Goal: Transaction & Acquisition: Purchase product/service

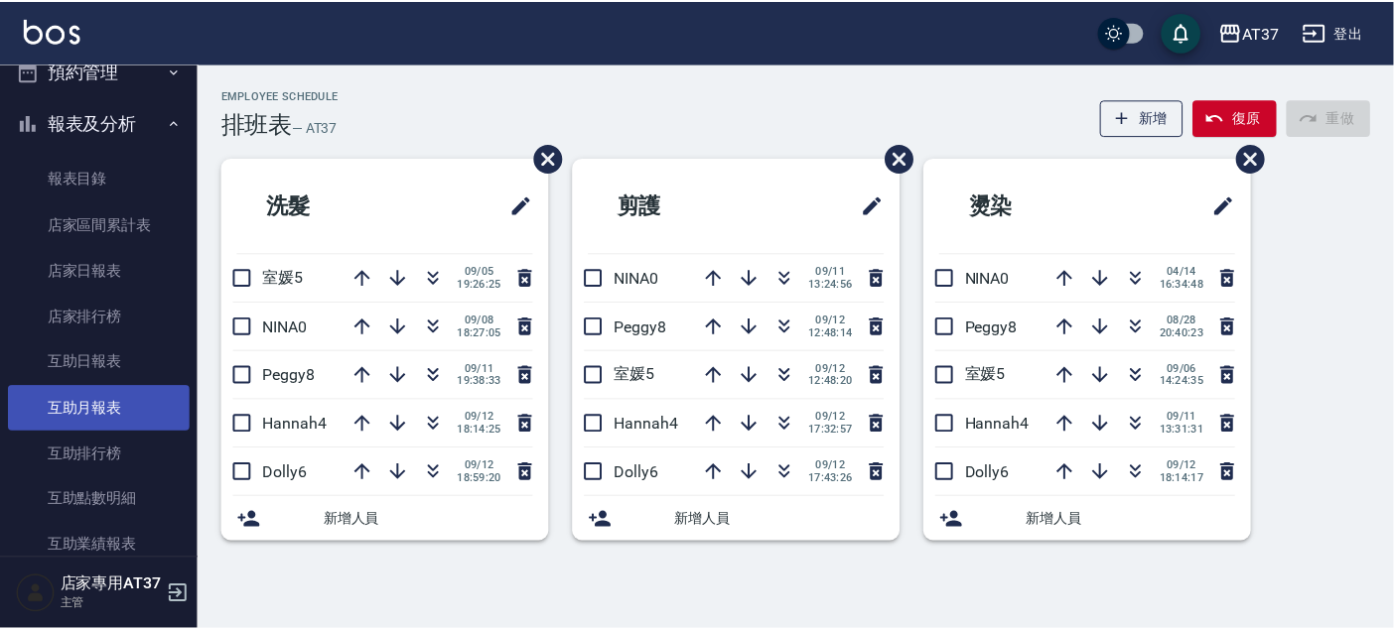
scroll to position [441, 0]
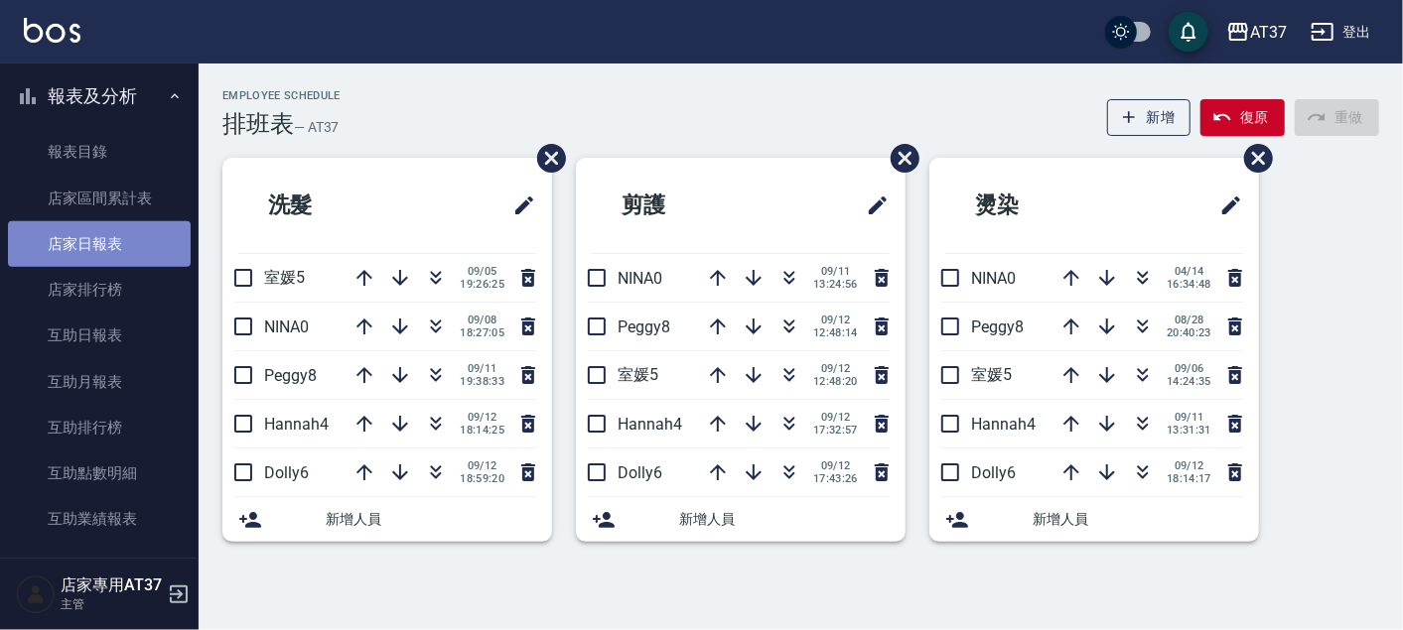
click at [136, 244] on link "店家日報表" at bounding box center [99, 244] width 183 height 46
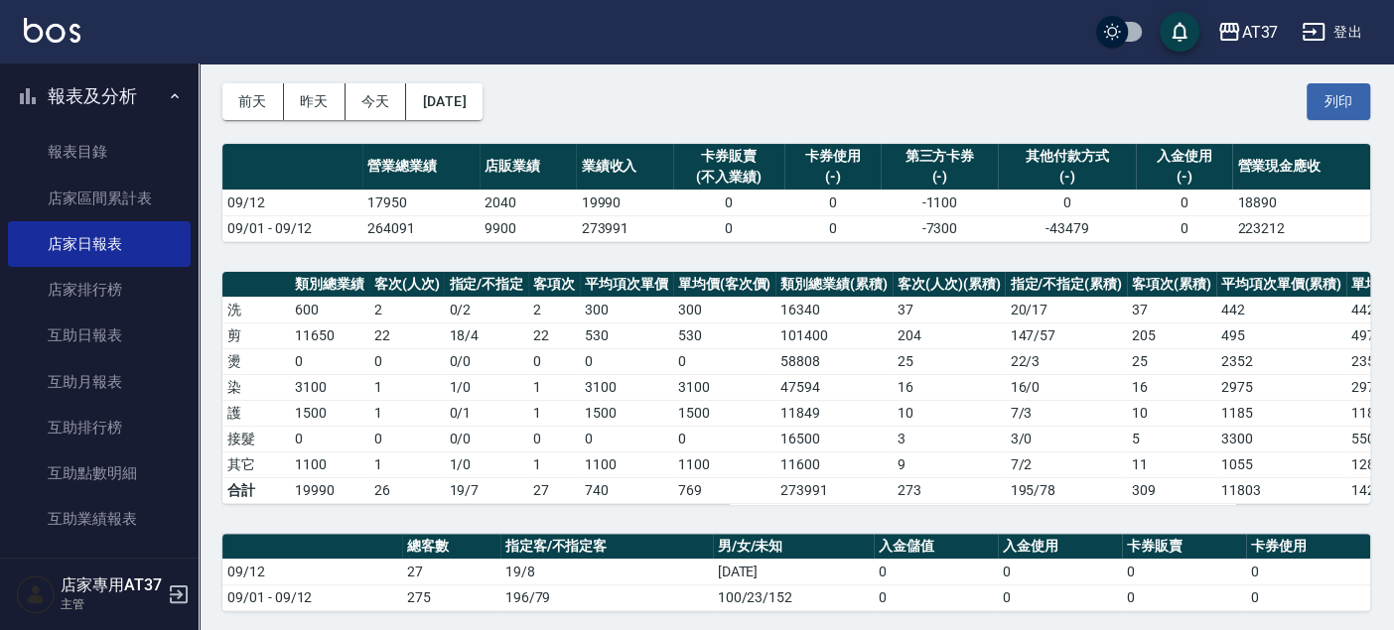
scroll to position [110, 0]
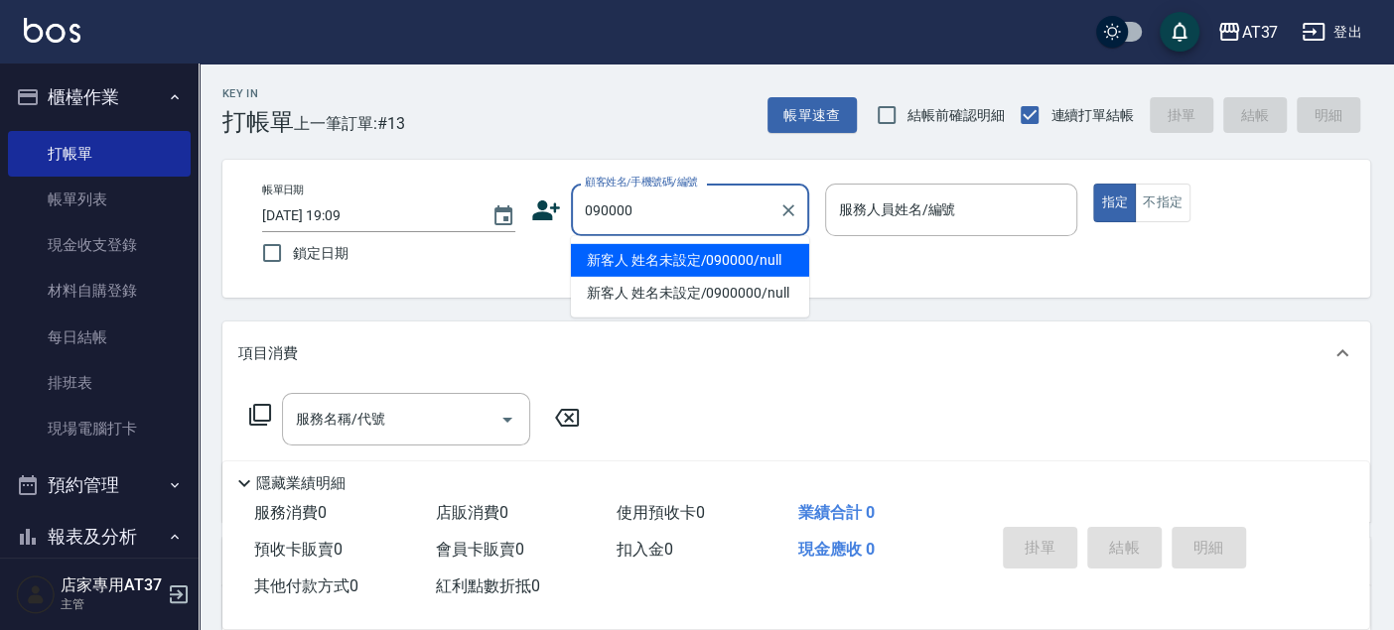
type input "090000"
type input "6"
type input "新客人 姓名未設定/090000/null"
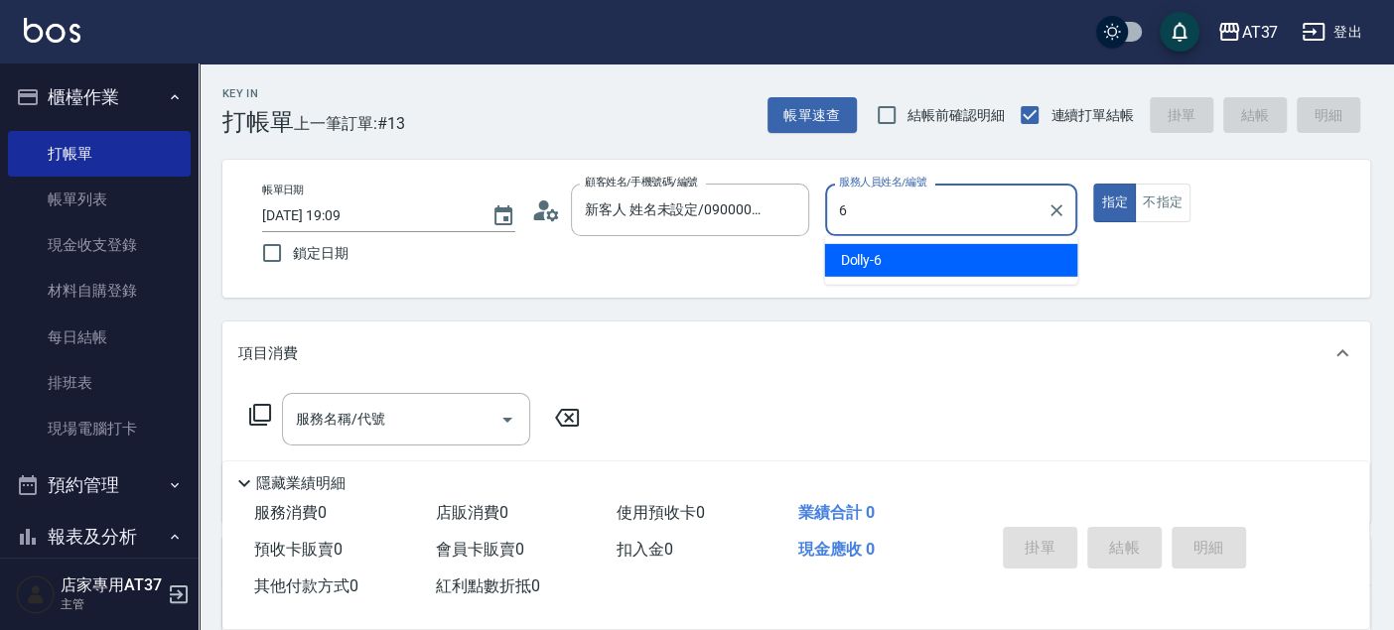
type input "6"
type button "true"
type input "Dolly-6"
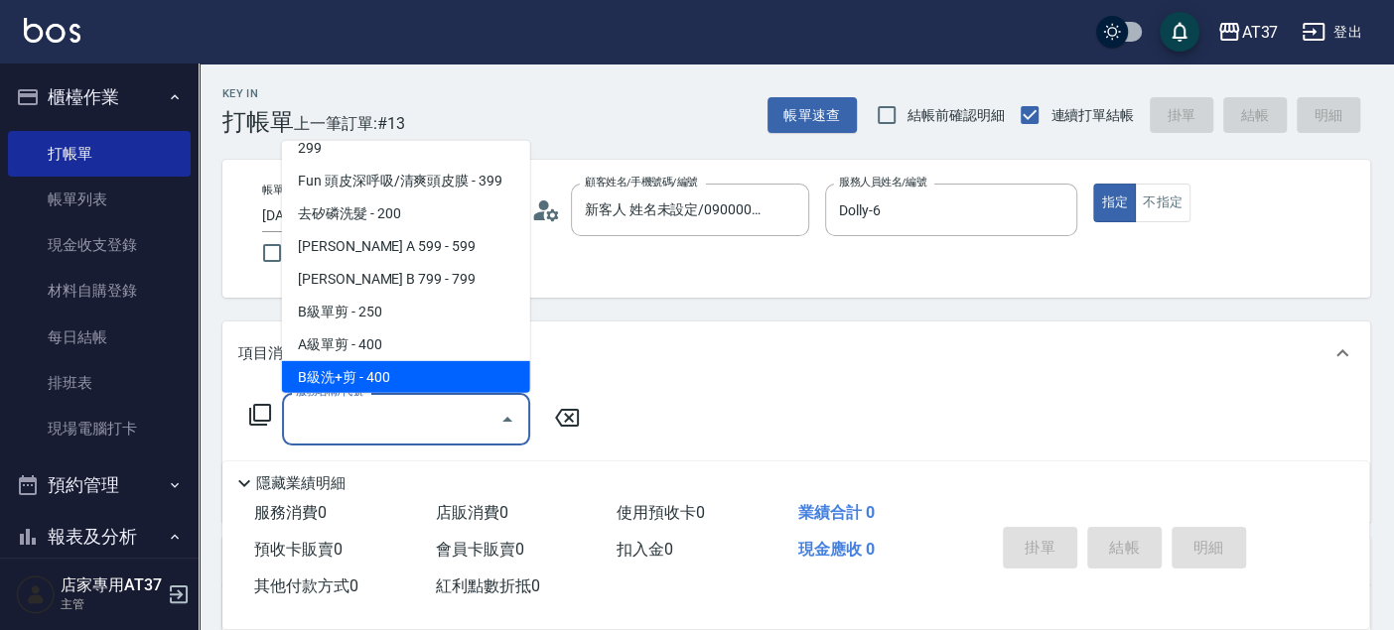
scroll to position [399, 0]
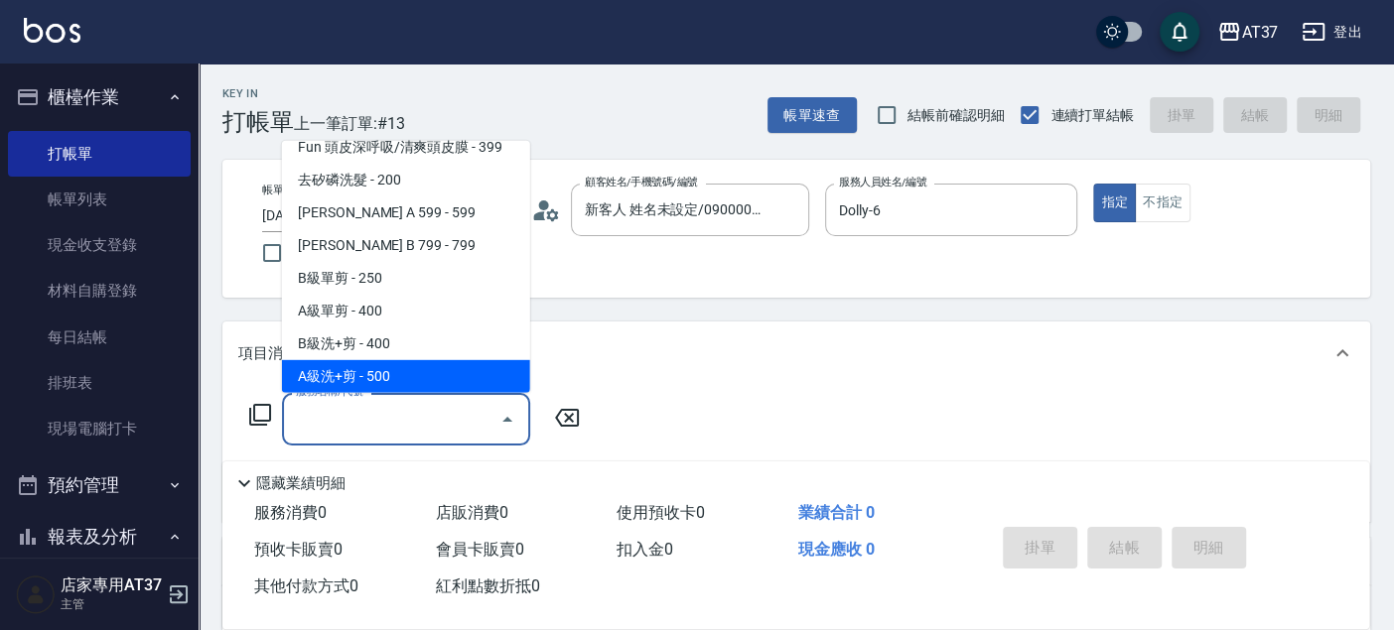
type input "A級洗+剪(204)"
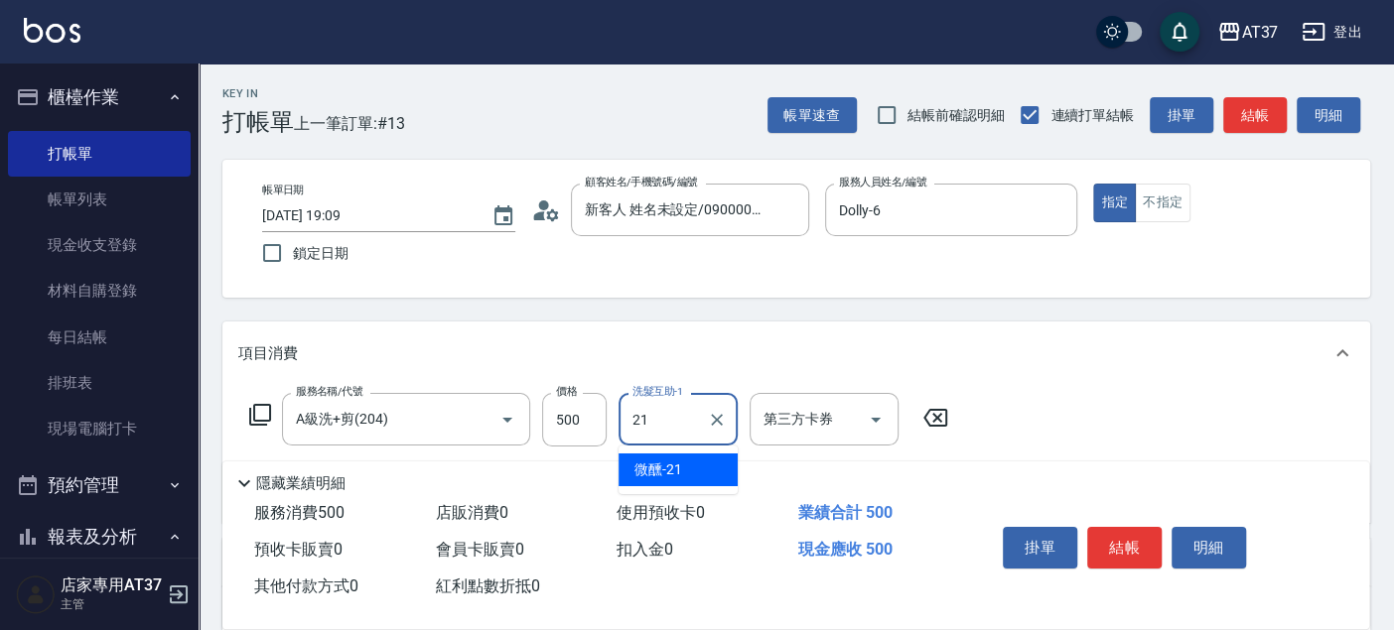
type input "微醺-21"
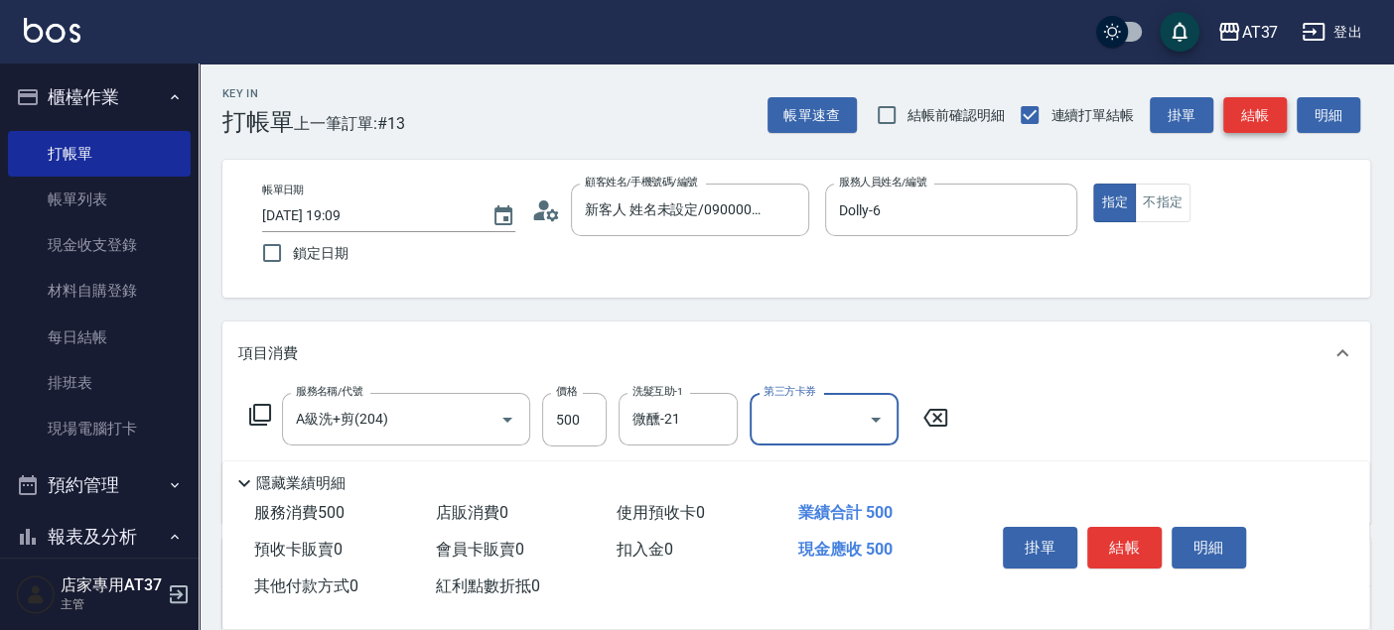
click at [1258, 118] on button "結帳" at bounding box center [1255, 115] width 64 height 37
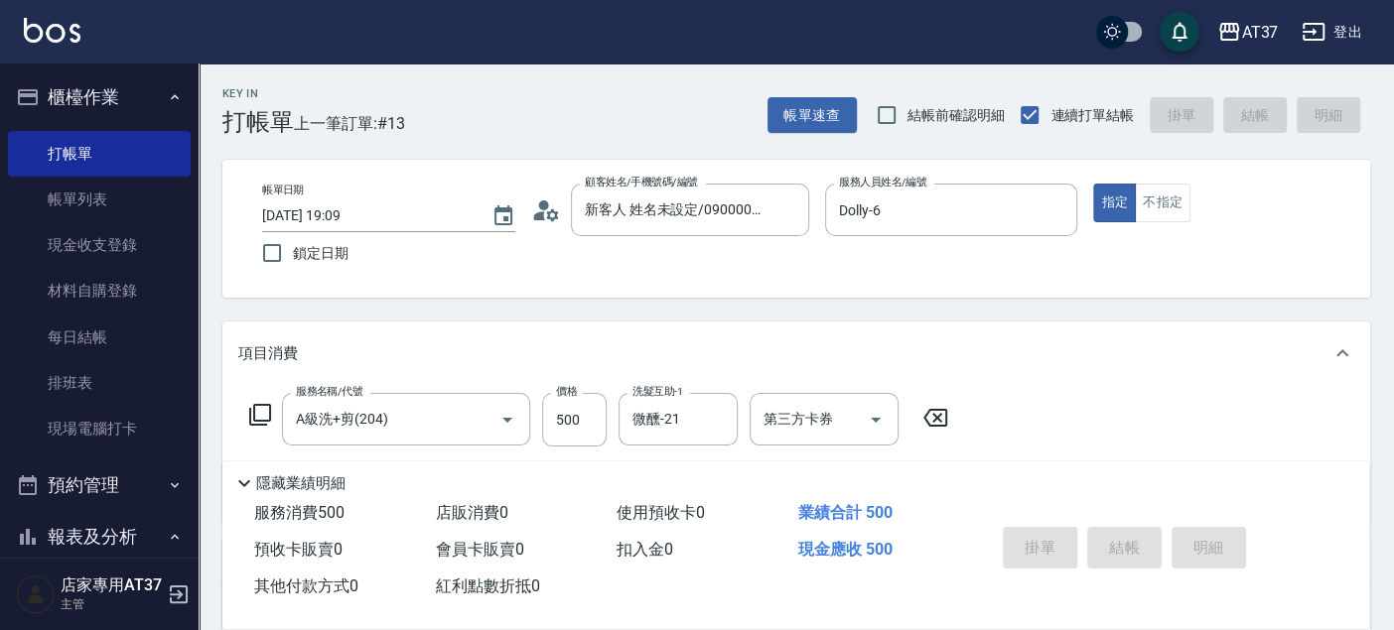
type input "2025/09/12 19:51"
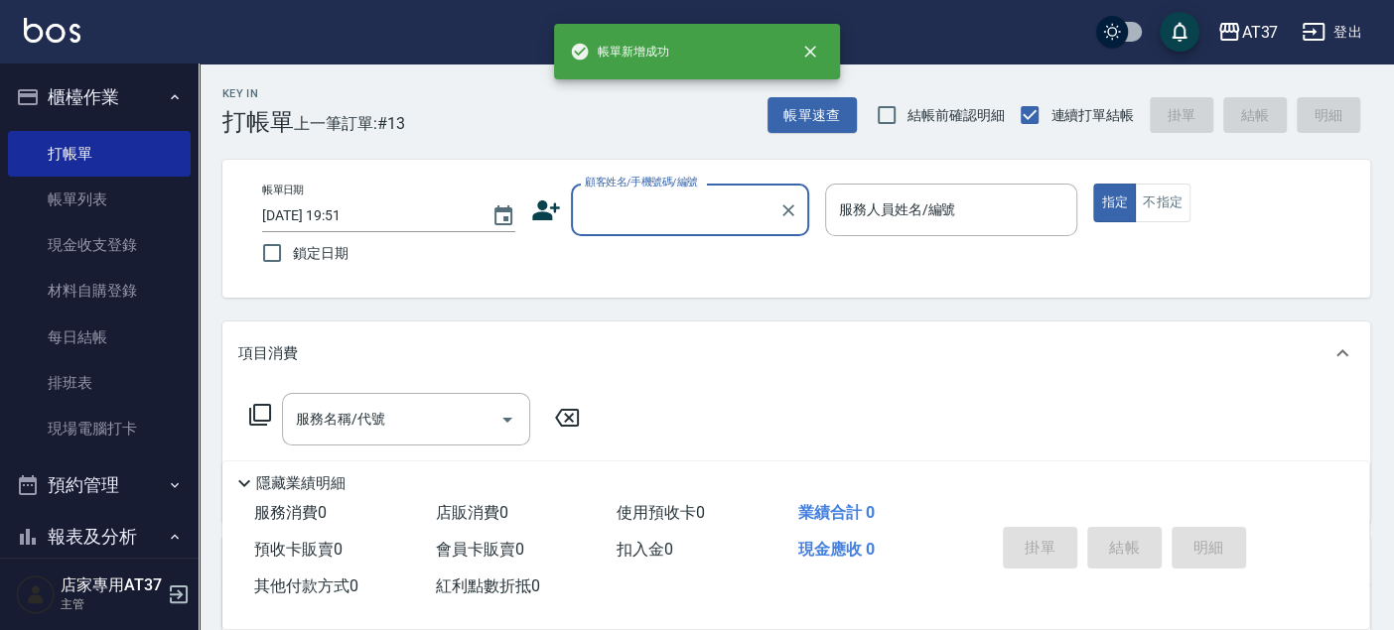
scroll to position [0, 0]
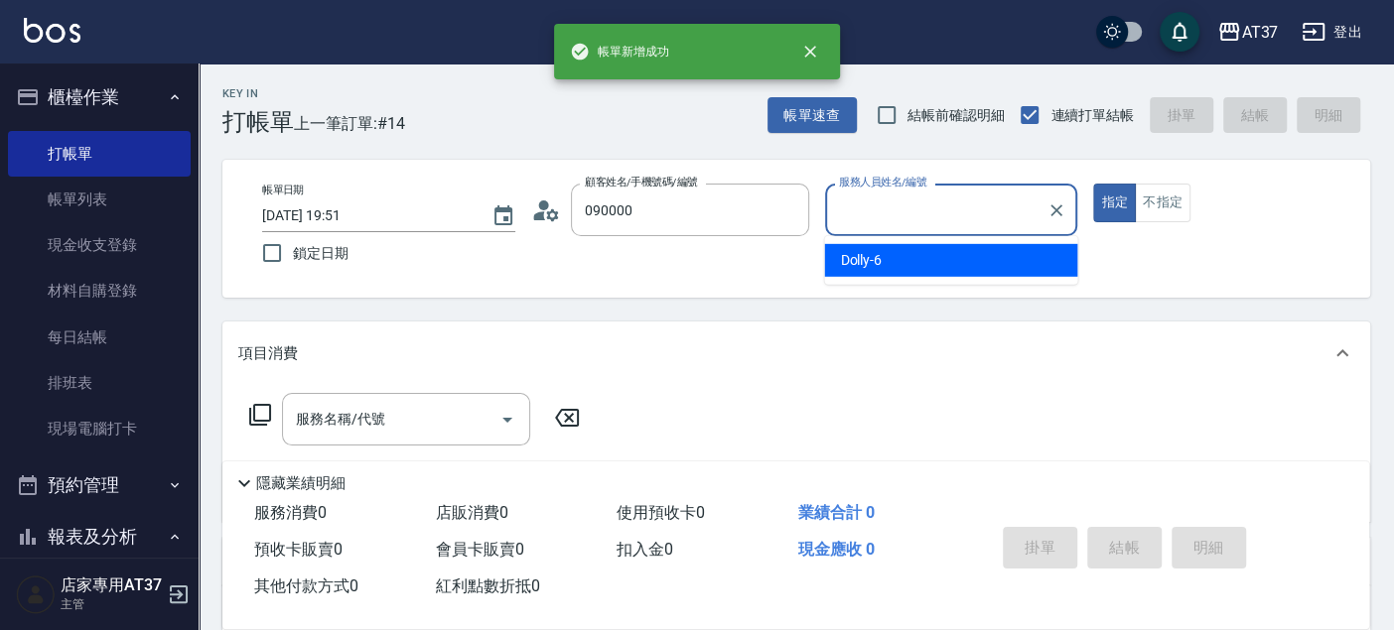
type input "新客人 姓名未設定/090000/null"
type input "Dolly-6"
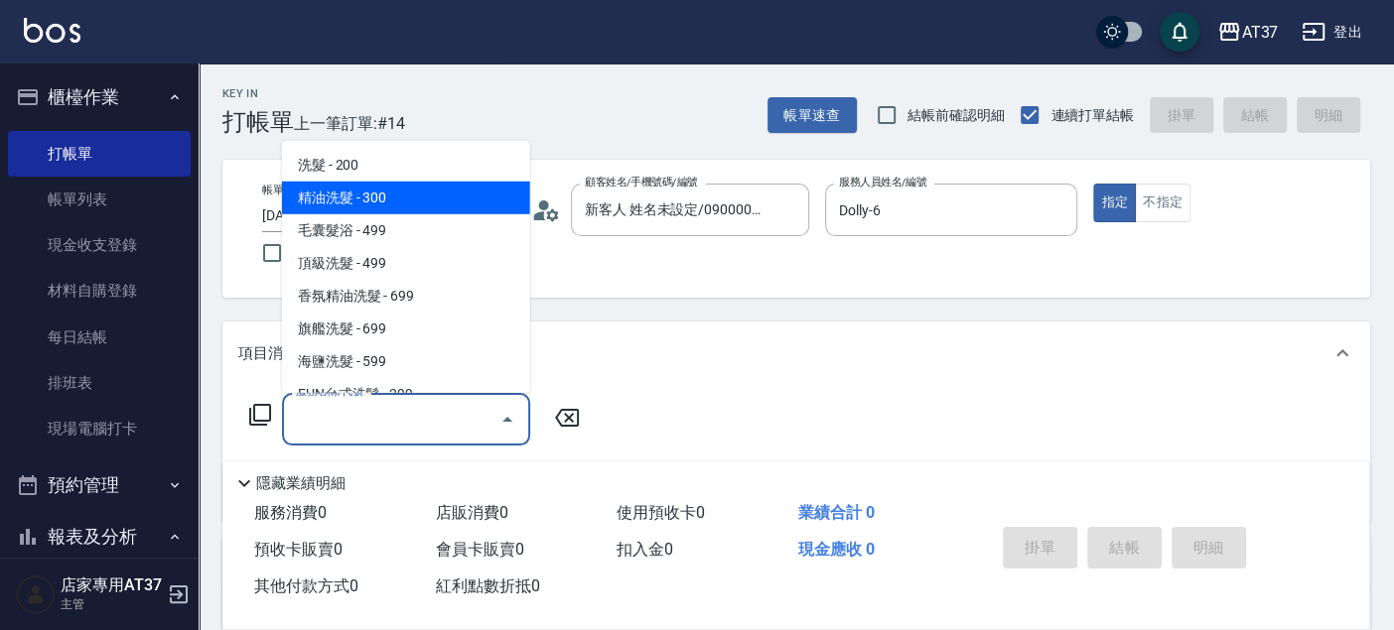
type input "精油洗髮(102)"
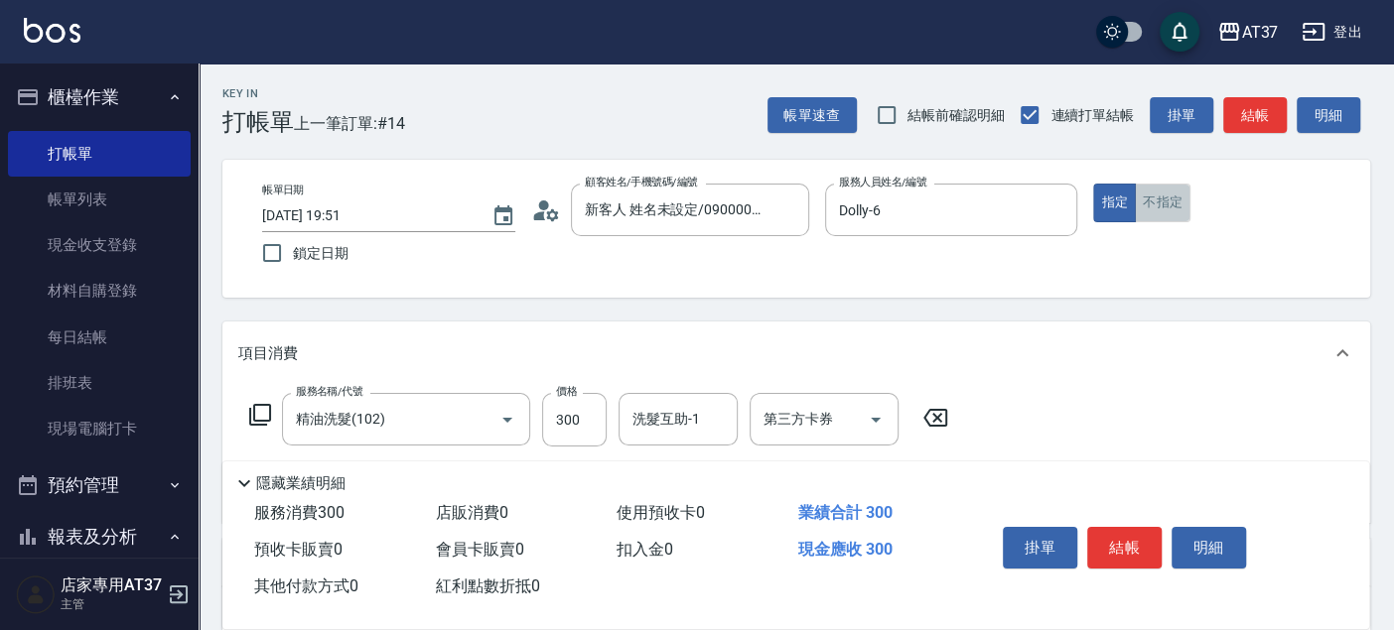
click at [1167, 202] on button "不指定" at bounding box center [1163, 203] width 56 height 39
click at [1261, 112] on button "結帳" at bounding box center [1255, 115] width 64 height 37
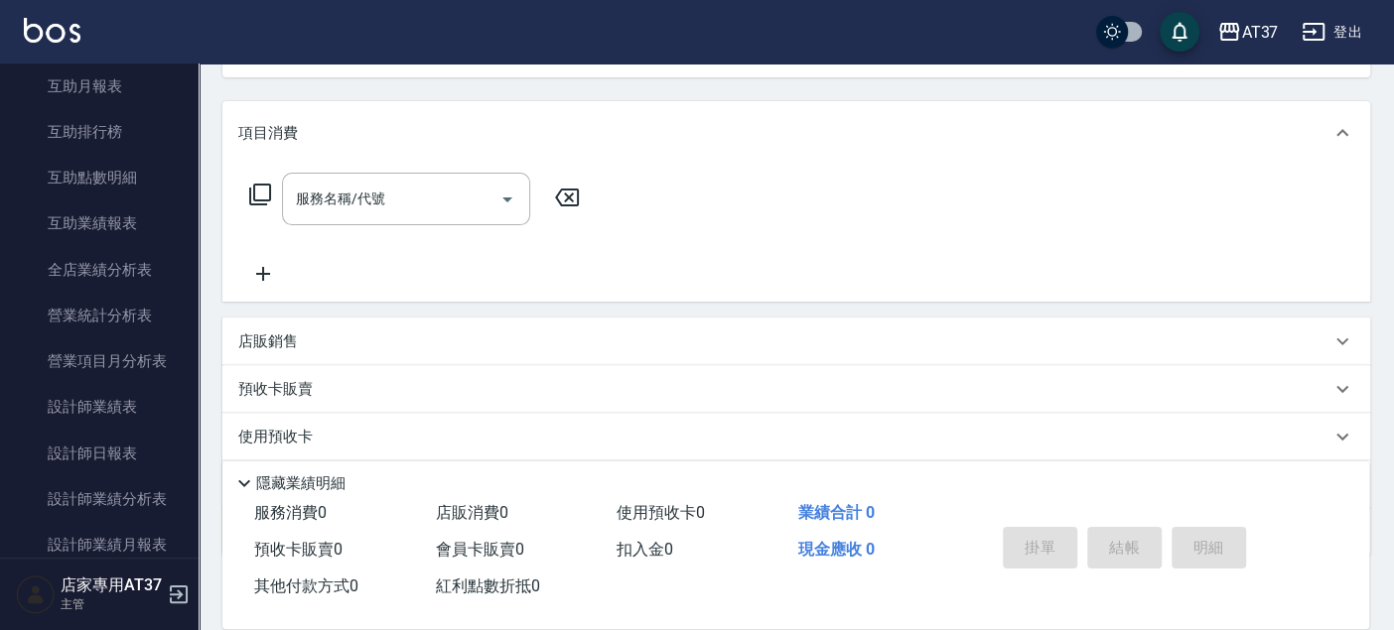
scroll to position [771, 0]
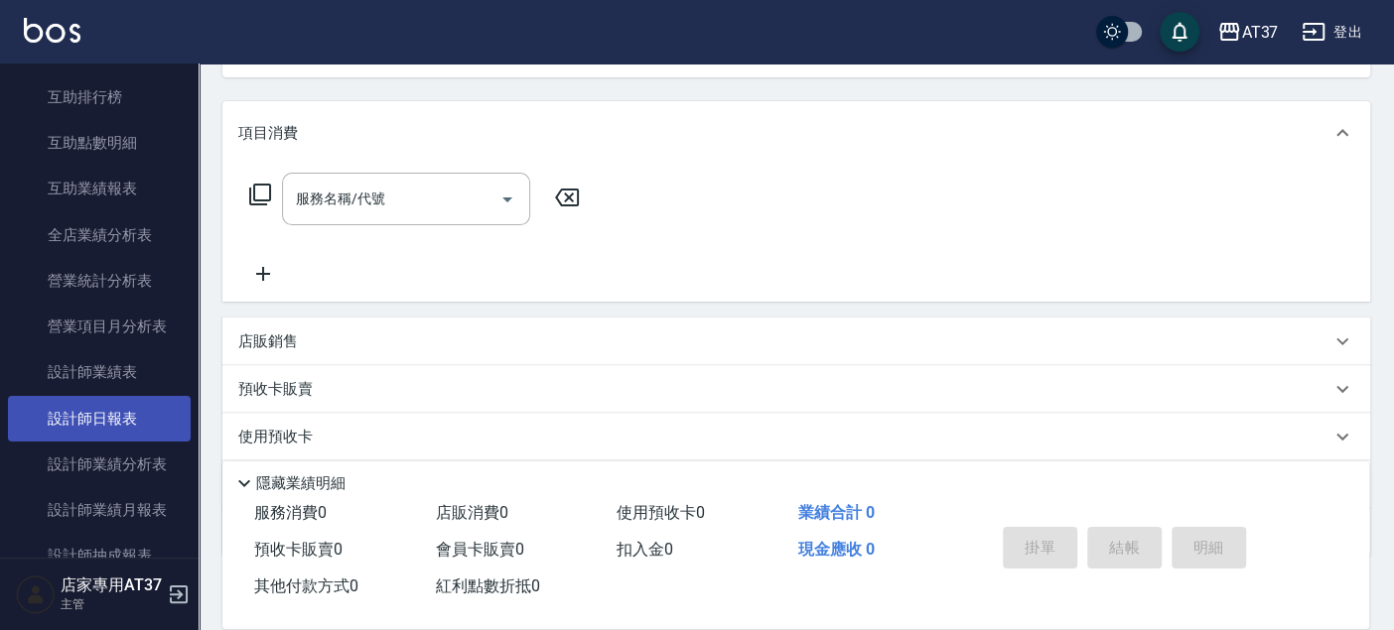
drag, startPoint x: 116, startPoint y: 417, endPoint x: 146, endPoint y: 411, distance: 30.4
click at [116, 417] on link "設計師日報表" at bounding box center [99, 419] width 183 height 46
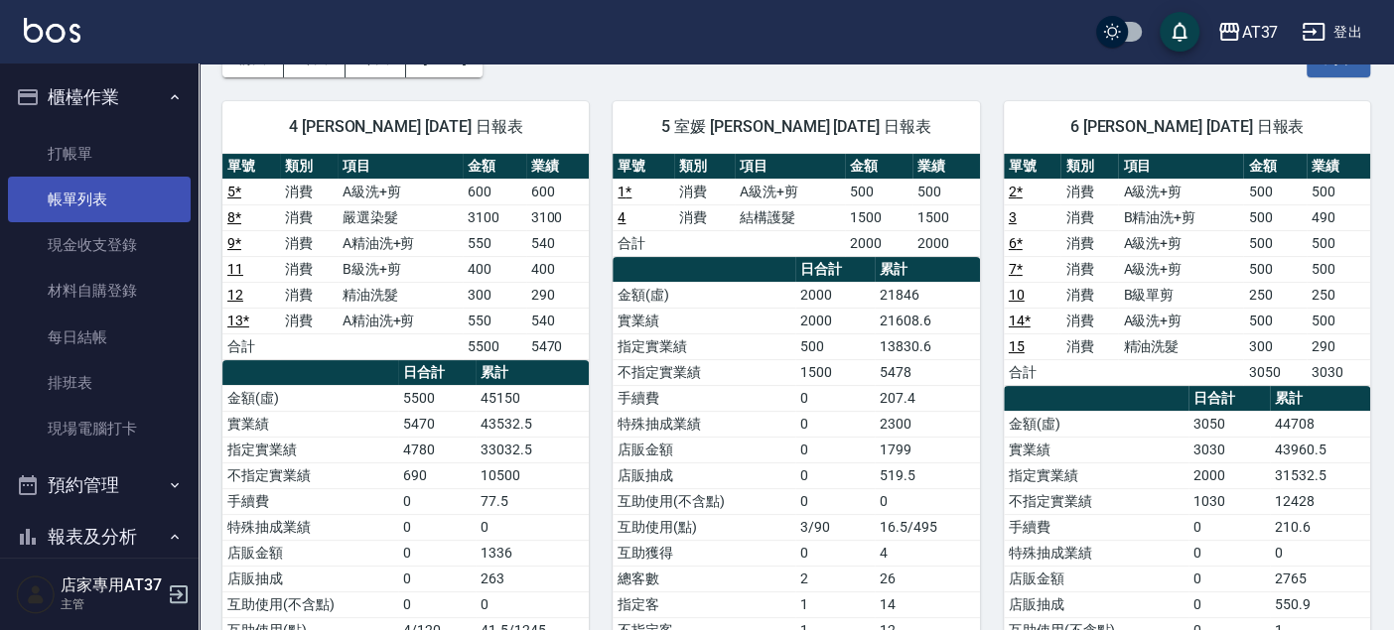
scroll to position [22, 0]
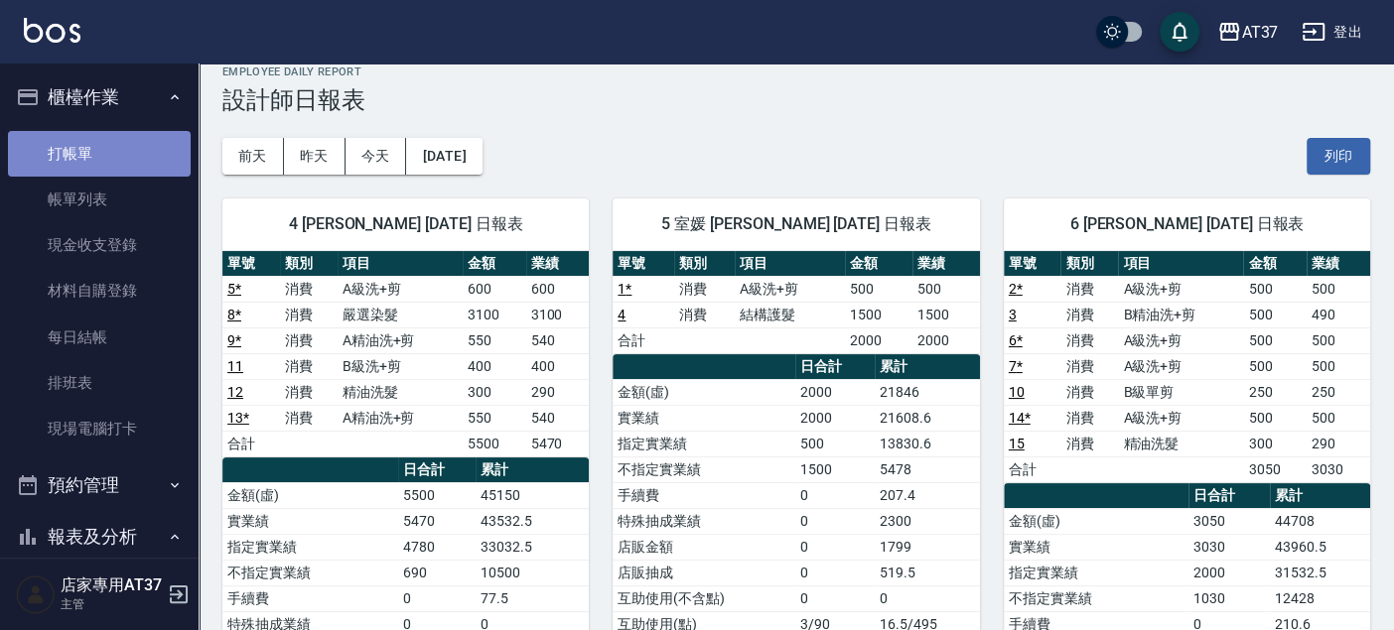
click at [115, 156] on link "打帳單" at bounding box center [99, 154] width 183 height 46
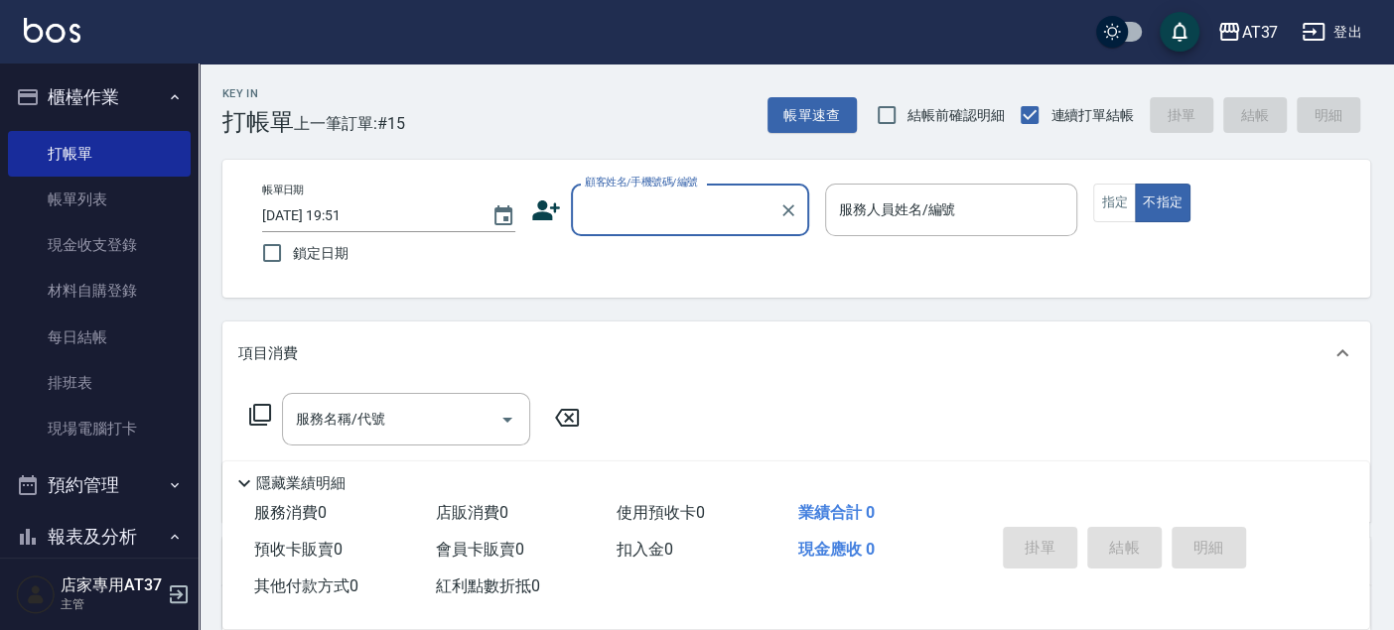
click at [699, 229] on div "顧客姓名/手機號碼/編號" at bounding box center [690, 210] width 238 height 53
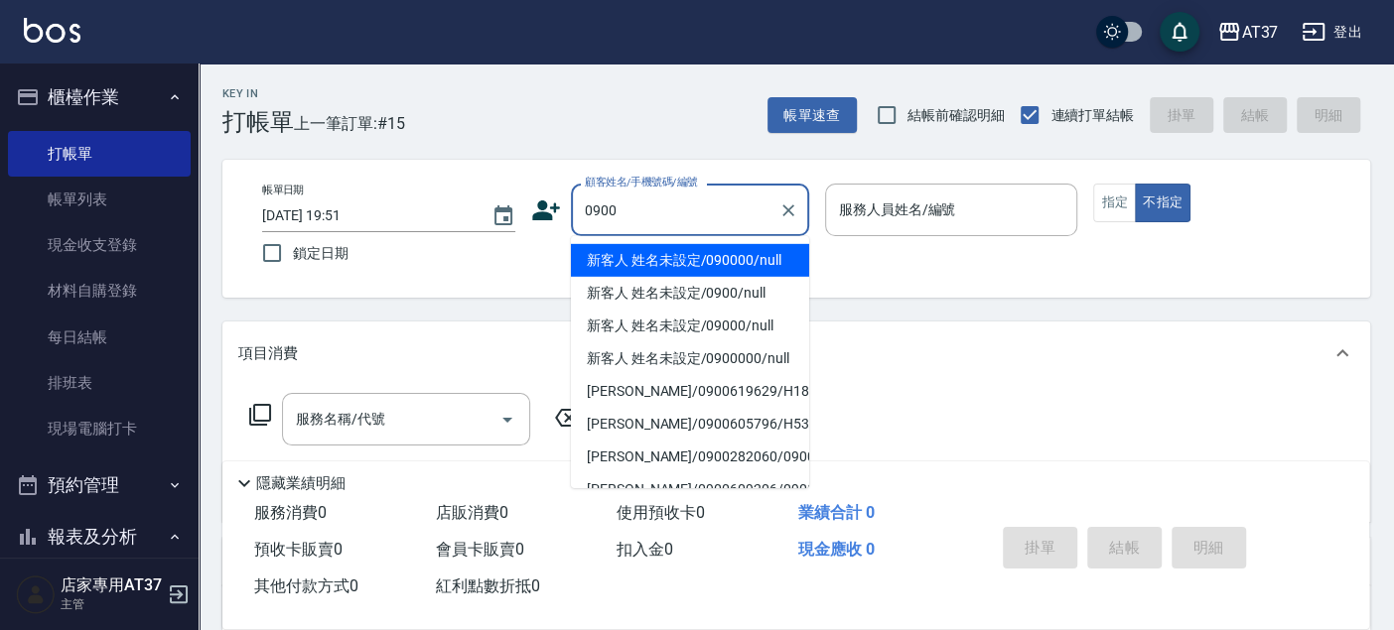
click at [695, 258] on li "新客人 姓名未設定/090000/null" at bounding box center [690, 260] width 238 height 33
type input "新客人 姓名未設定/090000/null"
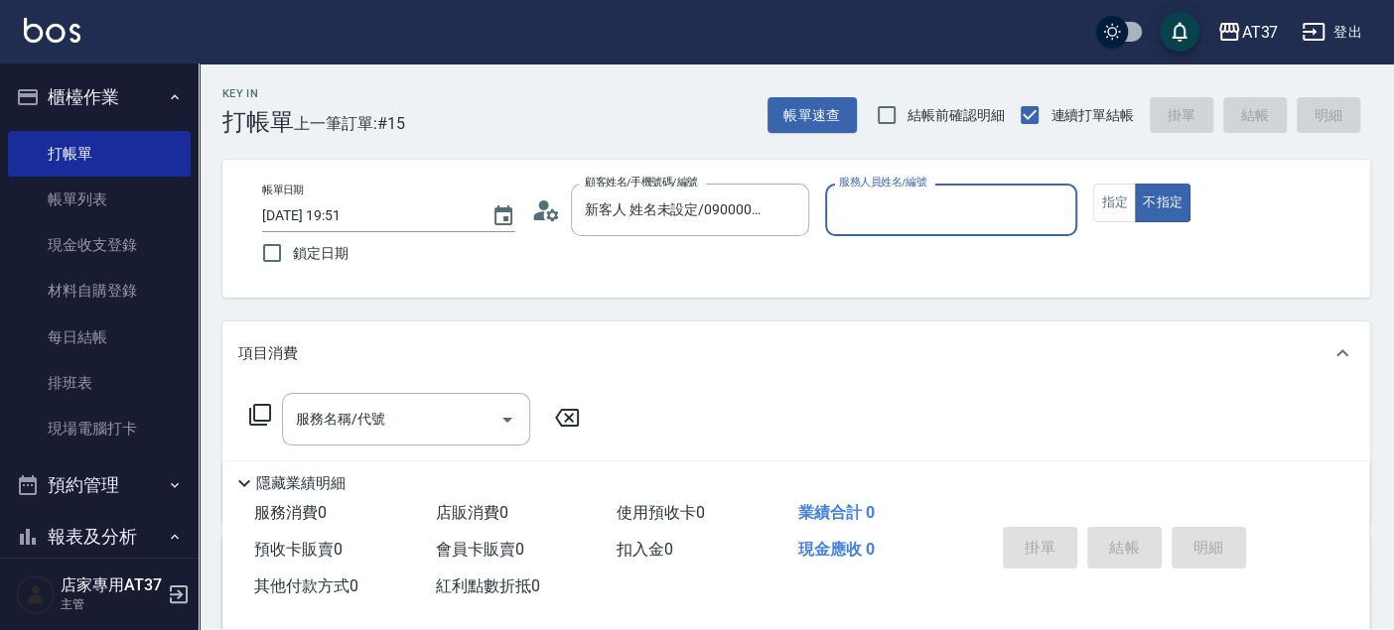
click at [859, 209] on input "服務人員姓名/編號" at bounding box center [951, 210] width 235 height 35
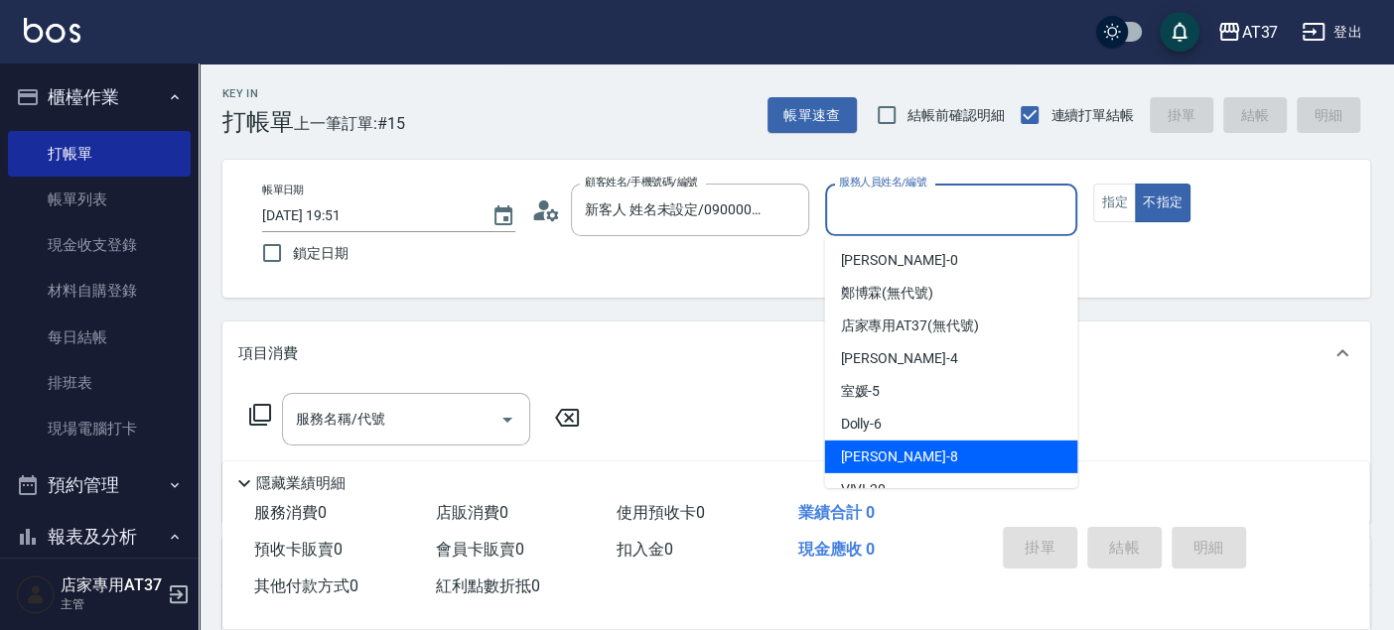
click at [933, 464] on div "Peggy -8" at bounding box center [950, 457] width 253 height 33
type input "Peggy-8"
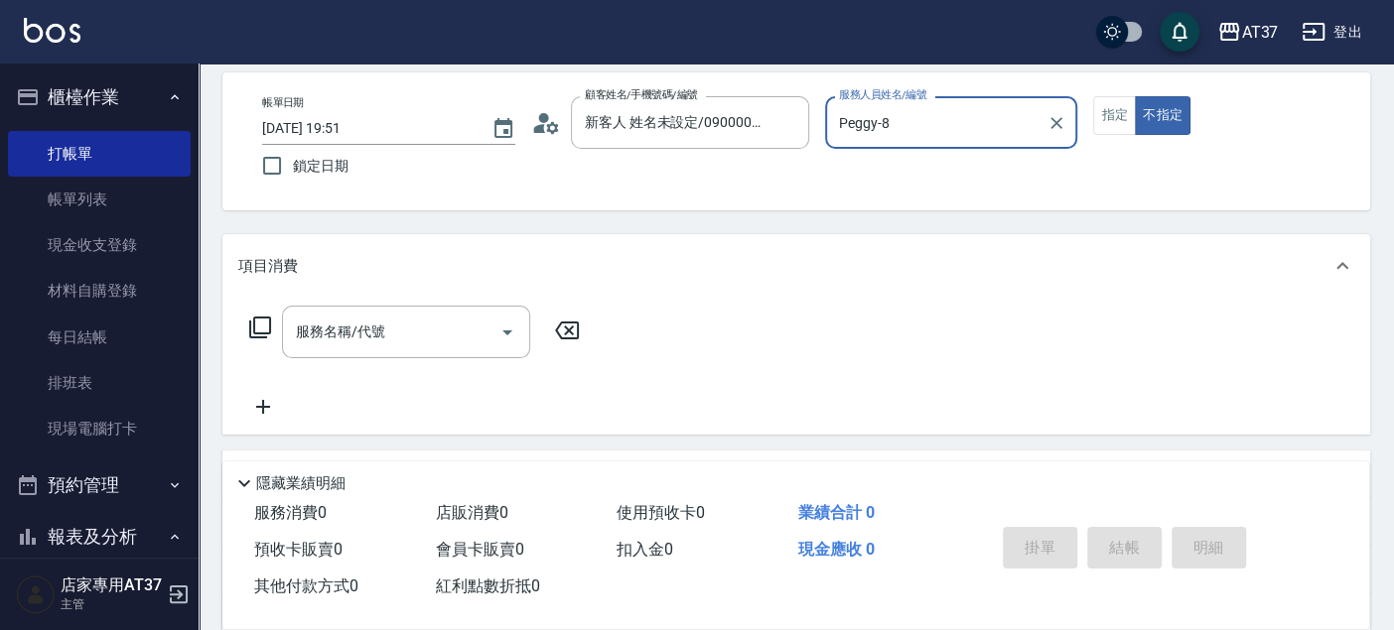
scroll to position [220, 0]
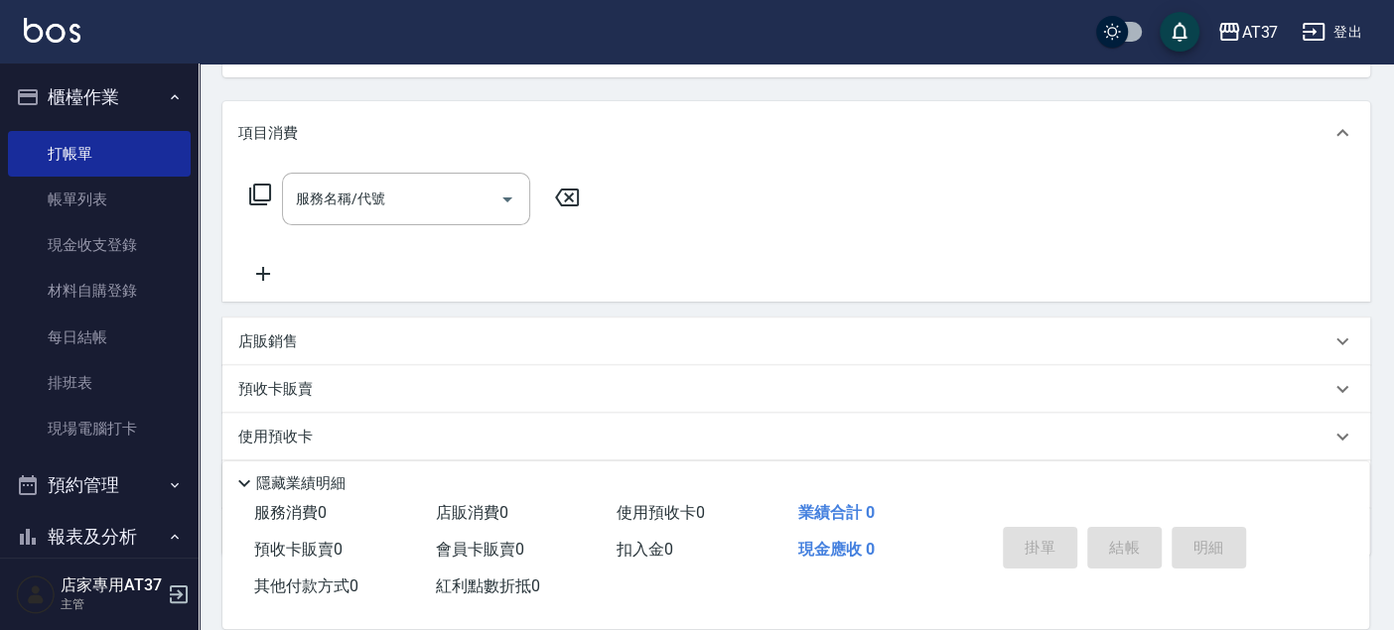
click at [259, 347] on p "店販銷售" at bounding box center [268, 342] width 60 height 21
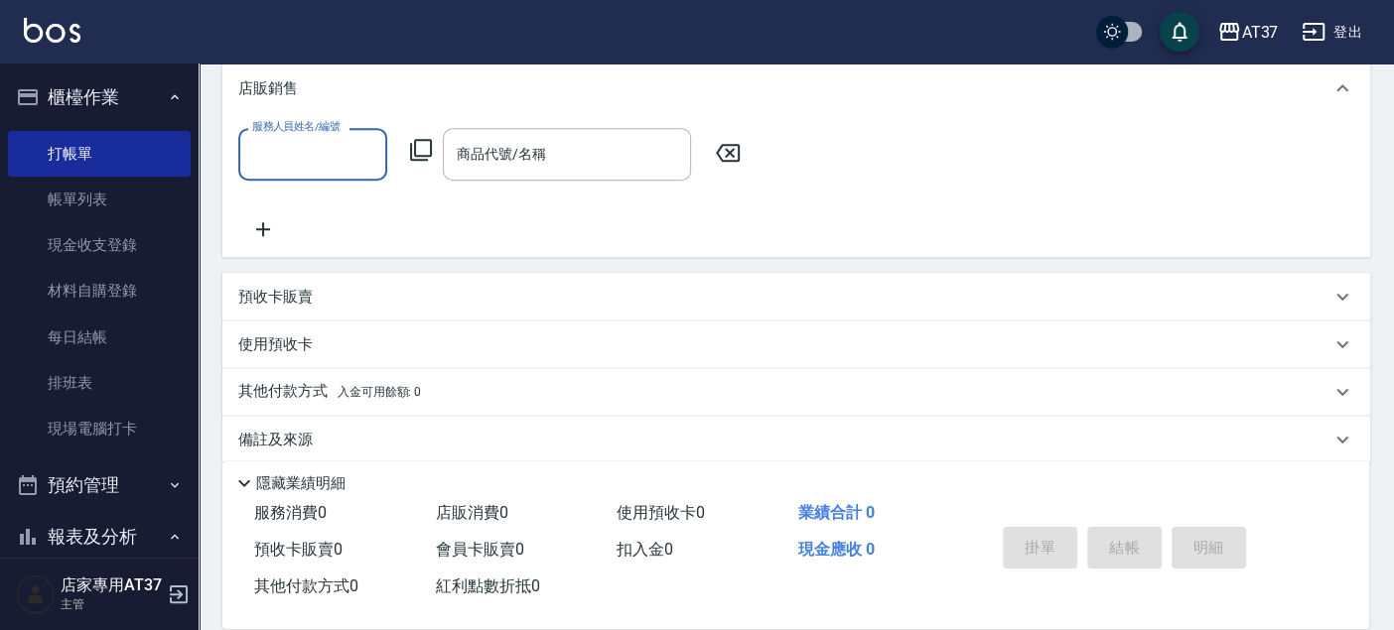
scroll to position [501, 0]
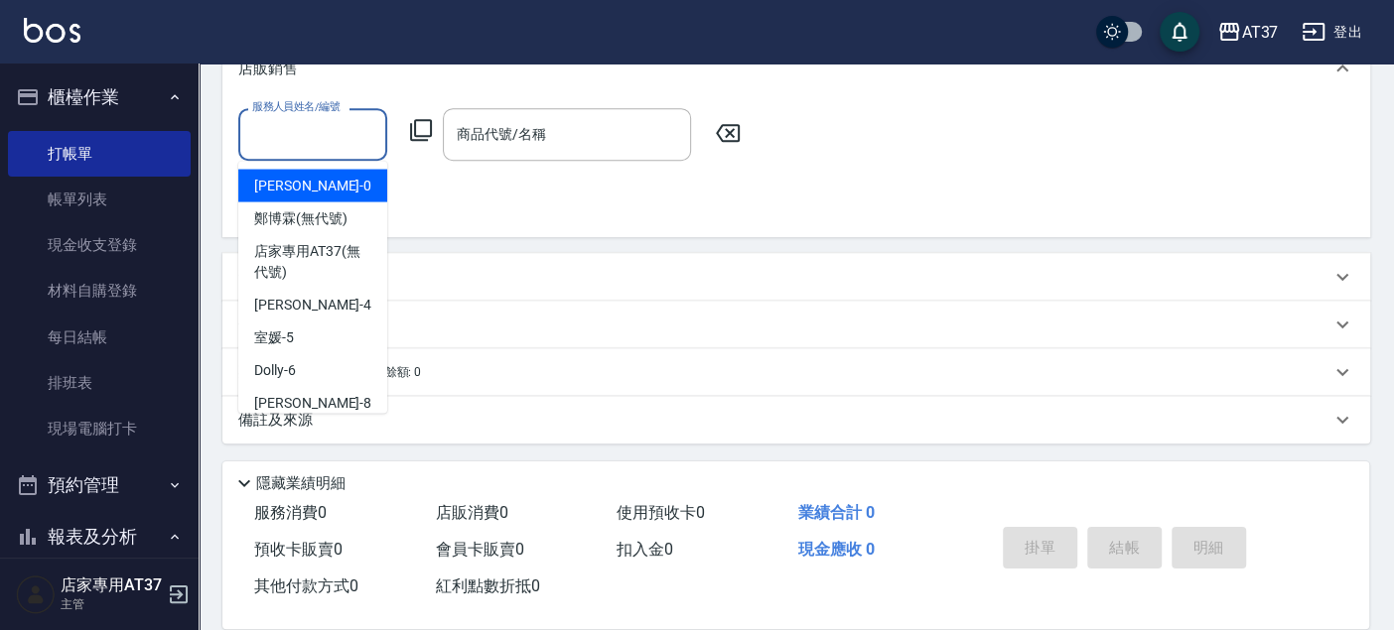
click at [298, 130] on input "服務人員姓名/編號" at bounding box center [312, 134] width 131 height 35
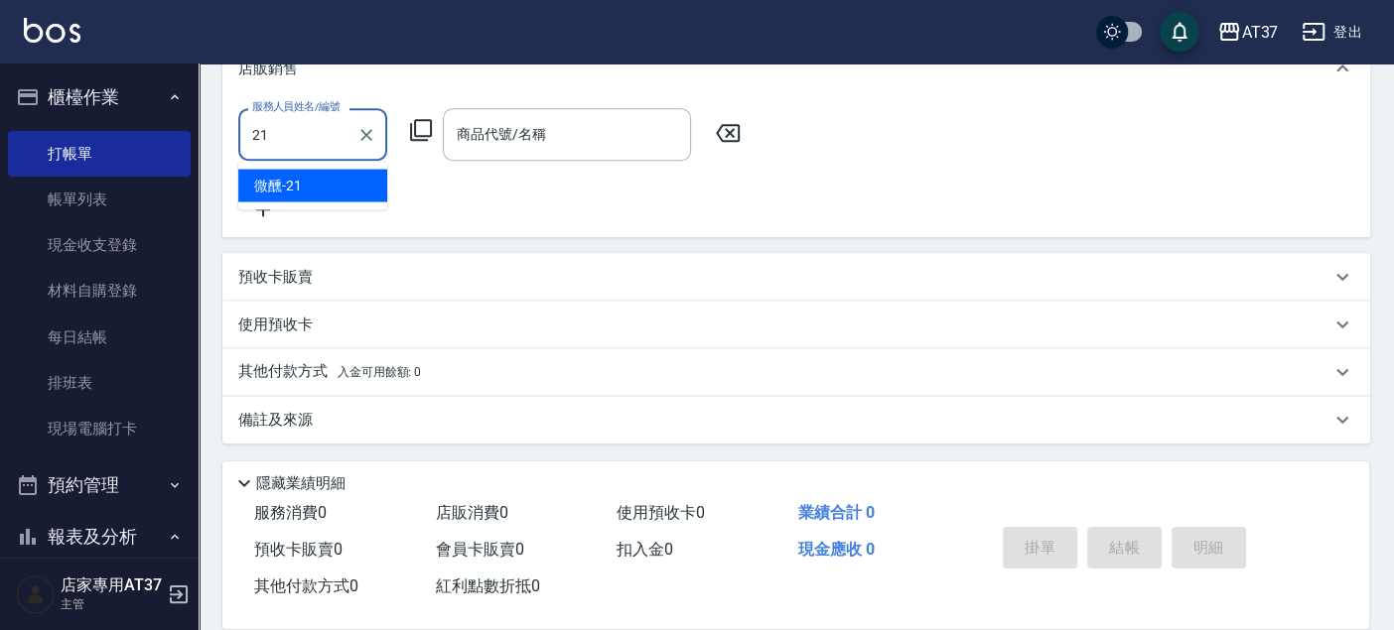
type input "微醺-21"
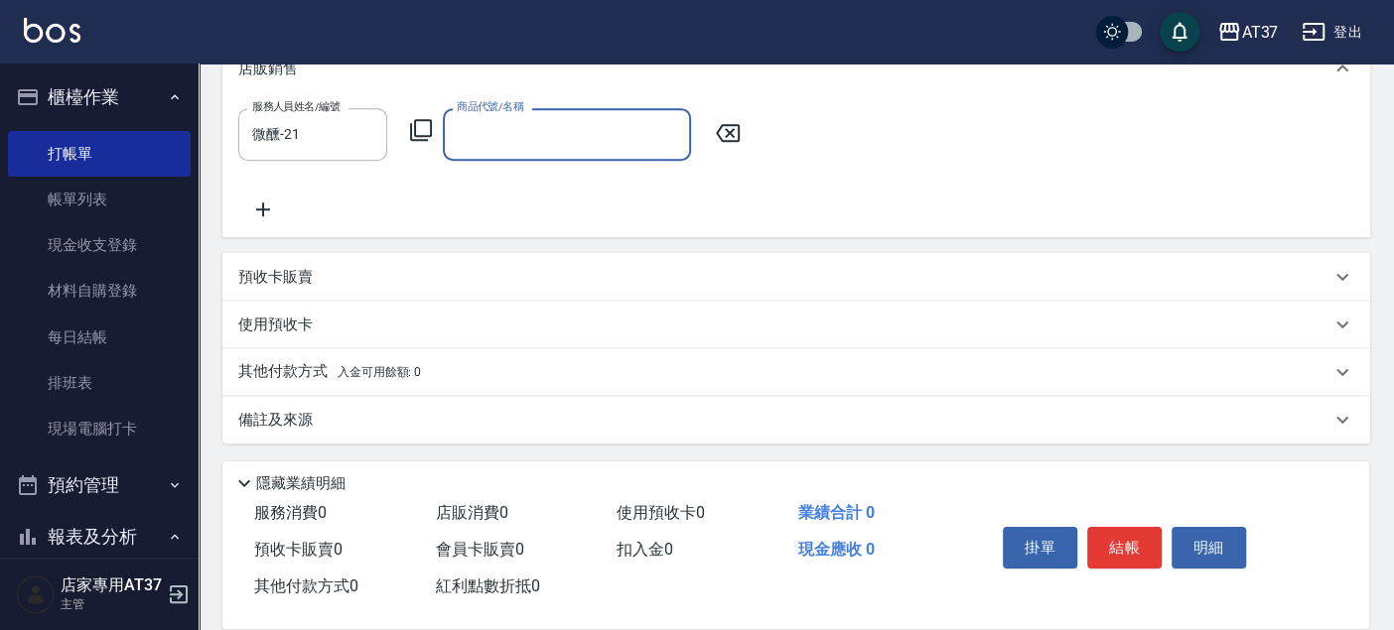
click at [425, 122] on icon at bounding box center [421, 130] width 24 height 24
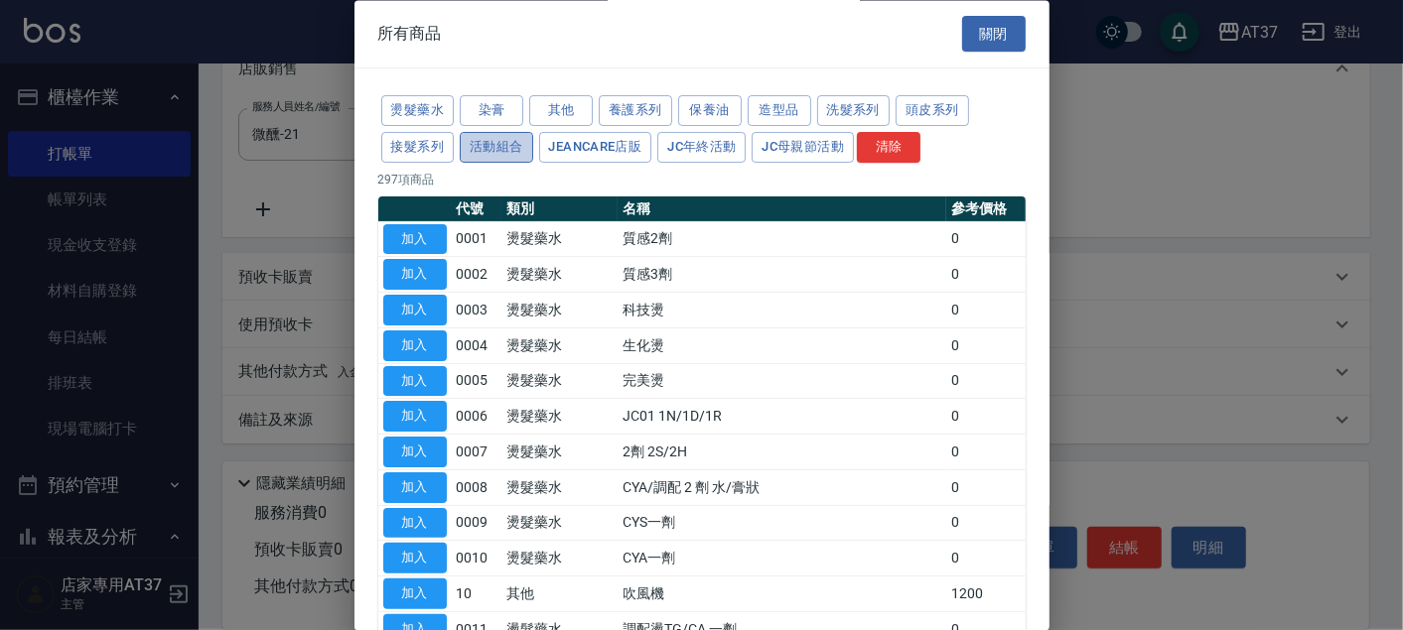
click at [520, 141] on button "活動組合" at bounding box center [496, 147] width 73 height 31
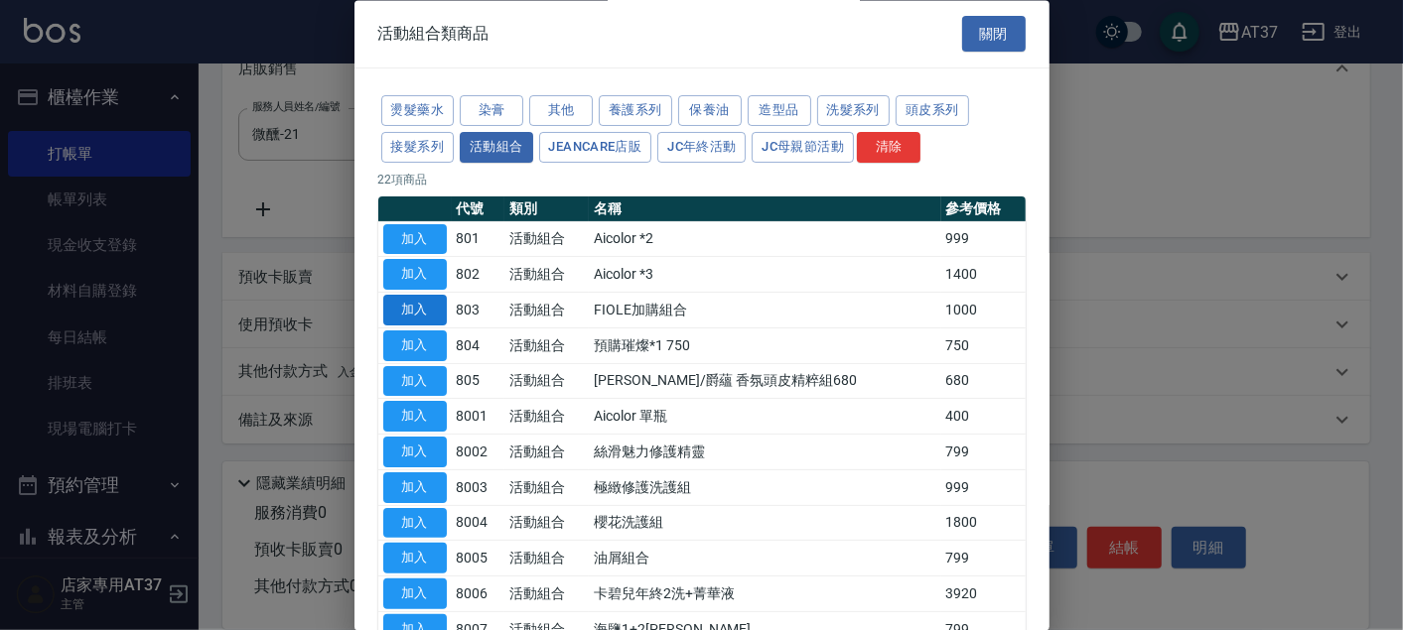
click at [408, 311] on button "加入" at bounding box center [415, 311] width 64 height 31
type input "FIOLE加購組合"
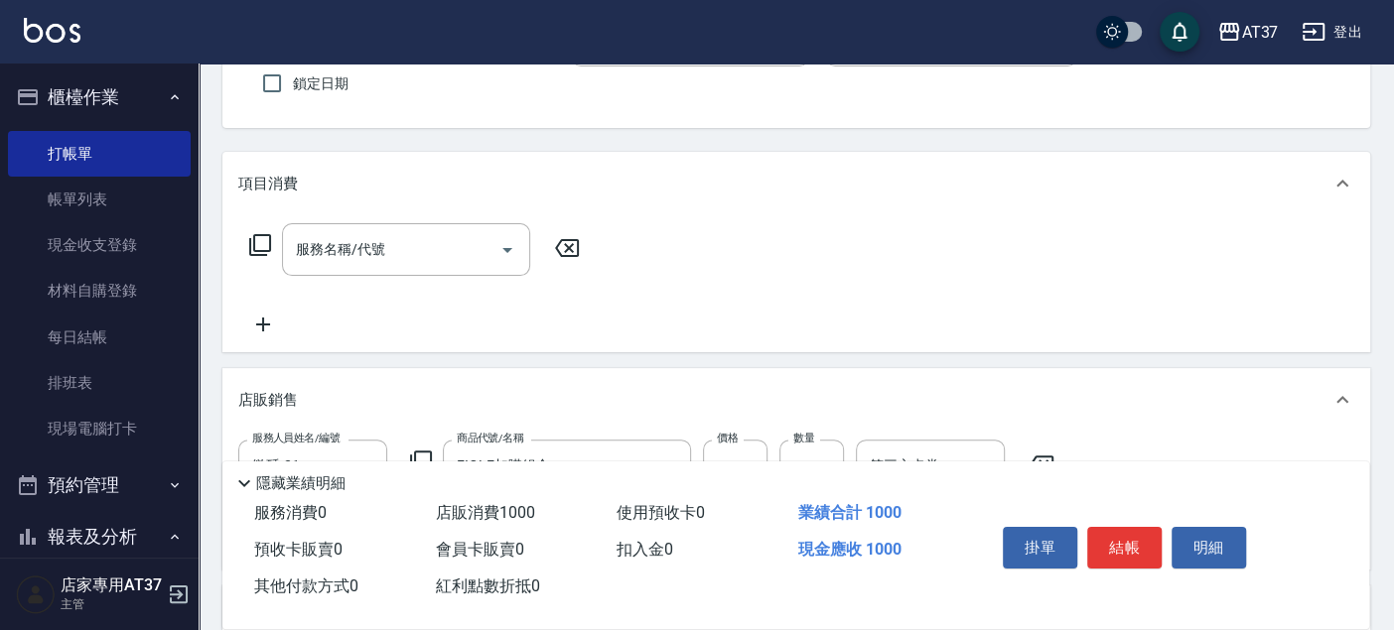
scroll to position [220, 0]
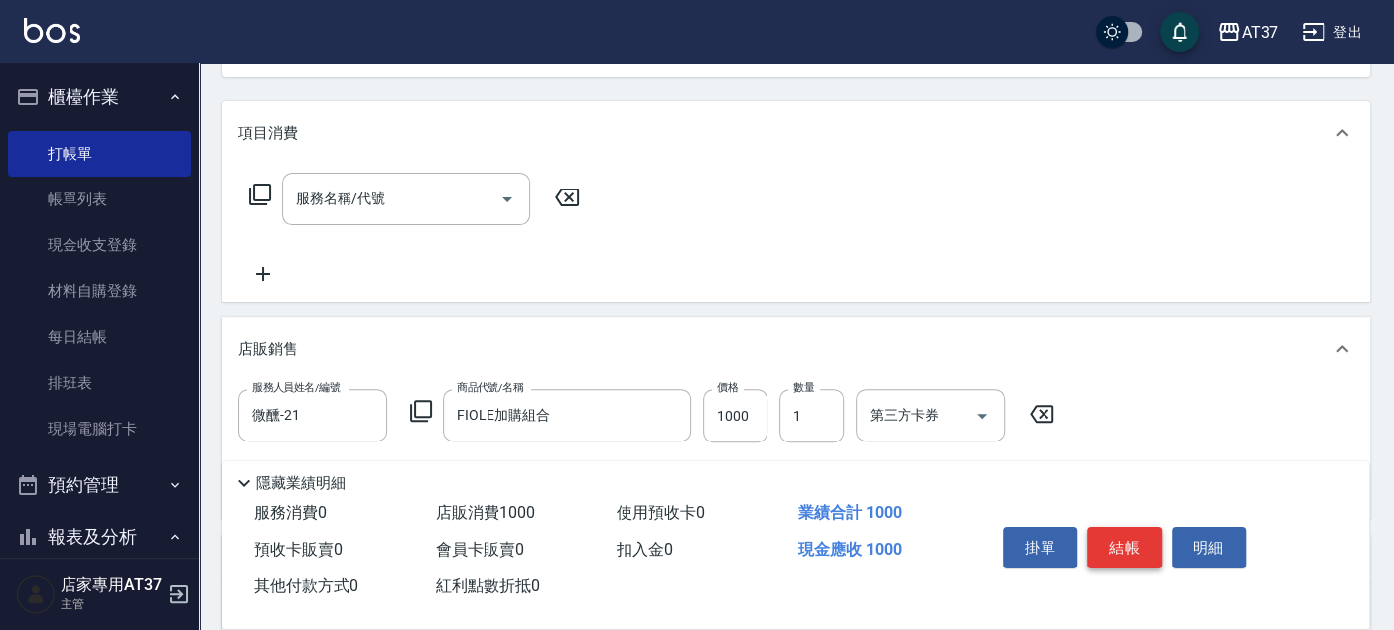
click at [1133, 535] on button "結帳" at bounding box center [1124, 548] width 74 height 42
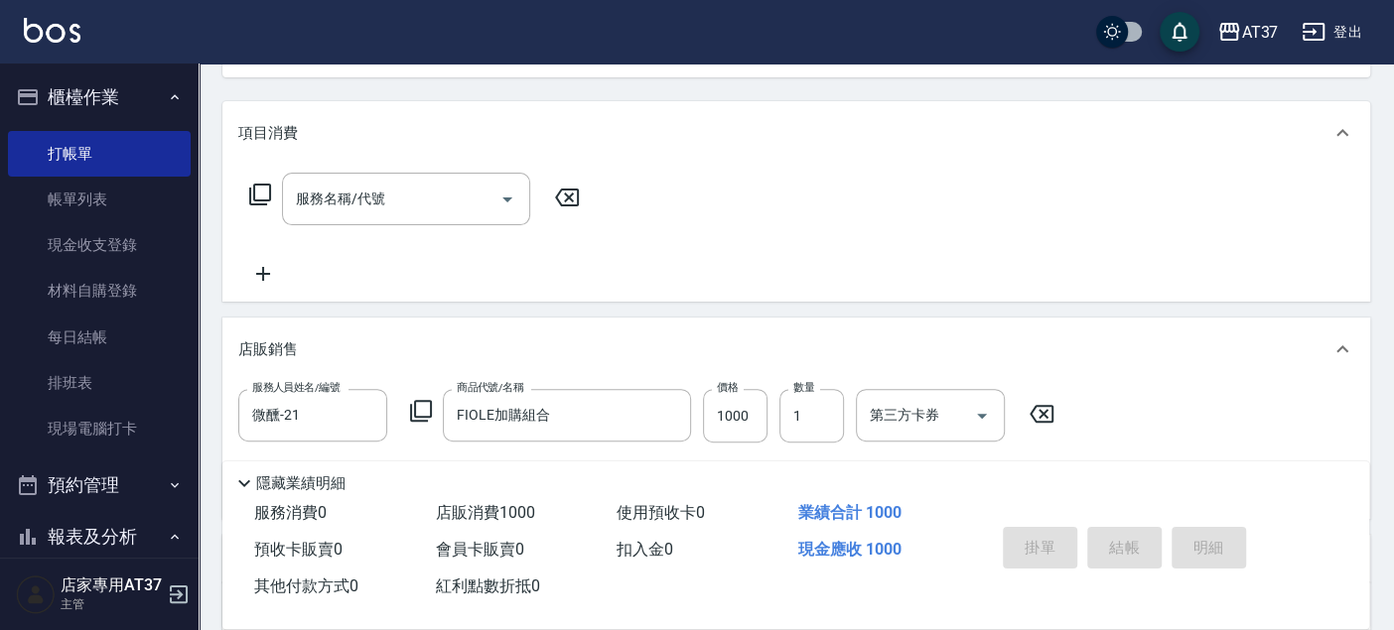
type input "2025/09/12 20:01"
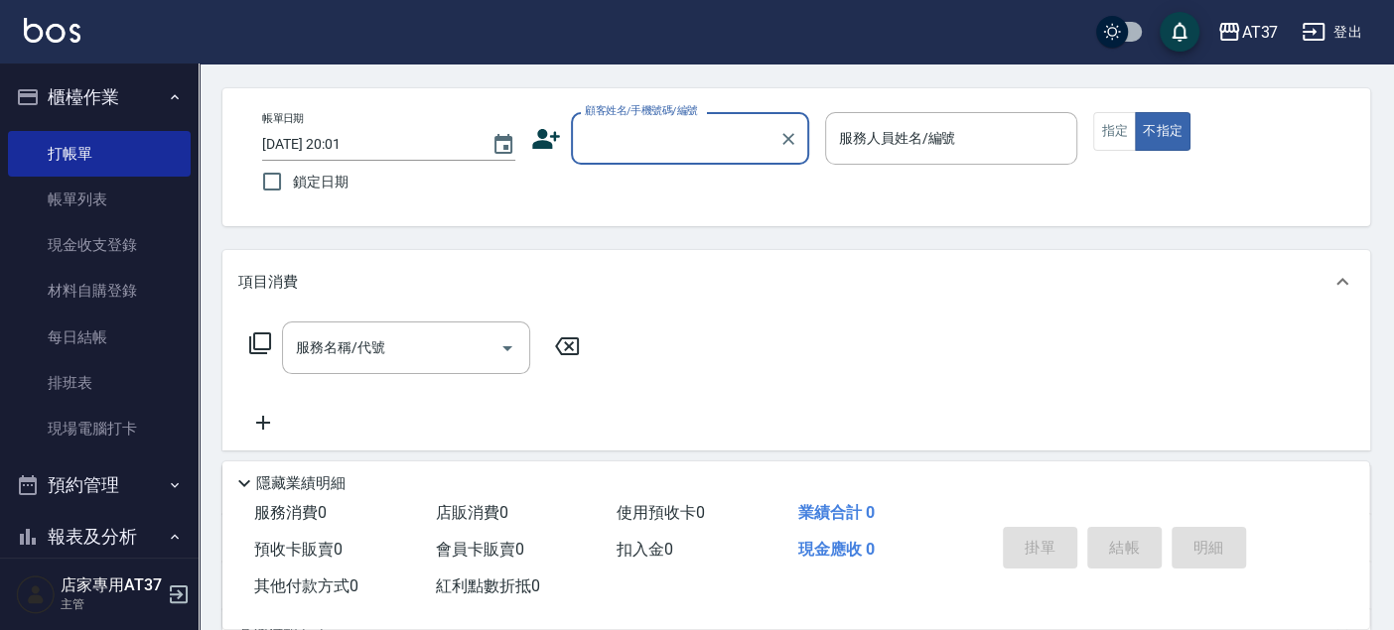
scroll to position [0, 0]
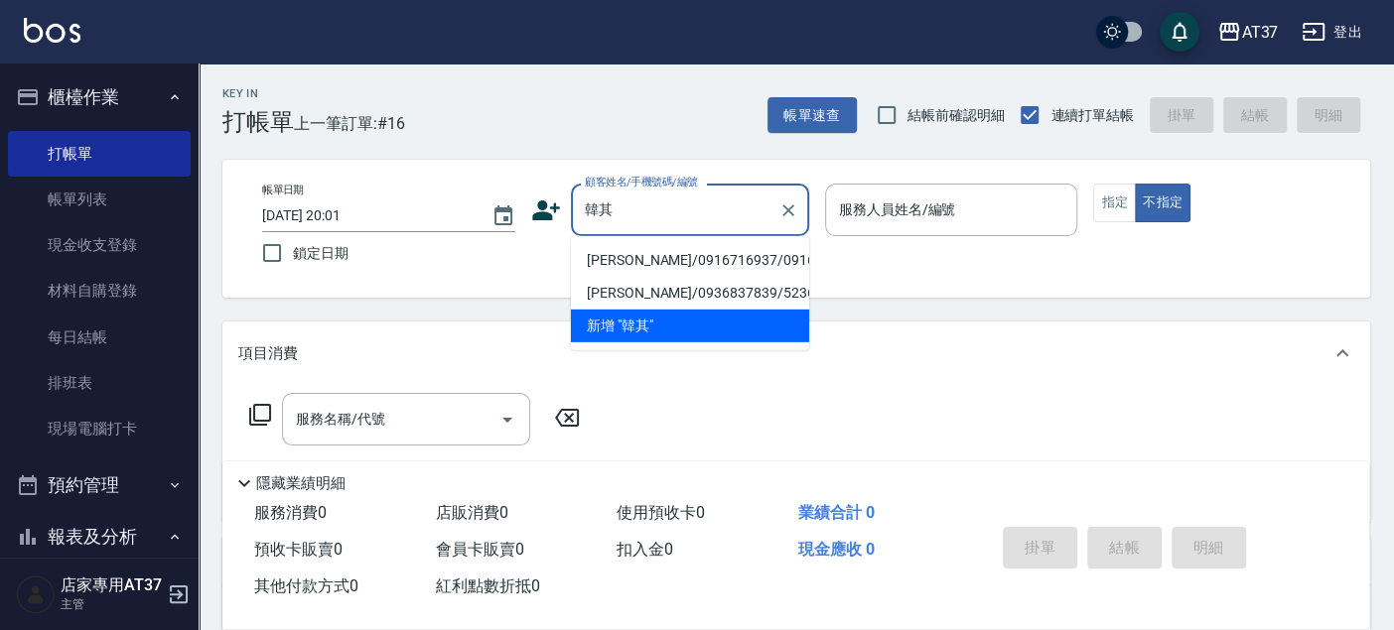
click at [601, 273] on li "韓其瑜/0916716937/0916716937" at bounding box center [690, 260] width 238 height 33
type input "韓其瑜/0916716937/0916716937"
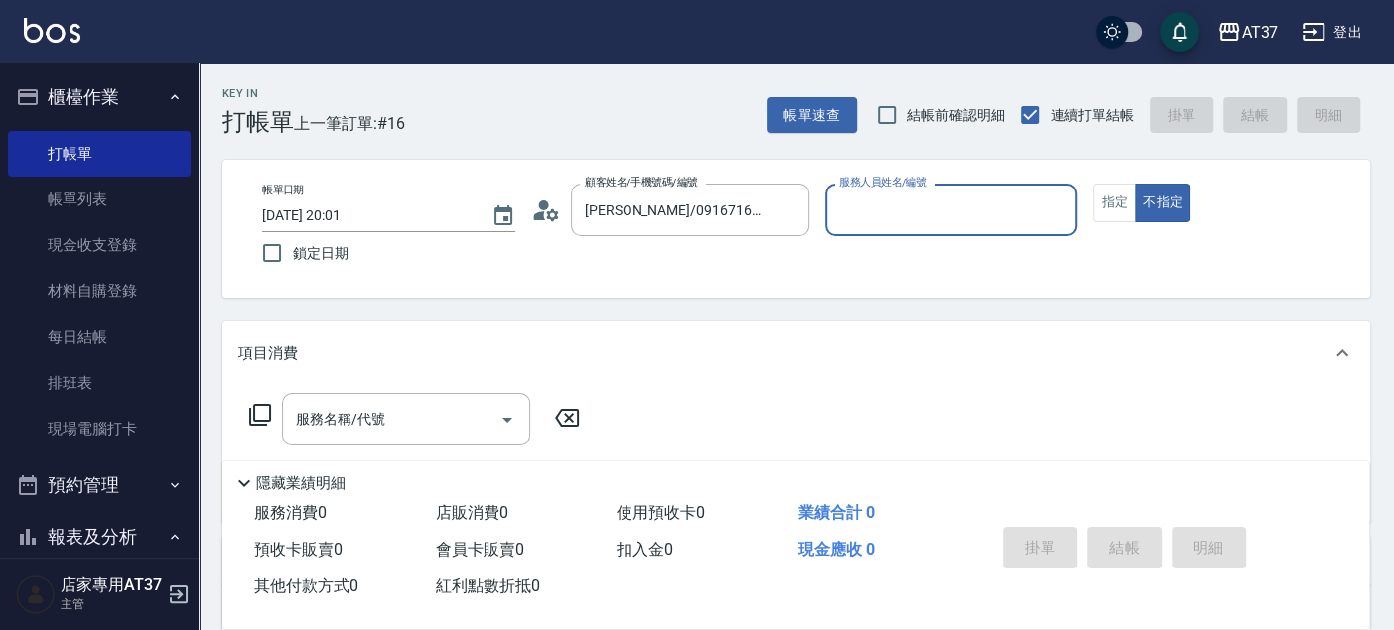
type input "Peggy-8"
click at [1117, 203] on button "指定" at bounding box center [1114, 203] width 43 height 39
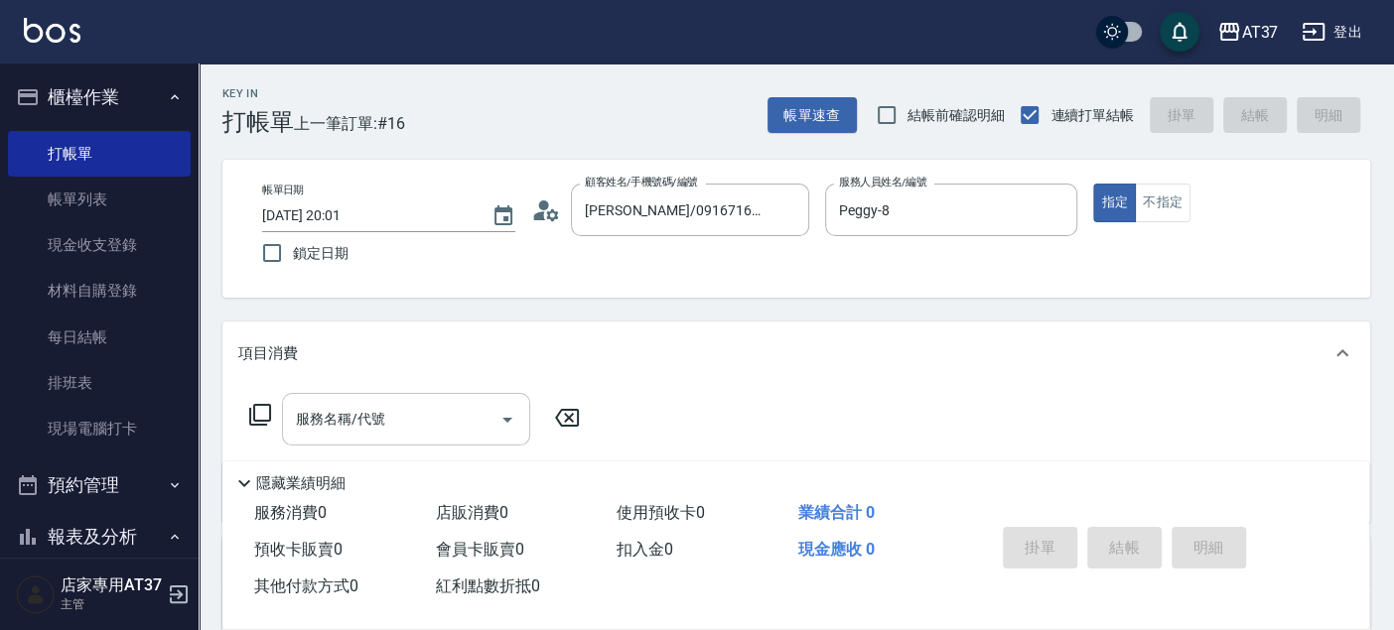
click at [429, 416] on input "服務名稱/代號" at bounding box center [391, 419] width 201 height 35
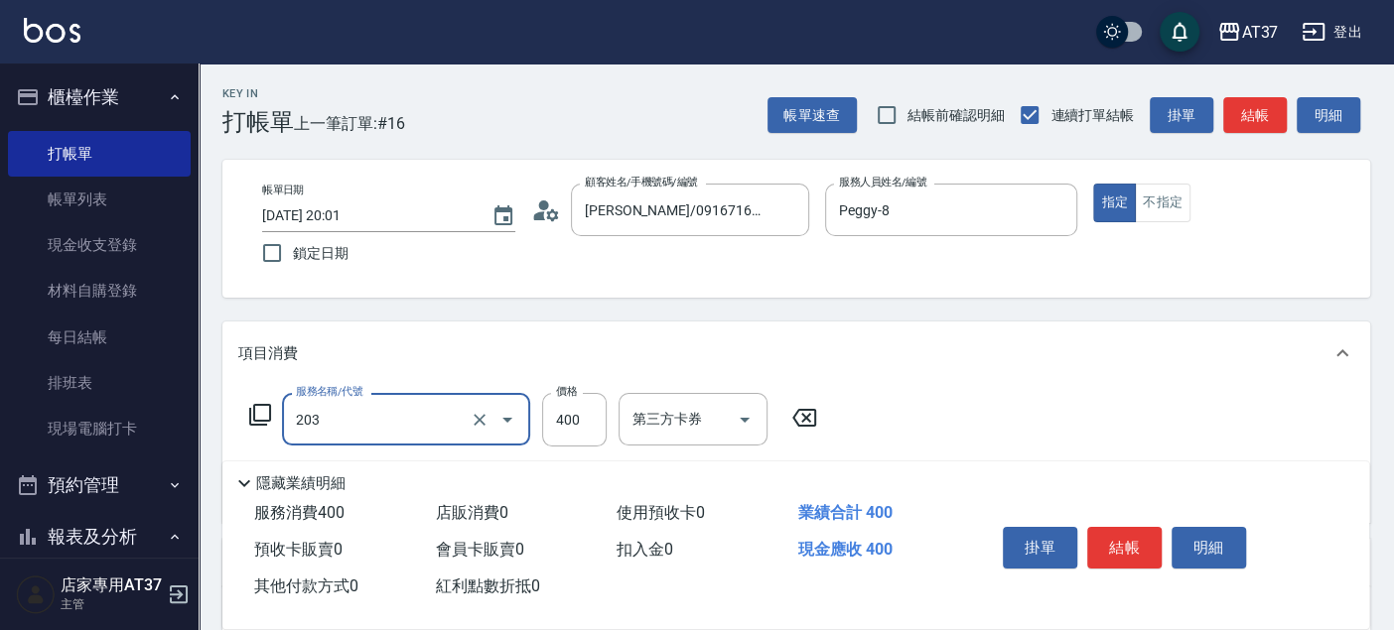
type input "B級洗+剪(203)"
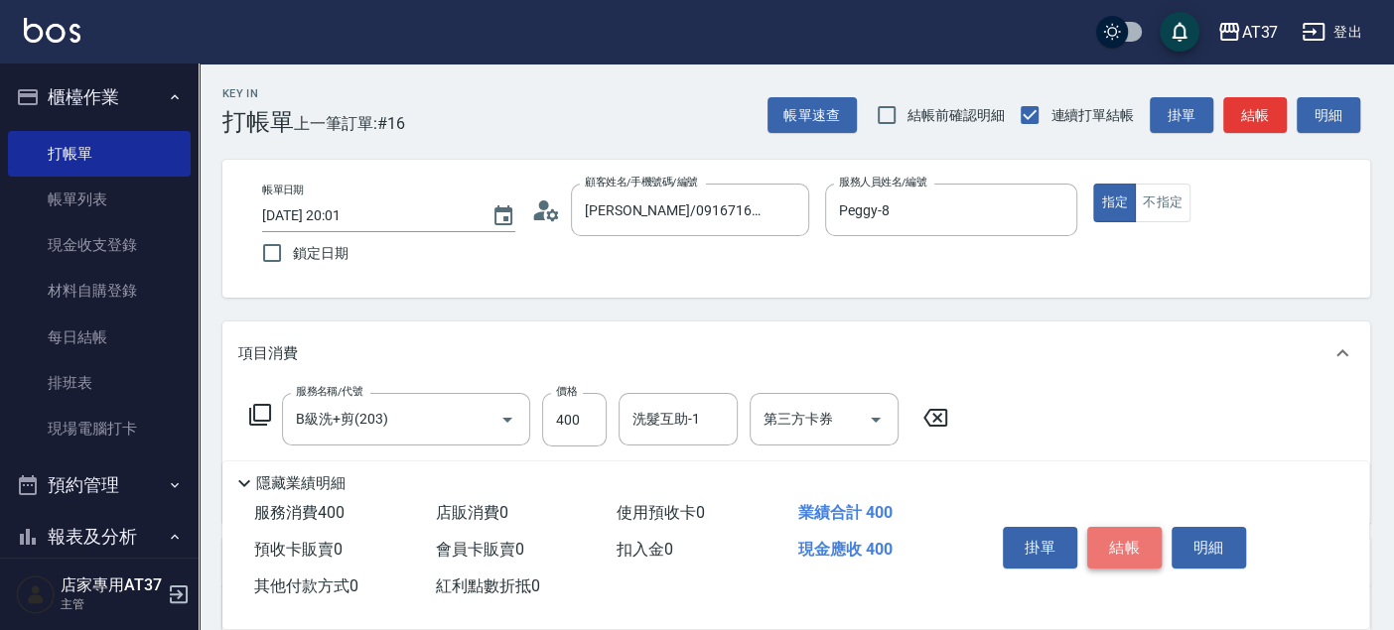
click at [1109, 547] on button "結帳" at bounding box center [1124, 548] width 74 height 42
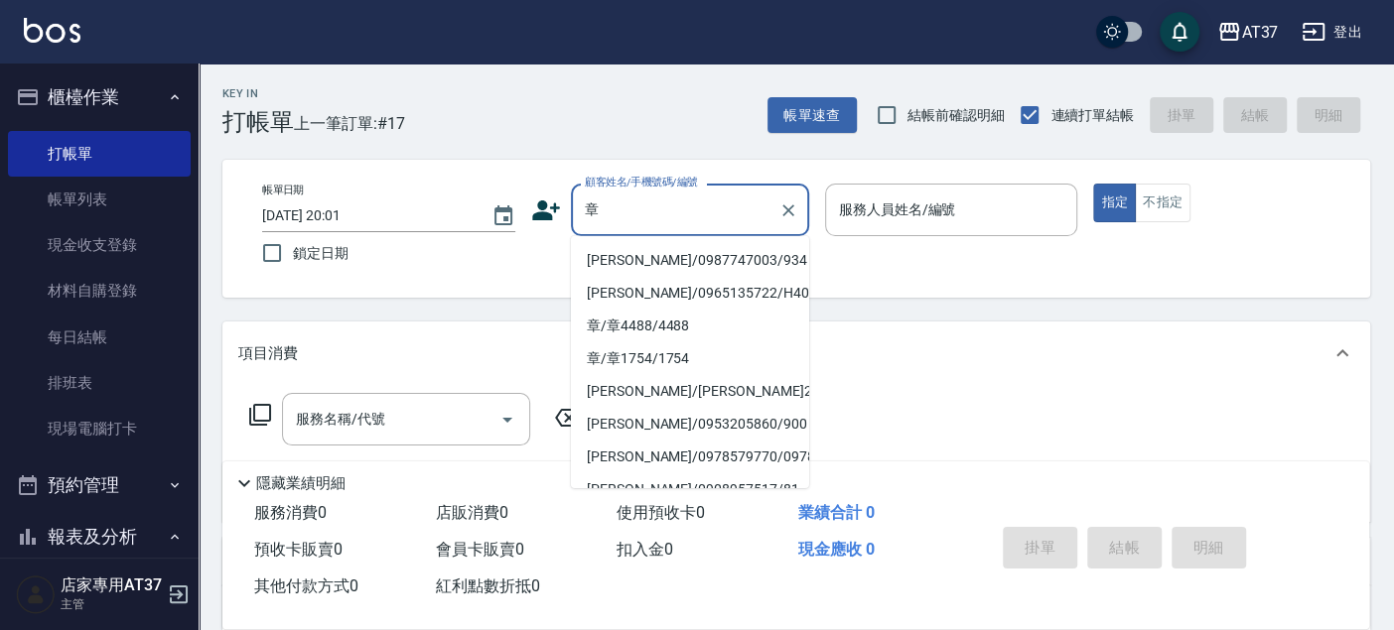
click at [638, 260] on li "章育嘉/0987747003/934" at bounding box center [690, 260] width 238 height 33
type input "章育嘉/0987747003/934"
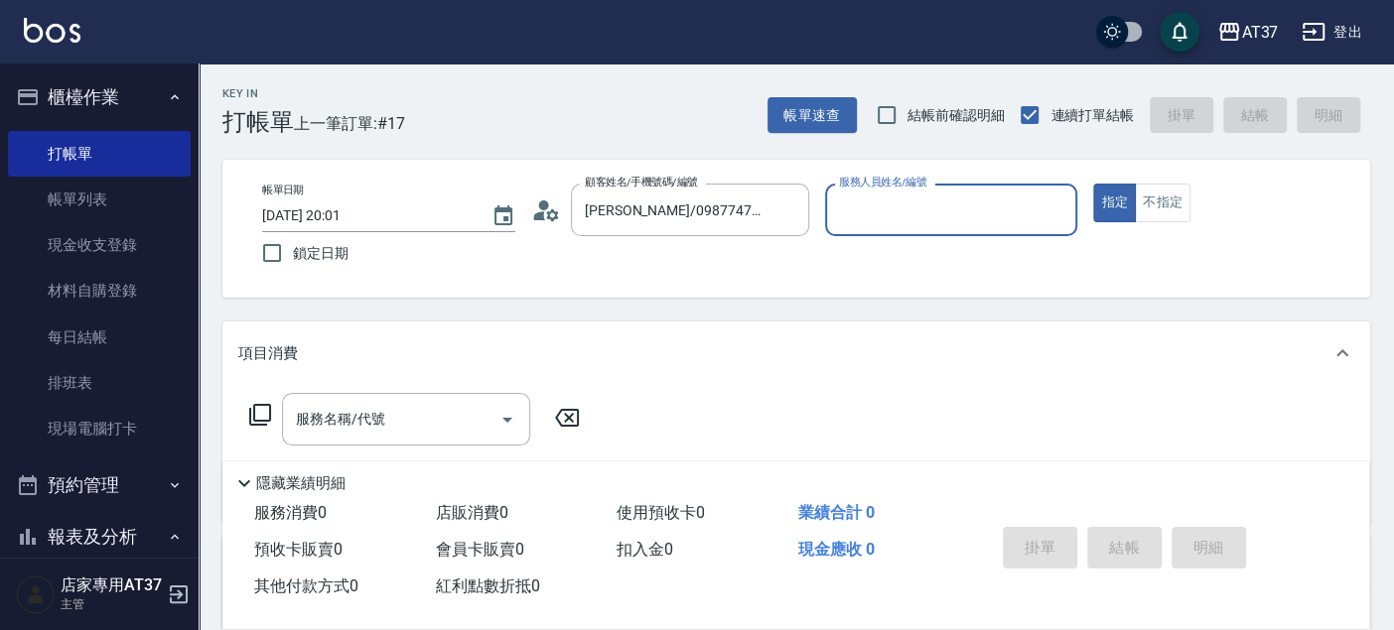
type input "Peggy-8"
click at [402, 417] on input "服務名稱/代號" at bounding box center [391, 419] width 201 height 35
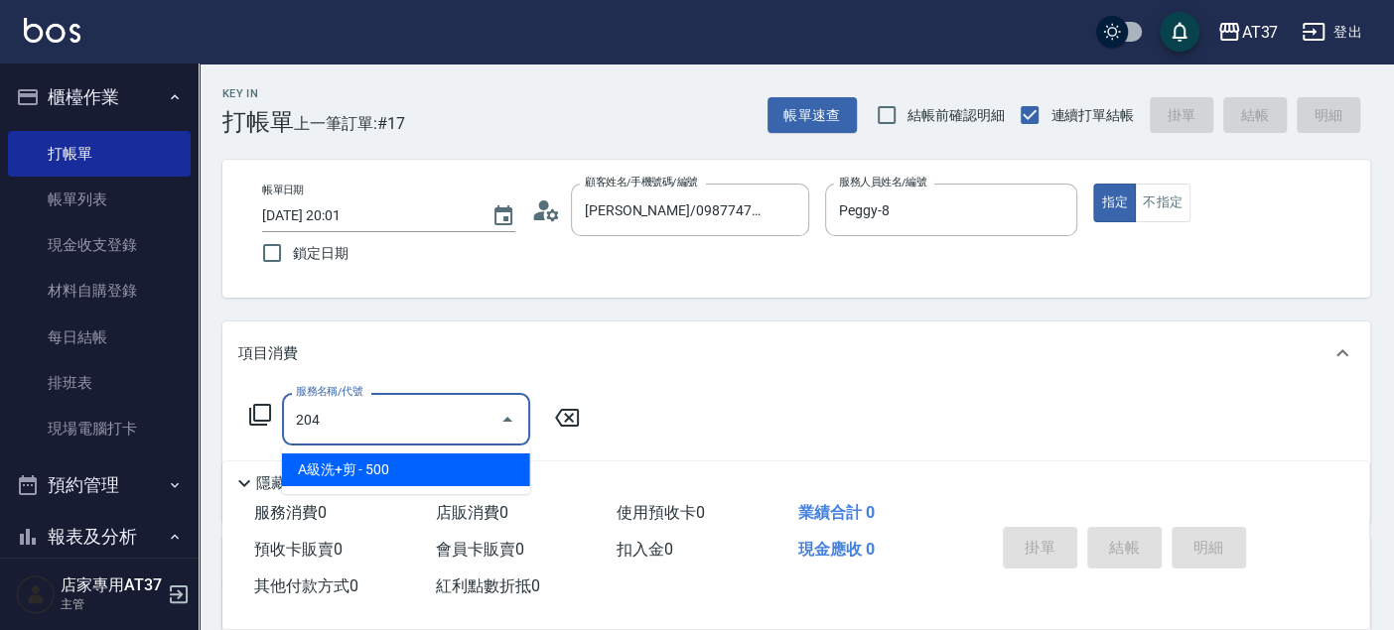
type input "A級洗+剪(204)"
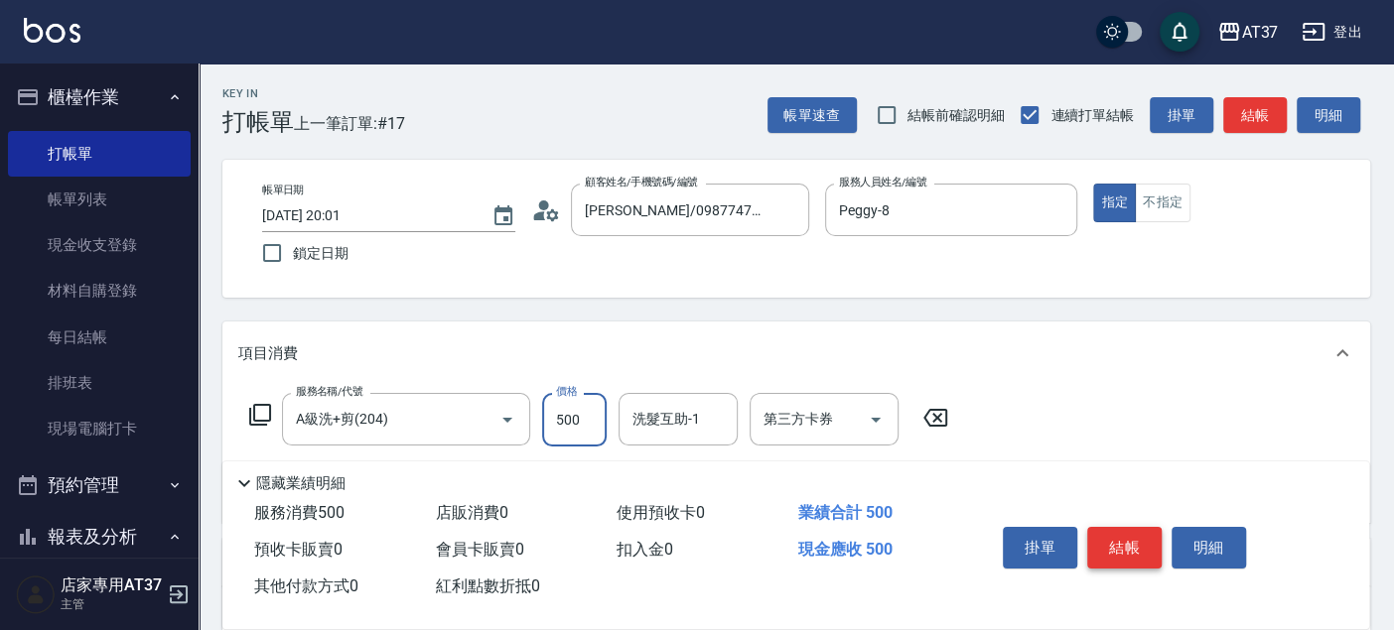
click at [1158, 546] on button "結帳" at bounding box center [1124, 548] width 74 height 42
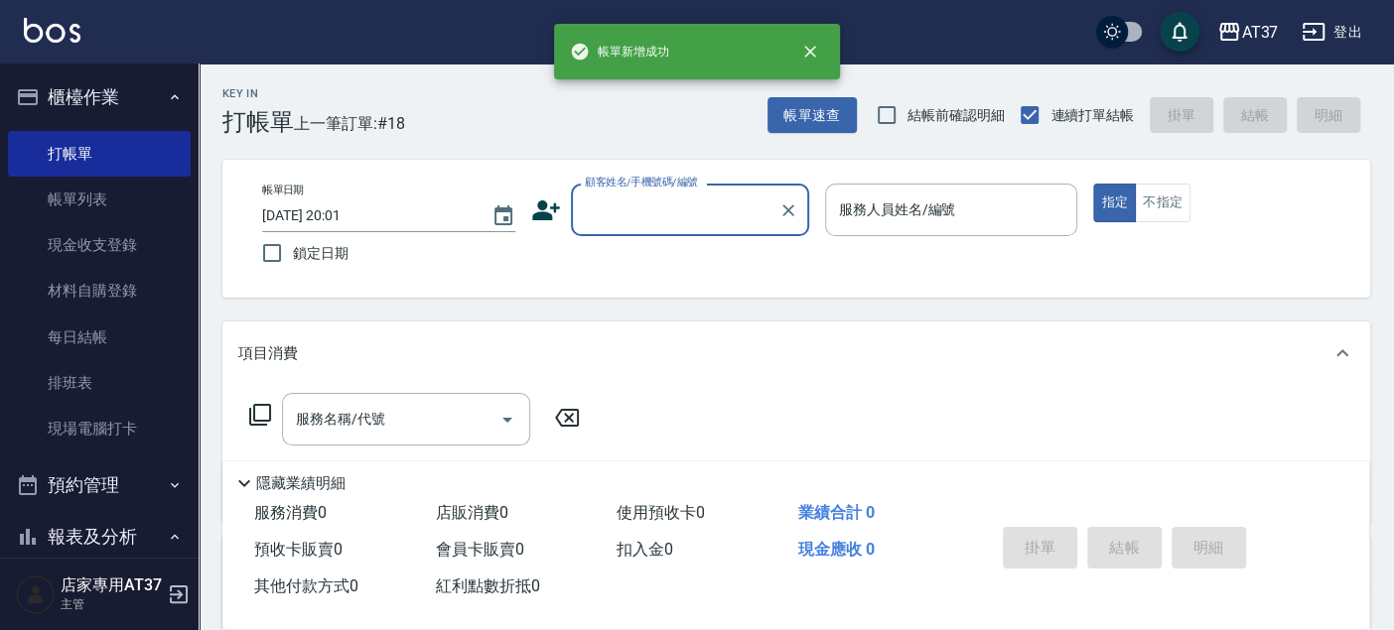
click at [650, 238] on div "帳單日期 2025/09/12 20:01 鎖定日期 顧客姓名/手機號碼/編號 顧客姓名/手機號碼/編號 服務人員姓名/編號 服務人員姓名/編號 指定 不指定" at bounding box center [796, 229] width 1100 height 90
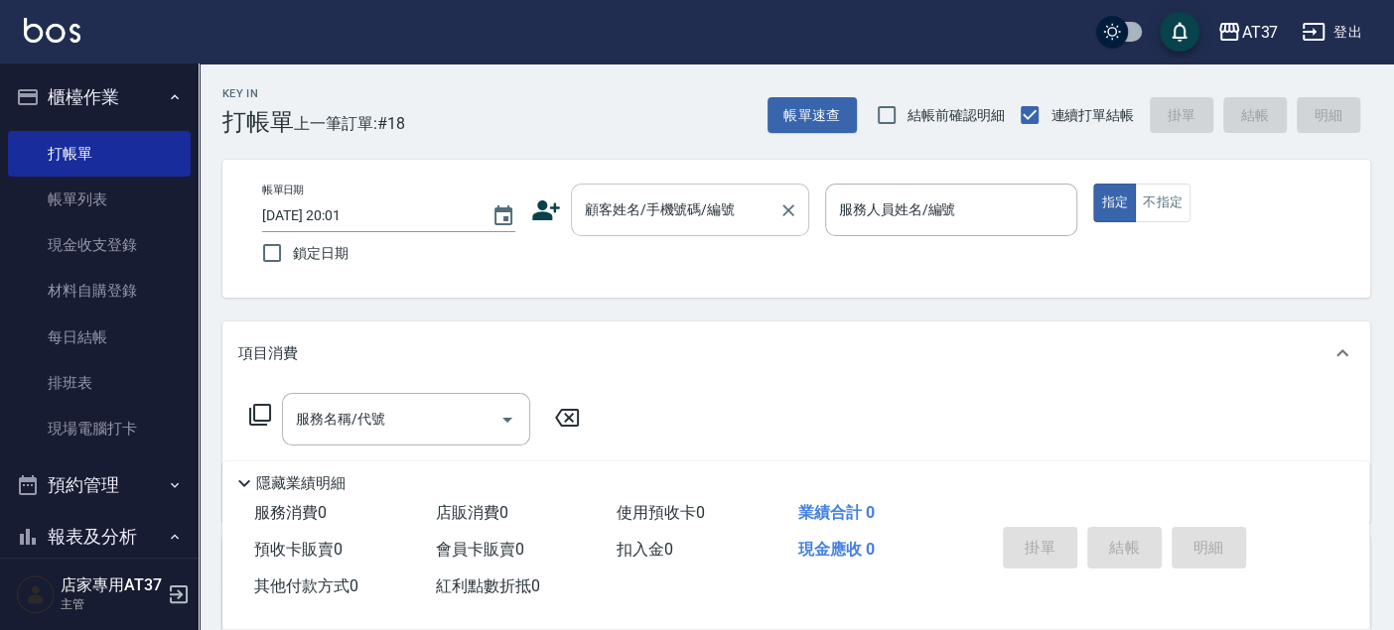
click at [645, 206] on input "顧客姓名/手機號碼/編號" at bounding box center [675, 210] width 191 height 35
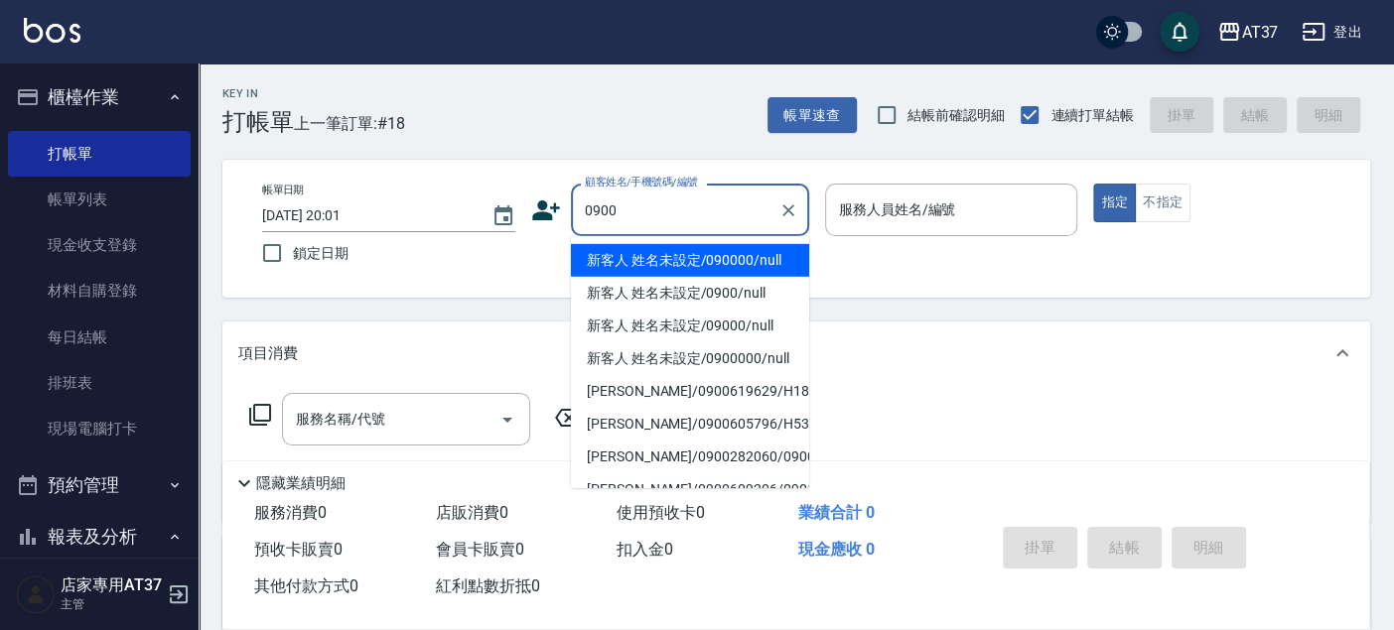
click at [652, 254] on li "新客人 姓名未設定/090000/null" at bounding box center [690, 260] width 238 height 33
type input "新客人 姓名未設定/090000/null"
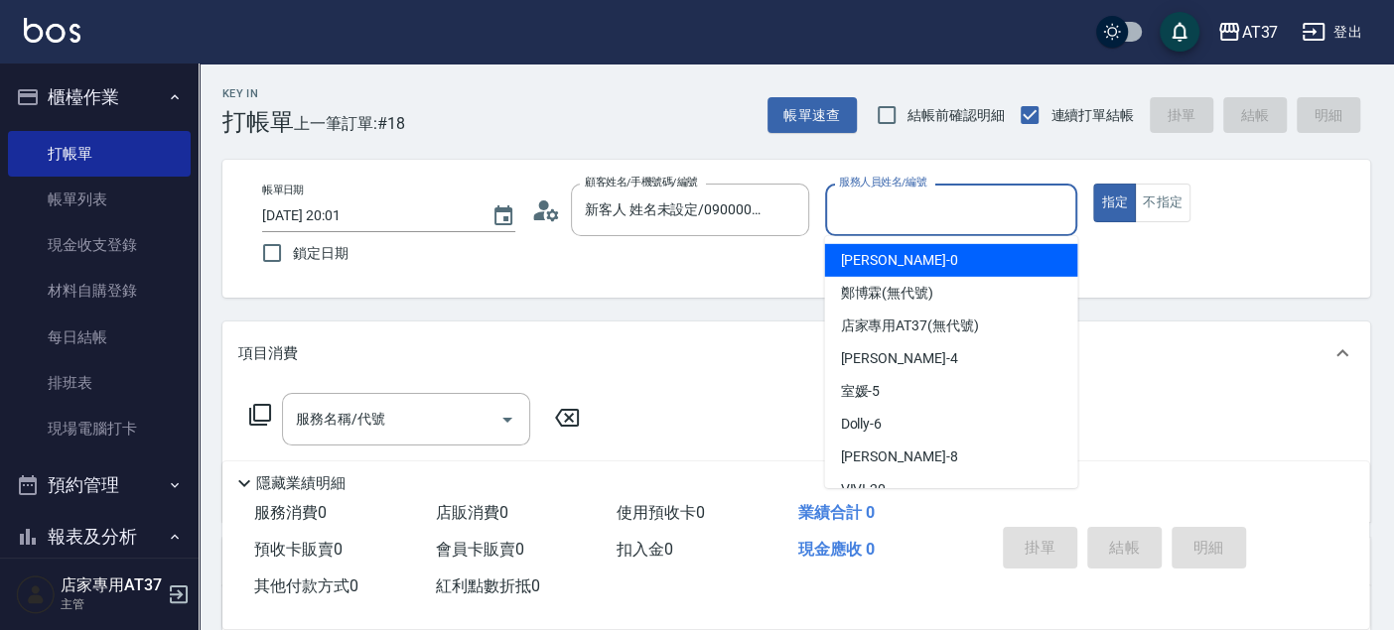
click at [905, 204] on input "服務人員姓名/編號" at bounding box center [951, 210] width 235 height 35
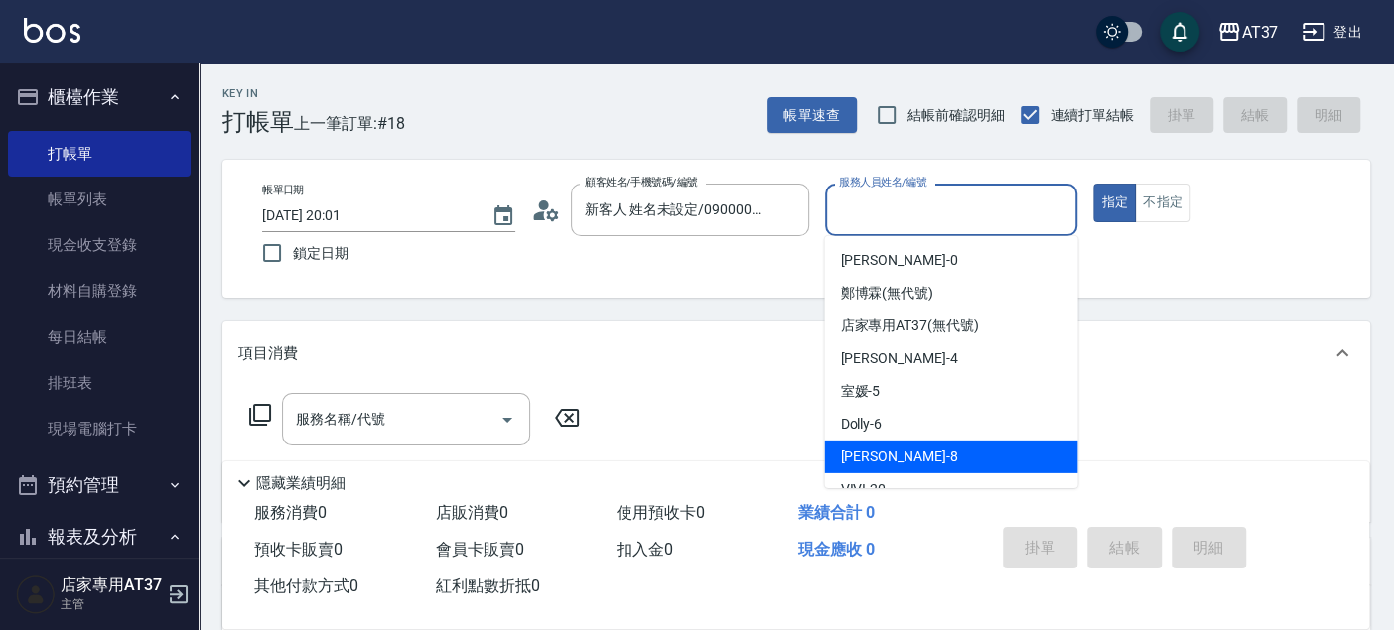
click at [932, 448] on div "Peggy -8" at bounding box center [950, 457] width 253 height 33
type input "Peggy-8"
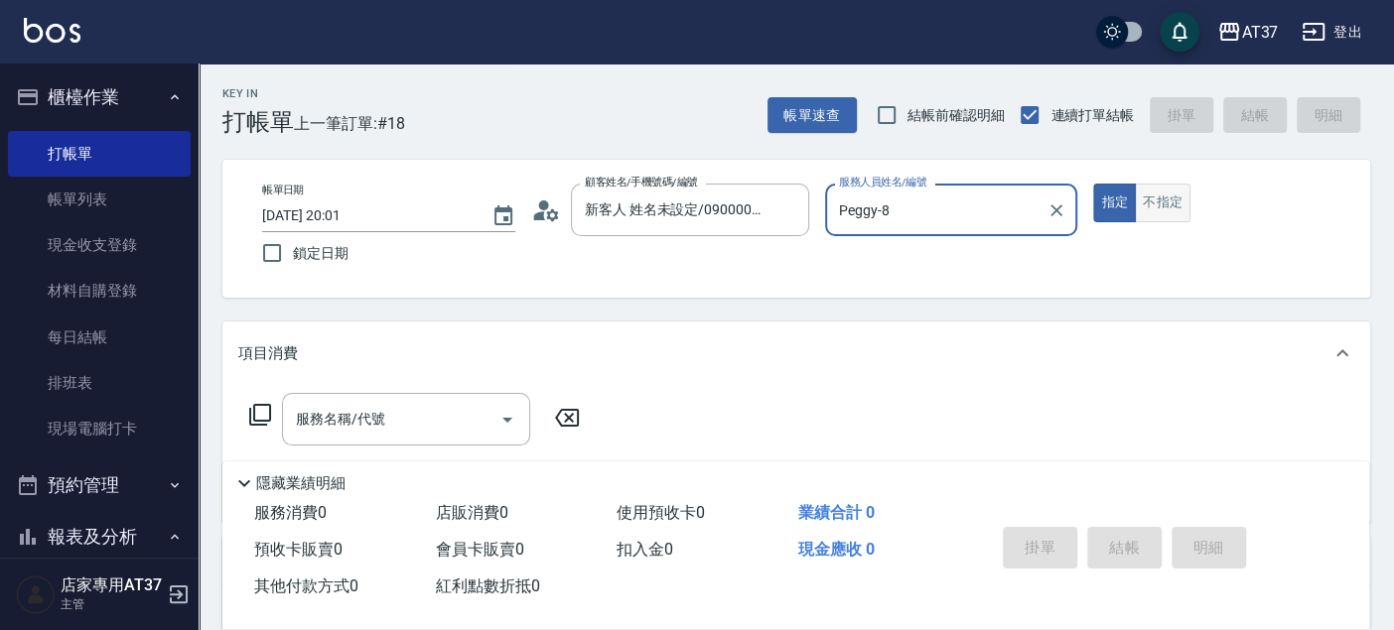
click at [1173, 194] on button "不指定" at bounding box center [1163, 203] width 56 height 39
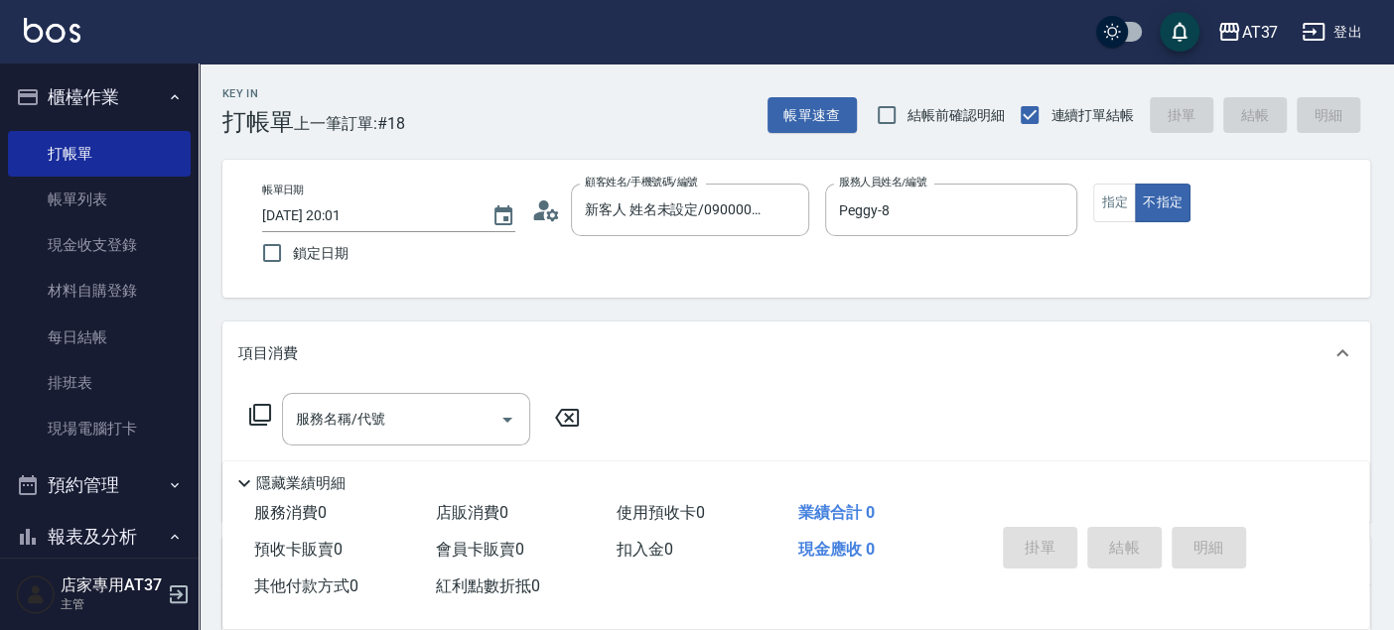
click at [299, 419] on div "服務名稱/代號 服務名稱/代號" at bounding box center [406, 419] width 248 height 53
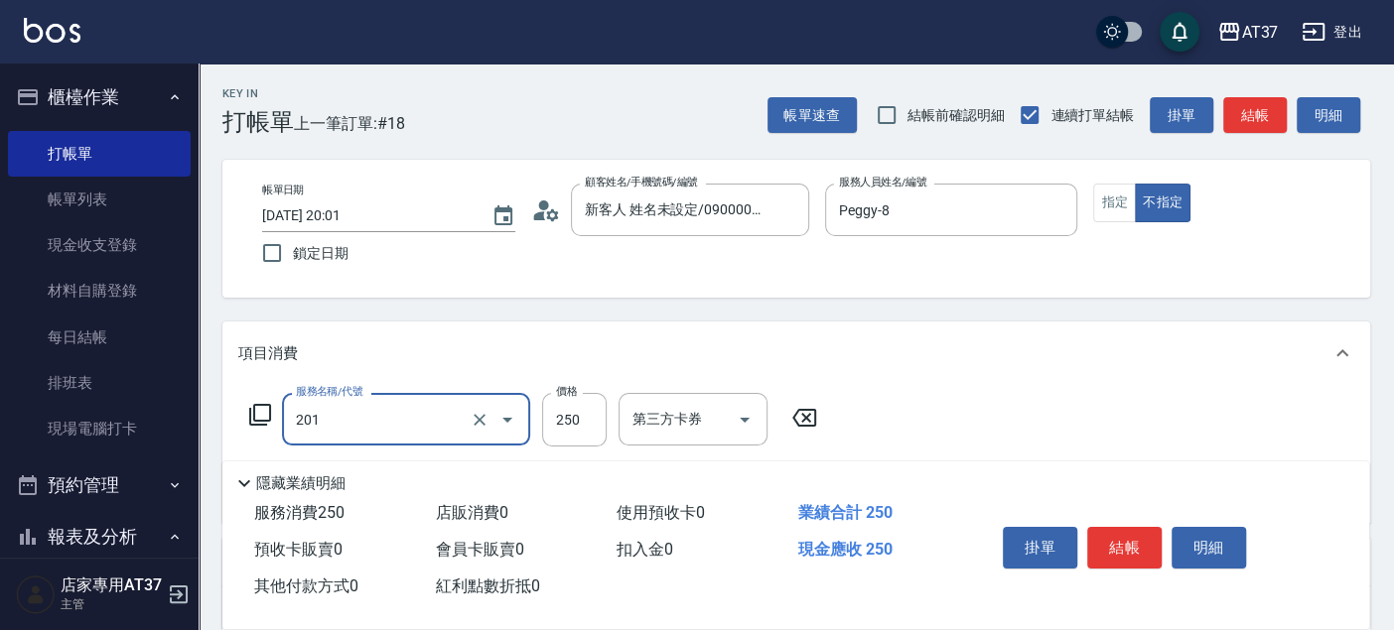
type input "B級單剪(201)"
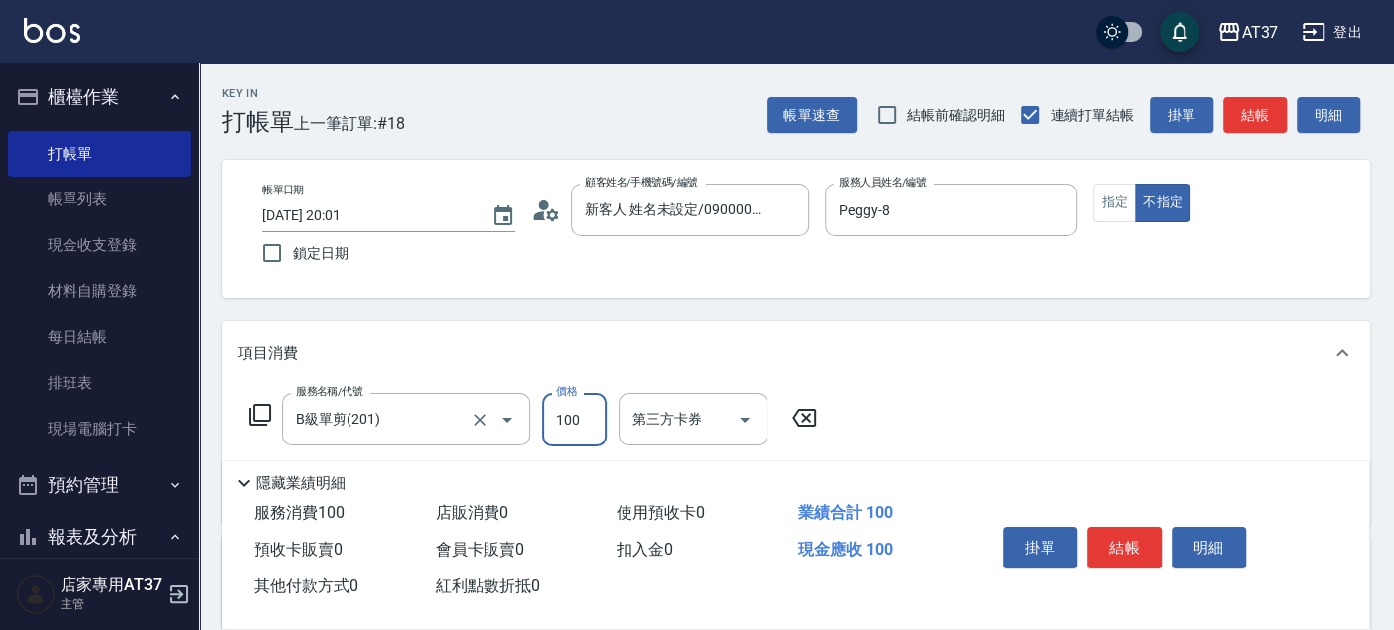
type input "100"
click at [1143, 536] on button "結帳" at bounding box center [1124, 548] width 74 height 42
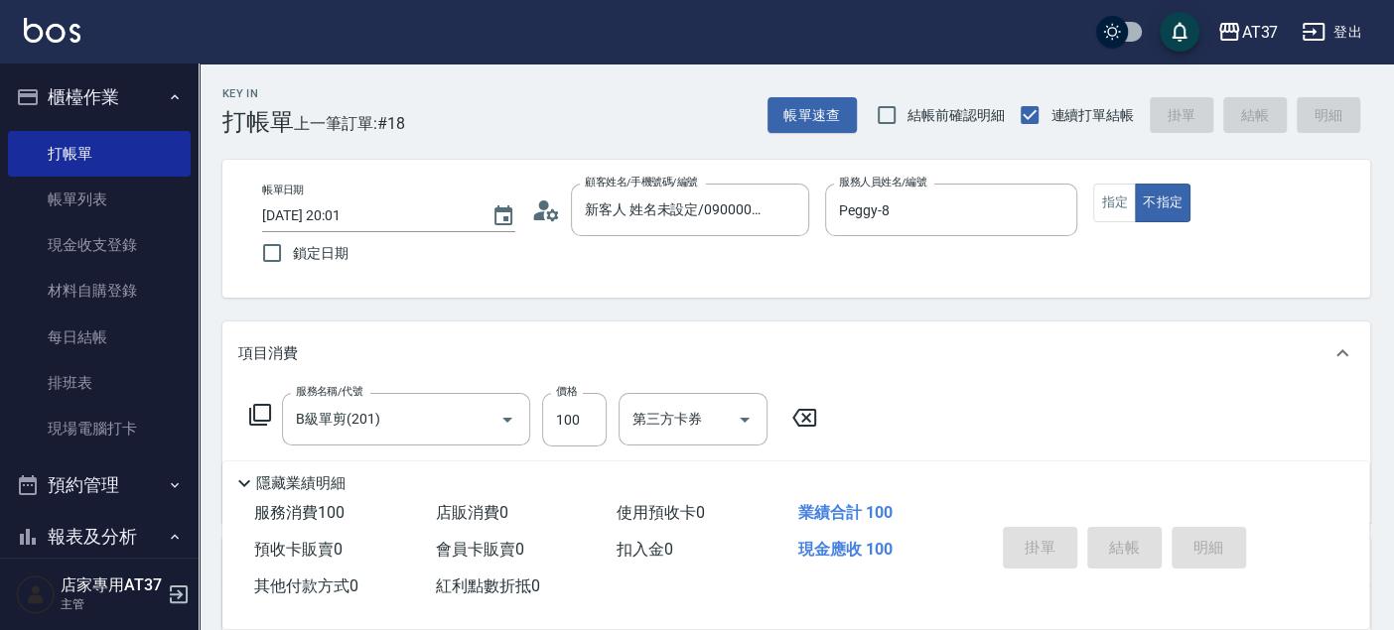
type input "2025/09/12 20:02"
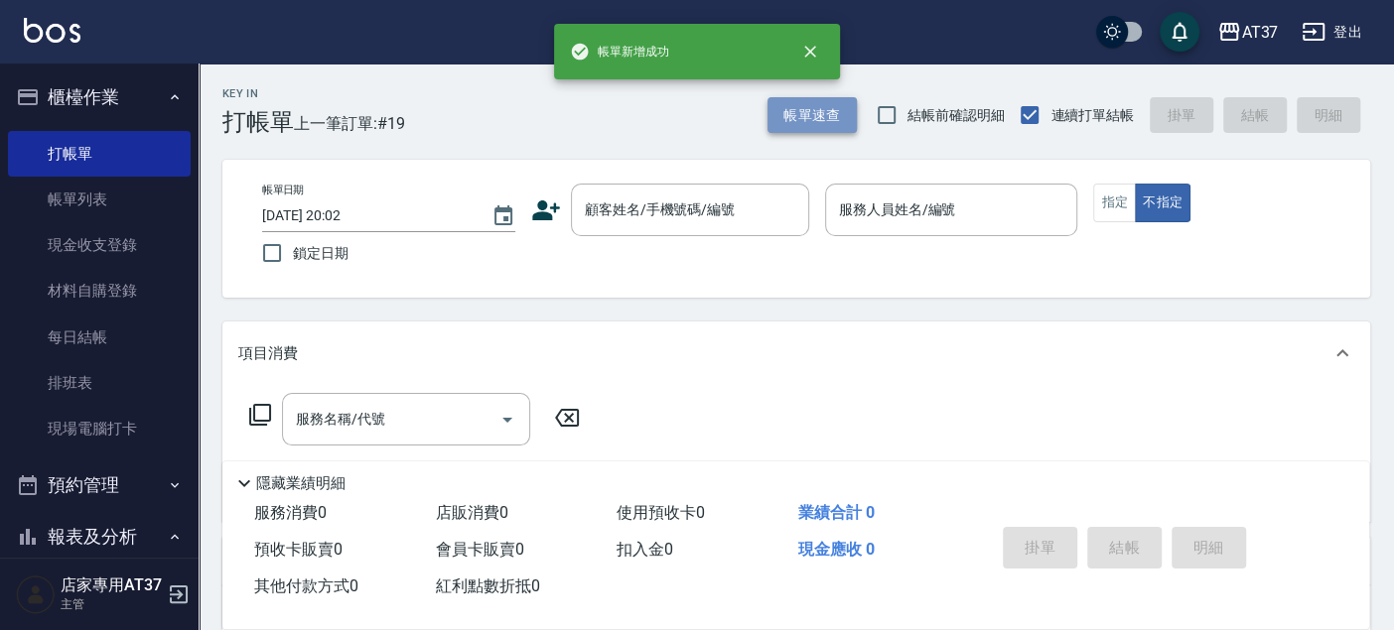
click at [811, 120] on button "帳單速查" at bounding box center [811, 115] width 89 height 37
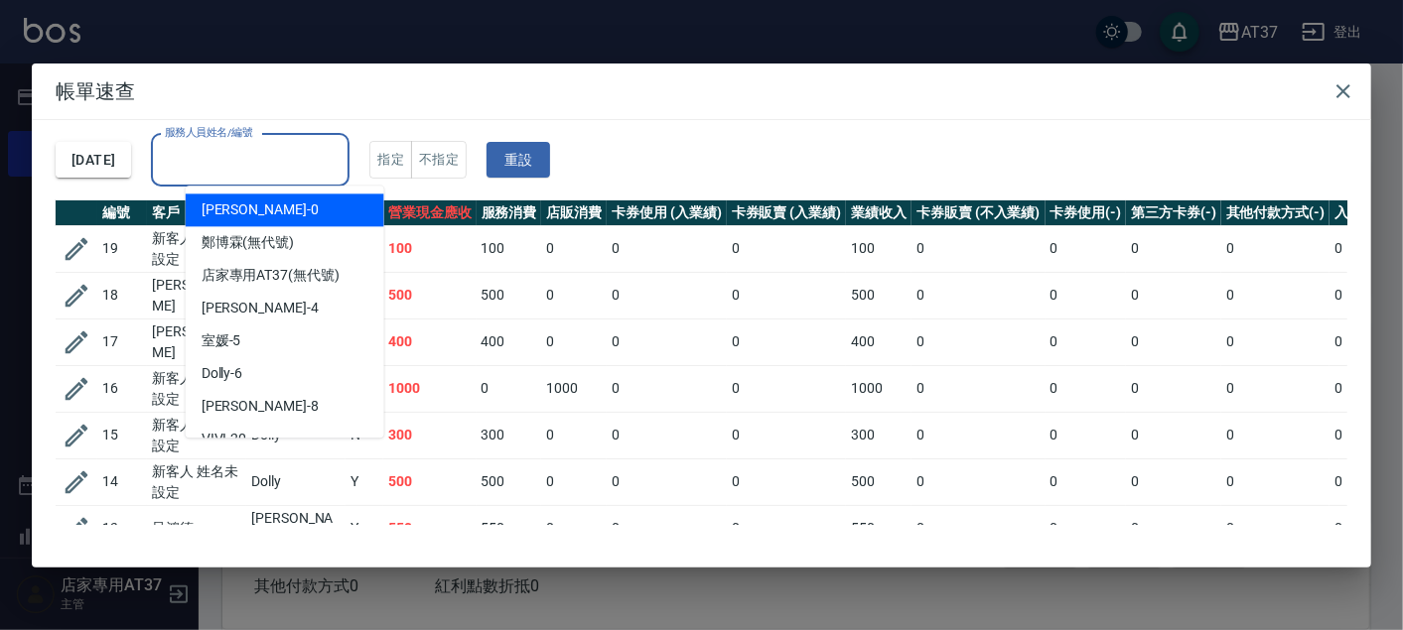
click at [269, 141] on div "服務人員姓名/編號 服務人員姓名/編號" at bounding box center [250, 160] width 199 height 53
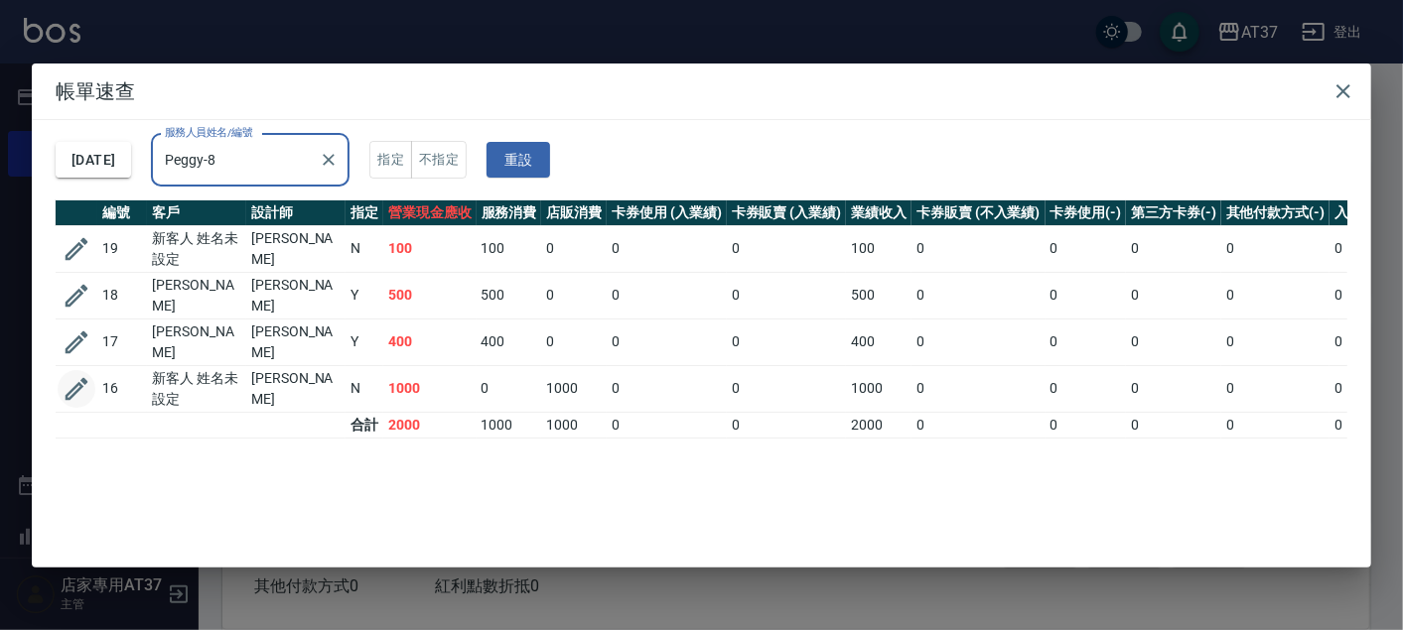
type input "Peggy-8"
click at [82, 388] on icon "button" at bounding box center [77, 389] width 30 height 30
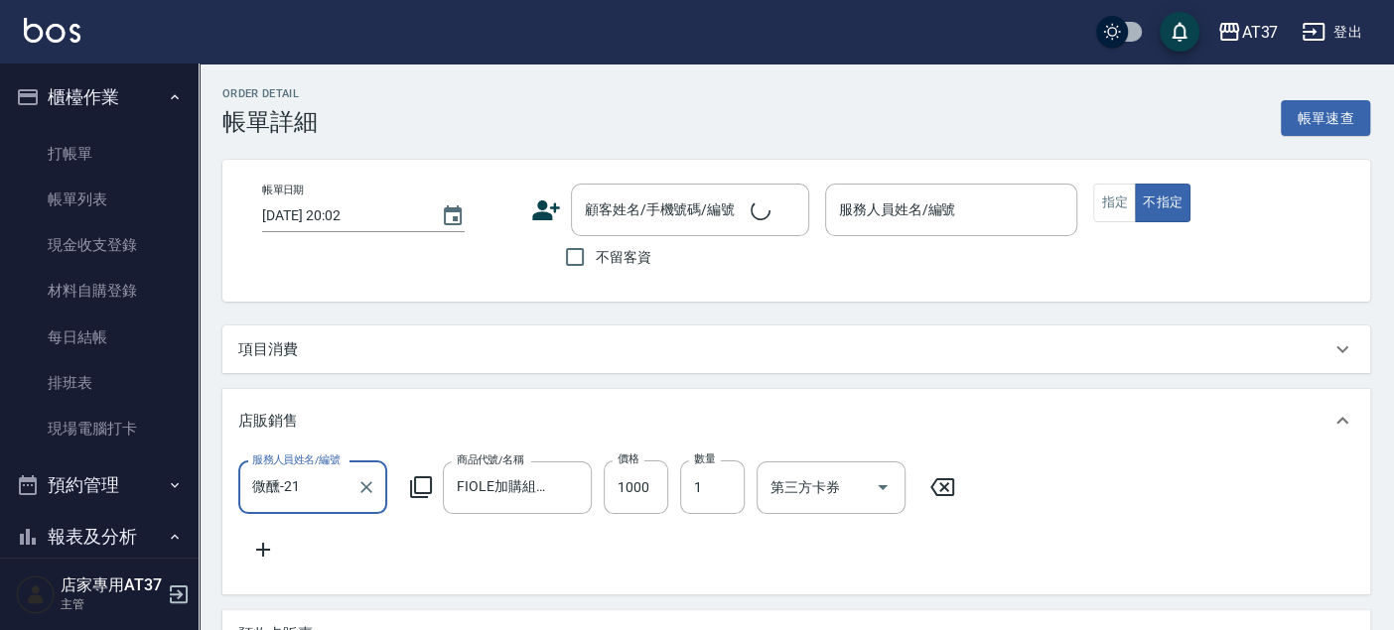
type input "2025/09/12 19:51"
type input "Peggy-8"
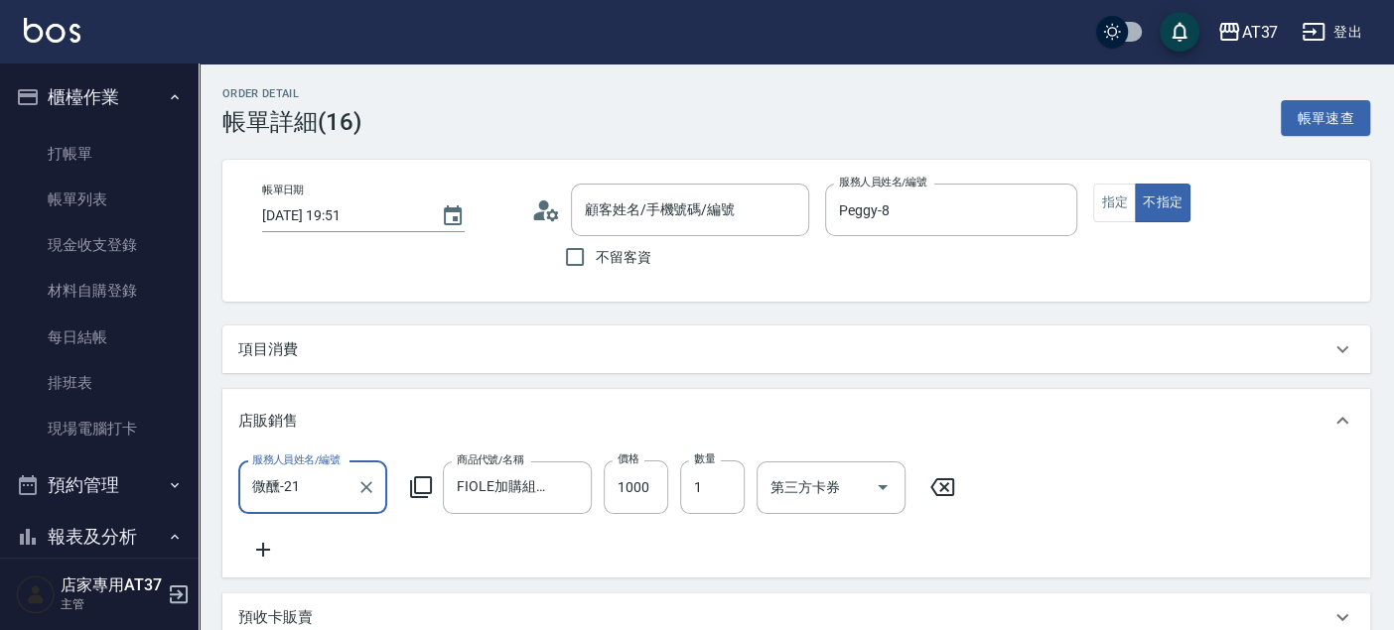
type input "新客人 姓名未設定/090000/null"
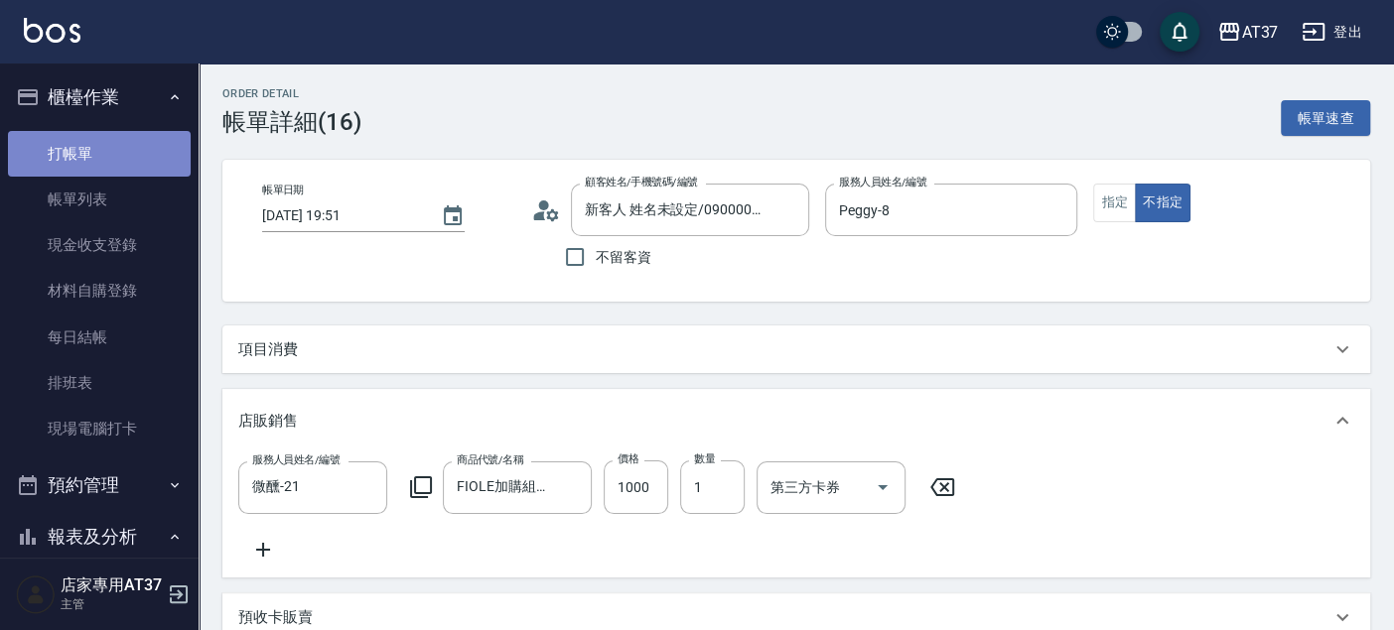
click at [146, 139] on link "打帳單" at bounding box center [99, 154] width 183 height 46
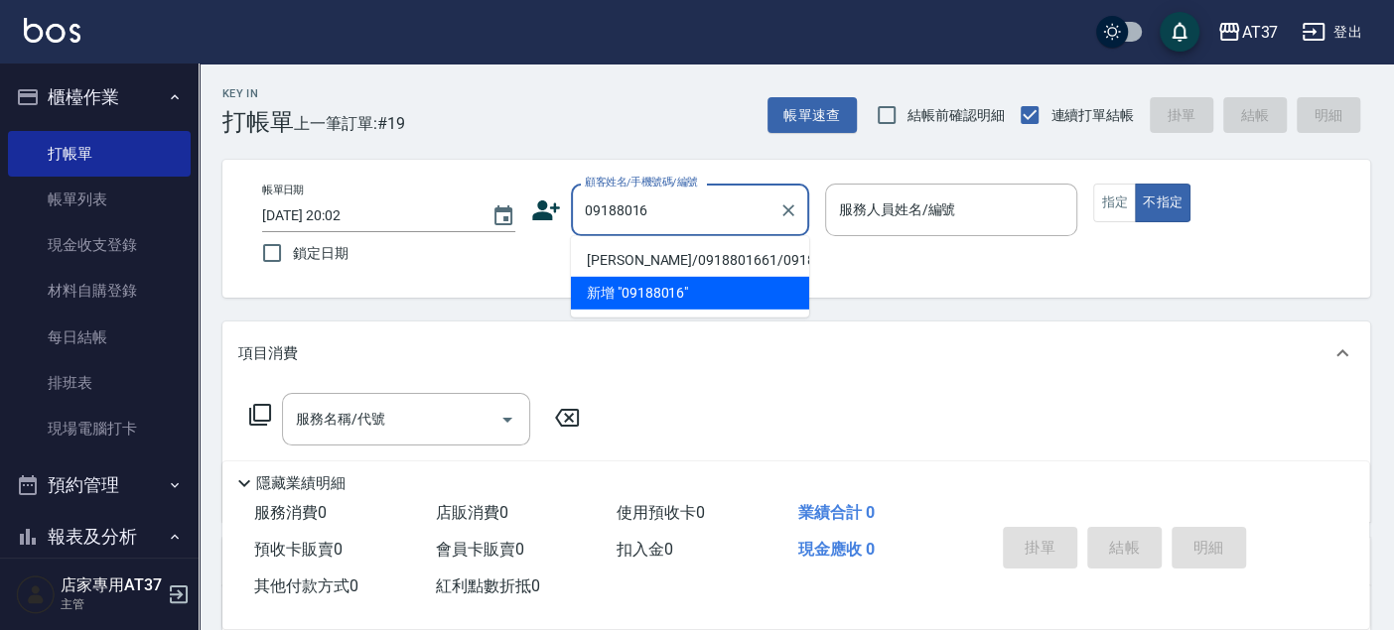
click at [797, 277] on li "黎萬晨/0918801661/0918801661" at bounding box center [690, 260] width 238 height 33
type input "黎萬晨/0918801661/0918801661"
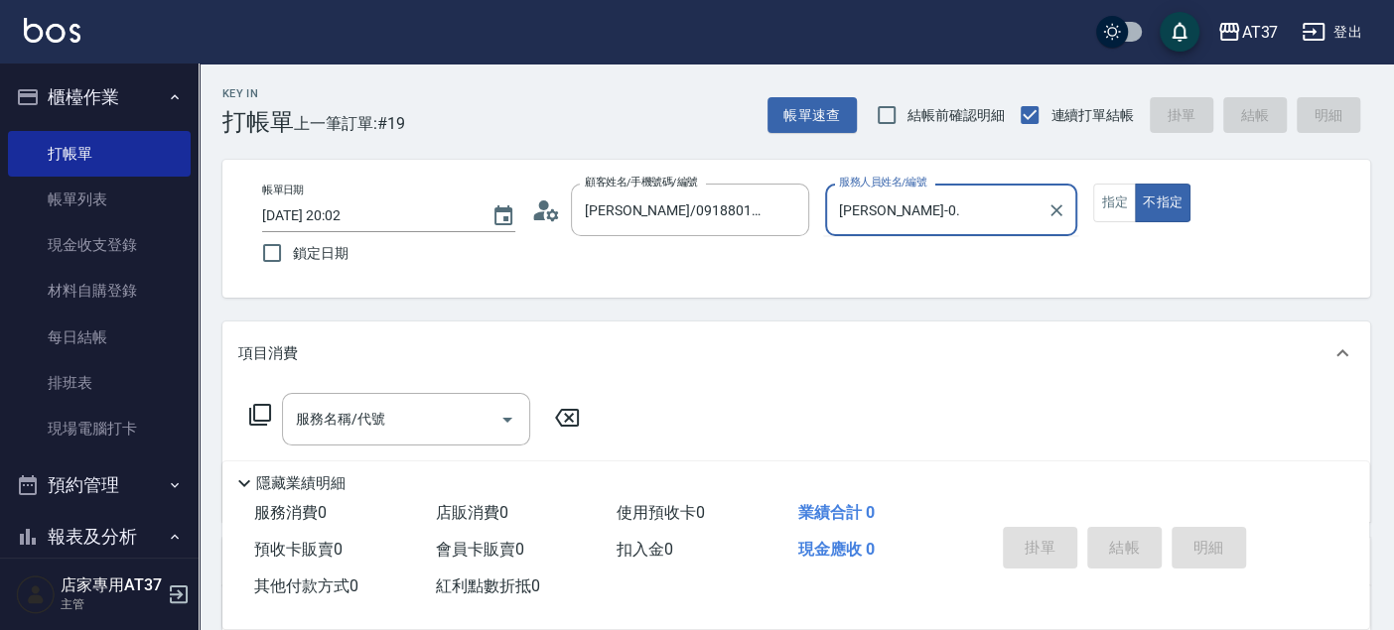
type input "NINA-0"
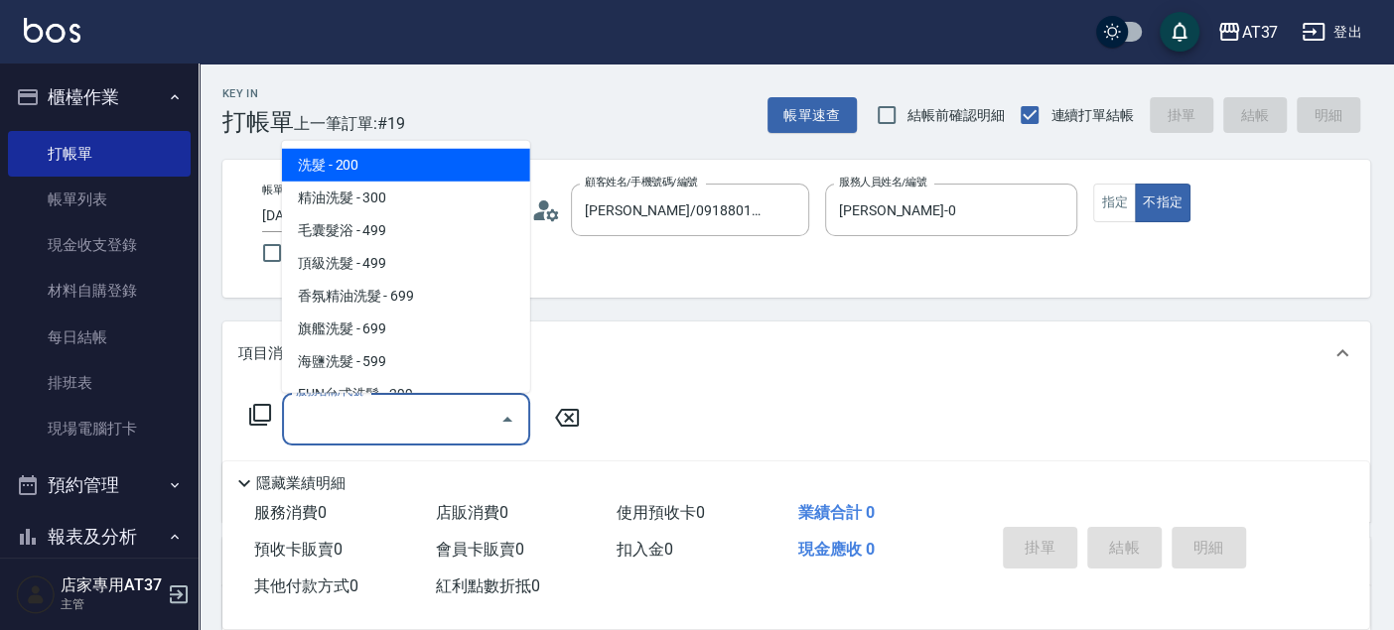
click at [341, 413] on div "服務名稱/代號 服務名稱/代號" at bounding box center [406, 419] width 248 height 53
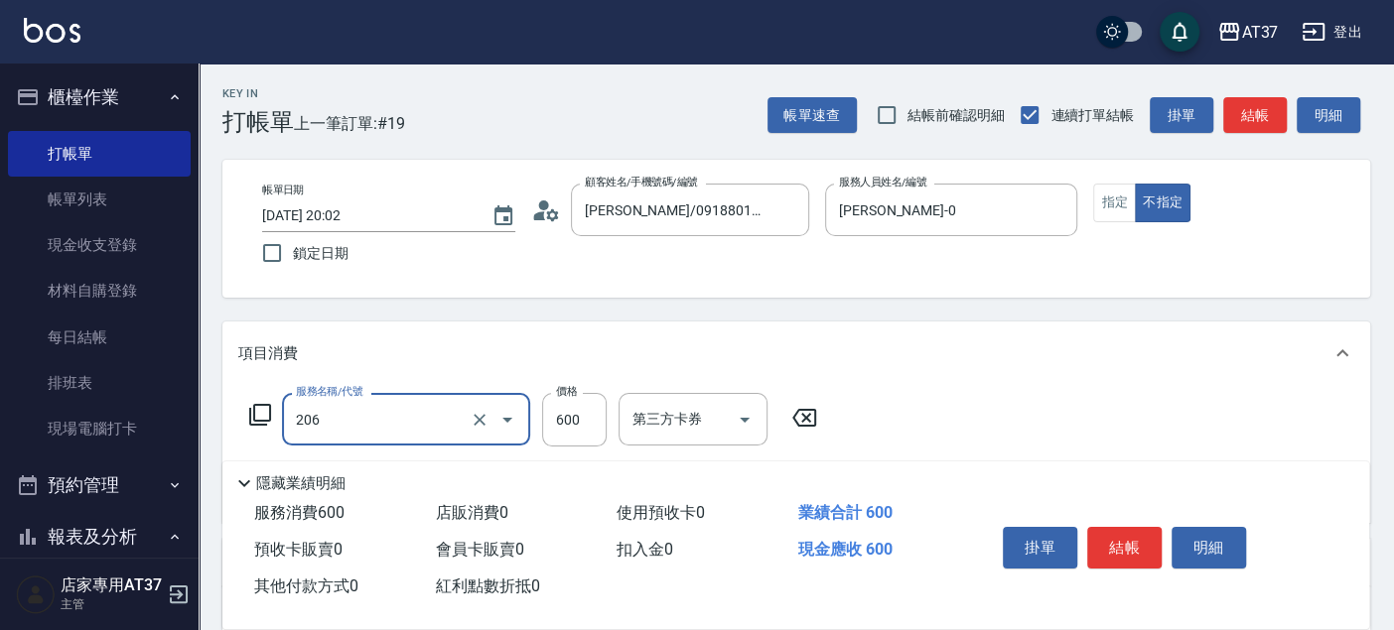
type input "A精油洗+剪(206)"
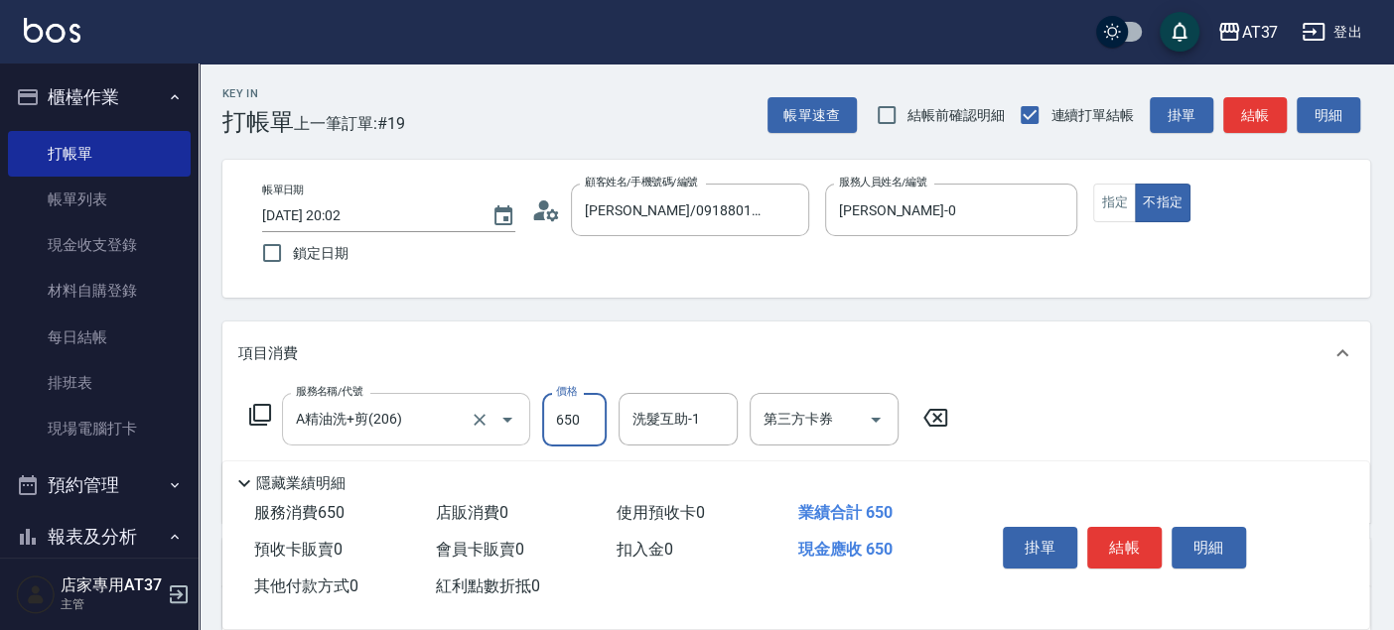
type input "650"
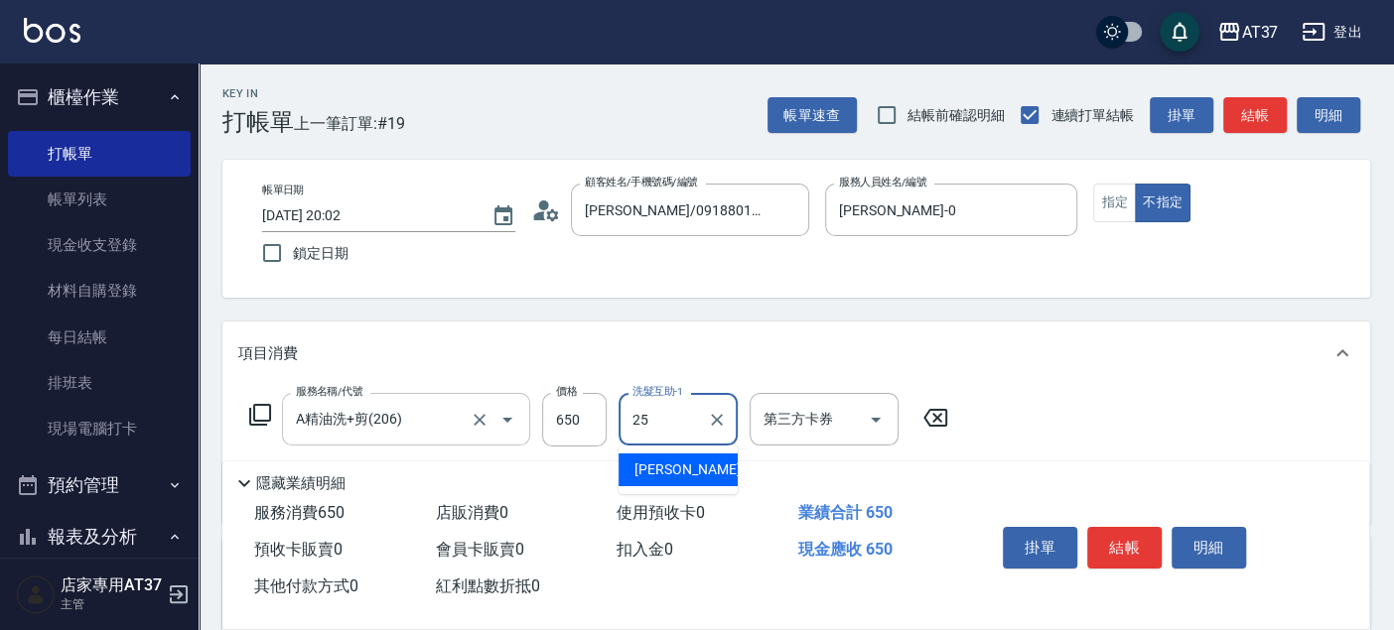
type input "子筠-25"
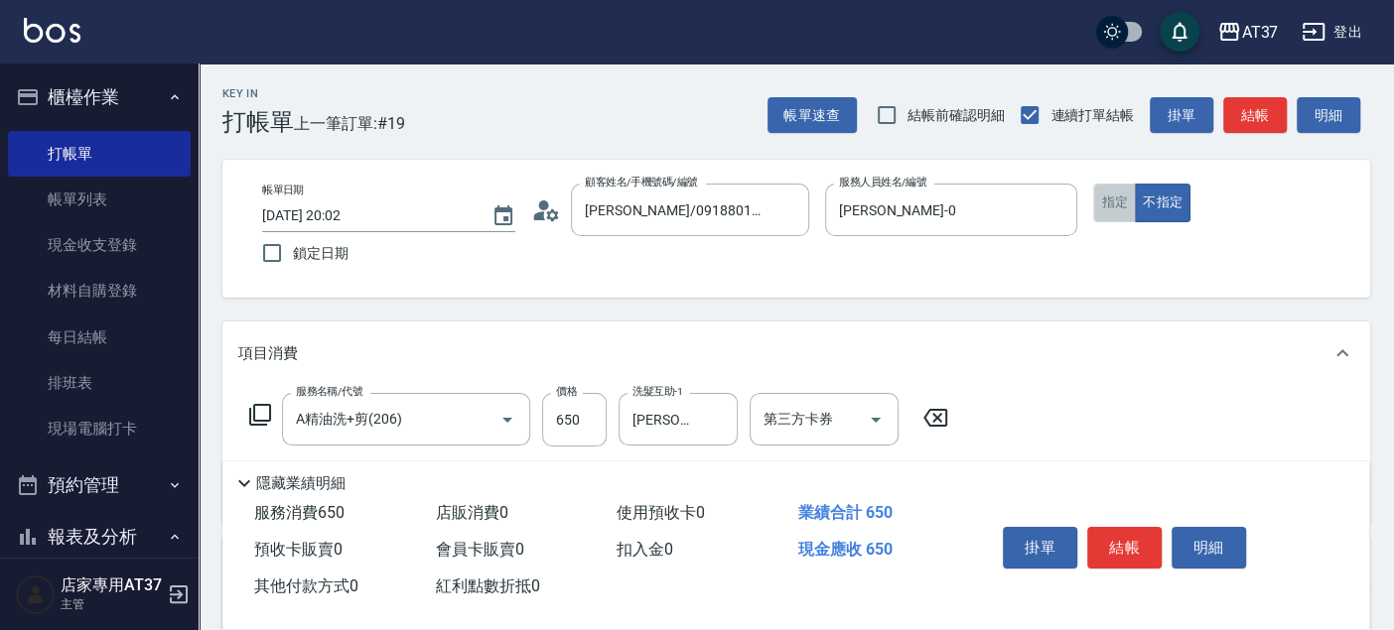
click at [1114, 215] on button "指定" at bounding box center [1114, 203] width 43 height 39
click at [1148, 544] on button "結帳" at bounding box center [1124, 548] width 74 height 42
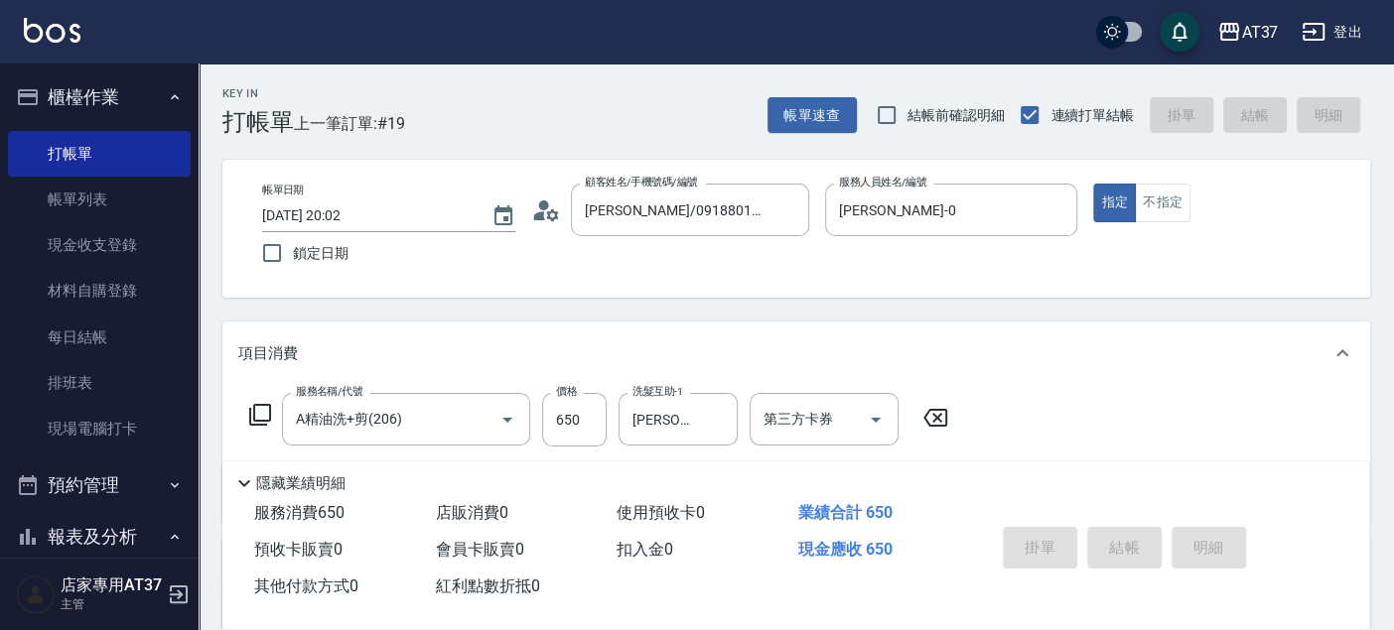
type input "2025/09/12 20:10"
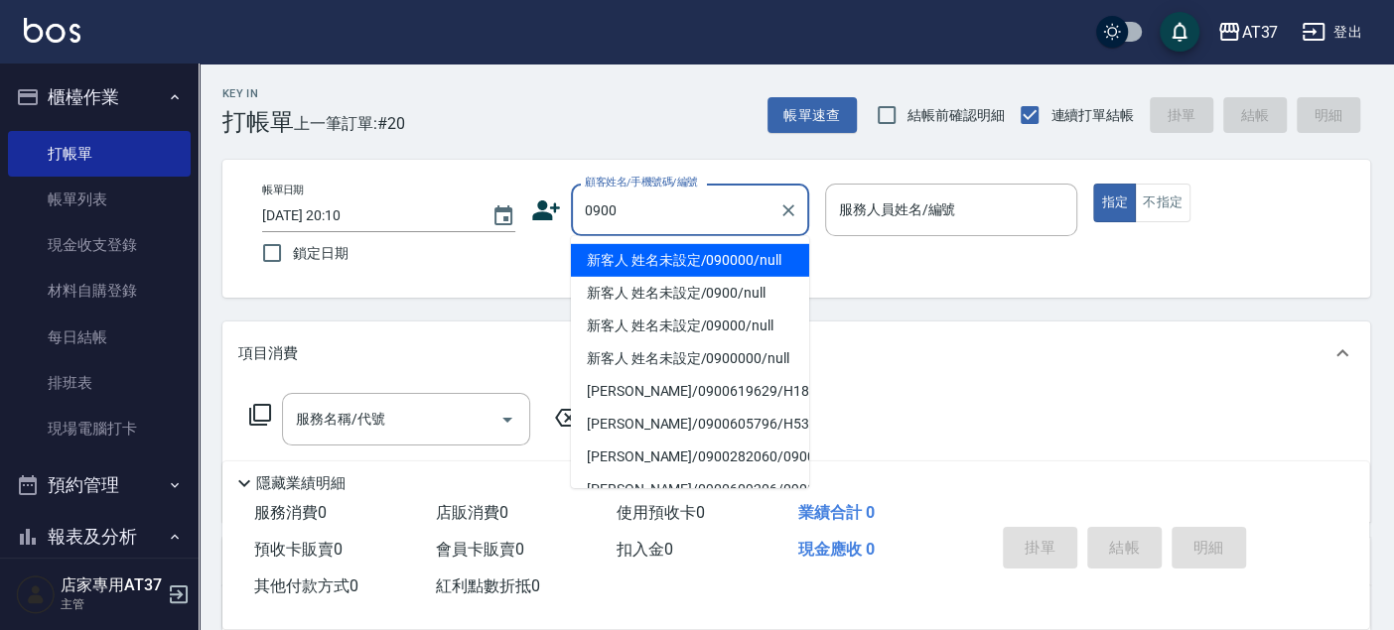
click at [692, 266] on li "新客人 姓名未設定/090000/null" at bounding box center [690, 260] width 238 height 33
type input "新客人 姓名未設定/090000/null"
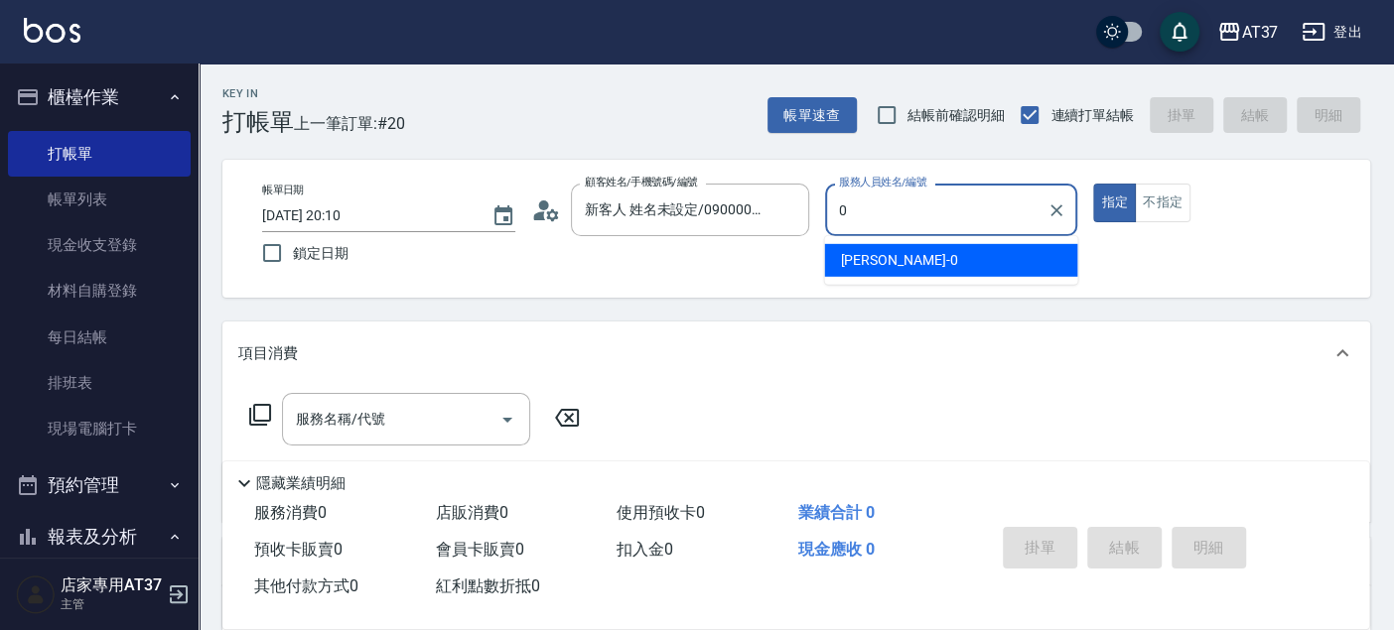
click at [914, 249] on div "NINA -0" at bounding box center [950, 260] width 253 height 33
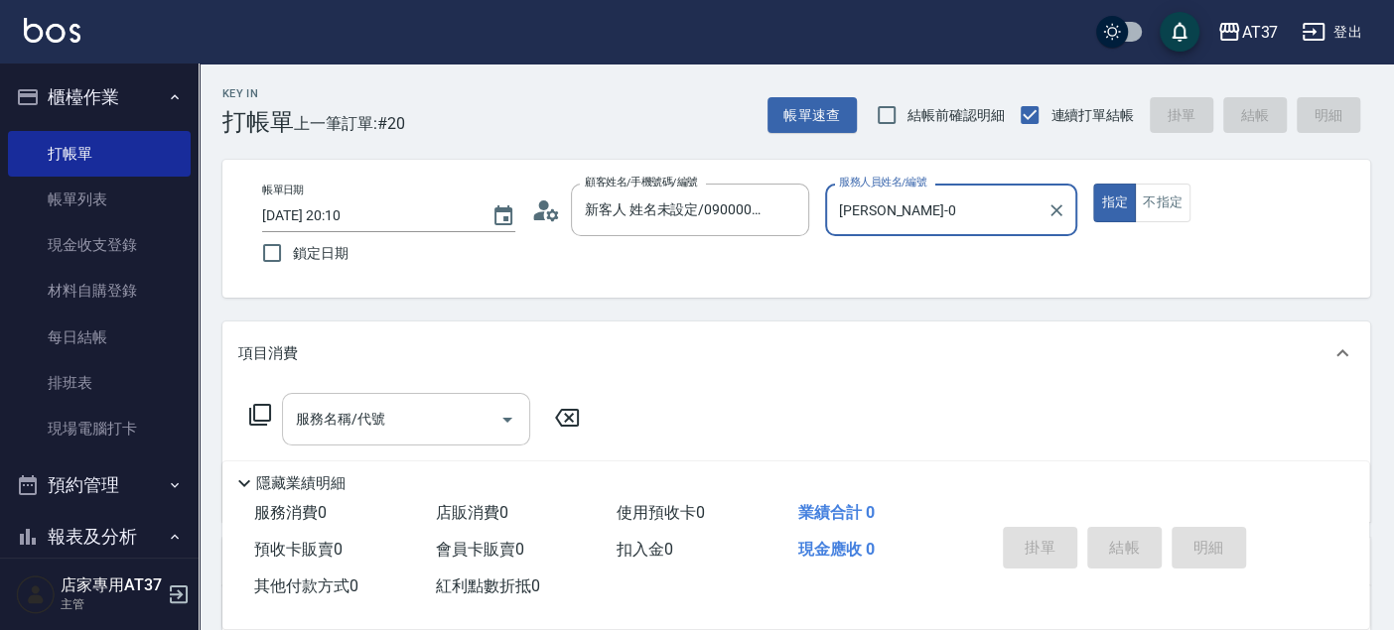
type input "NINA-0"
click at [445, 429] on input "服務名稱/代號" at bounding box center [391, 419] width 201 height 35
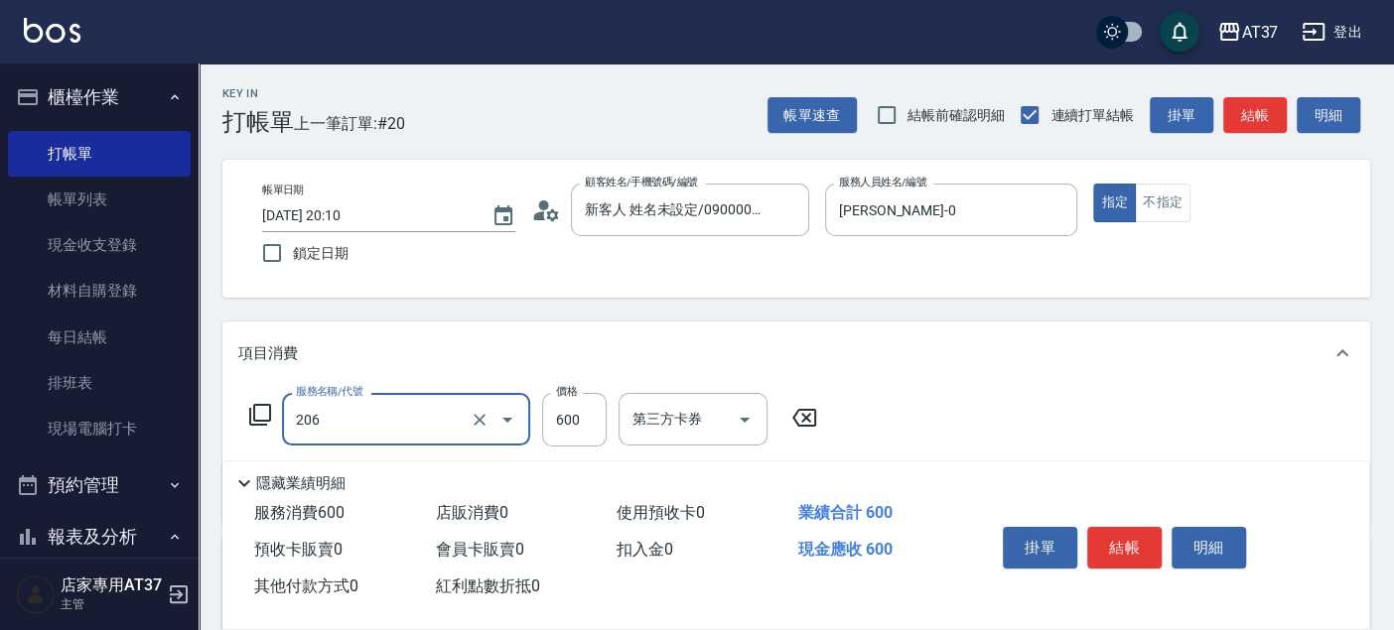
type input "A精油洗+剪(206)"
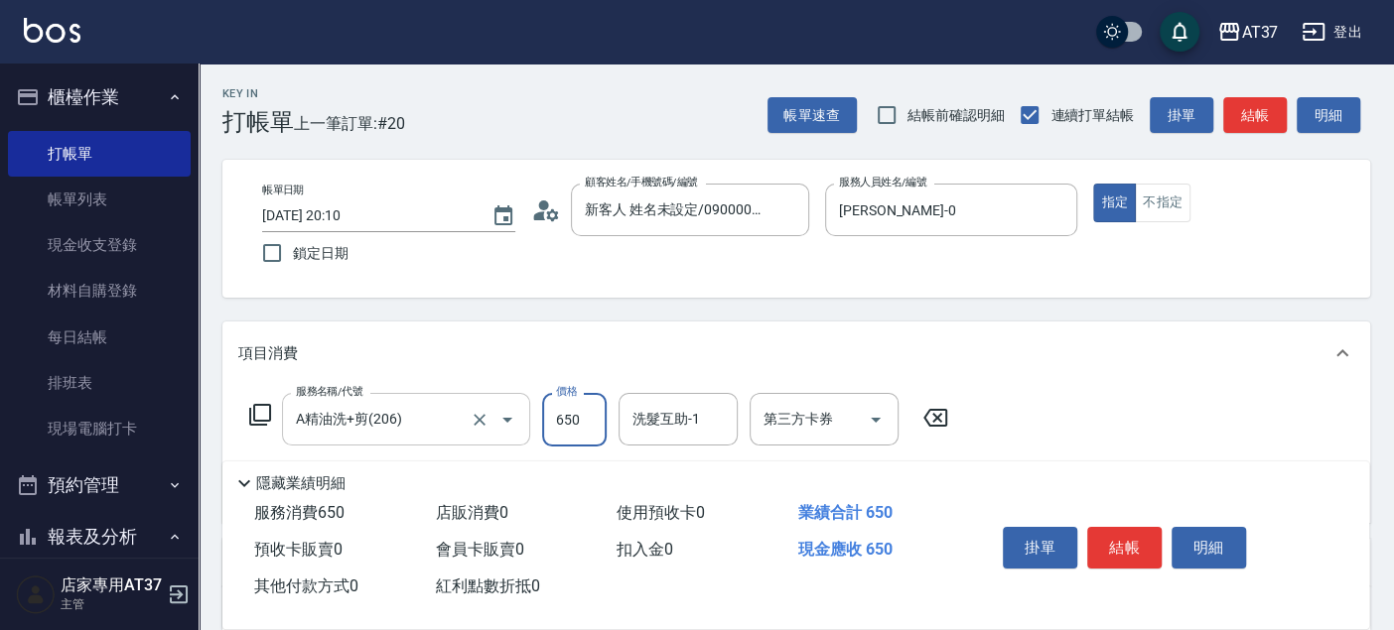
type input "650"
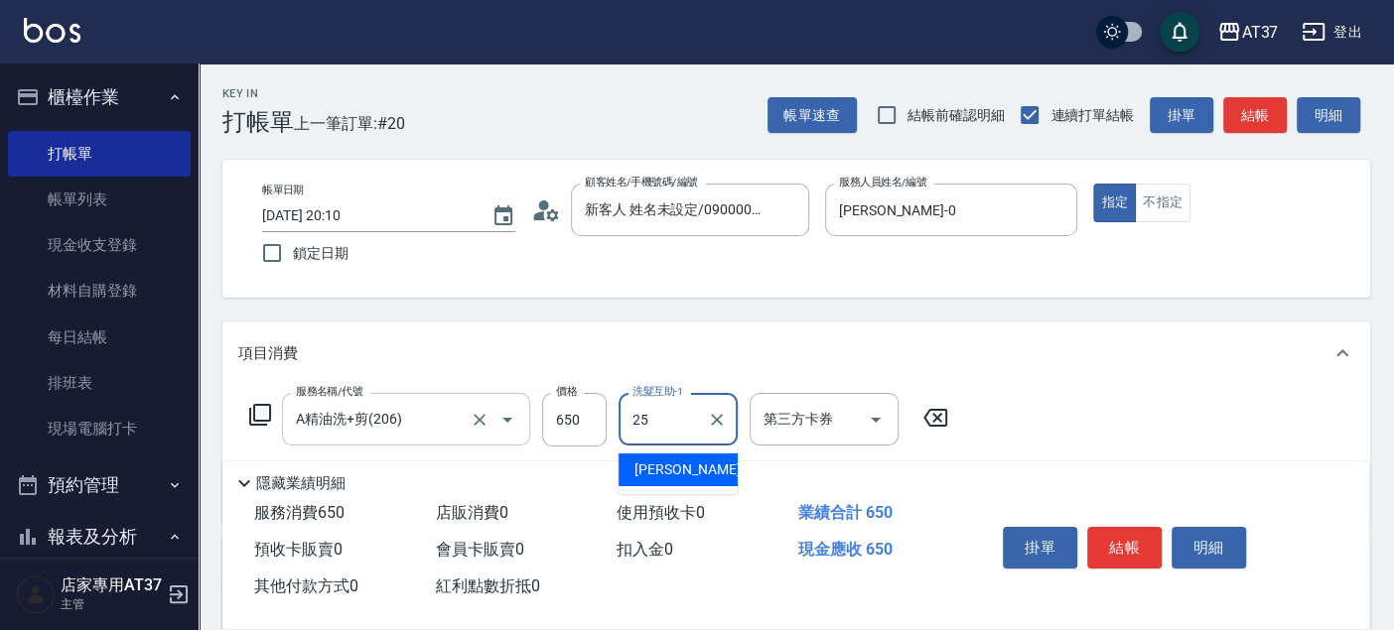
type input "子筠-25"
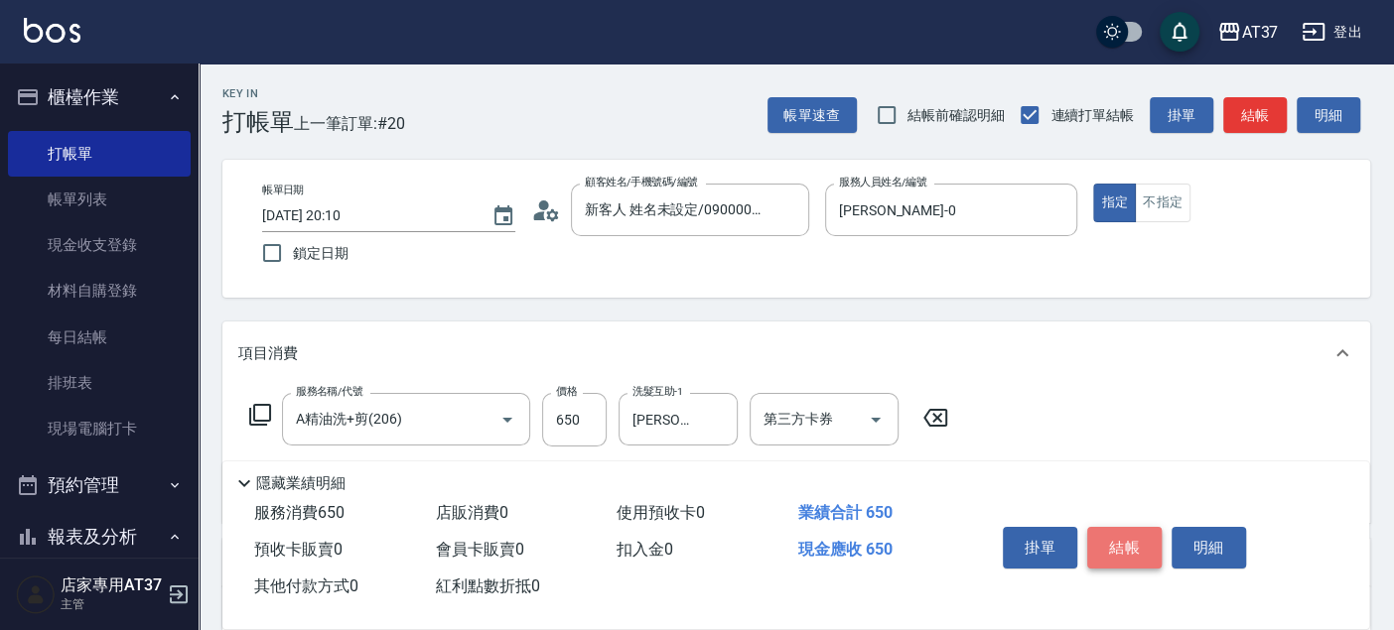
click at [1126, 541] on button "結帳" at bounding box center [1124, 548] width 74 height 42
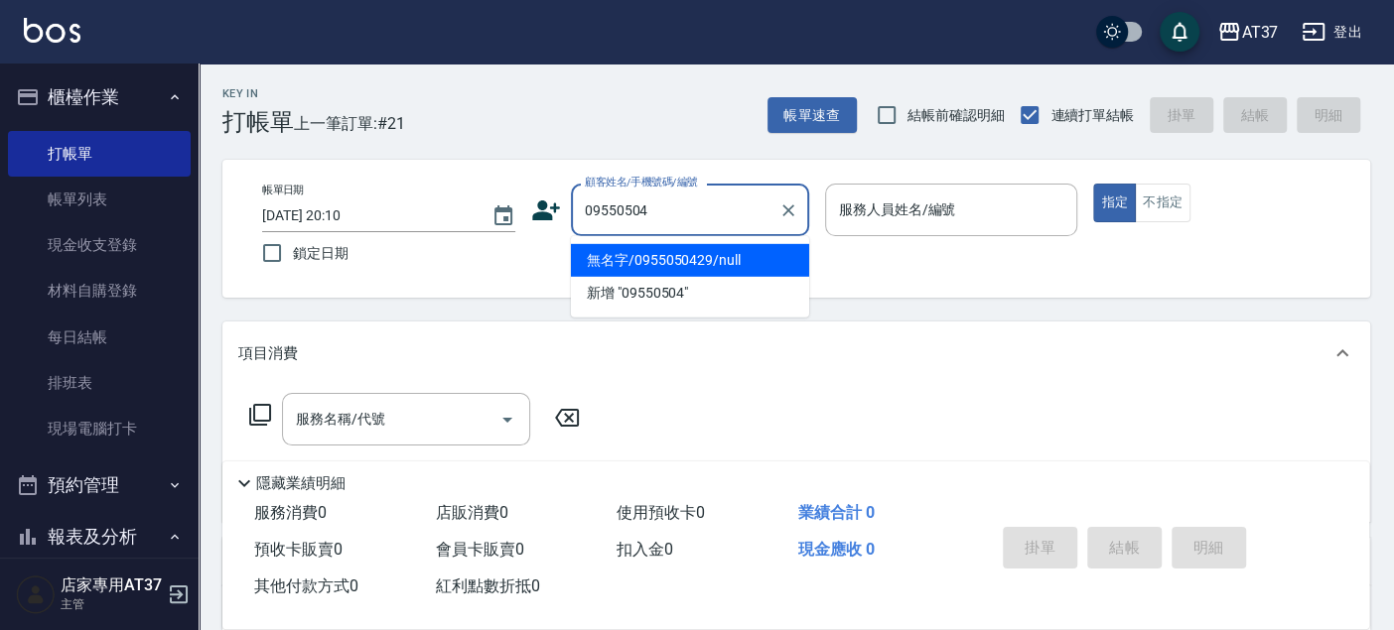
click at [738, 248] on li "無名字/0955050429/null" at bounding box center [690, 260] width 238 height 33
type input "無名字/0955050429/null"
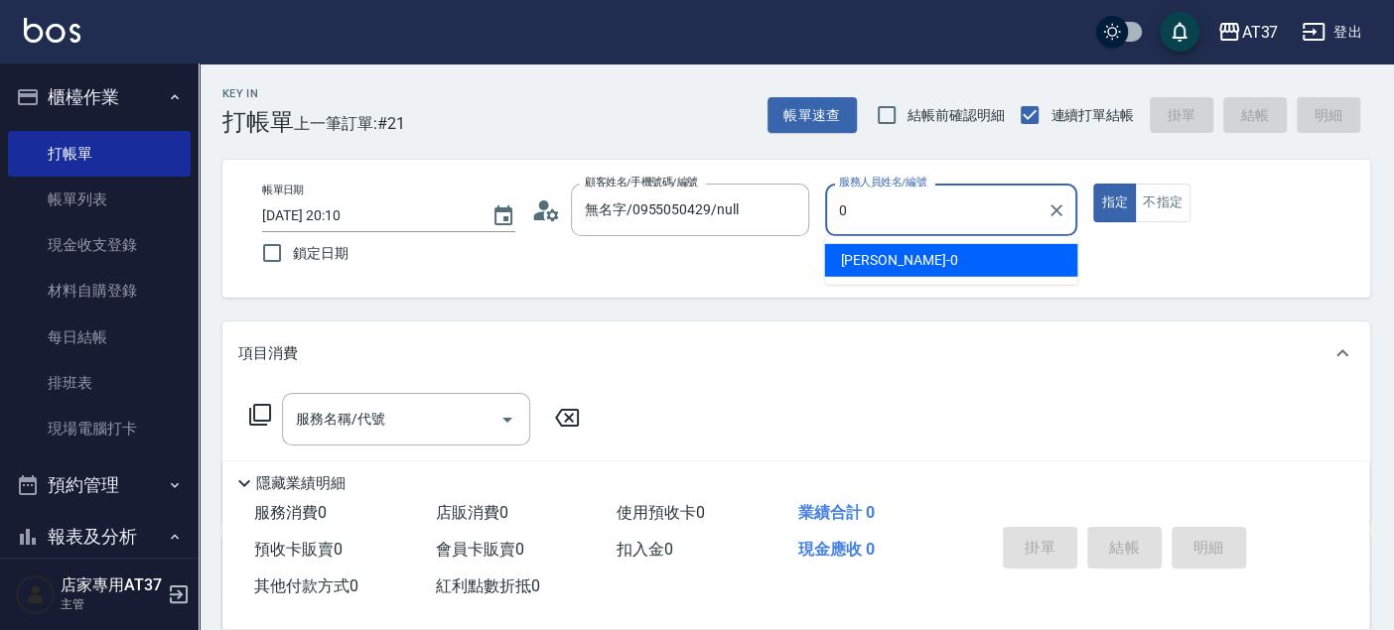
click at [860, 250] on span "NINA -0" at bounding box center [898, 260] width 117 height 21
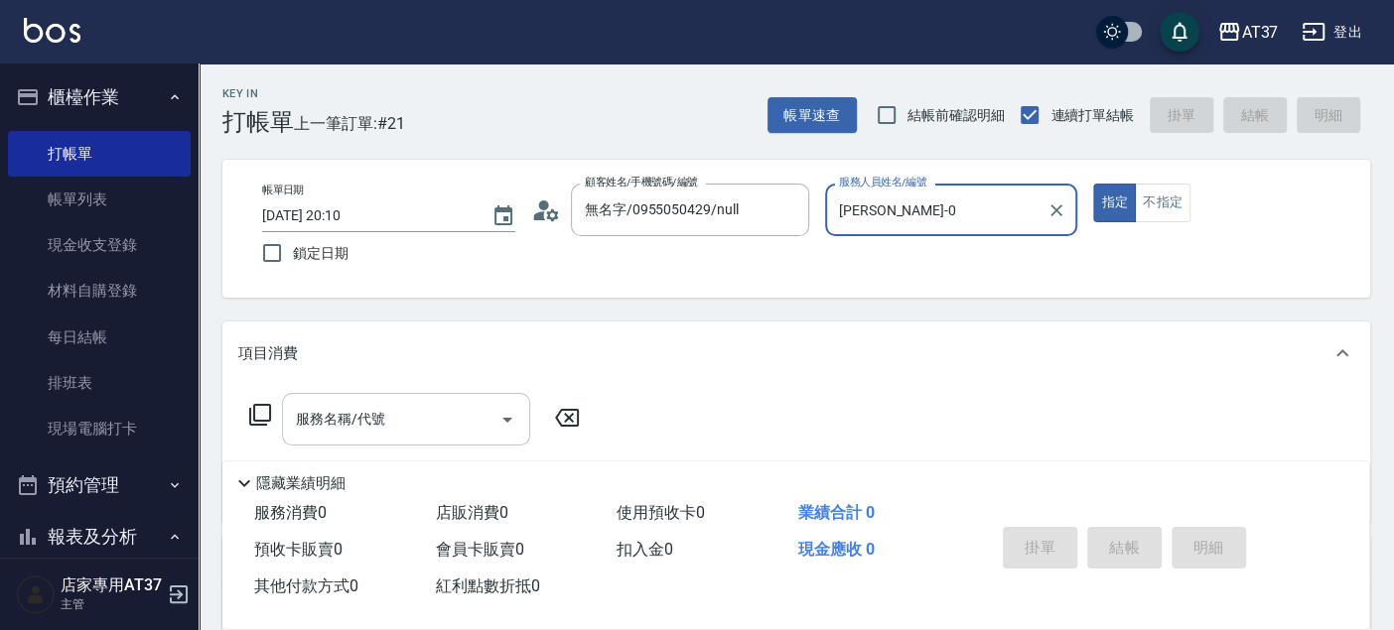
click at [374, 397] on div "服務名稱/代號" at bounding box center [406, 419] width 248 height 53
type input "NINA-0"
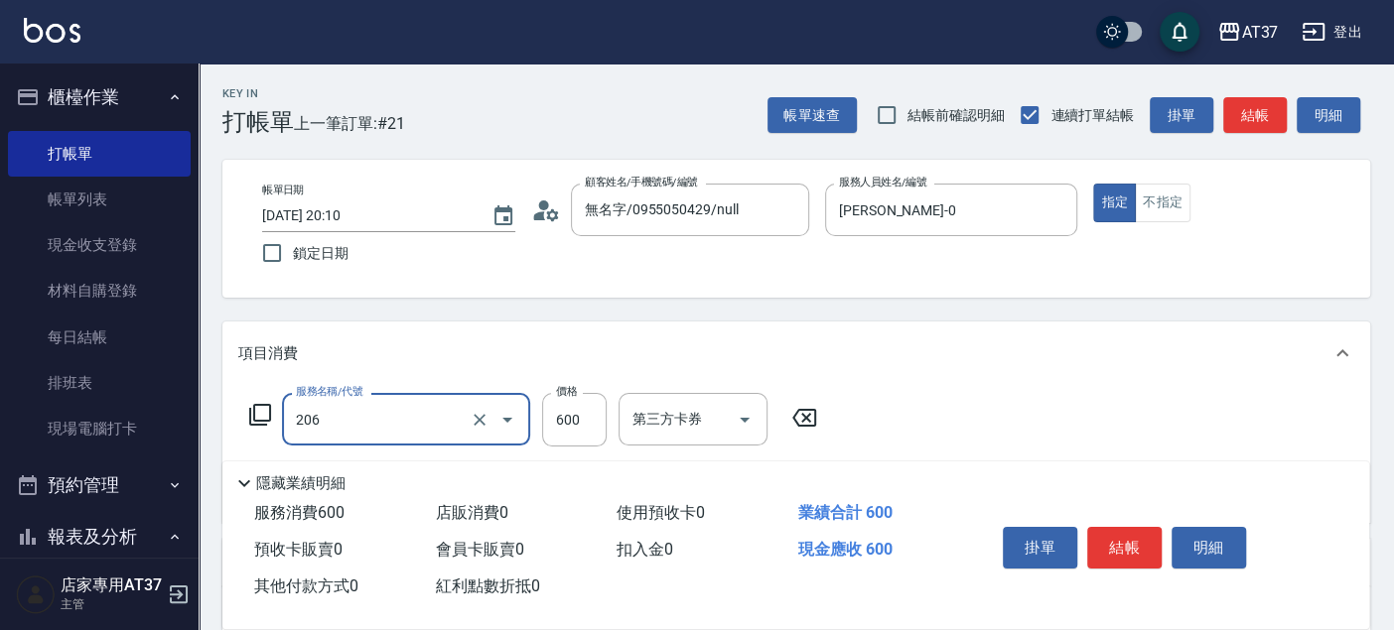
type input "A精油洗+剪(206)"
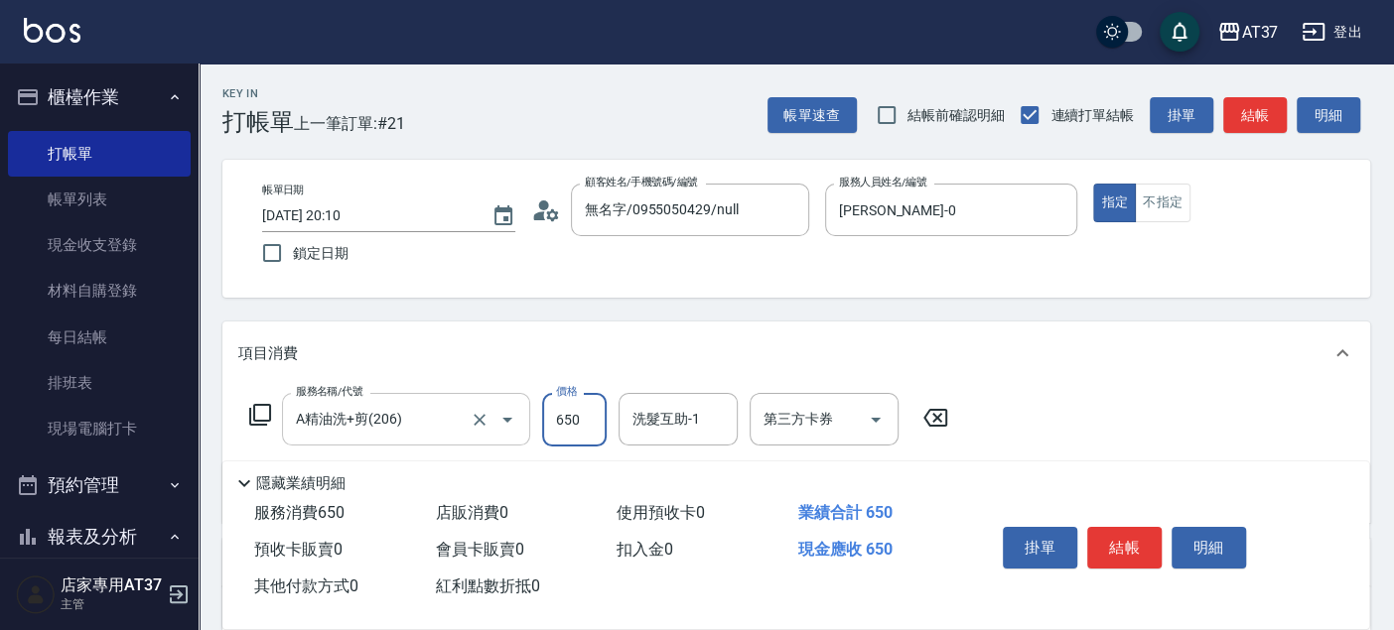
type input "650"
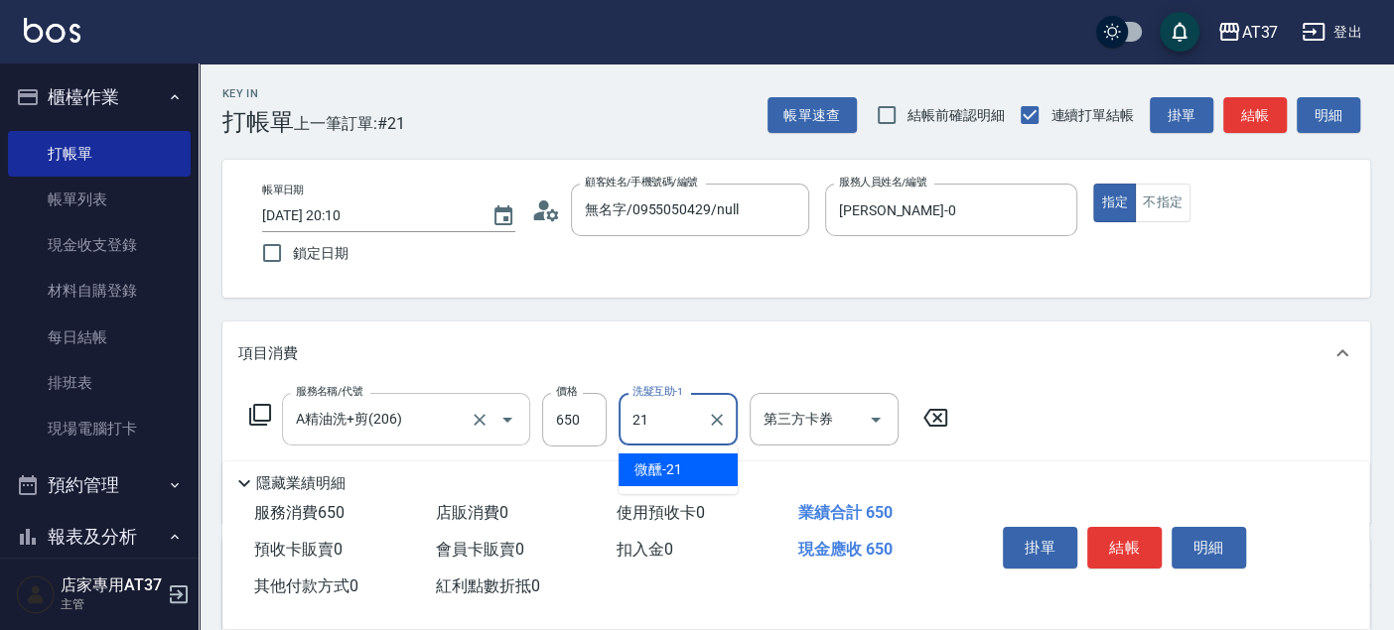
type input "微醺-21"
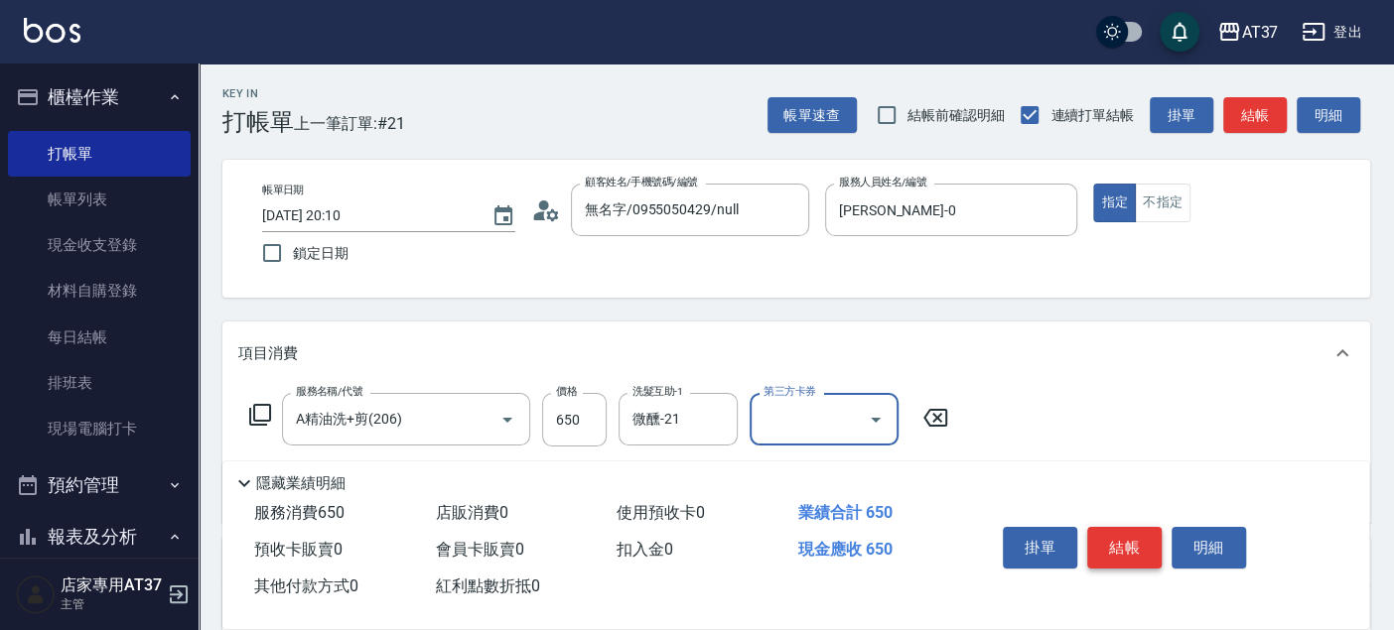
click at [1101, 533] on button "結帳" at bounding box center [1124, 548] width 74 height 42
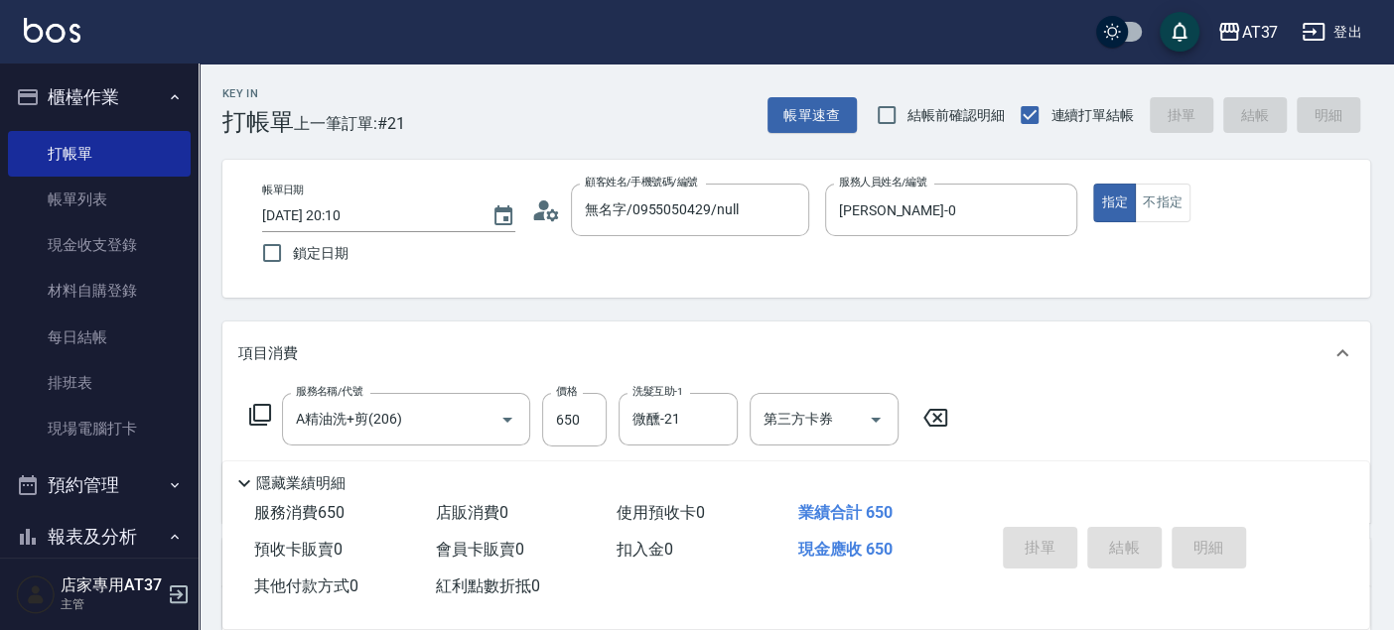
type input "2025/09/12 20:11"
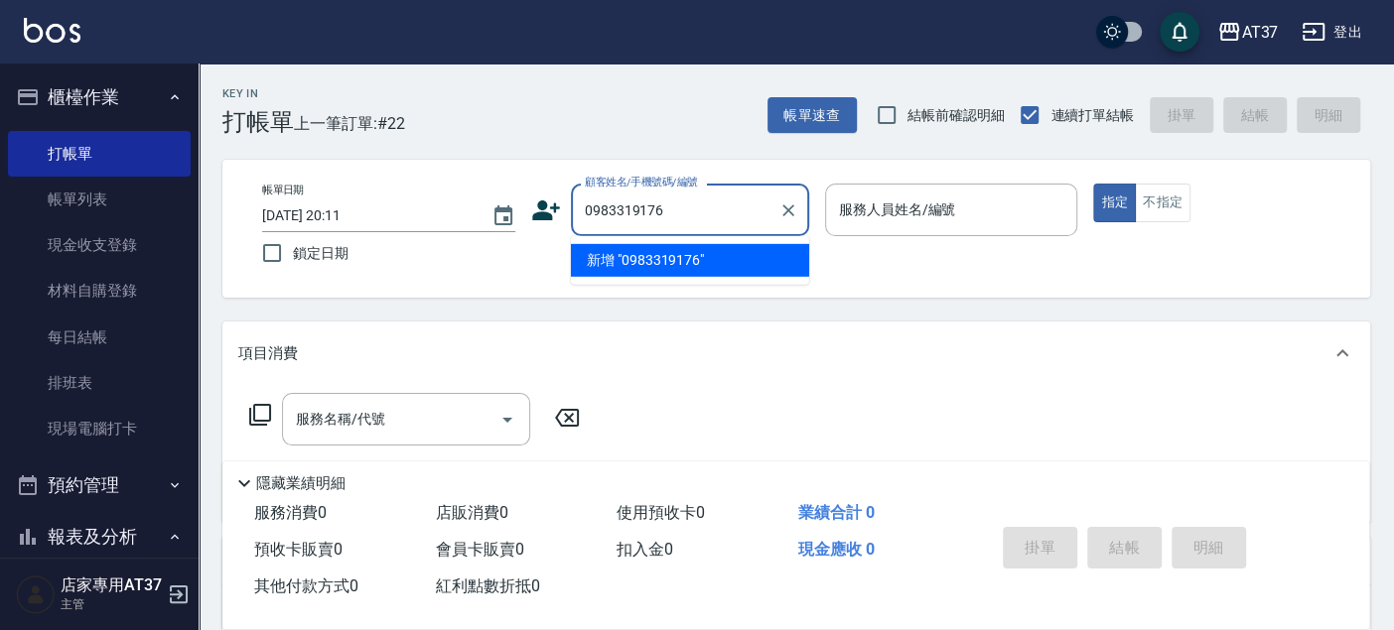
type input "0983319176"
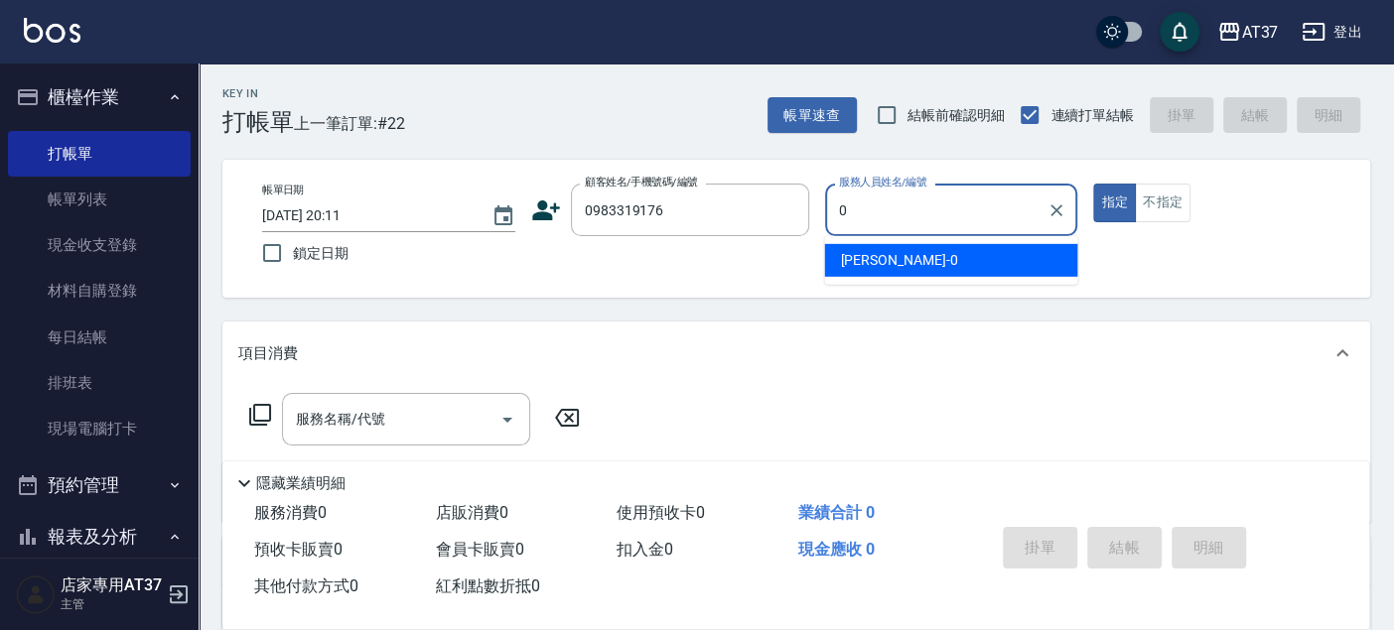
click at [912, 263] on div "NINA -0" at bounding box center [950, 260] width 253 height 33
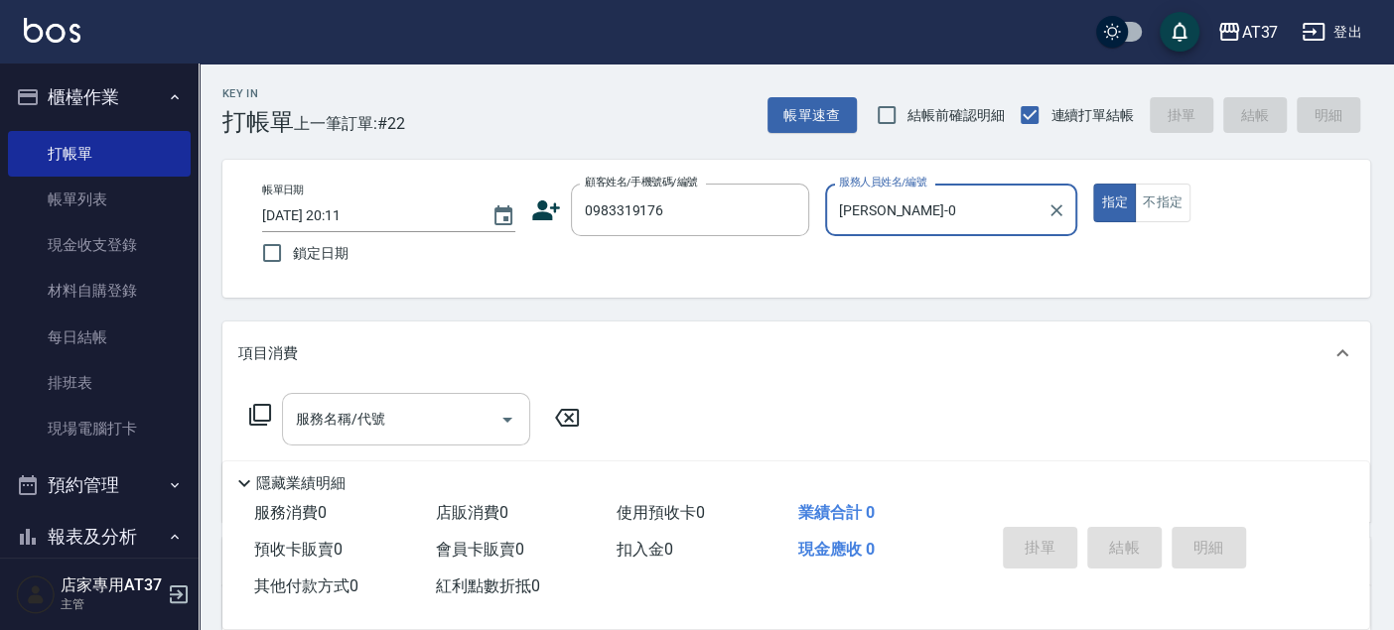
type input "NINA-0"
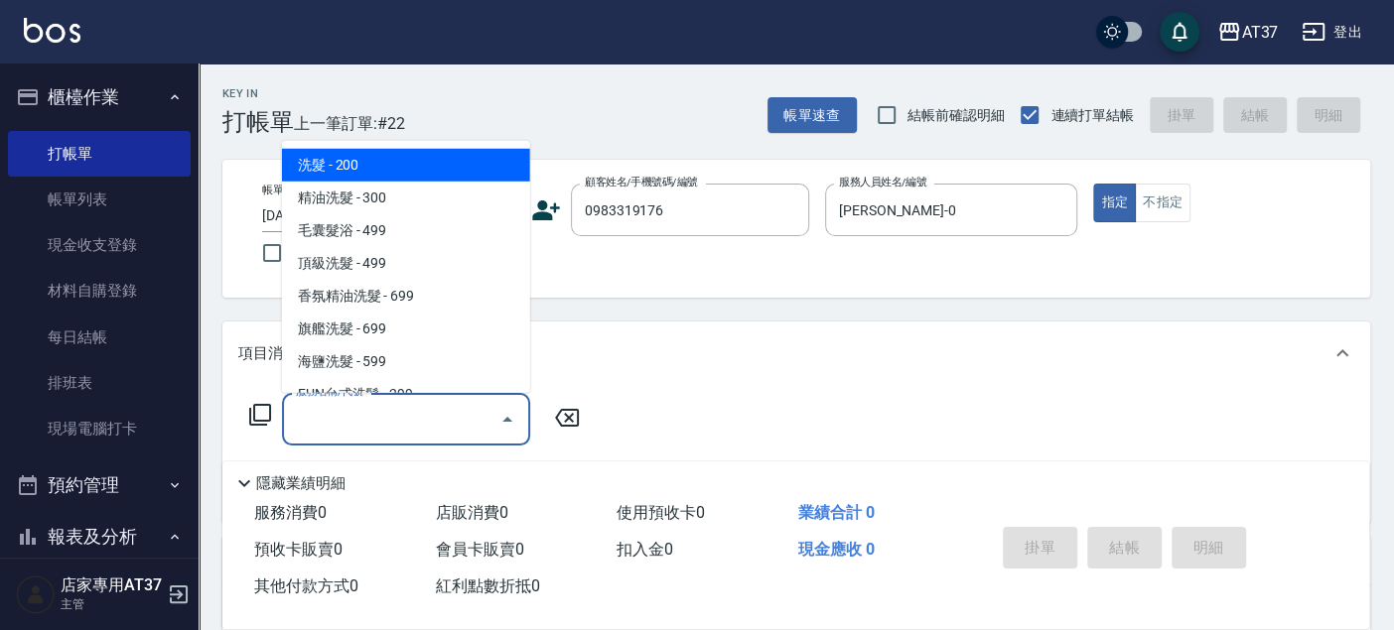
click at [375, 428] on input "服務名稱/代號" at bounding box center [391, 419] width 201 height 35
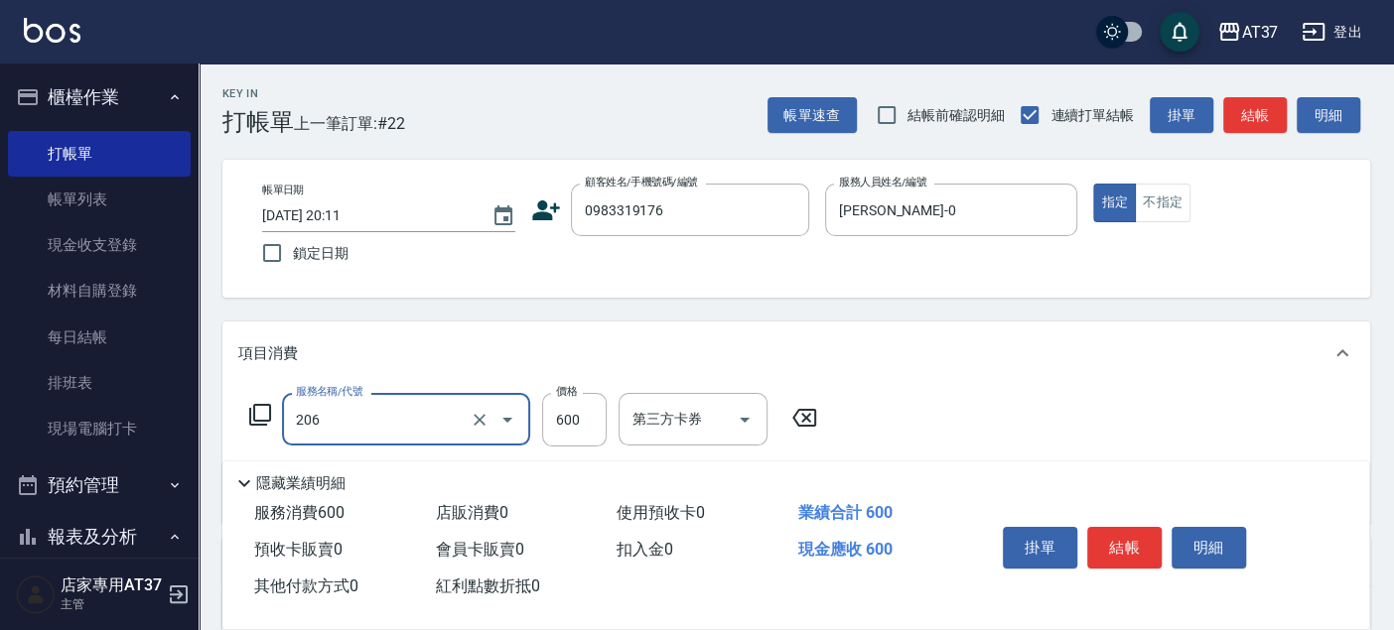
type input "A精油洗+剪(206)"
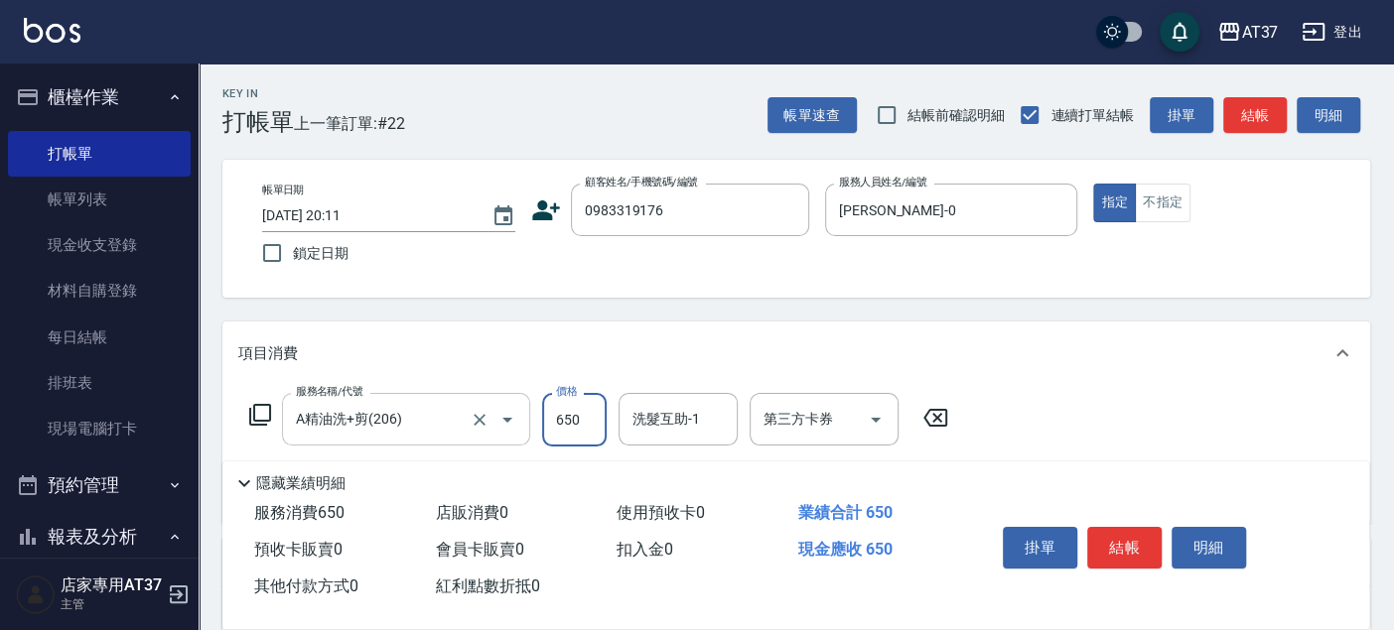
type input "650"
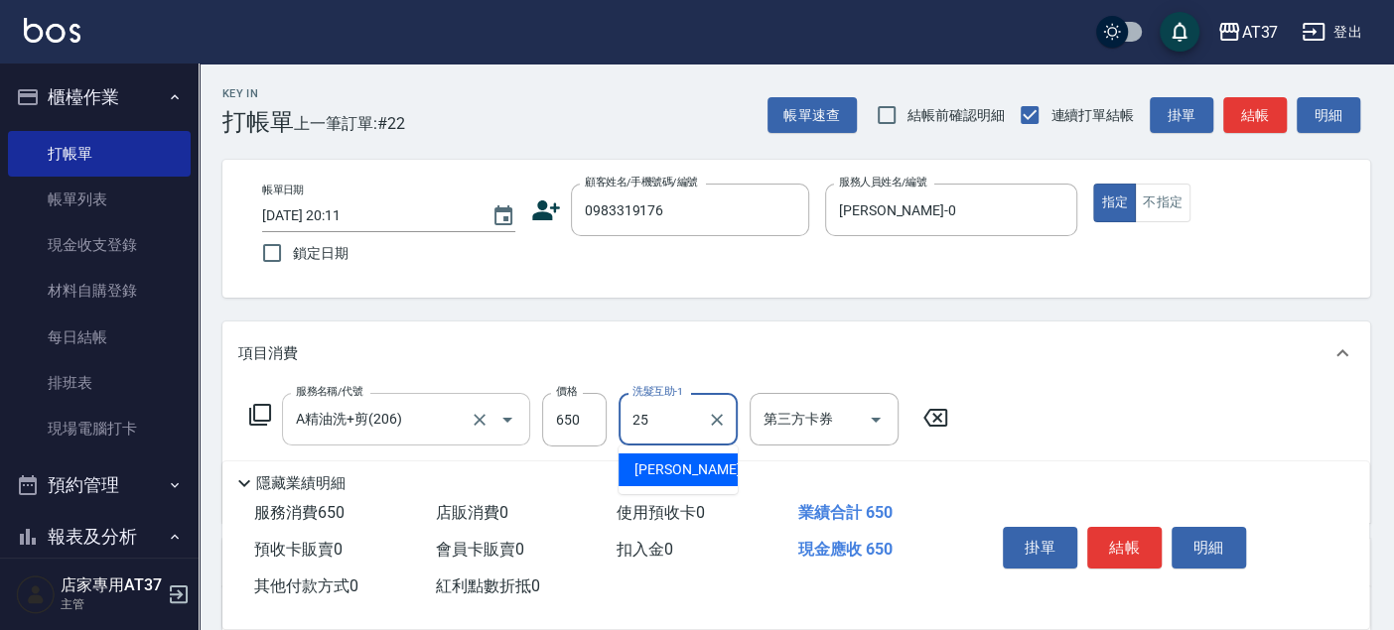
type input "子筠-25"
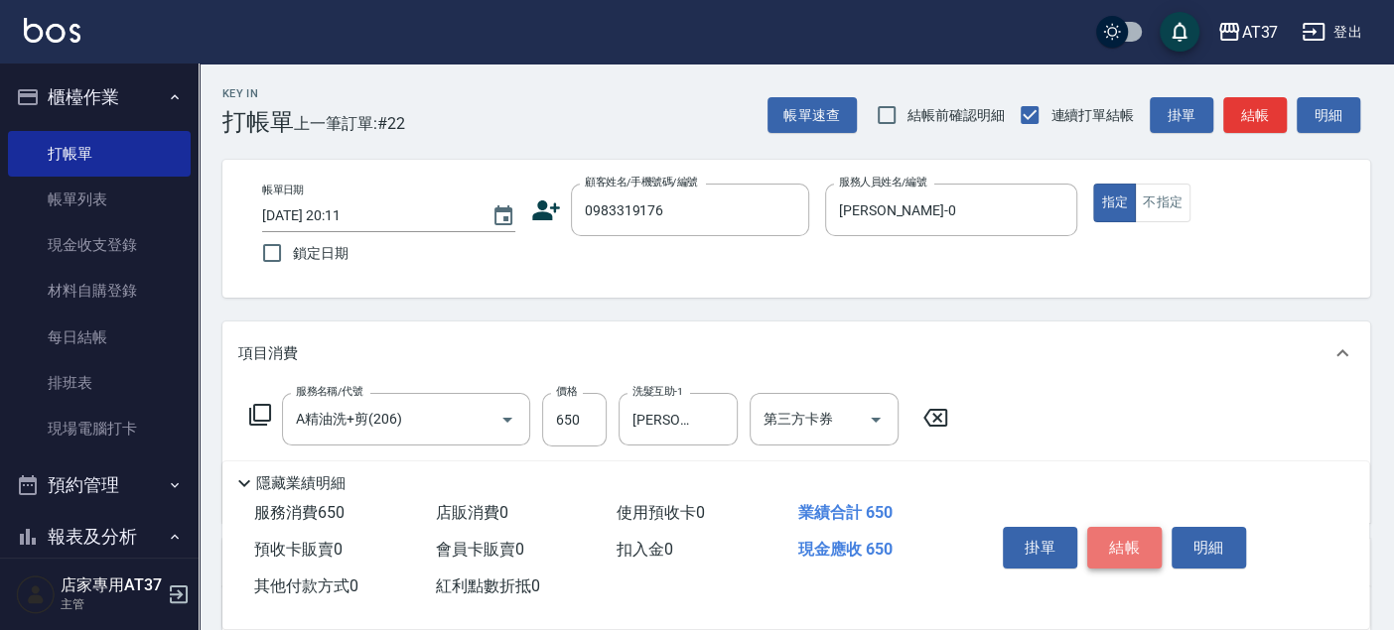
click at [1106, 537] on button "結帳" at bounding box center [1124, 548] width 74 height 42
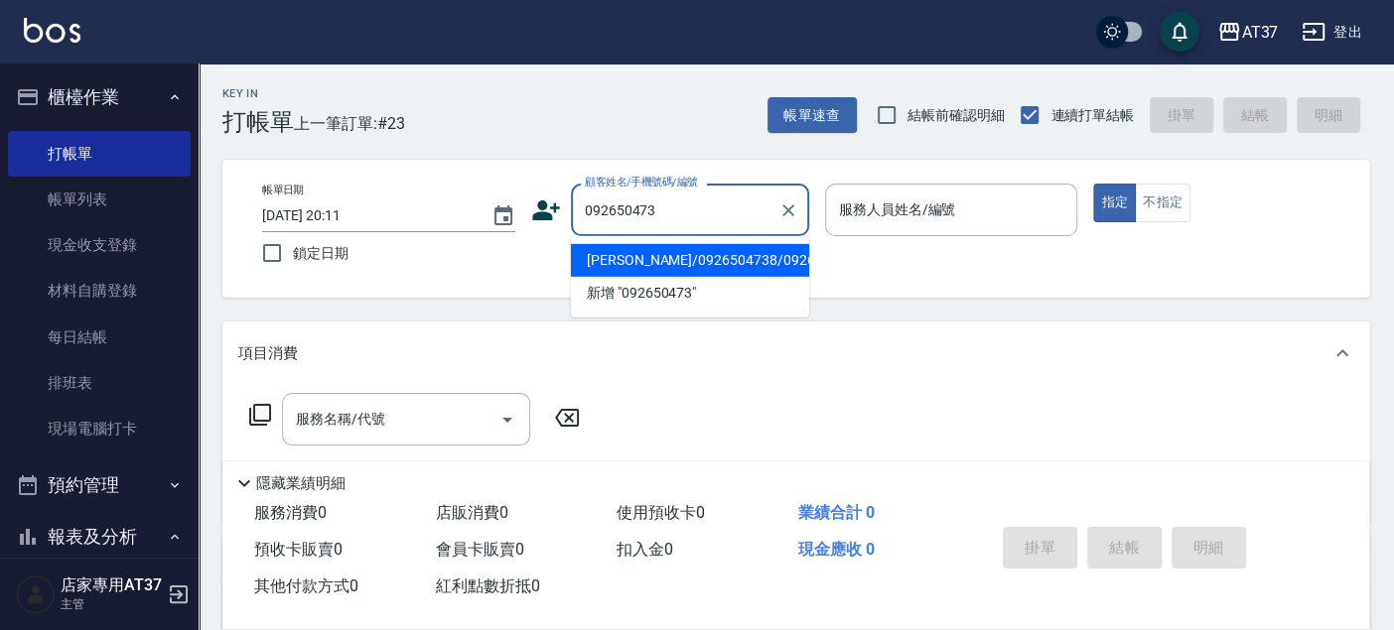
type input "0926504738"
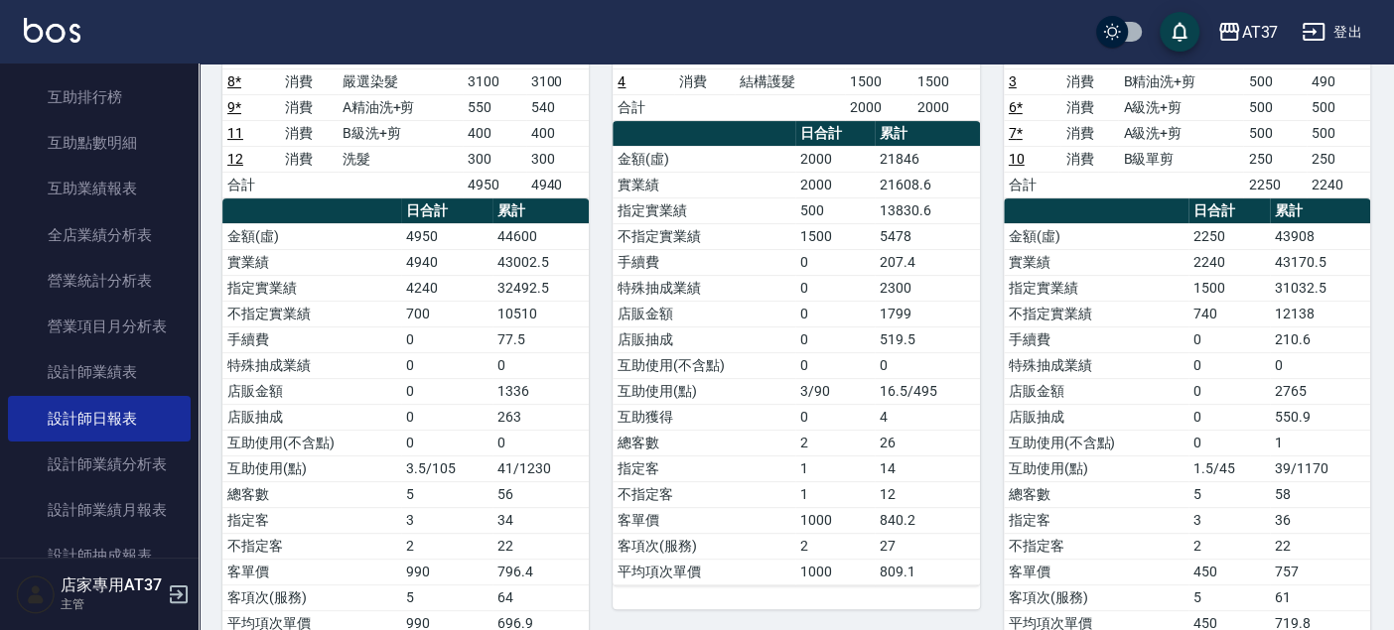
scroll to position [301, 0]
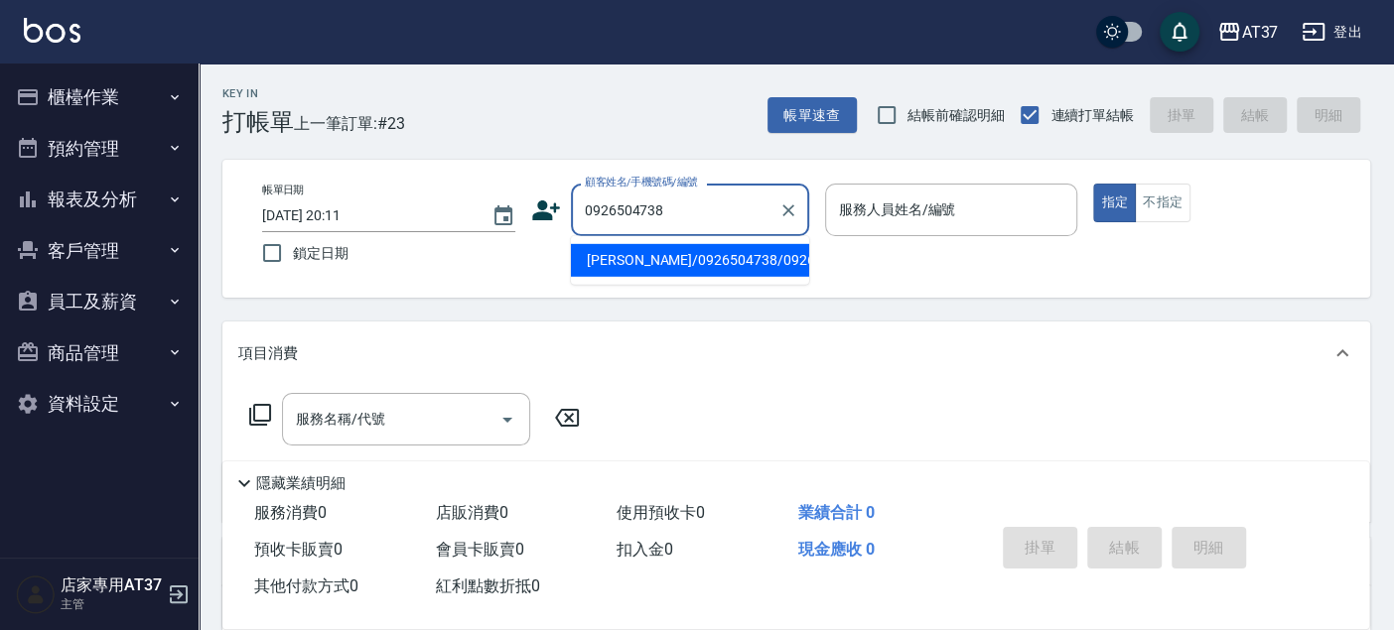
type input "[PERSON_NAME]/0926504738/0926504738"
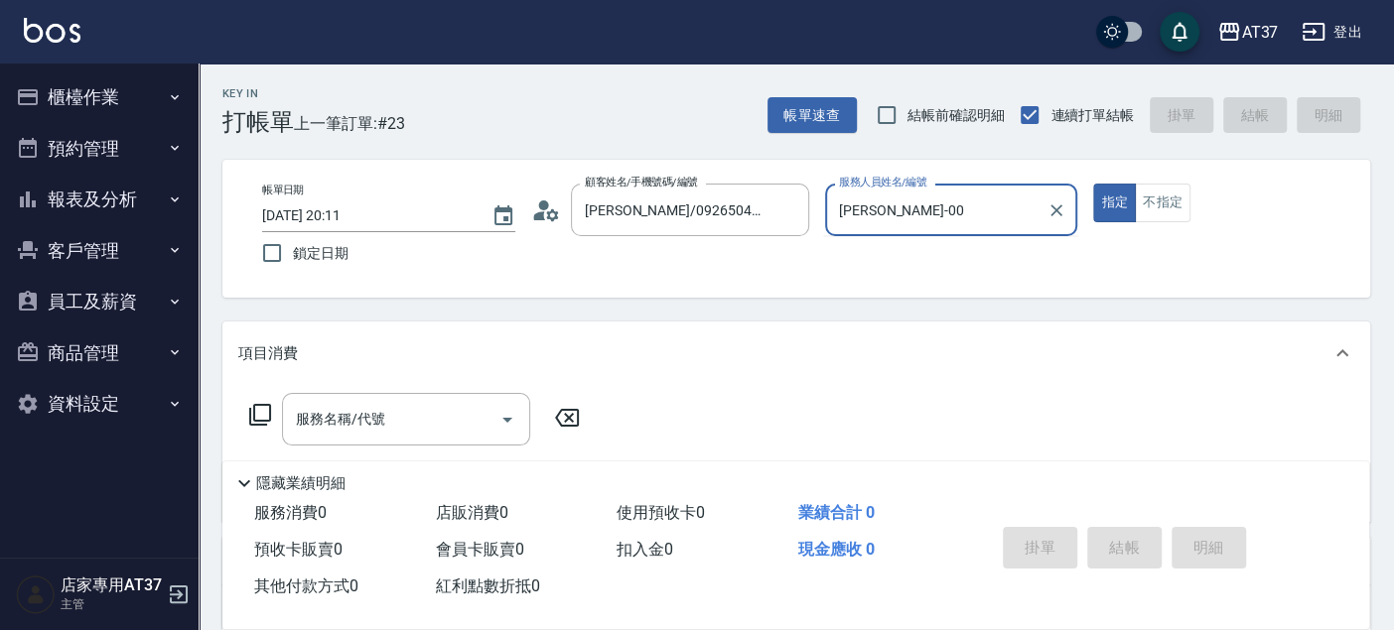
type input "[PERSON_NAME]-0"
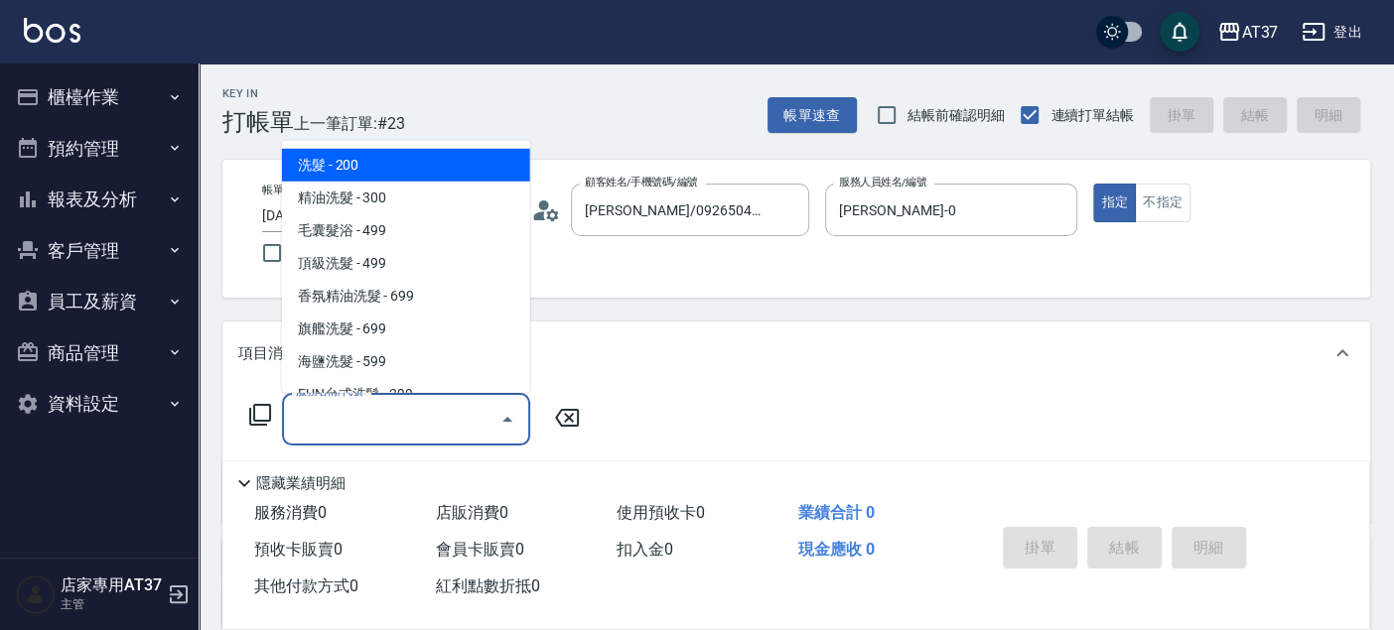
click at [435, 414] on input "服務名稱/代號" at bounding box center [391, 419] width 201 height 35
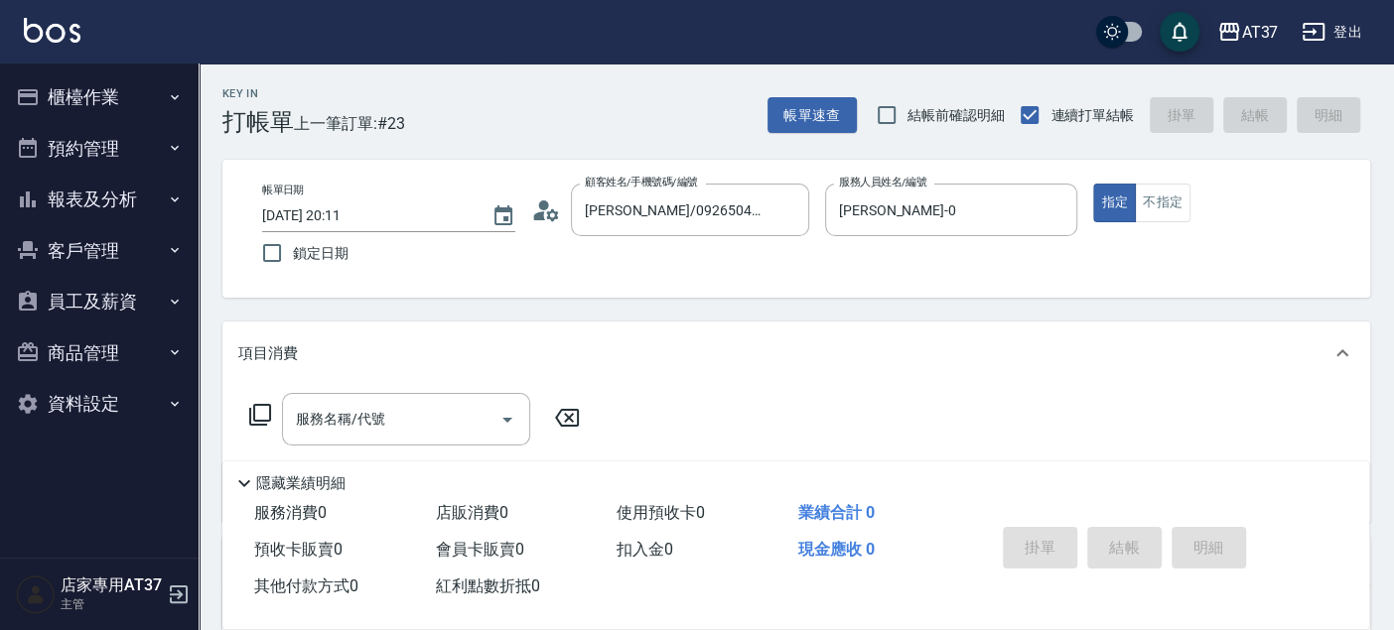
click at [260, 418] on icon at bounding box center [260, 415] width 24 height 24
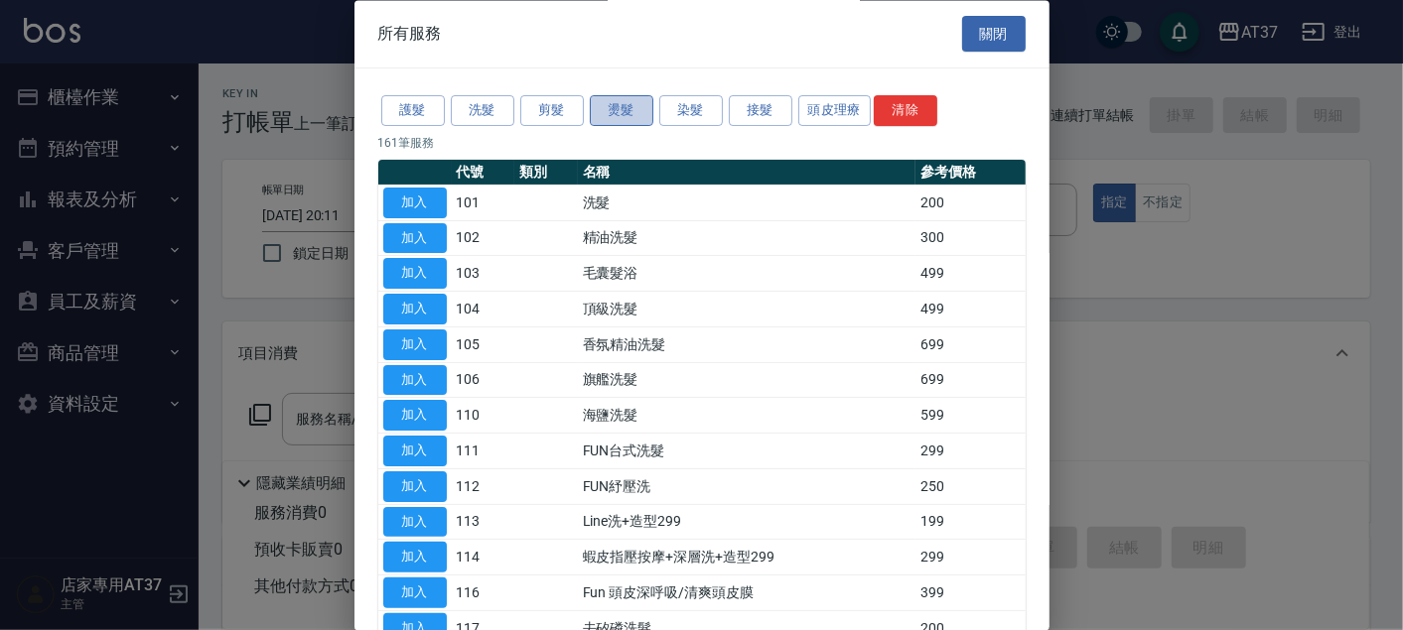
click at [607, 119] on button "燙髮" at bounding box center [622, 111] width 64 height 31
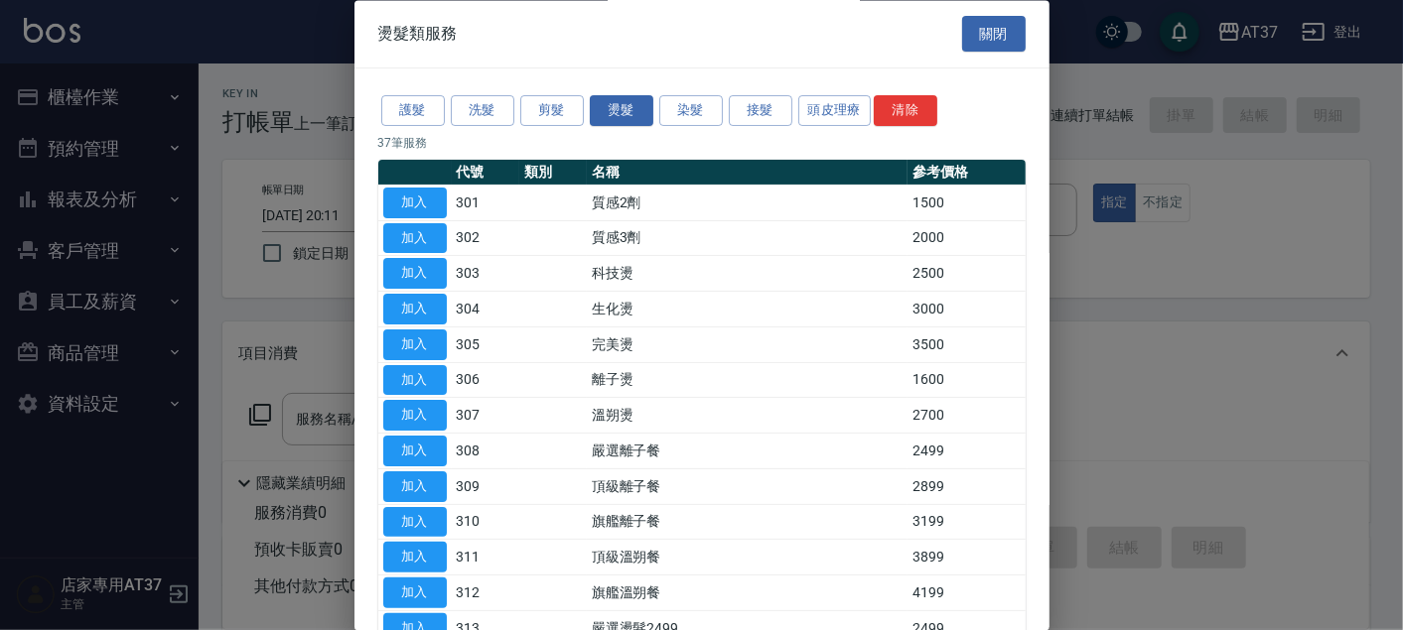
click at [938, 40] on div "燙髮類服務 關閉" at bounding box center [701, 34] width 695 height 68
click at [962, 34] on button "關閉" at bounding box center [994, 34] width 64 height 37
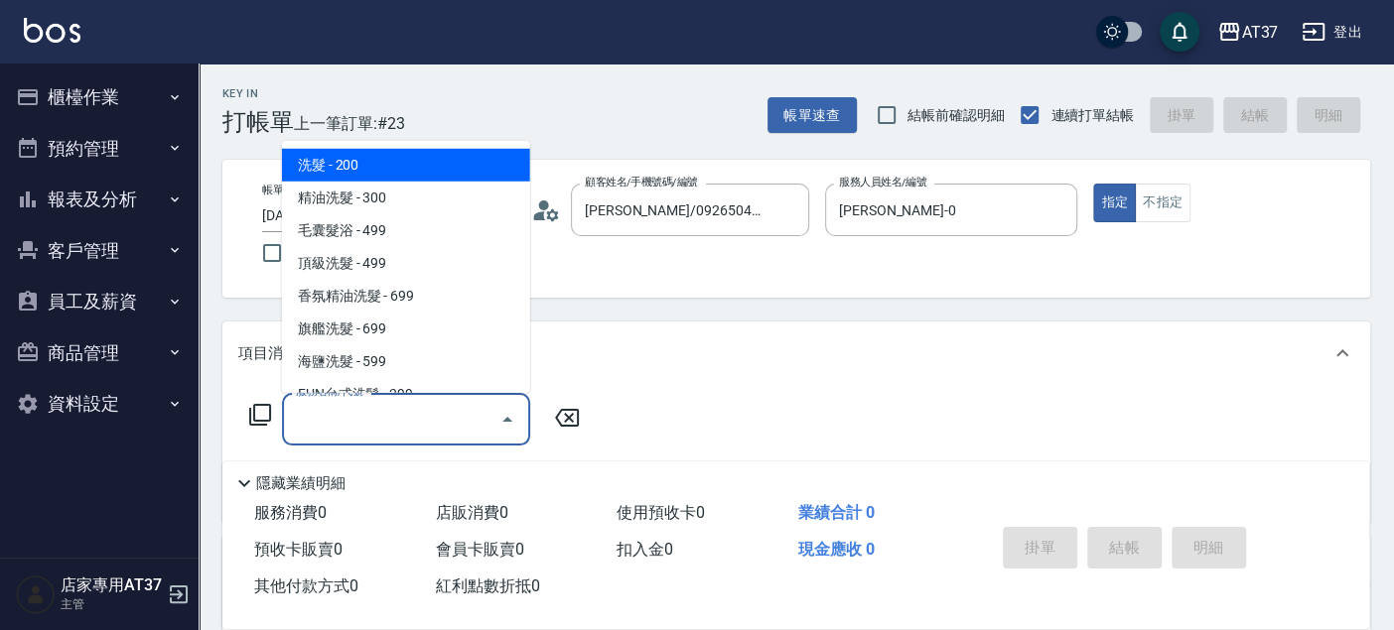
click at [354, 409] on div "服務名稱/代號 服務名稱/代號" at bounding box center [406, 419] width 248 height 53
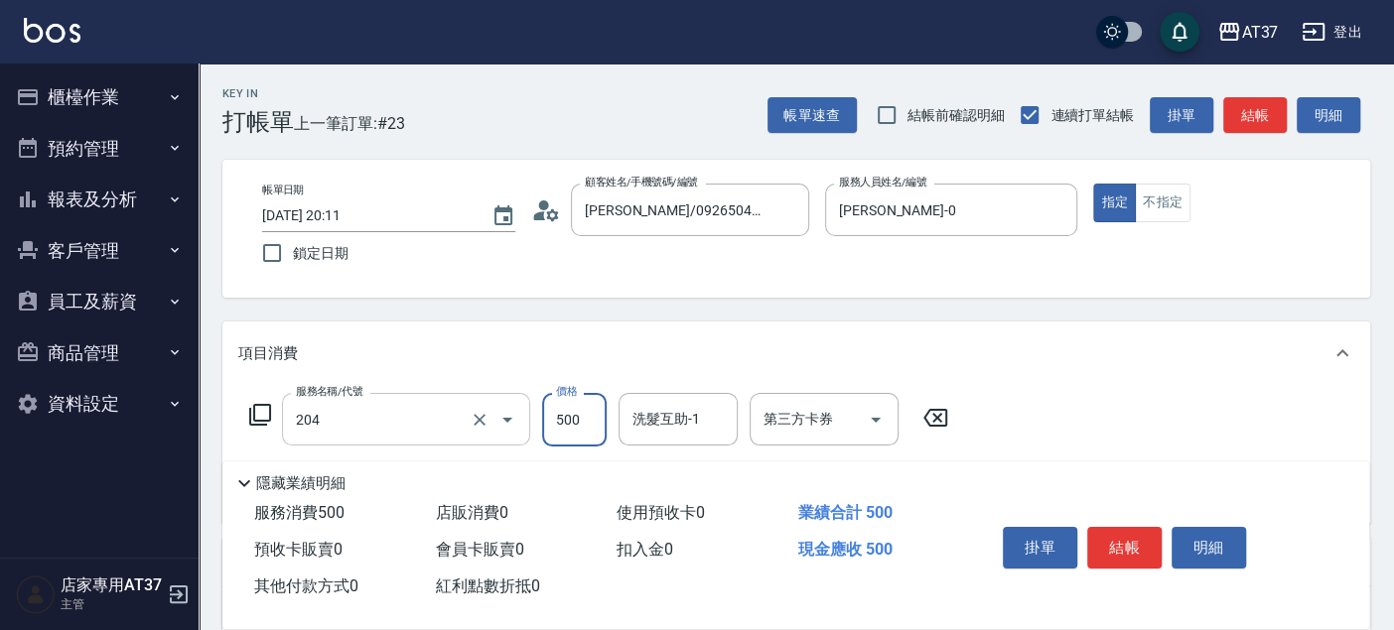
type input "A級洗+剪(204)"
type input "1000"
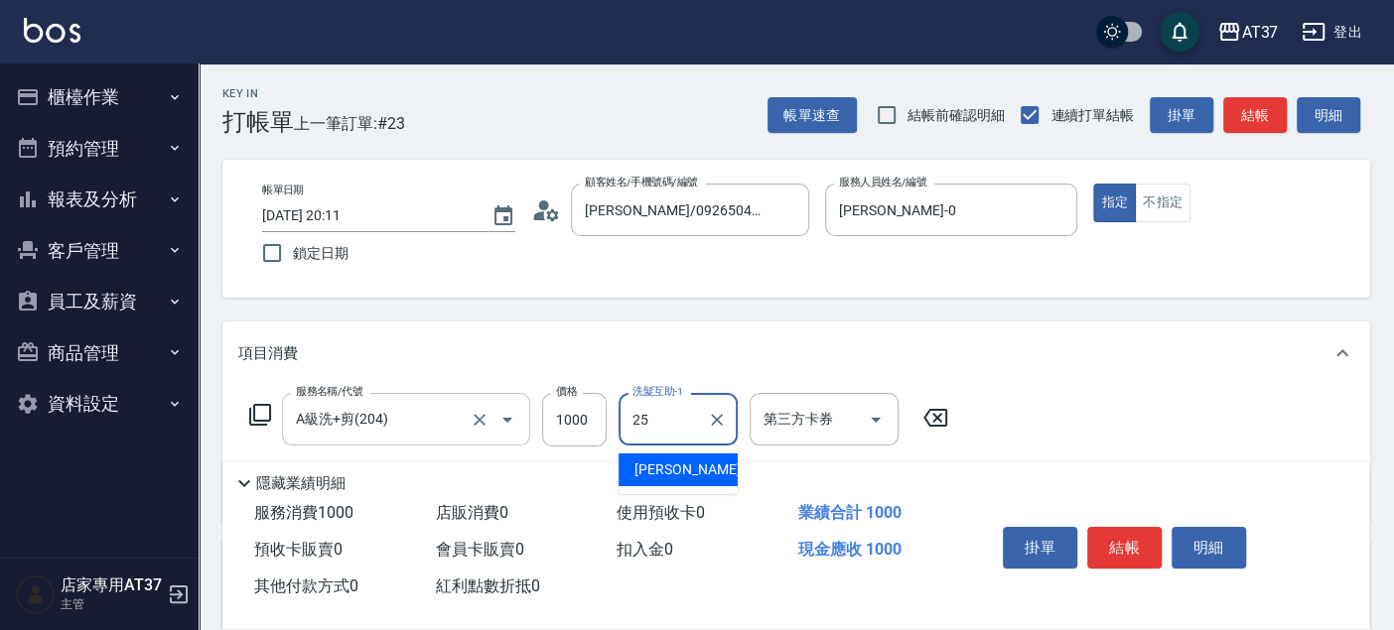
type input "子筠-25"
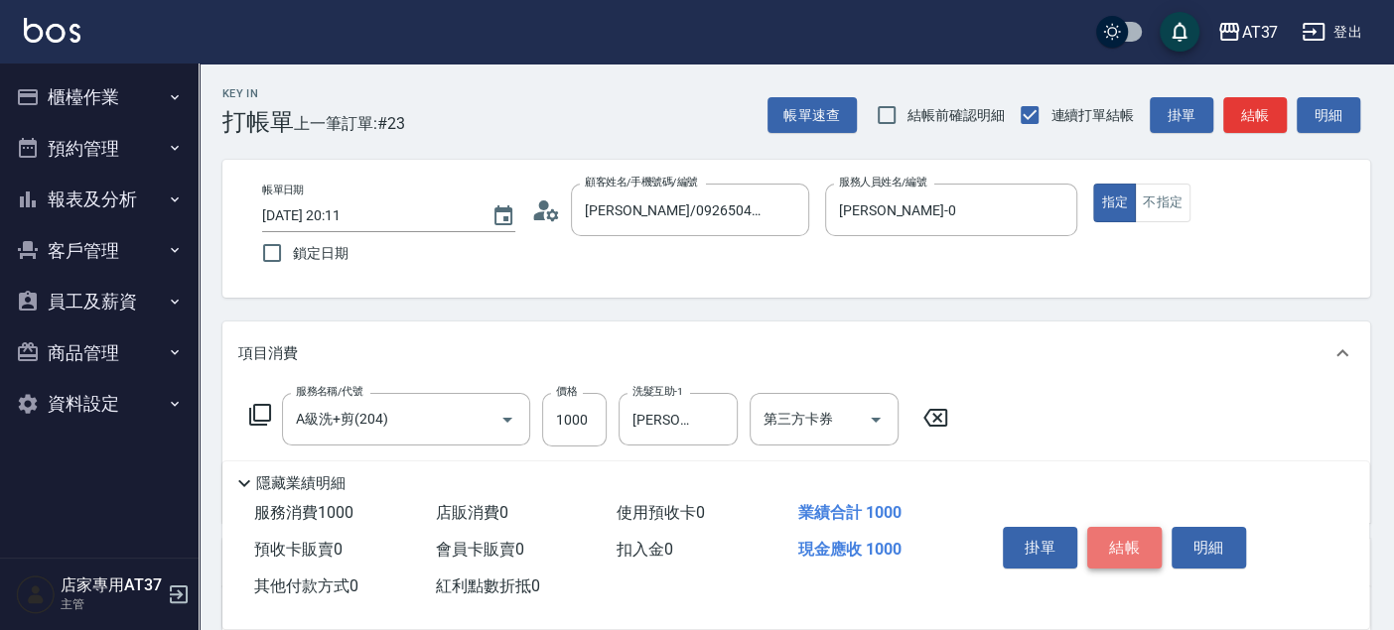
click at [1129, 529] on button "結帳" at bounding box center [1124, 548] width 74 height 42
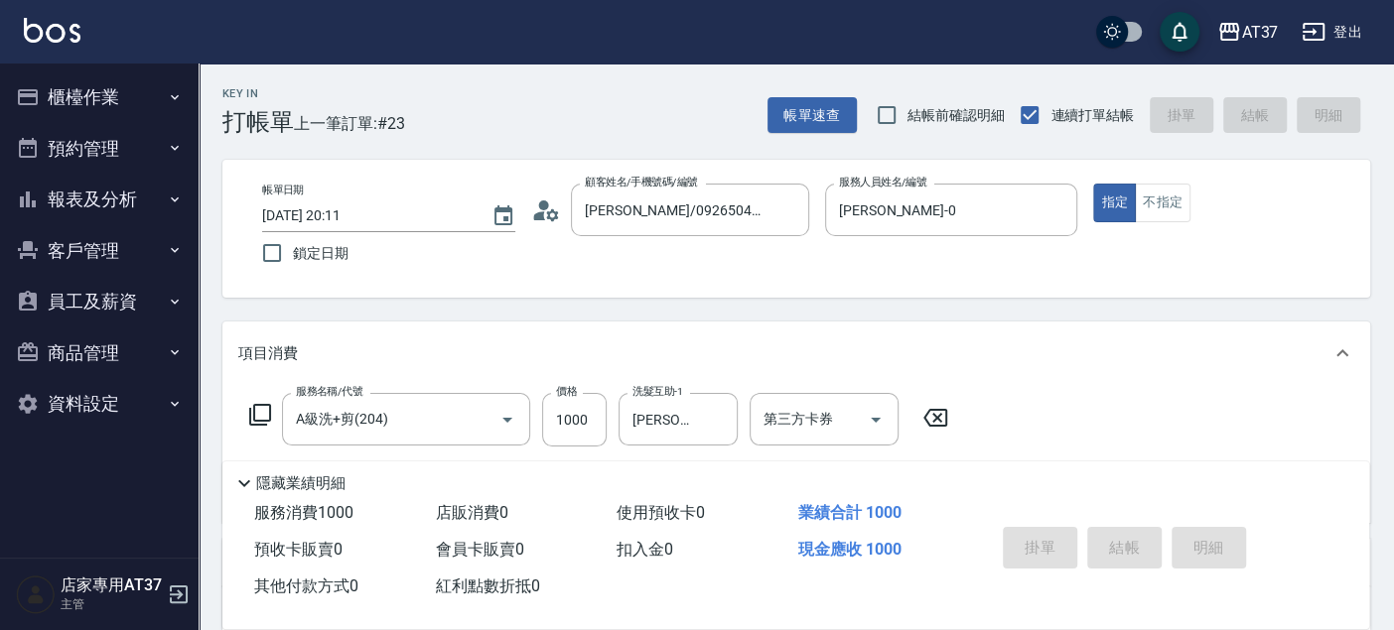
type input "2025/09/12 20:12"
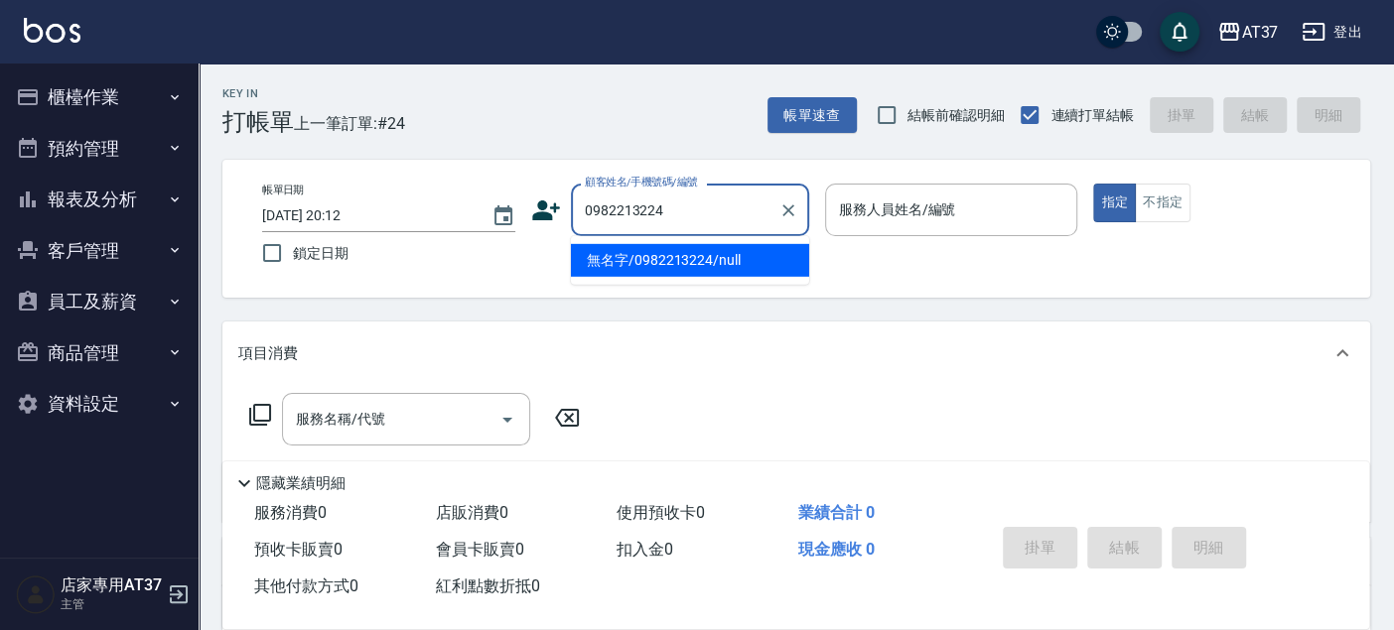
type input "無名字/0982213224/null"
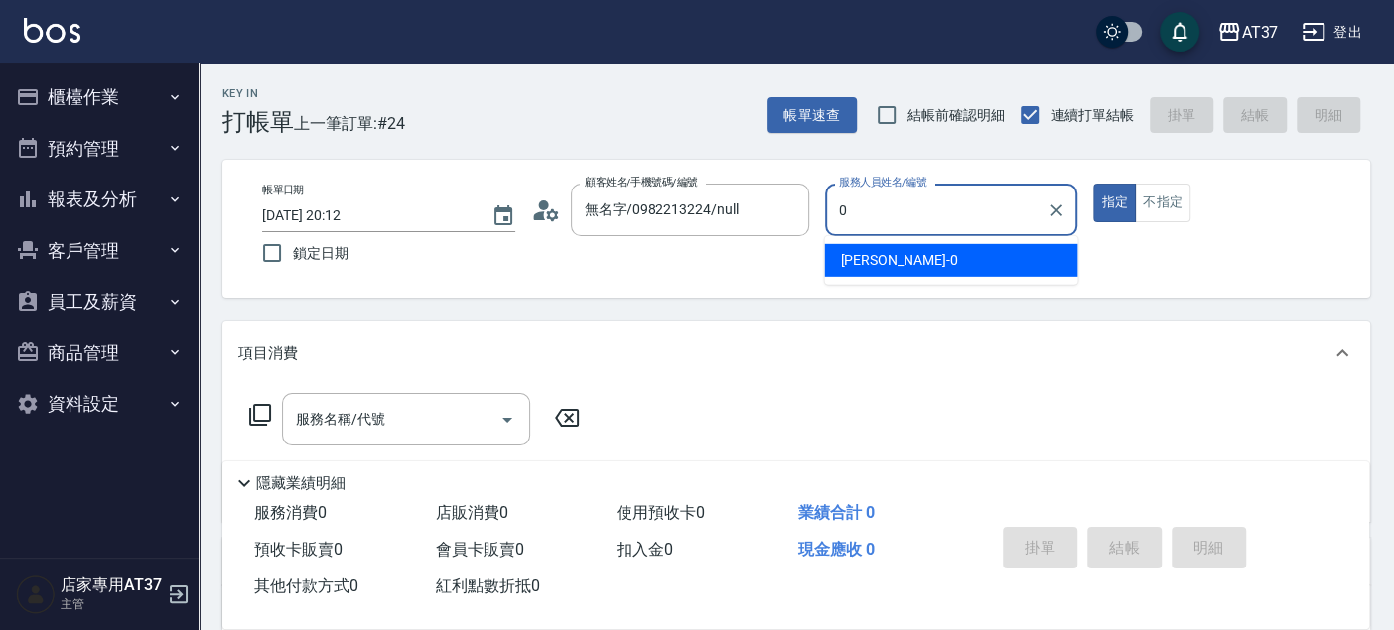
click at [930, 264] on div "NINA -0" at bounding box center [950, 260] width 253 height 33
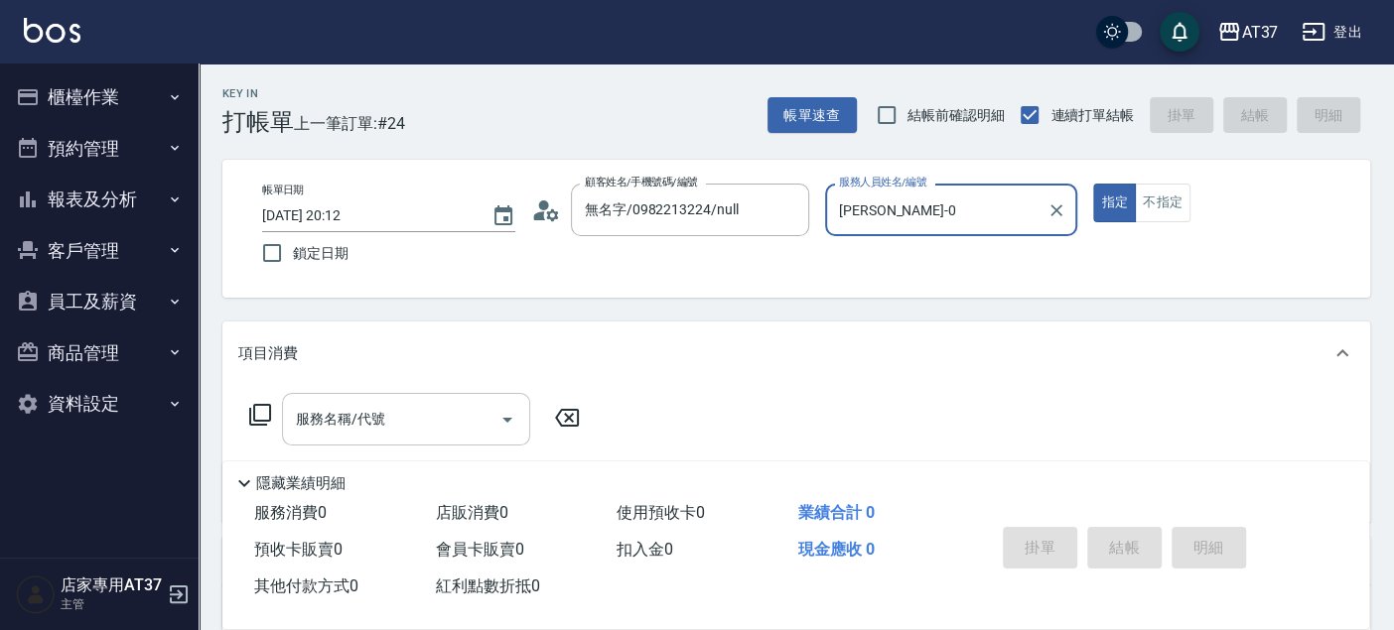
type input "NINA-0"
click at [370, 428] on div "服務名稱/代號 服務名稱/代號" at bounding box center [406, 419] width 248 height 53
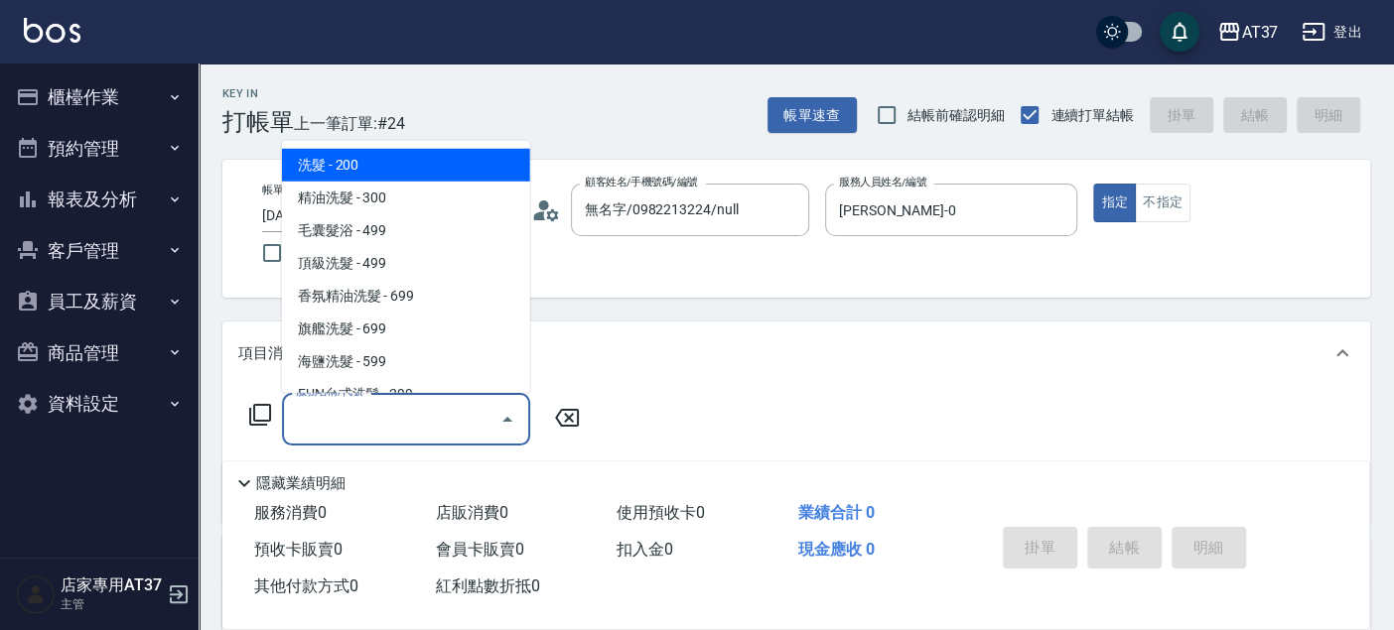
click at [256, 411] on icon at bounding box center [260, 415] width 24 height 24
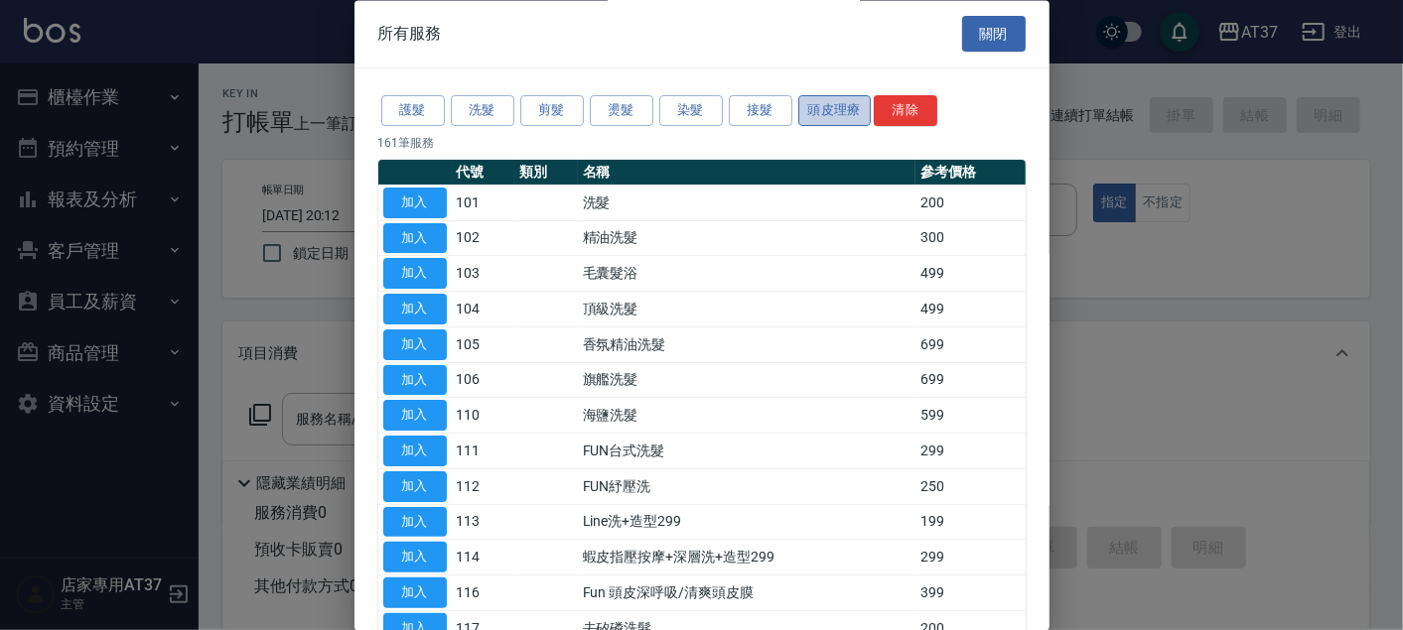
click at [847, 99] on button "頭皮理療" at bounding box center [834, 111] width 73 height 31
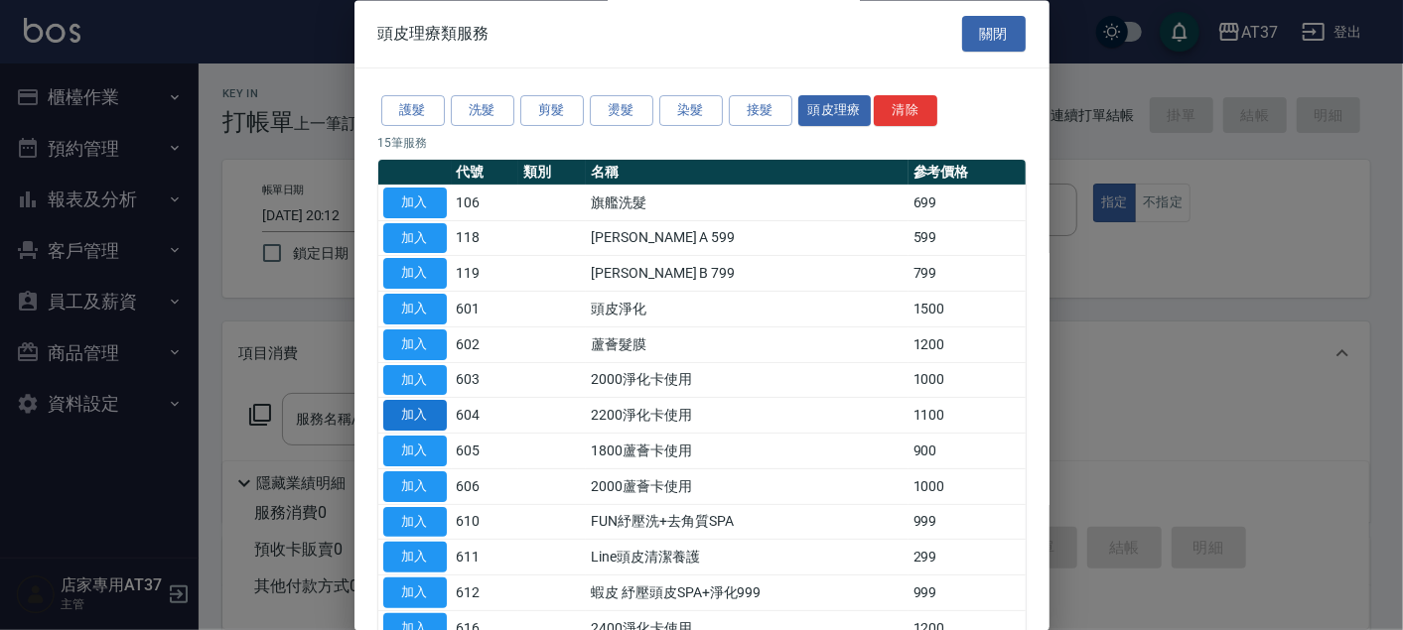
click at [408, 417] on button "加入" at bounding box center [415, 416] width 64 height 31
type input "2200淨化卡使用(604)"
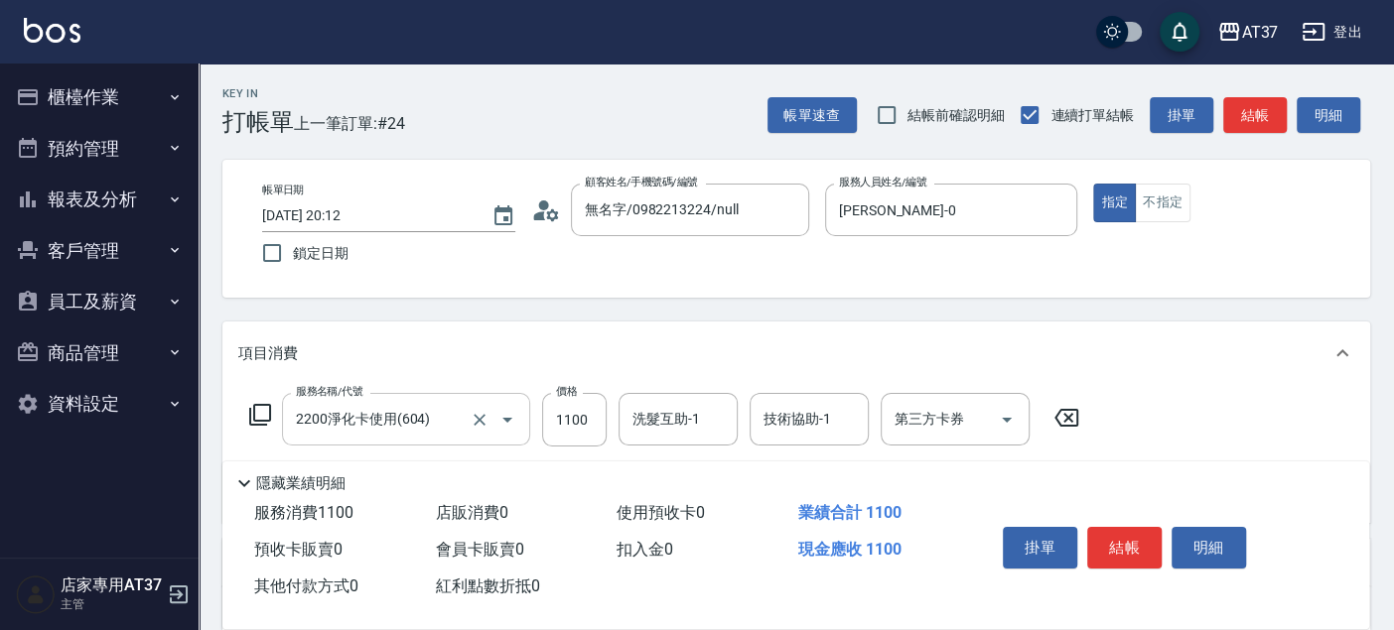
scroll to position [110, 0]
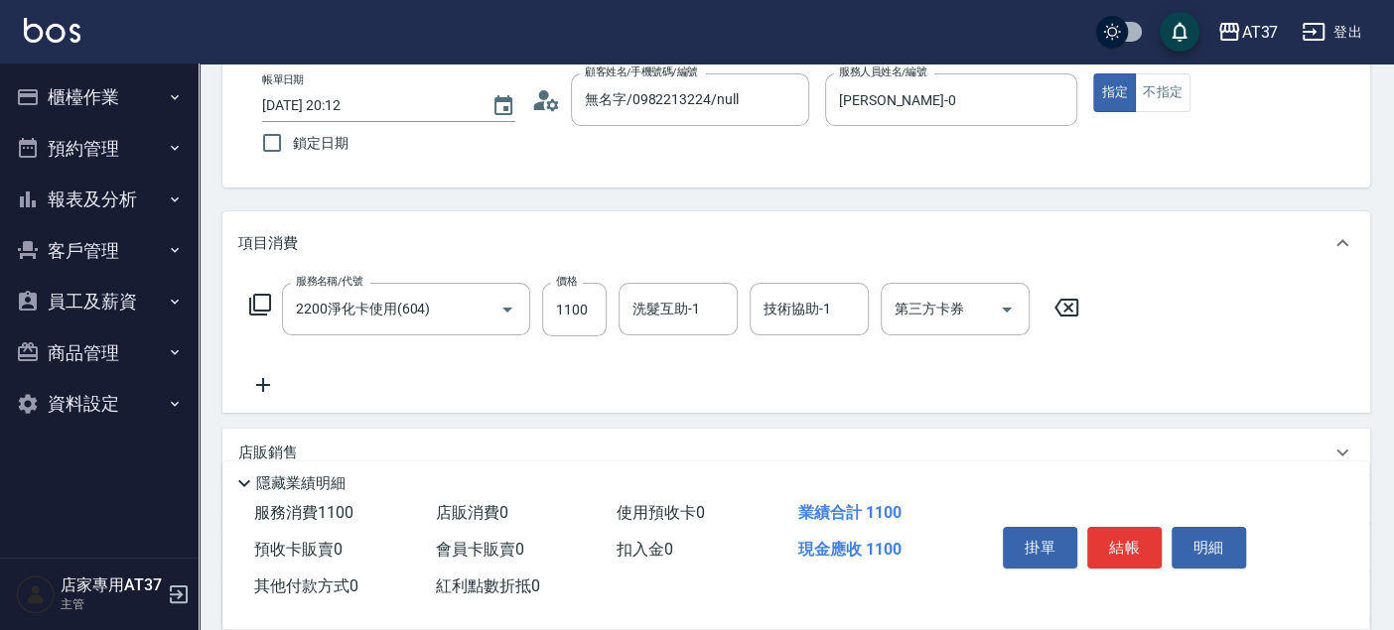
click at [266, 381] on icon at bounding box center [263, 385] width 50 height 24
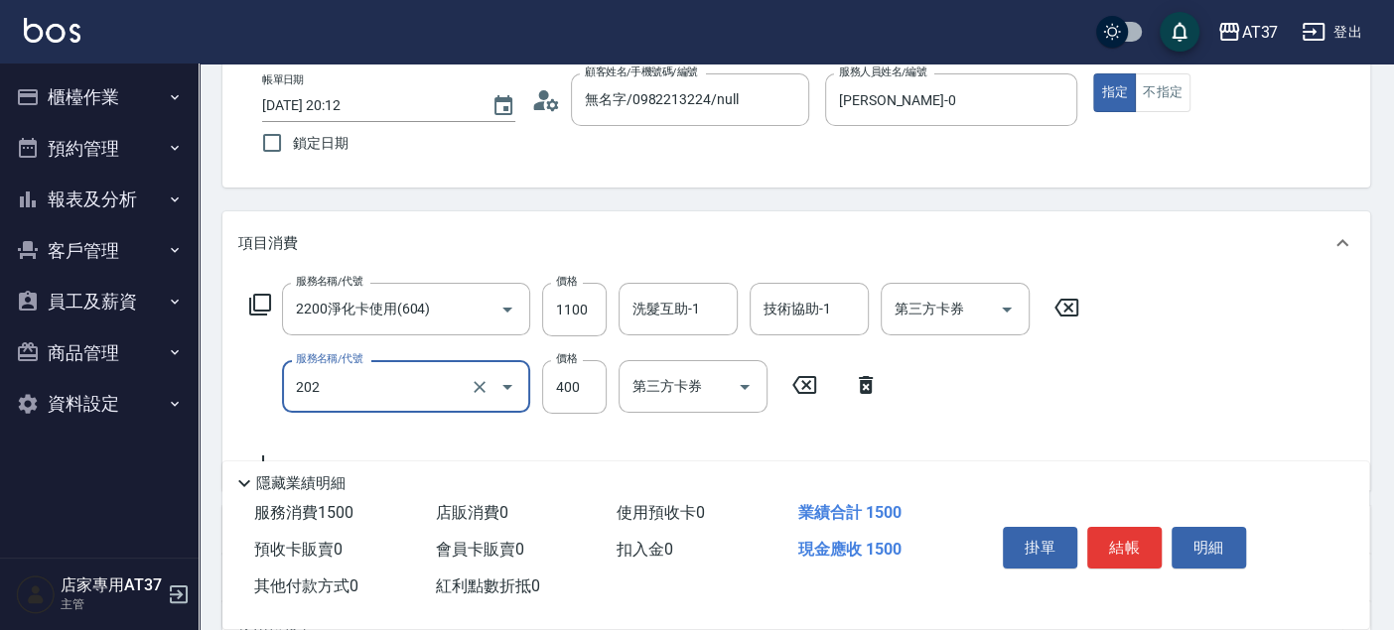
type input "A級單剪(202)"
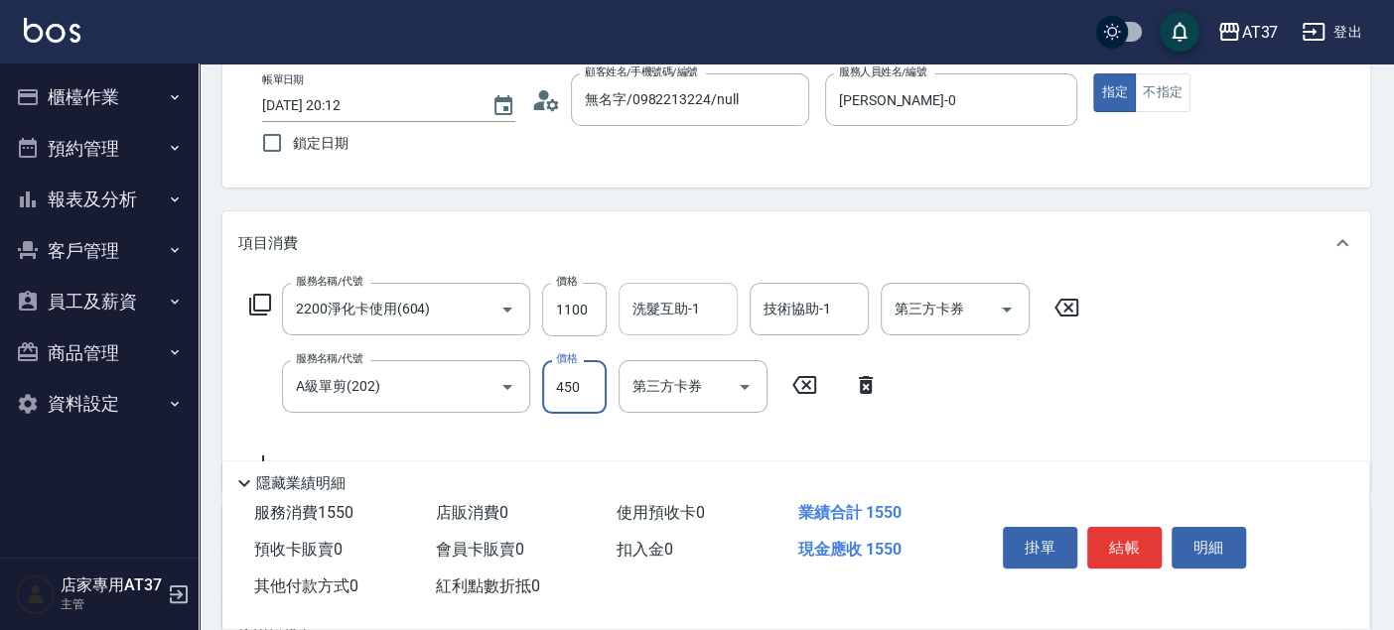
type input "450"
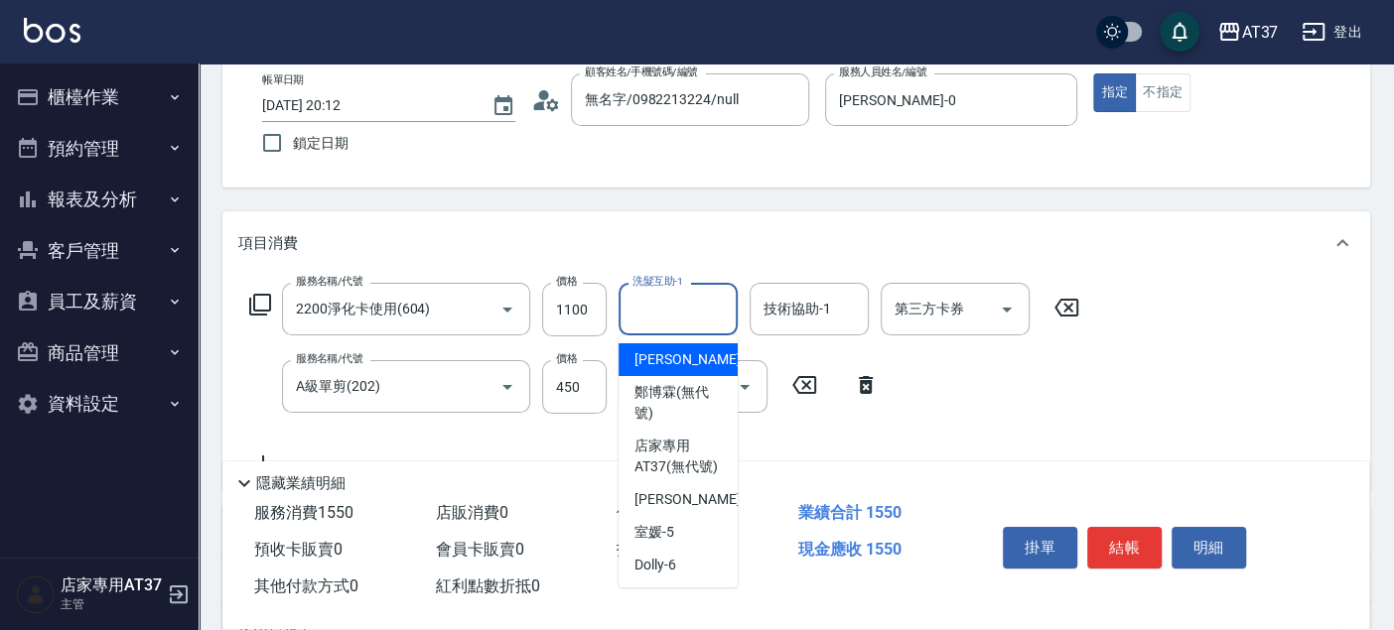
click at [672, 323] on input "洗髮互助-1" at bounding box center [677, 309] width 101 height 35
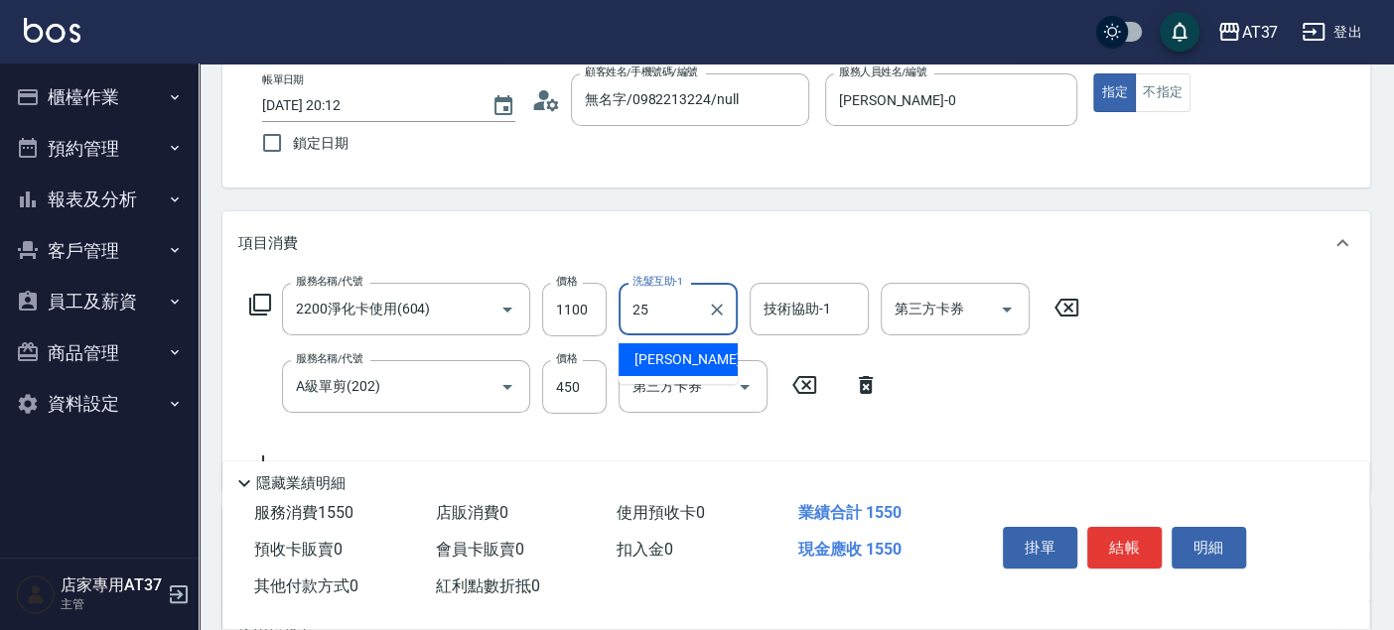
type input "子筠-25"
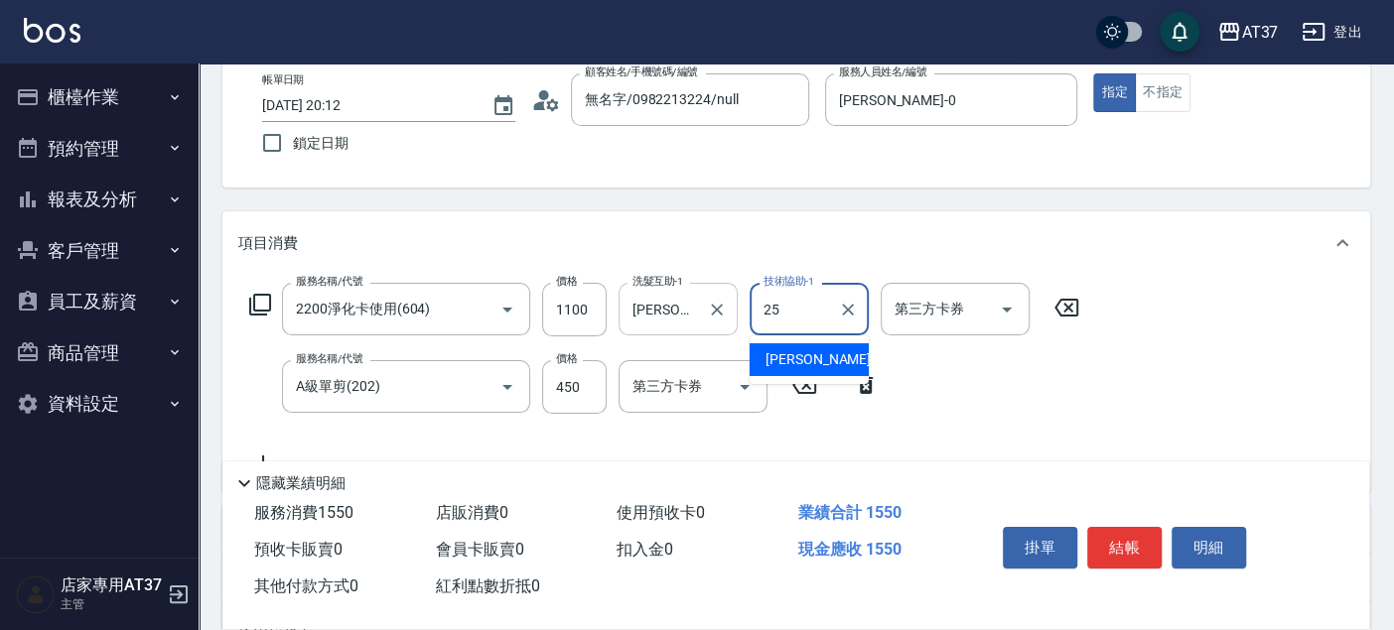
type input "子筠-25"
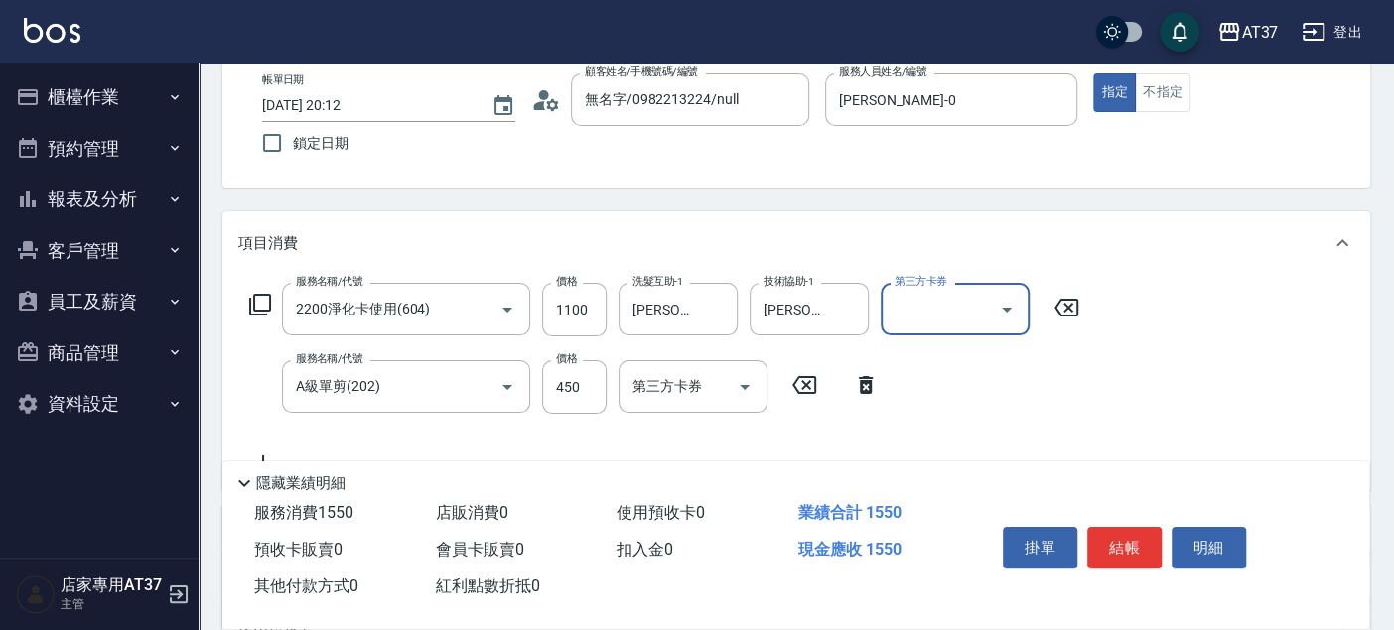
click at [1004, 315] on icon "Open" at bounding box center [1007, 310] width 24 height 24
click at [1017, 358] on span "舊有卡券" at bounding box center [954, 359] width 149 height 33
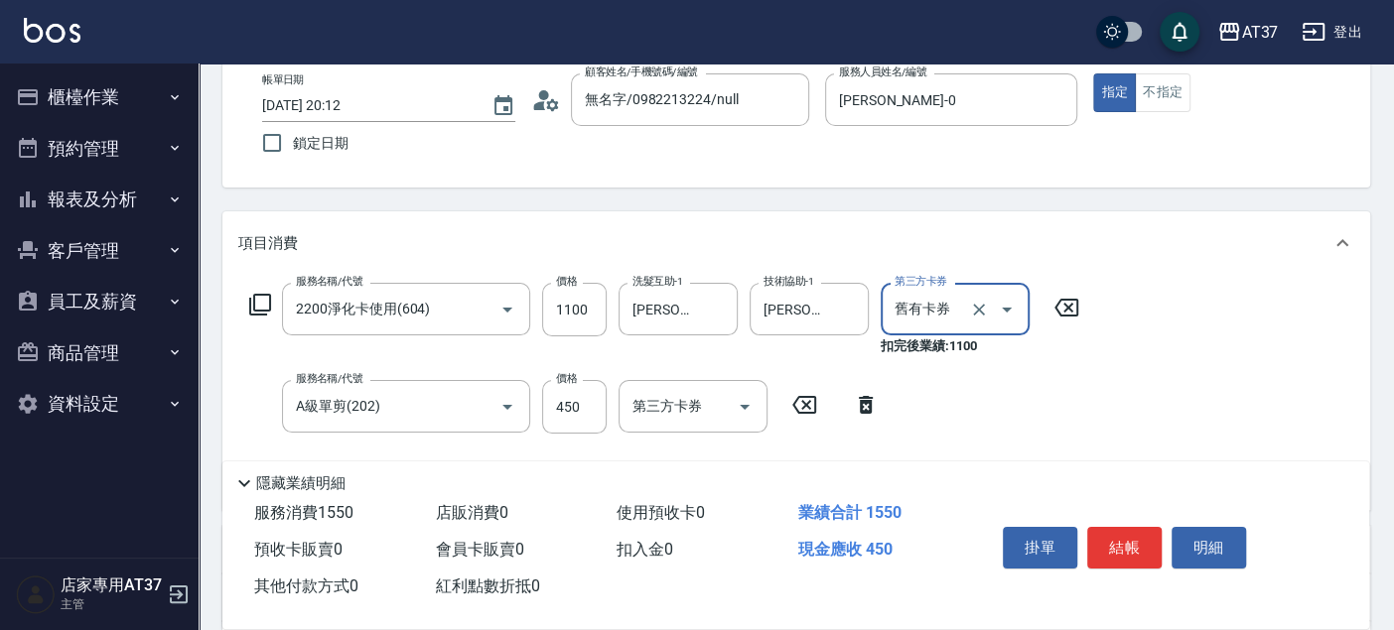
type input "舊有卡券"
click at [1128, 535] on button "結帳" at bounding box center [1124, 548] width 74 height 42
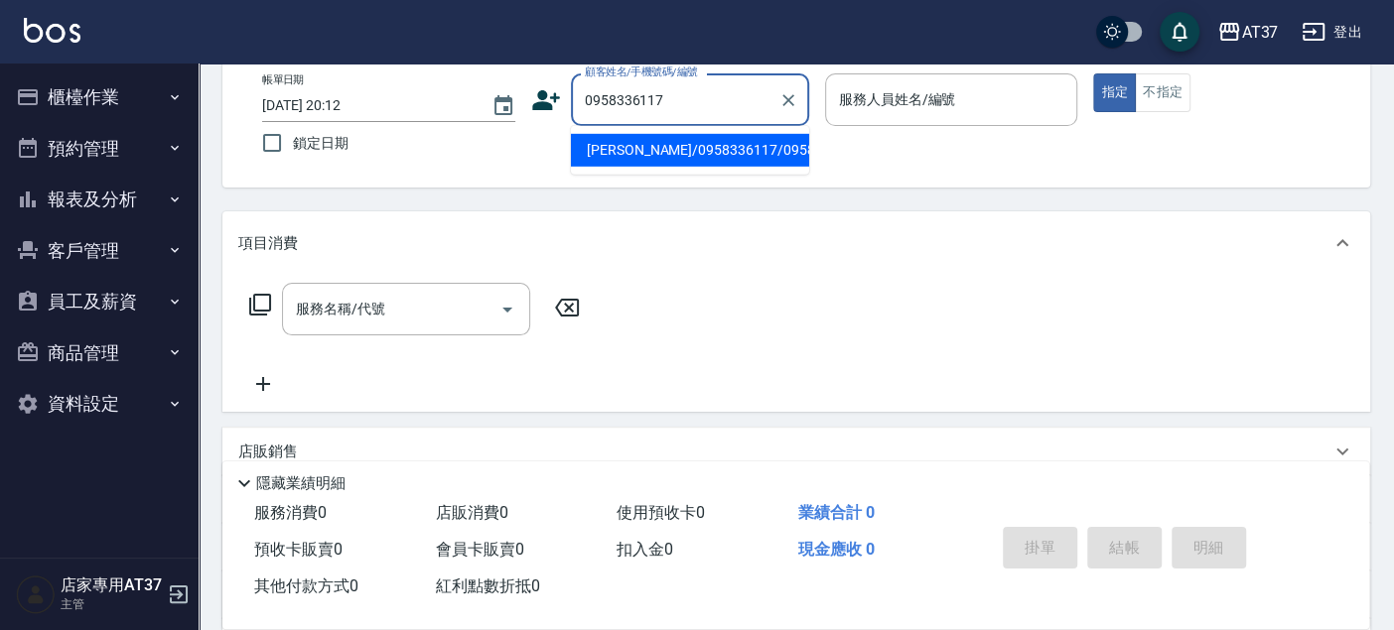
type input "陳俊貴/0958336117/0958336117"
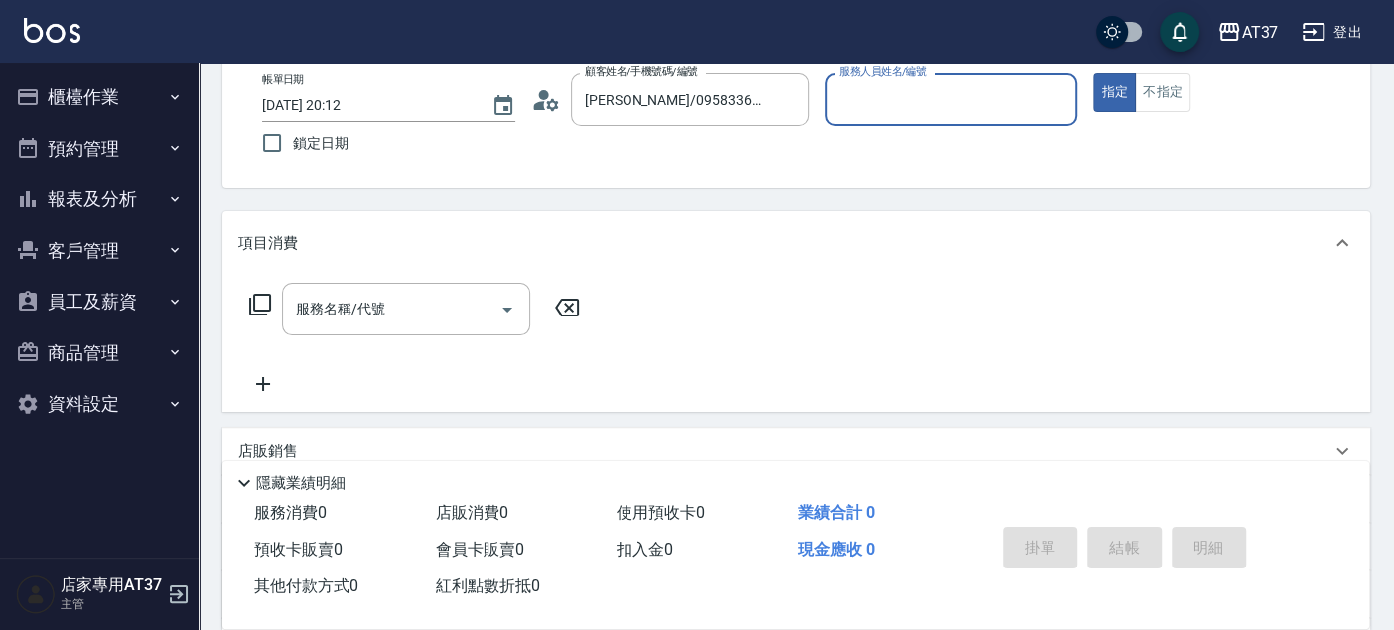
type input "NINA-0"
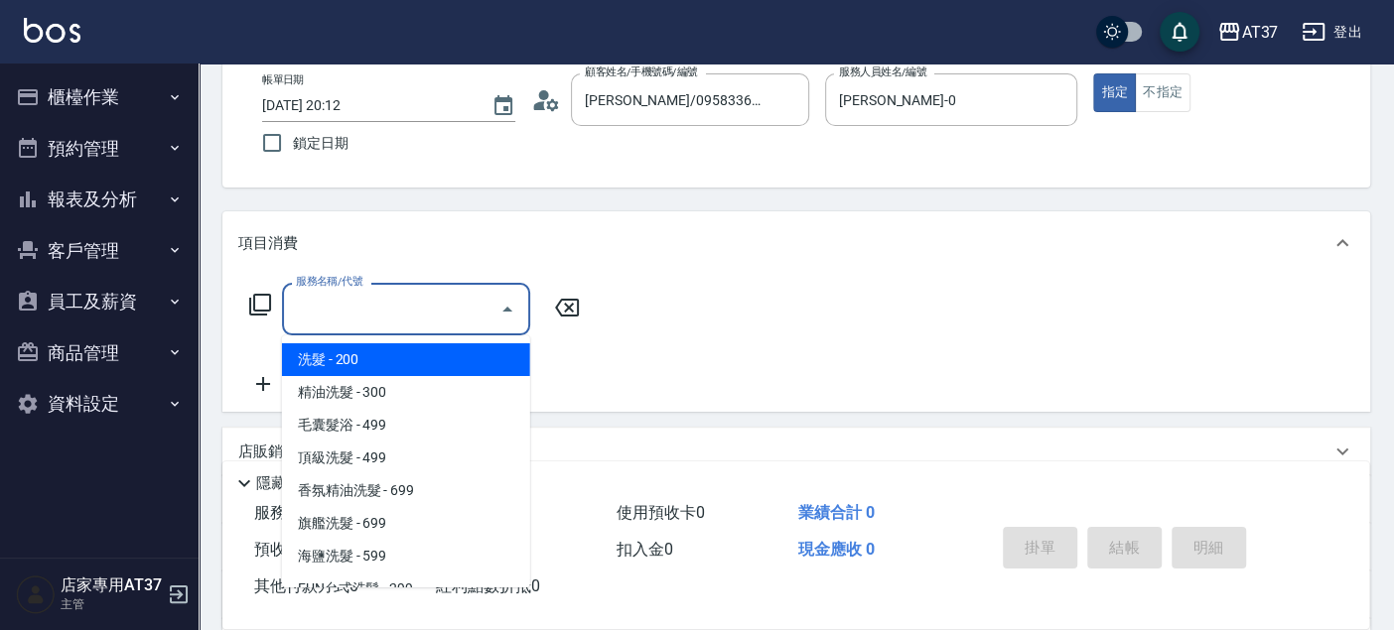
click at [371, 319] on input "服務名稱/代號" at bounding box center [391, 309] width 201 height 35
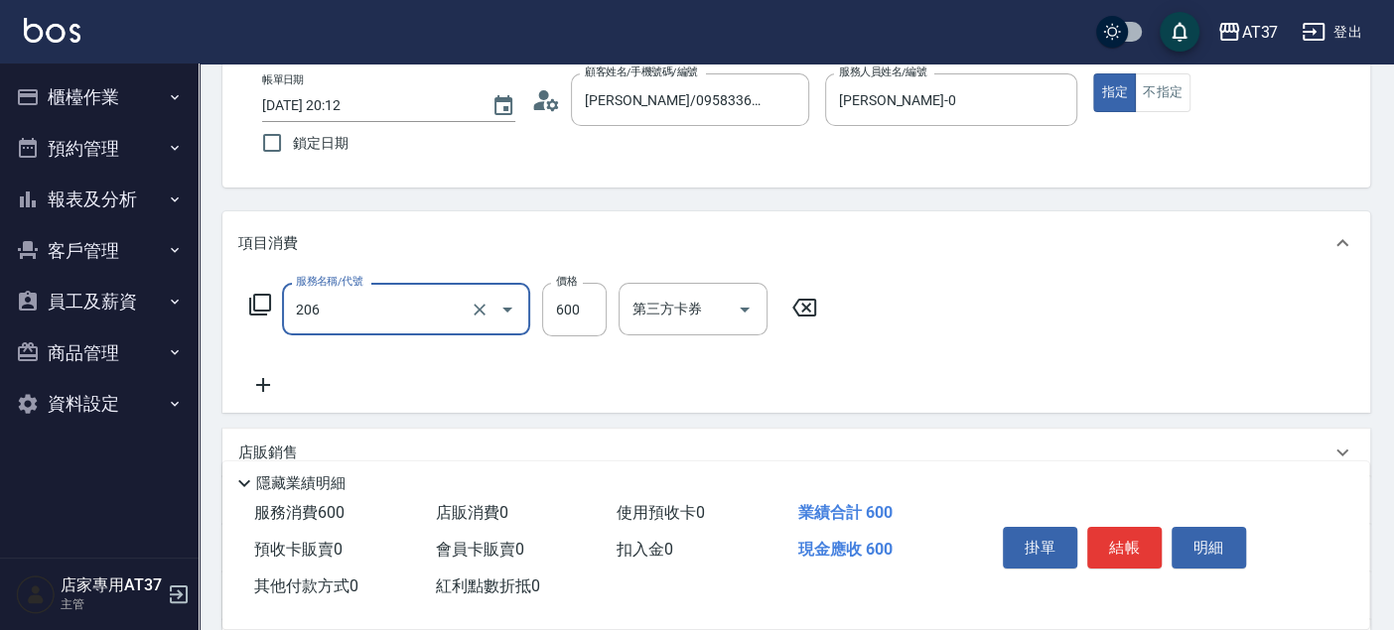
type input "A精油洗+剪(206)"
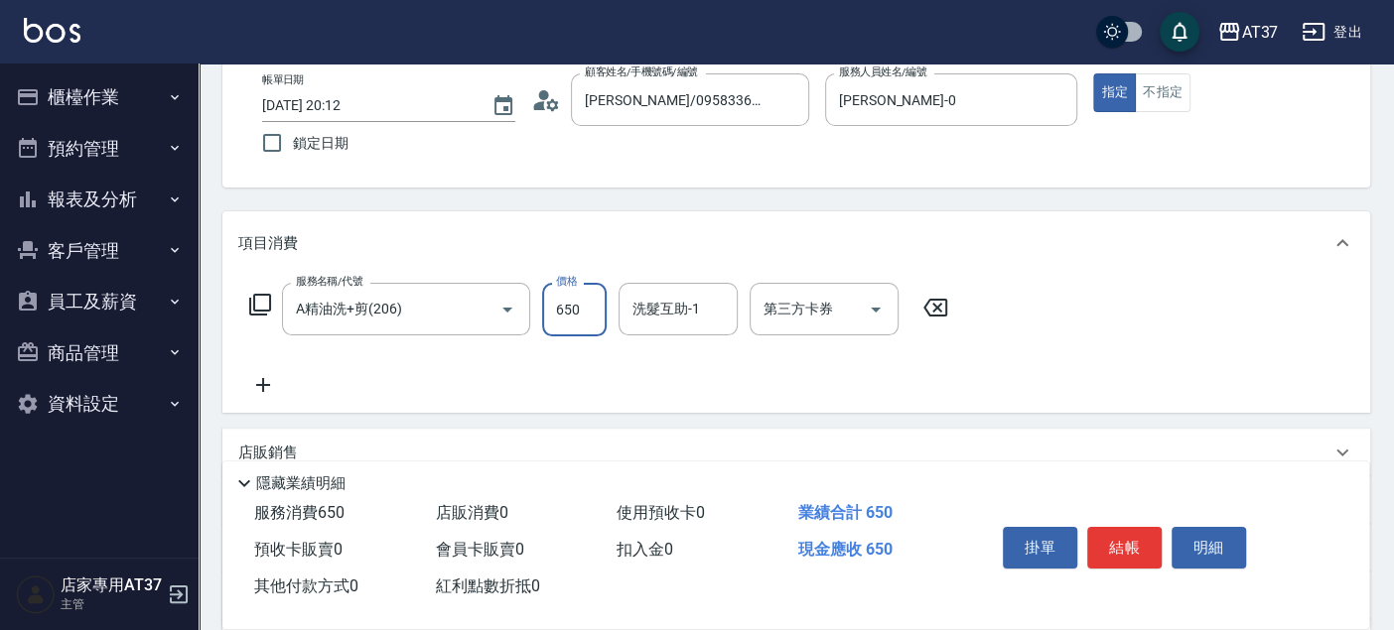
type input "650"
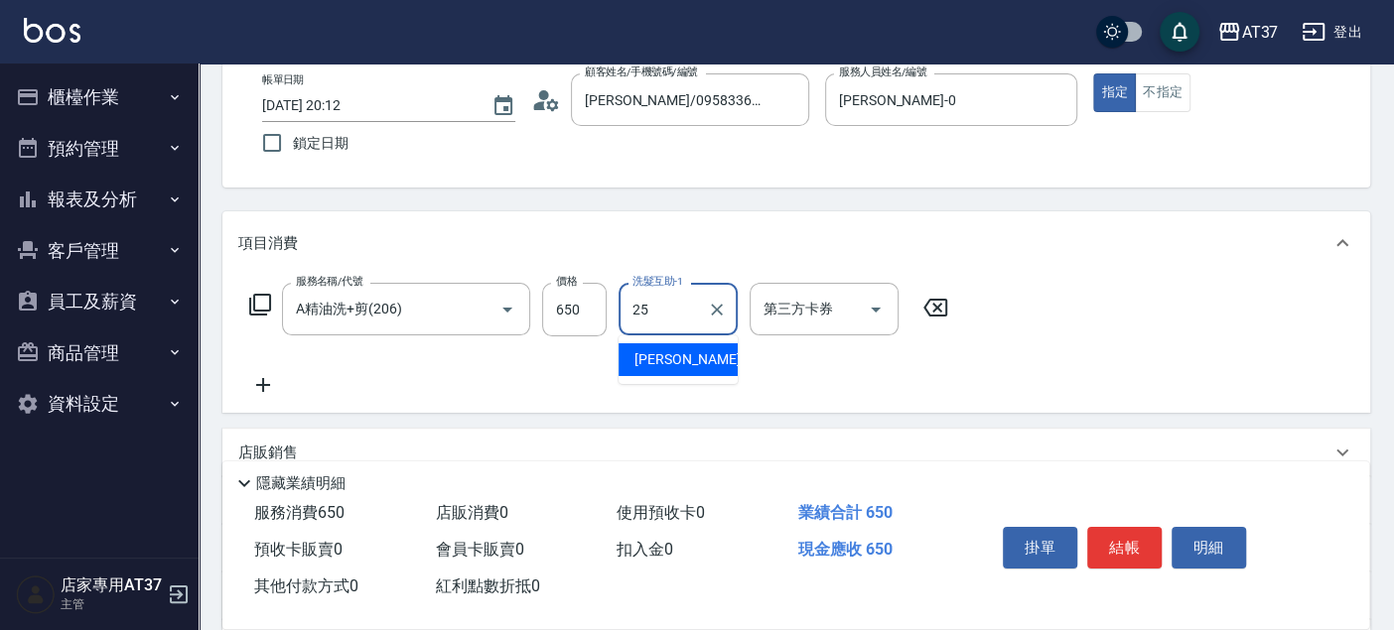
type input "子筠-25"
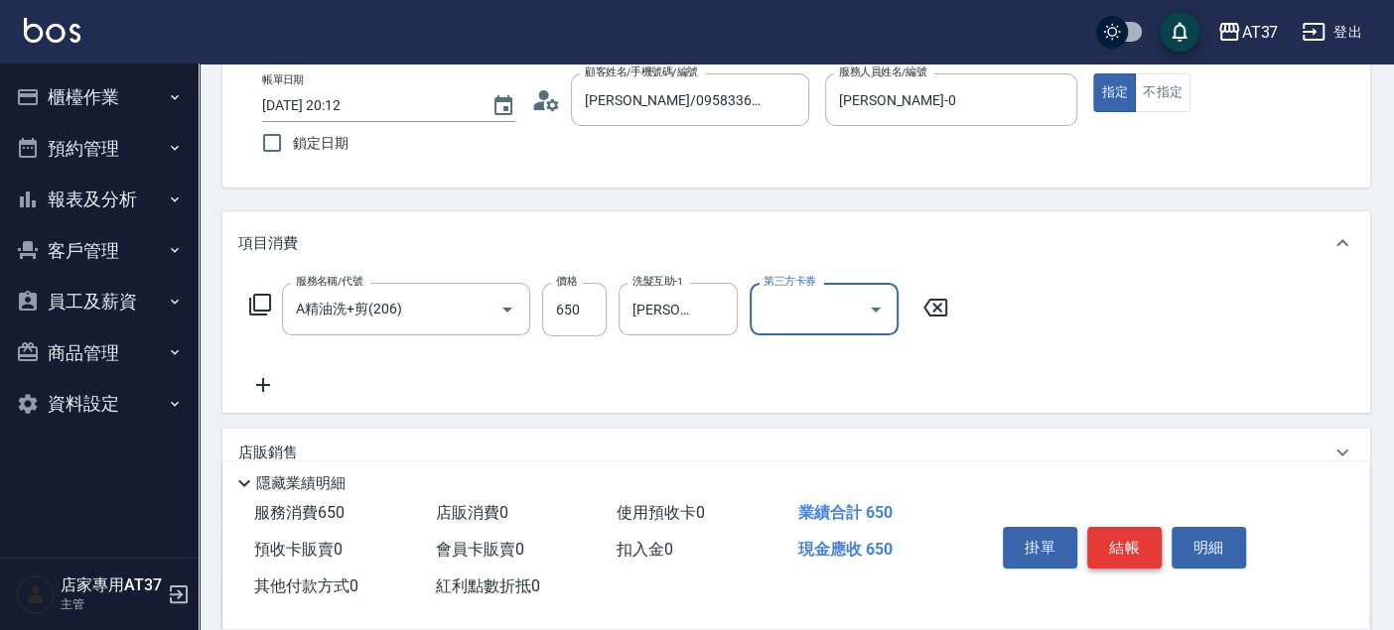
click at [1135, 558] on button "結帳" at bounding box center [1124, 548] width 74 height 42
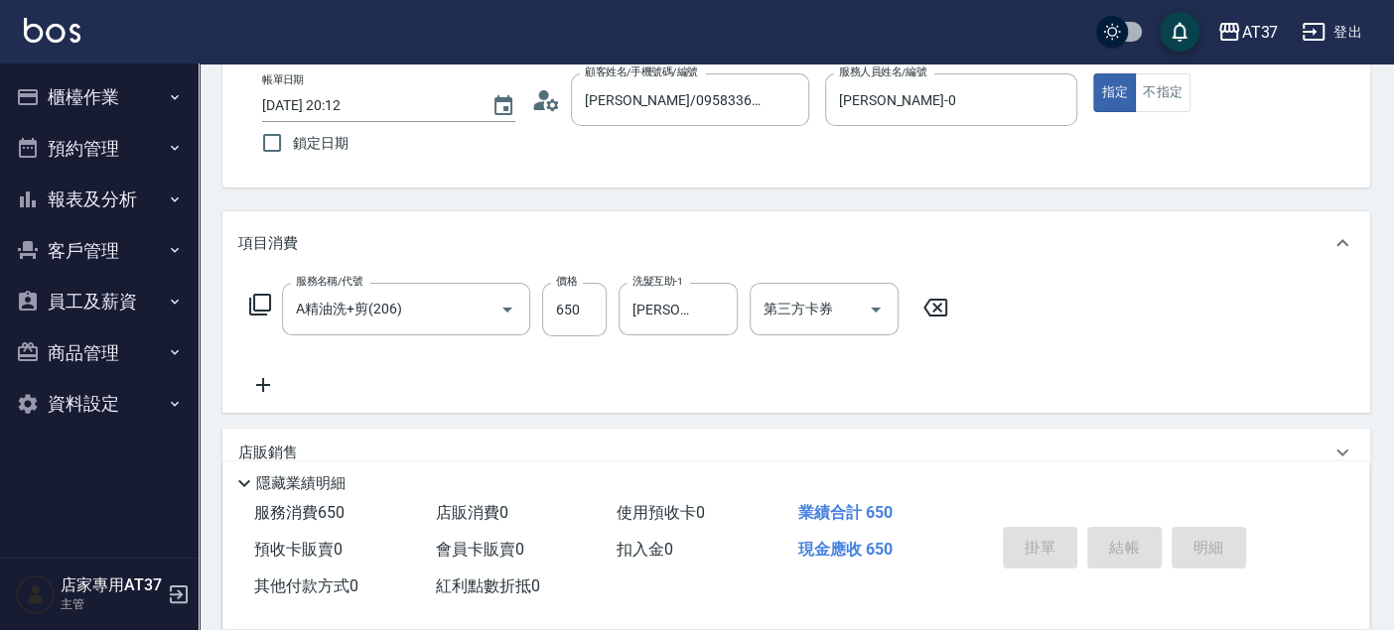
type input "2025/09/12 20:13"
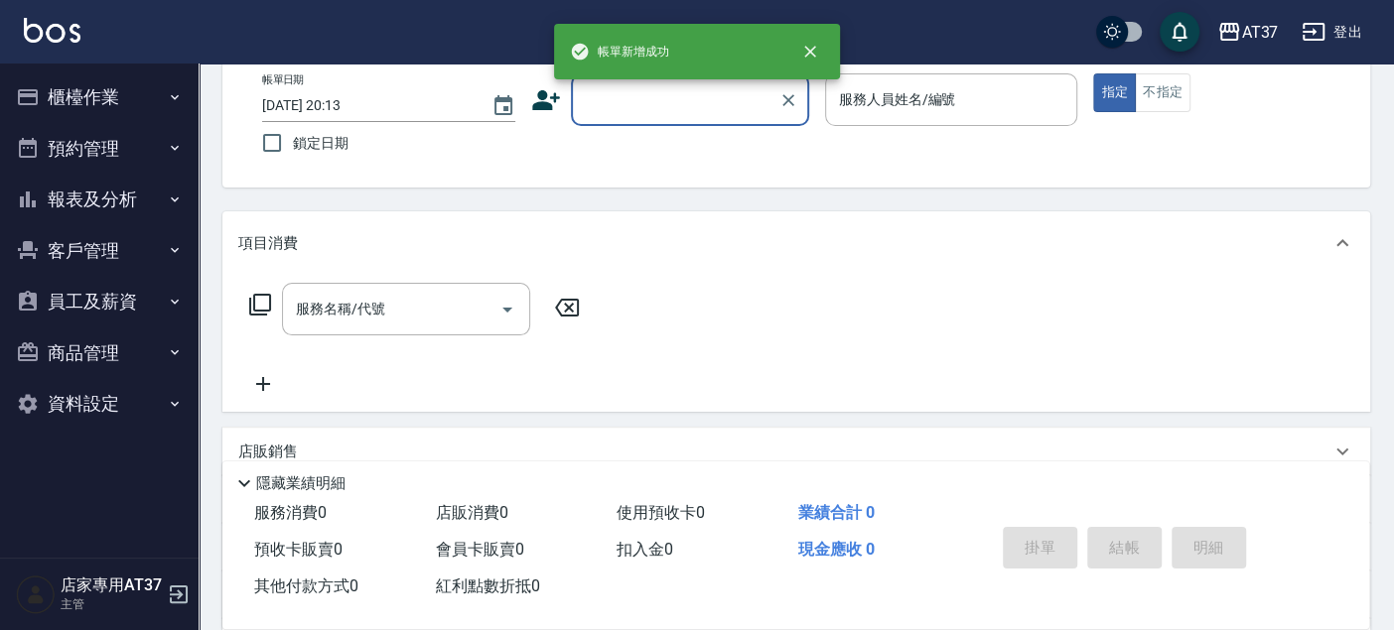
scroll to position [0, 0]
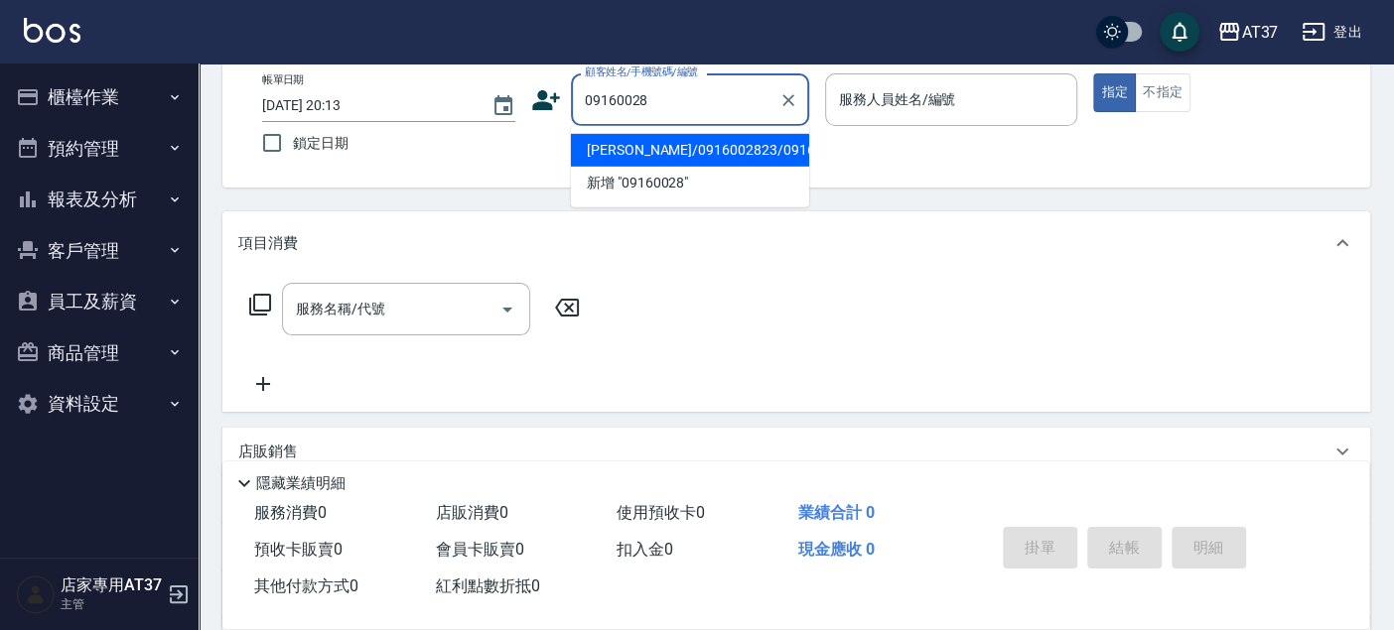
click at [692, 167] on li "杜佳軒/0916002823/0916002823" at bounding box center [690, 150] width 238 height 33
type input "杜佳軒/0916002823/0916002823"
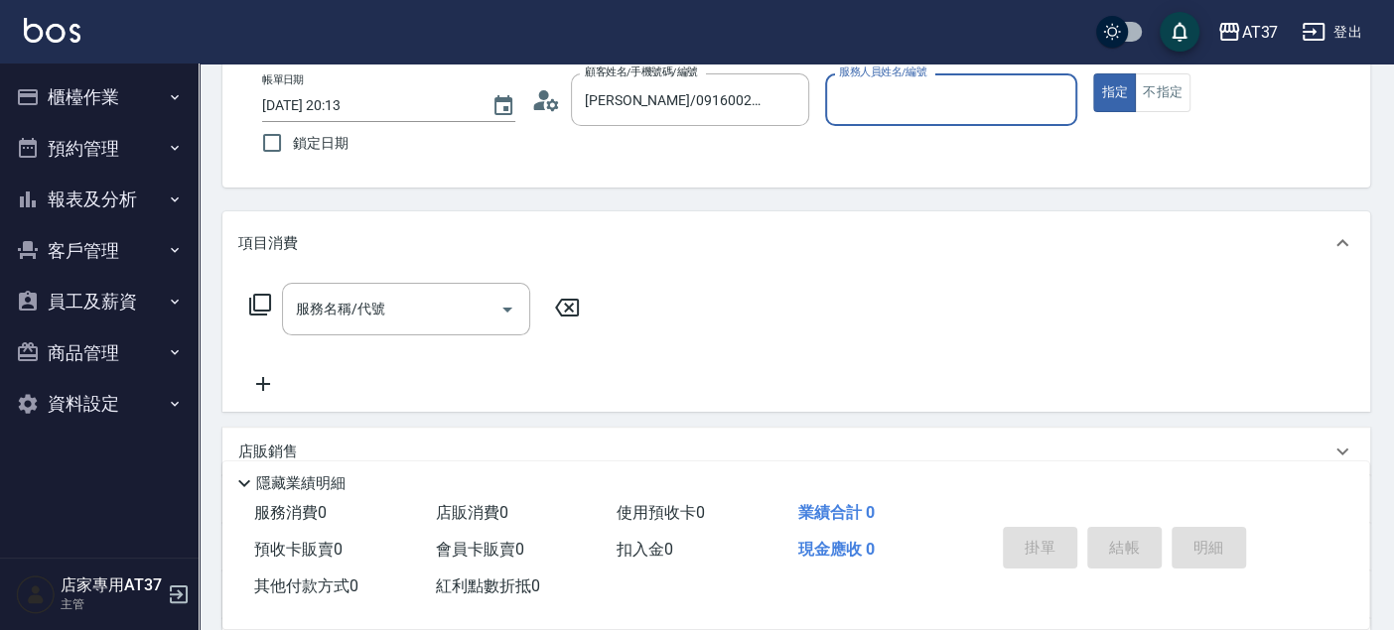
type input "NINA-0"
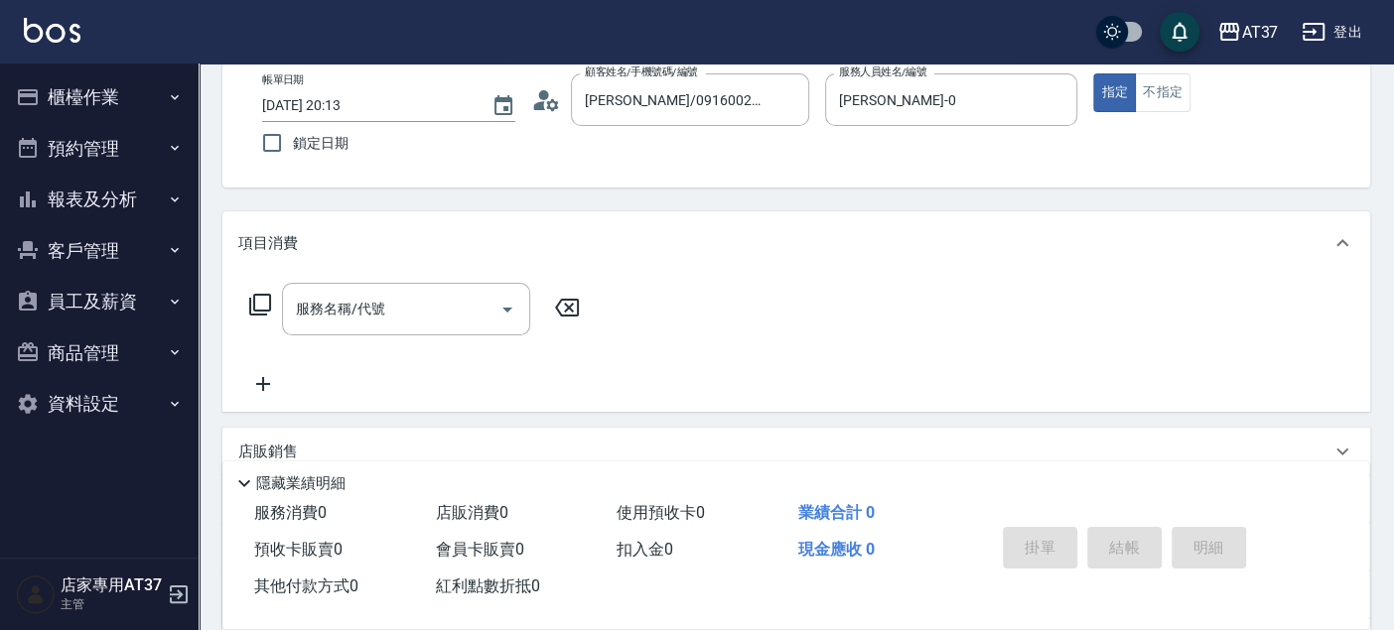
click at [404, 281] on div "服務名稱/代號 服務名稱/代號" at bounding box center [795, 343] width 1147 height 137
click at [404, 289] on div "服務名稱/代號" at bounding box center [406, 309] width 248 height 53
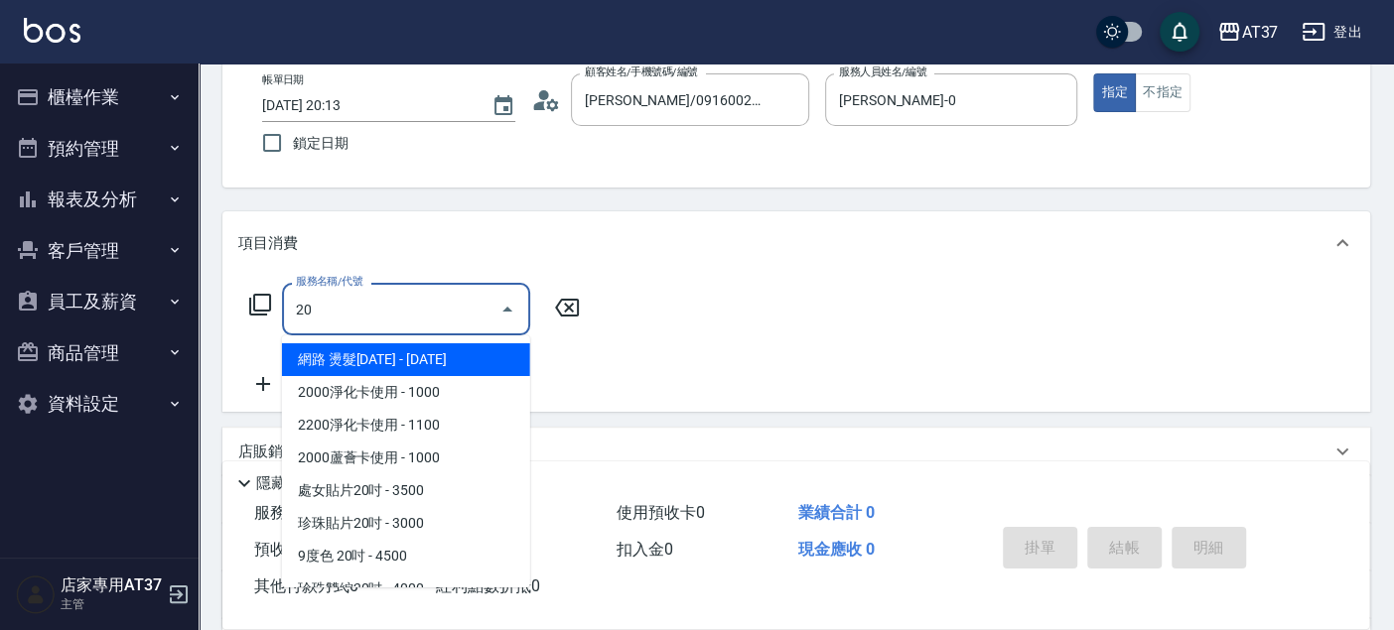
type input "206"
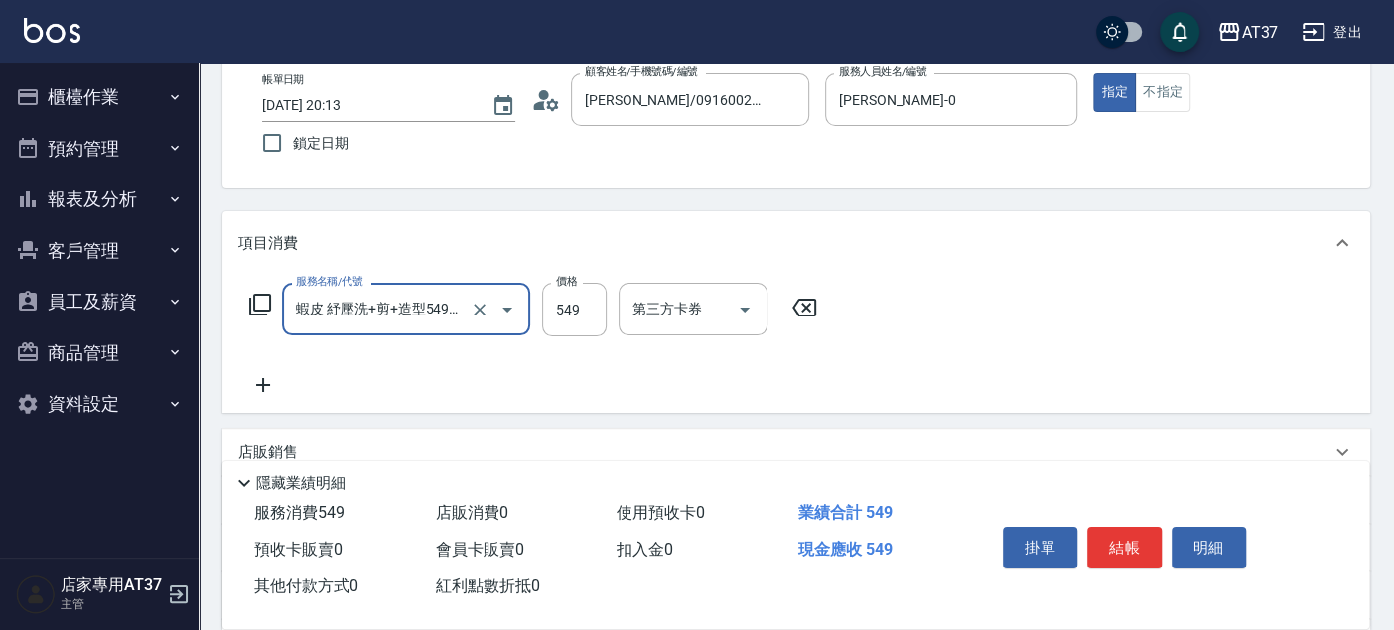
type input "蝦皮 紓壓洗+剪+造型549(212)"
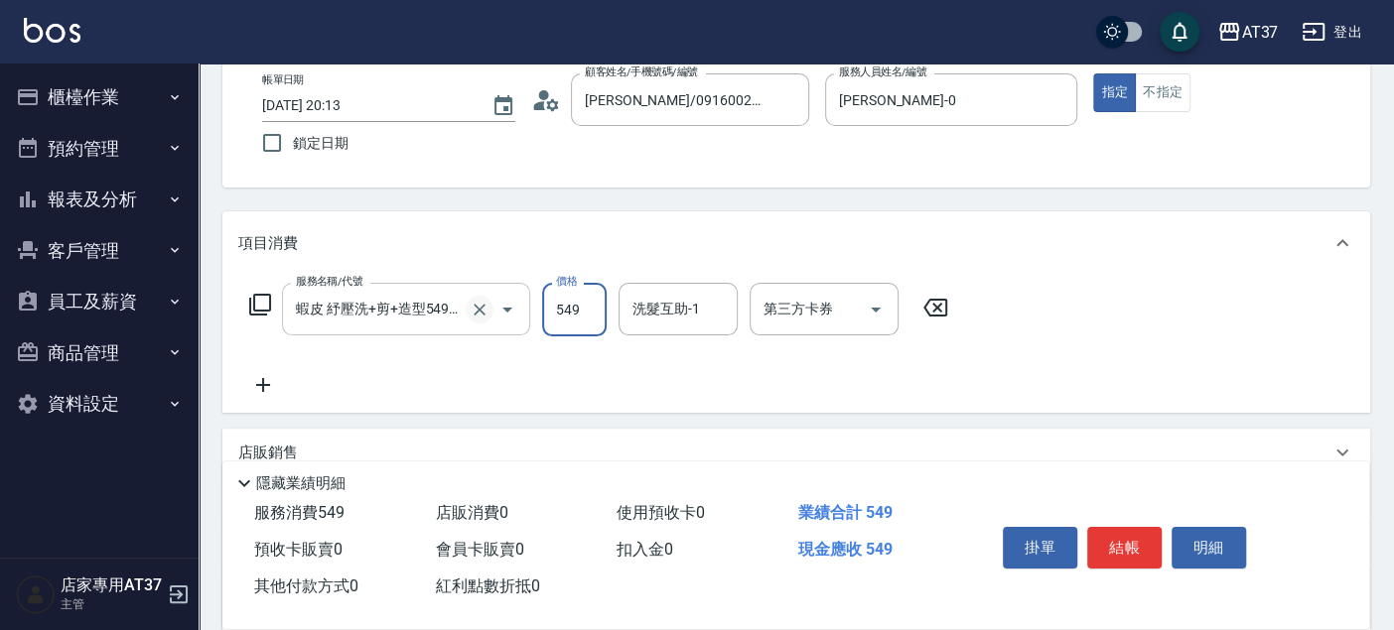
click at [473, 307] on icon "Clear" at bounding box center [480, 310] width 20 height 20
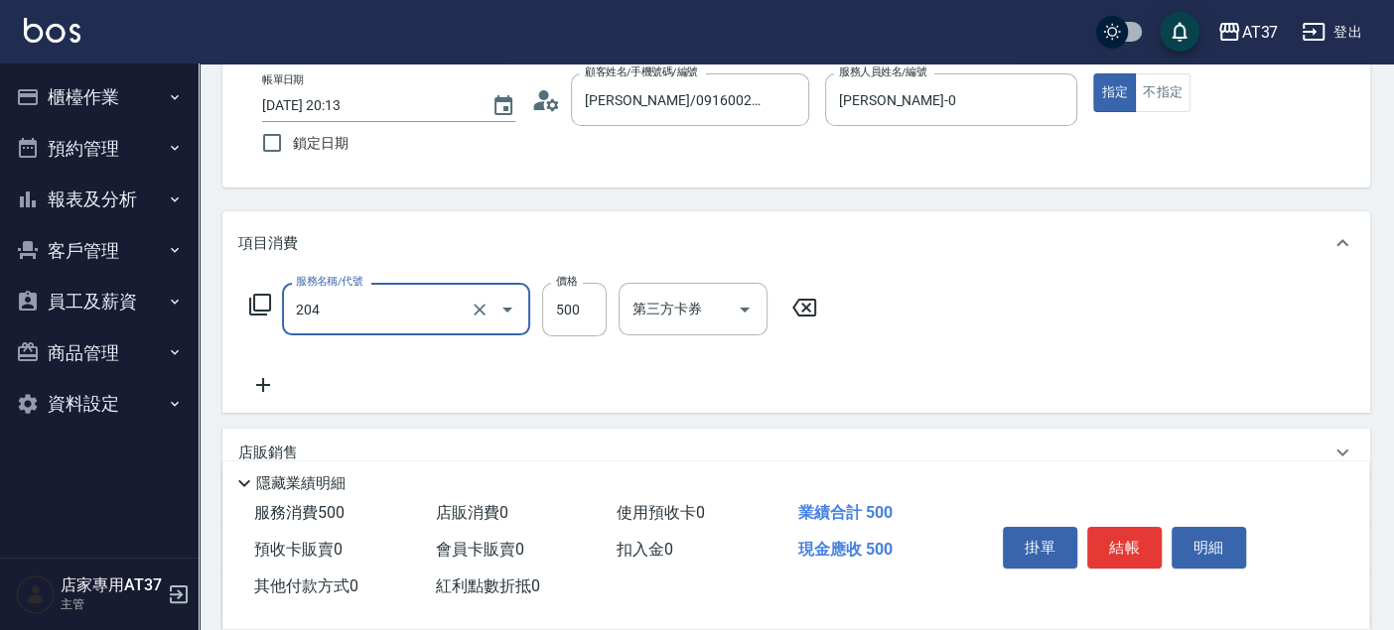
type input "A級洗+剪(204)"
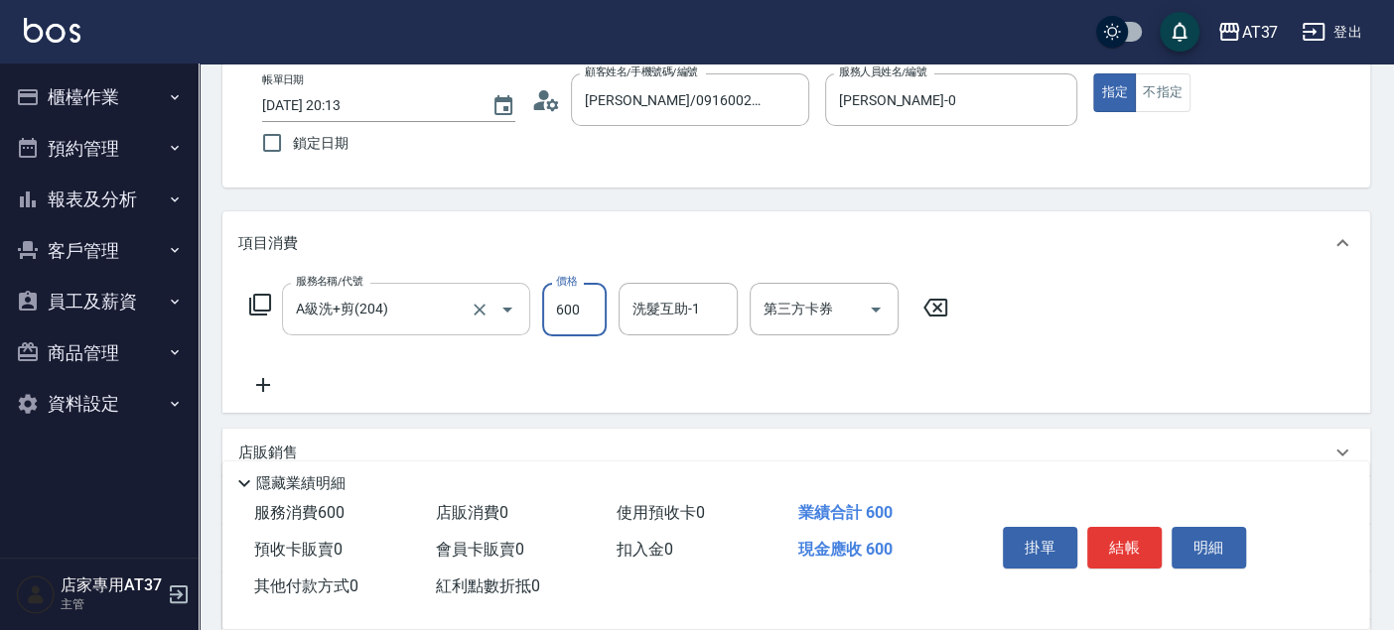
type input "600"
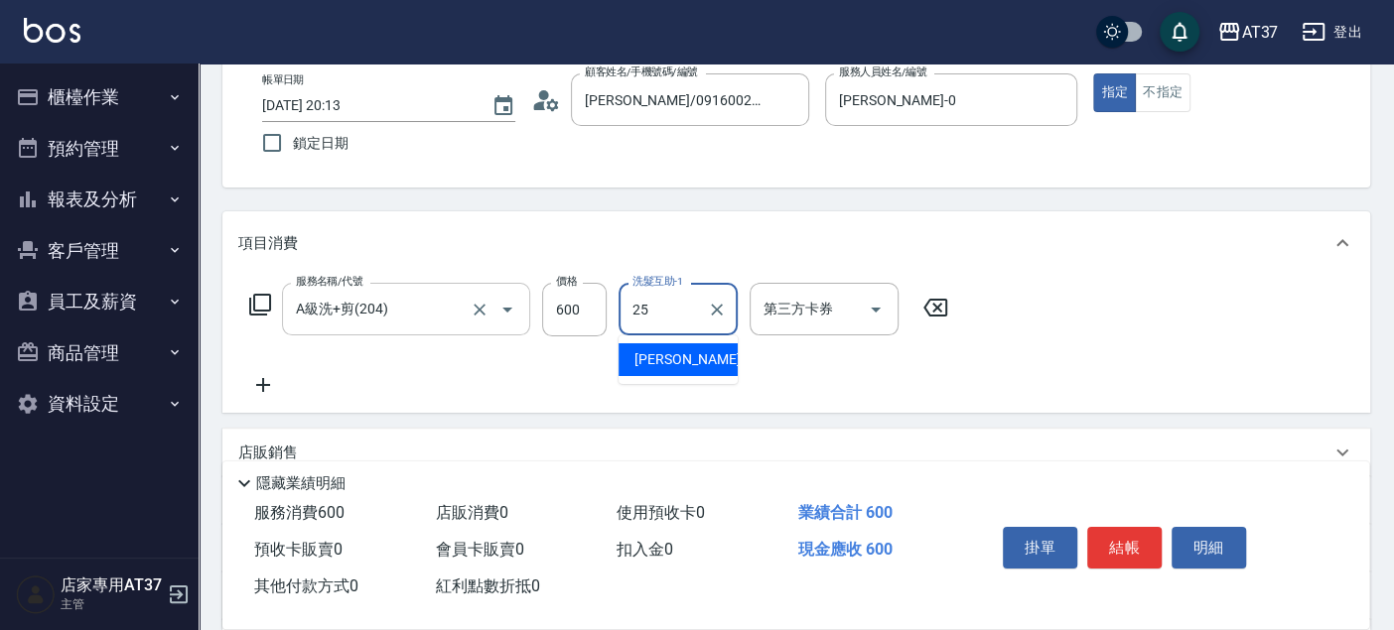
type input "子筠-25"
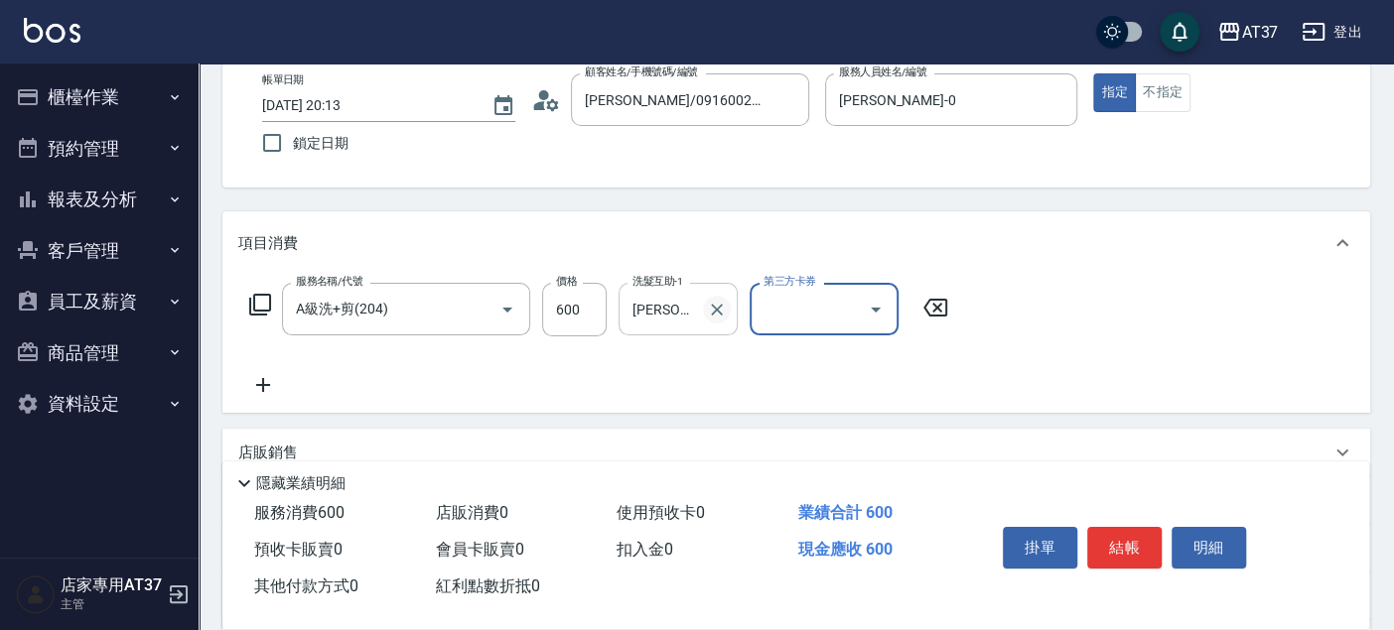
click at [726, 313] on icon "Clear" at bounding box center [717, 310] width 20 height 20
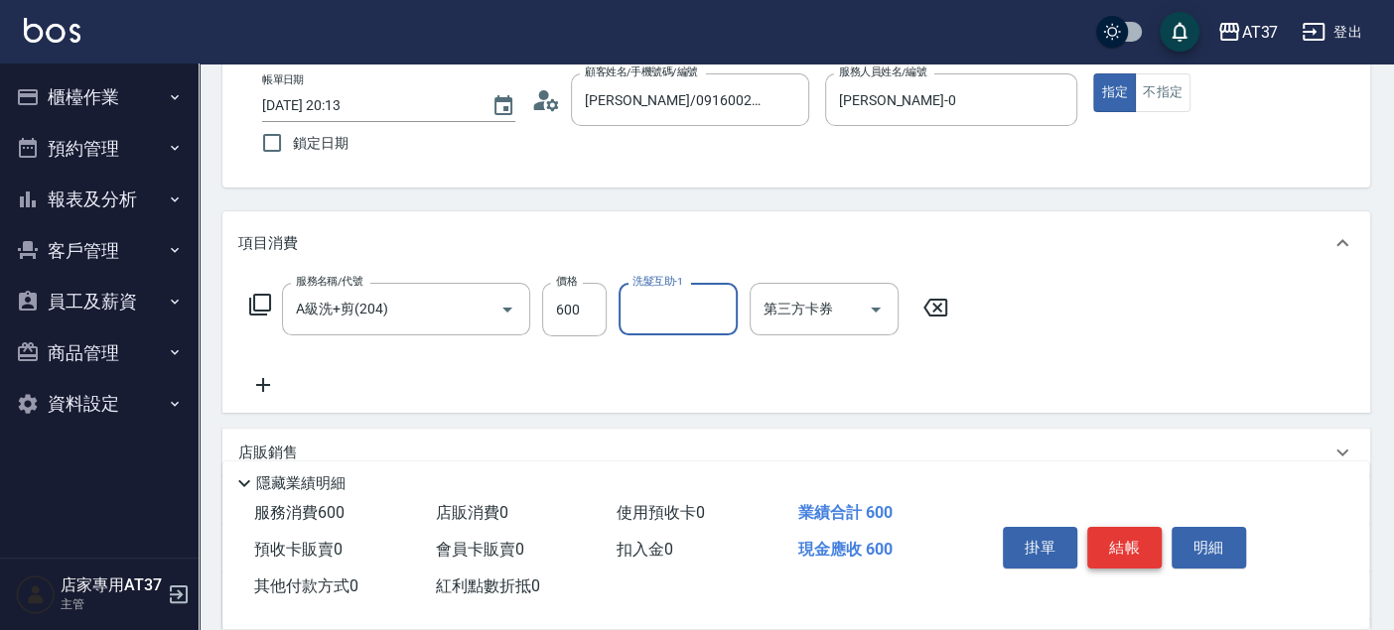
click at [1118, 555] on button "結帳" at bounding box center [1124, 548] width 74 height 42
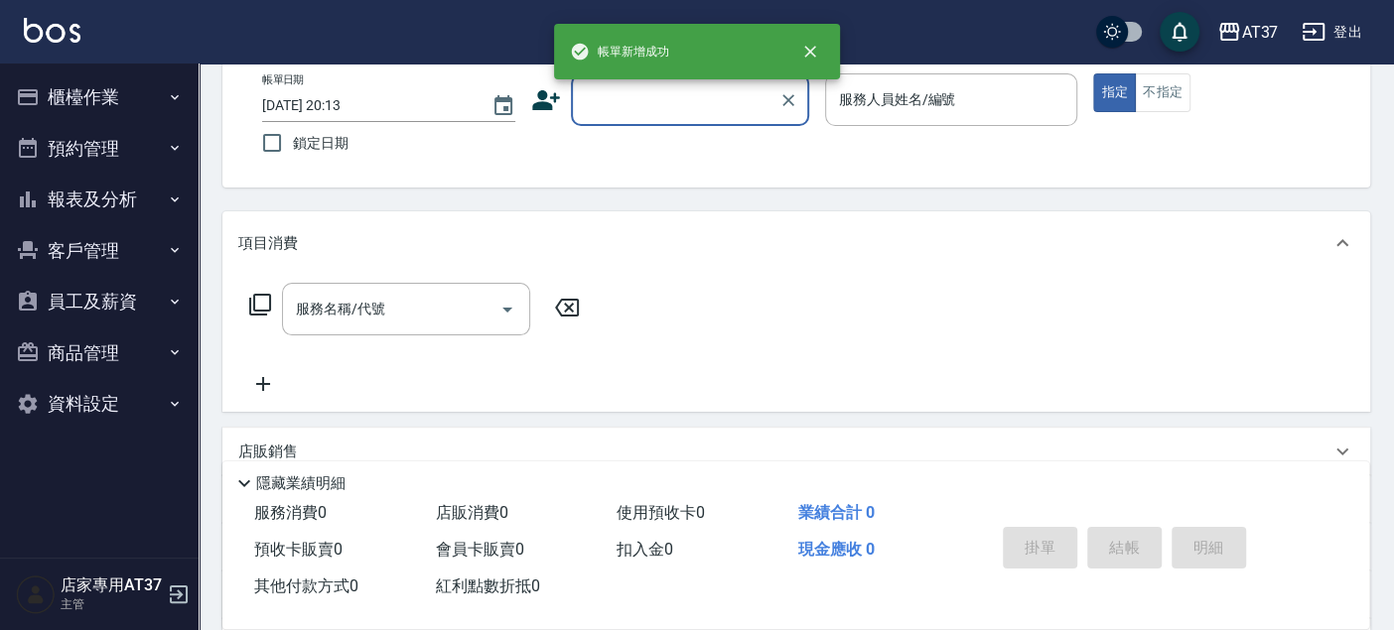
click at [117, 116] on button "櫃檯作業" at bounding box center [99, 97] width 183 height 52
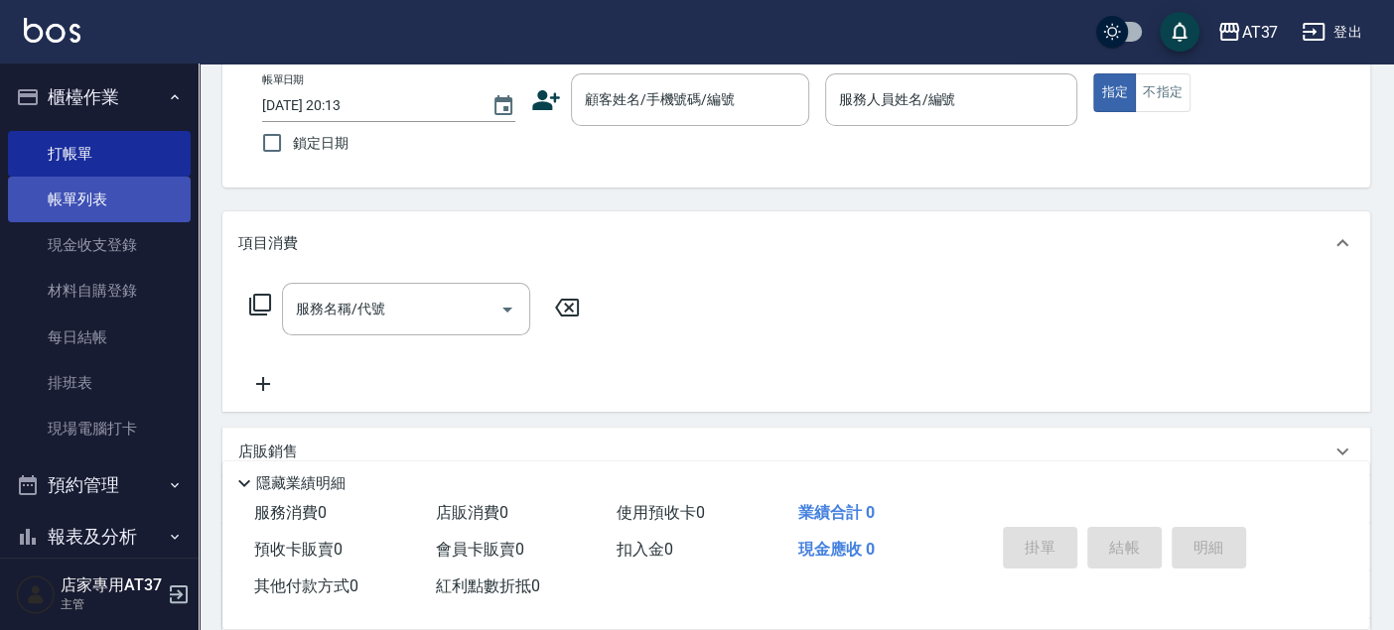
click at [129, 190] on link "帳單列表" at bounding box center [99, 200] width 183 height 46
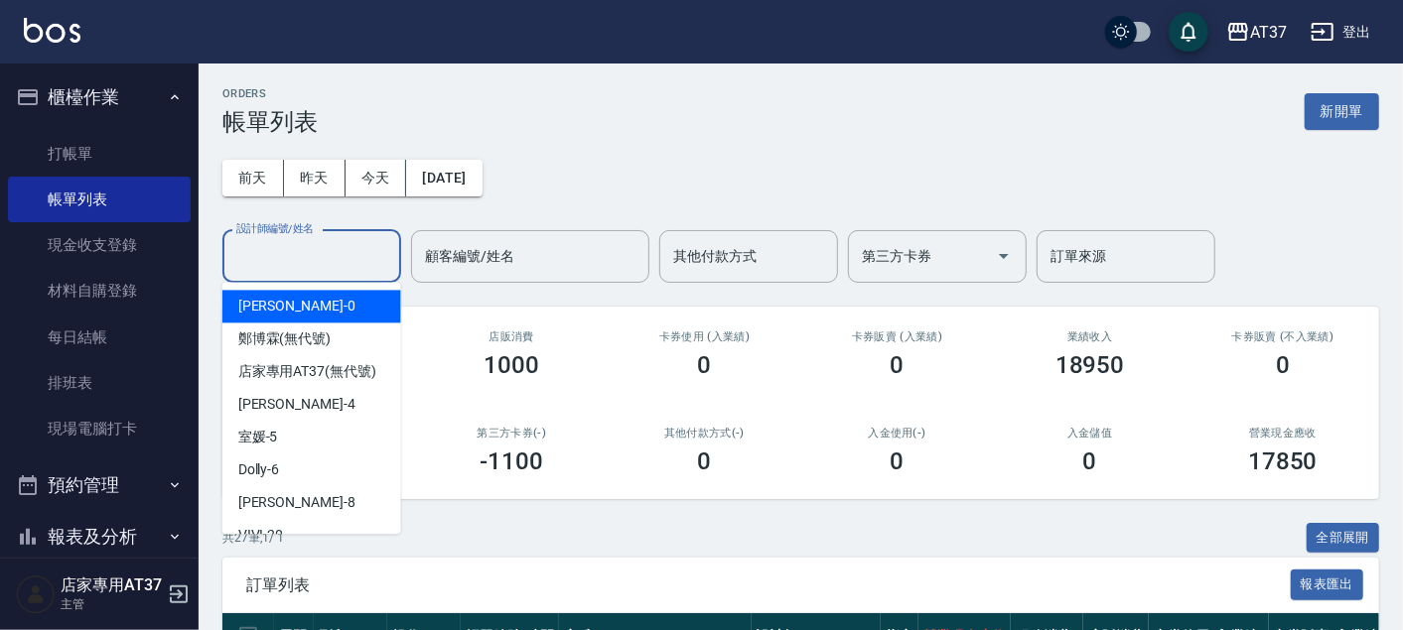
click at [344, 262] on input "設計師編號/姓名" at bounding box center [311, 256] width 161 height 35
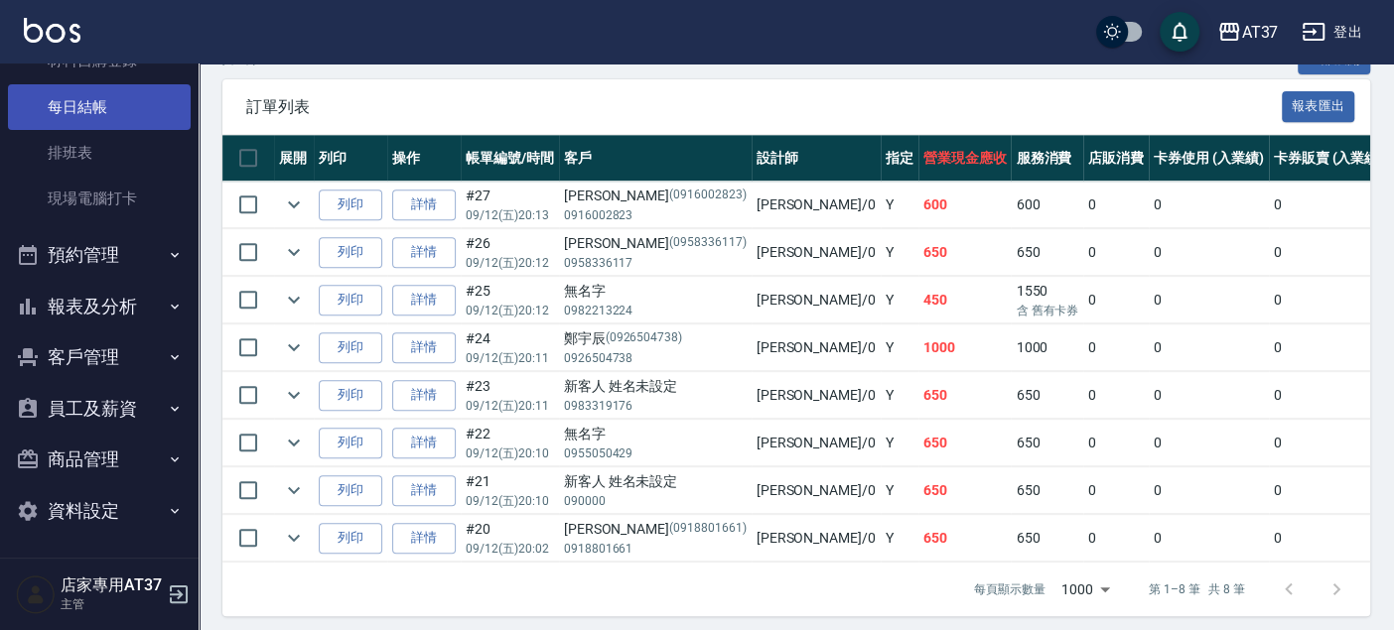
scroll to position [499, 0]
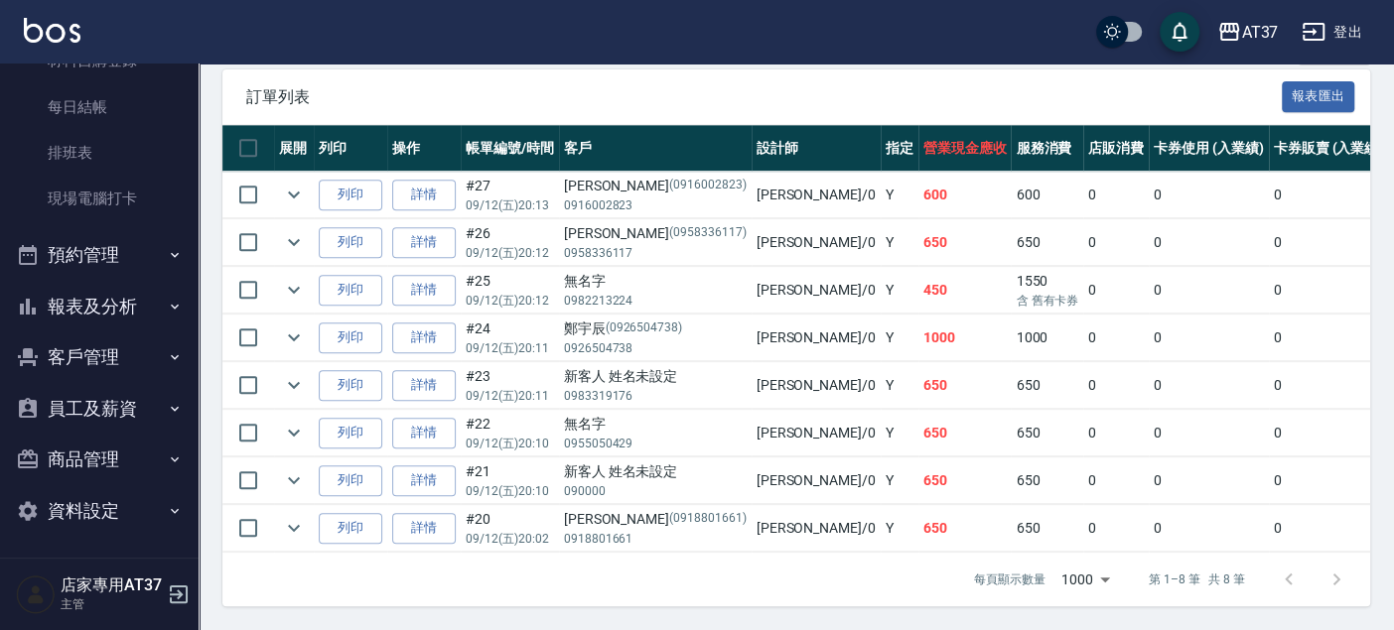
type input "NINA-0"
click at [134, 325] on button "報表及分析" at bounding box center [99, 307] width 183 height 52
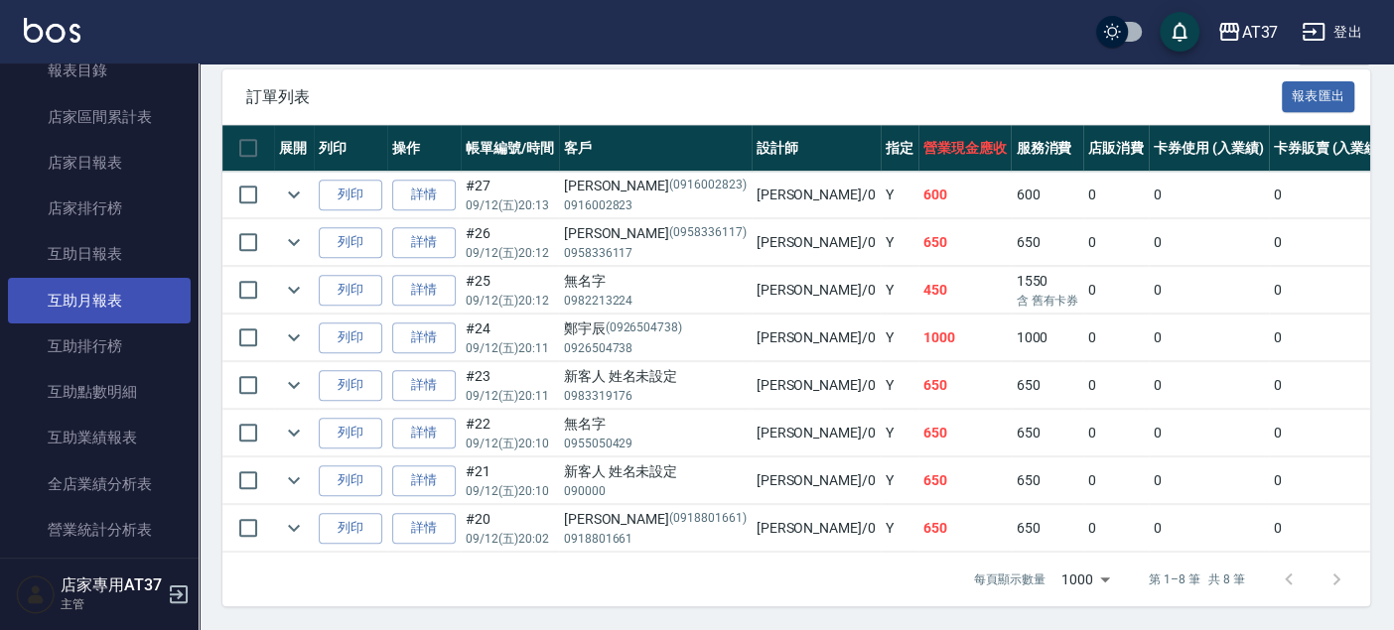
scroll to position [672, 0]
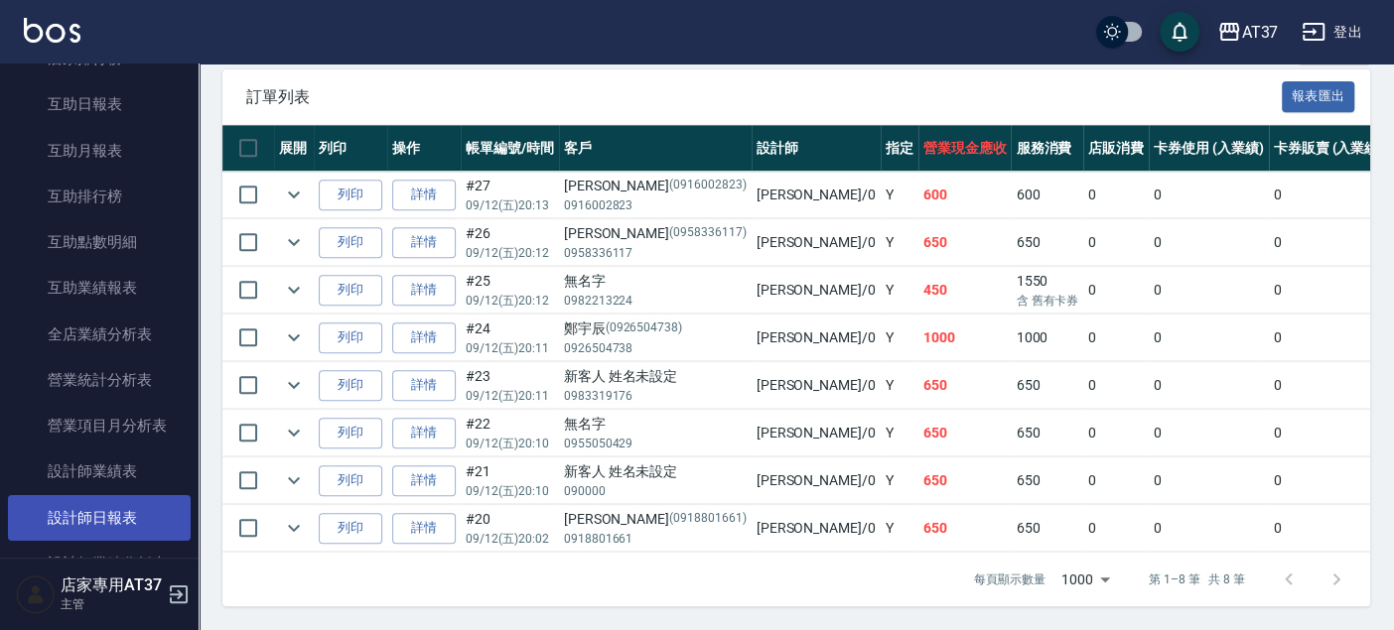
click at [134, 525] on link "設計師日報表" at bounding box center [99, 518] width 183 height 46
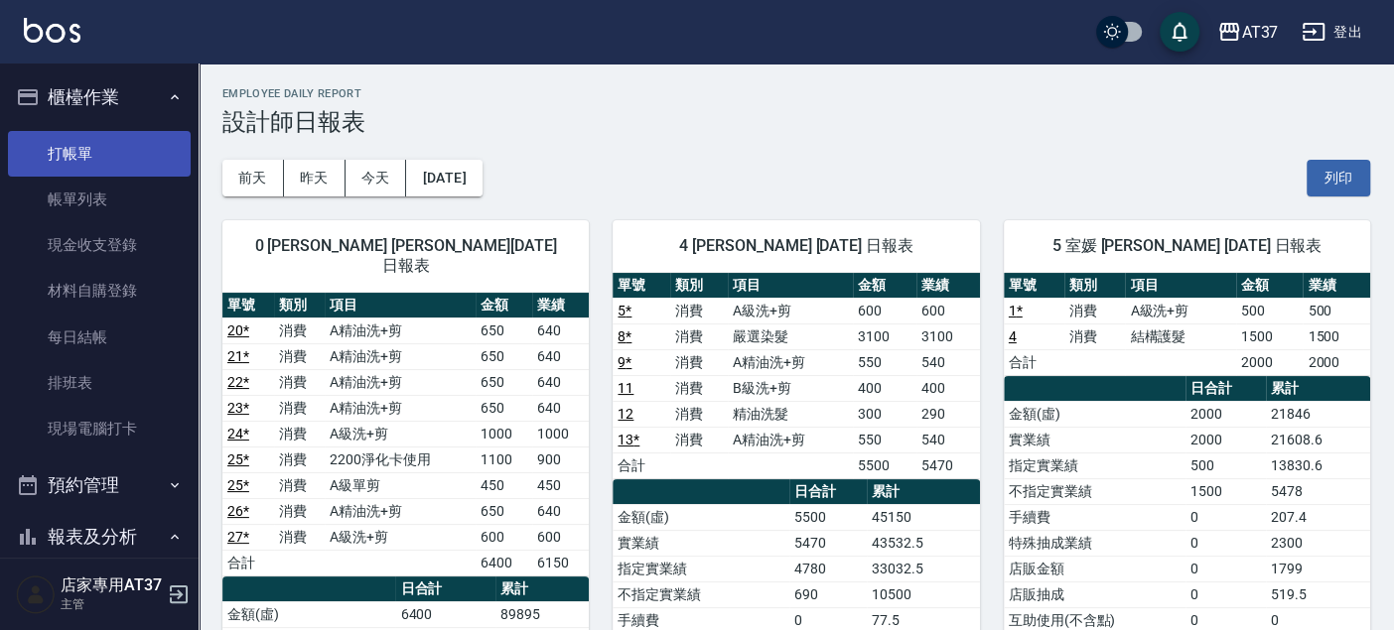
click at [112, 156] on link "打帳單" at bounding box center [99, 154] width 183 height 46
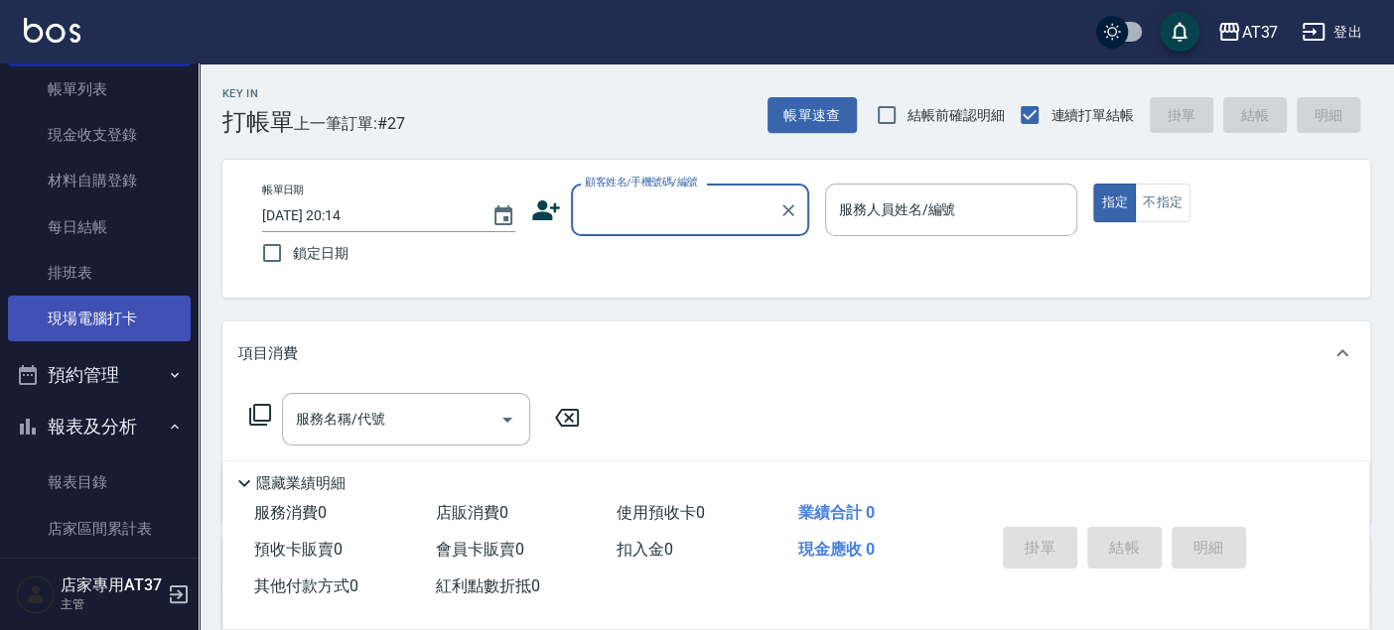
scroll to position [220, 0]
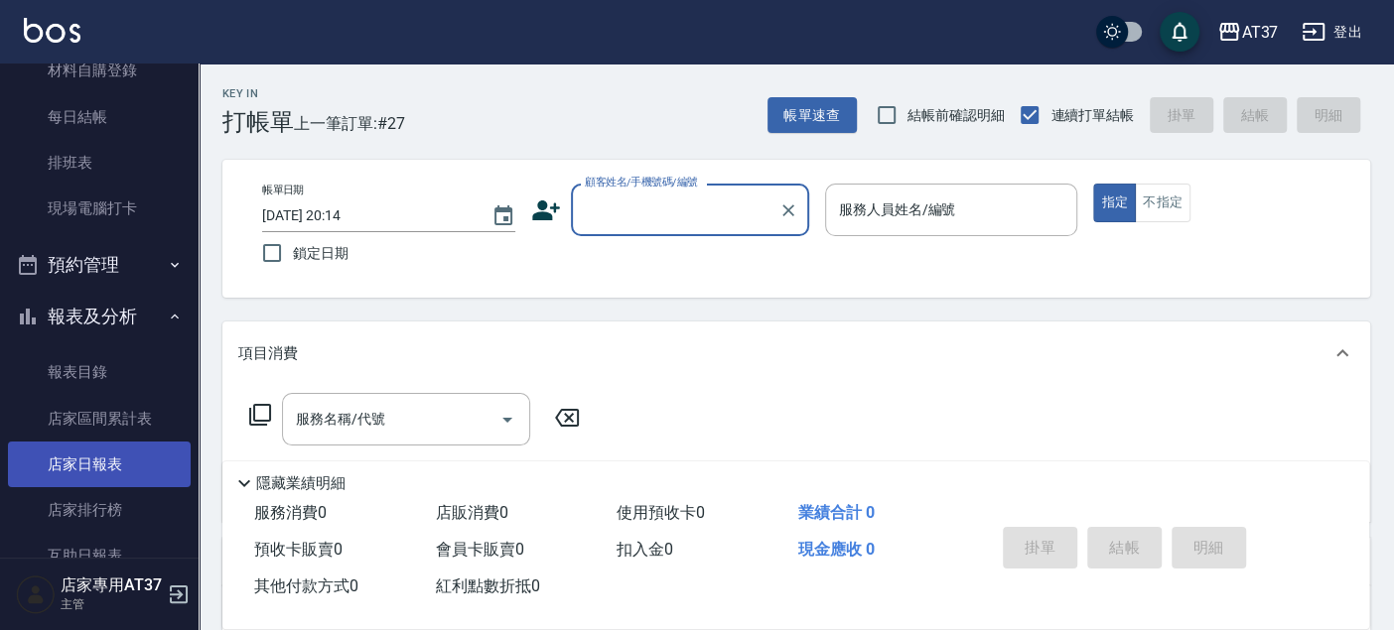
click at [112, 446] on link "店家日報表" at bounding box center [99, 465] width 183 height 46
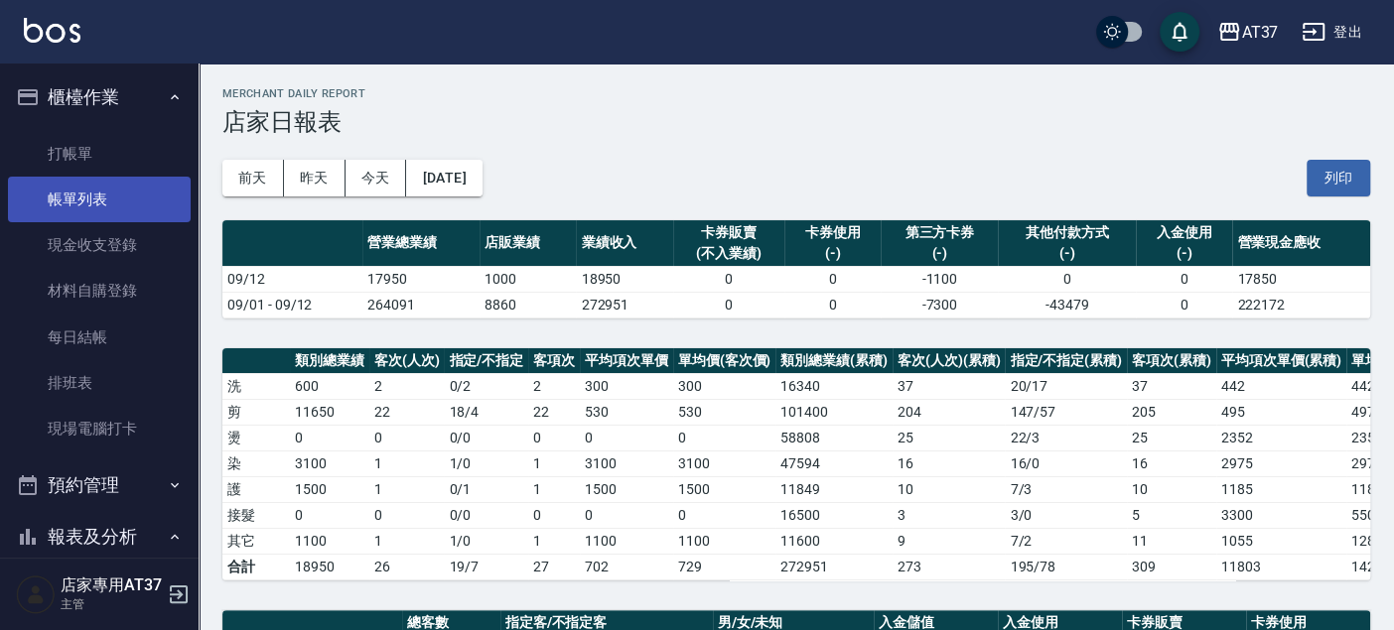
click at [115, 201] on link "帳單列表" at bounding box center [99, 200] width 183 height 46
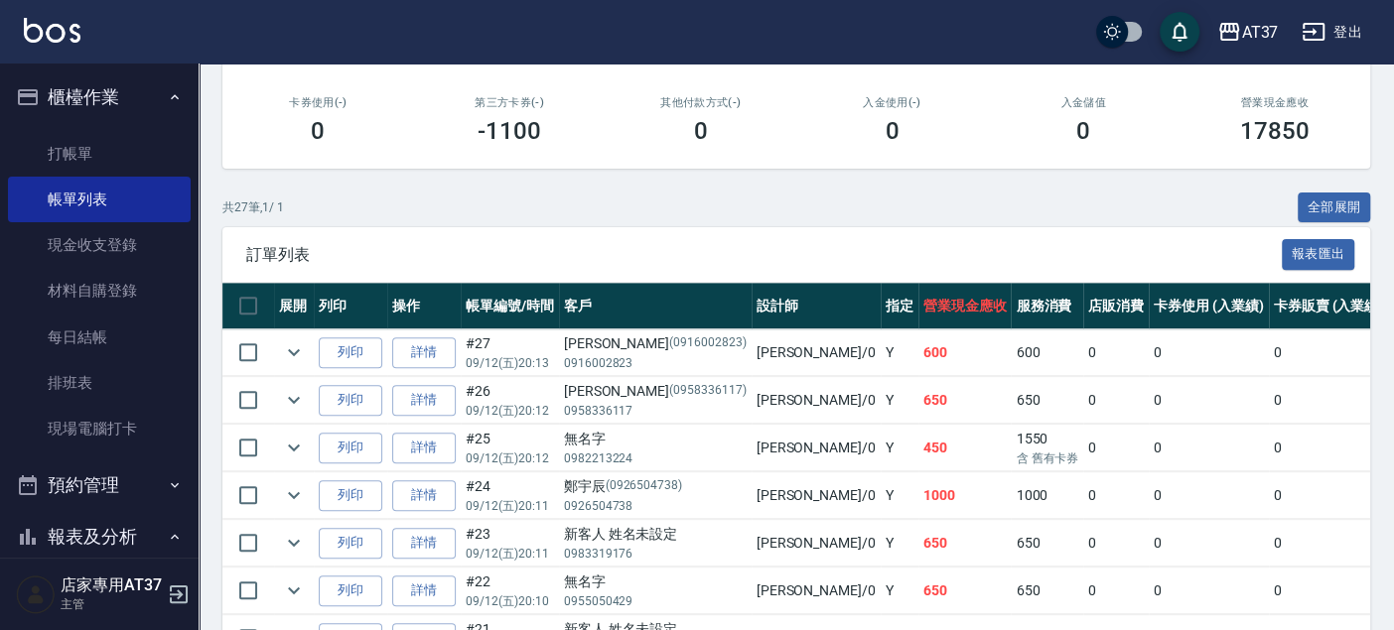
scroll to position [425, 0]
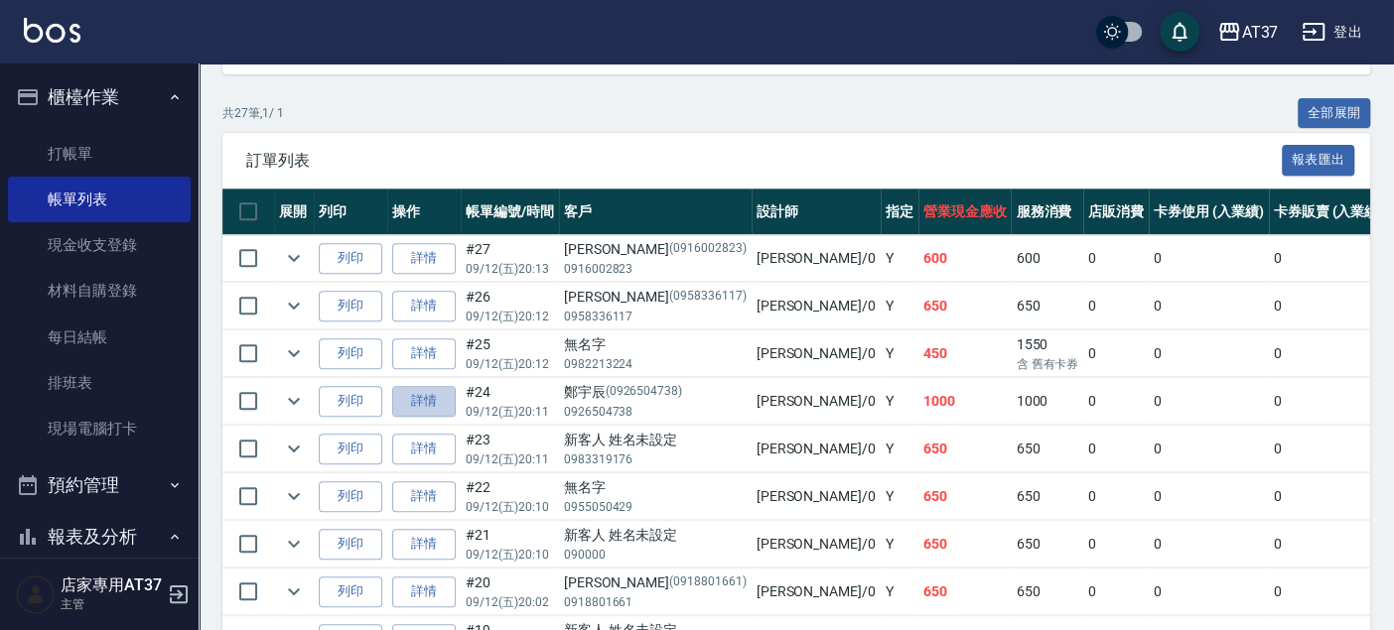
drag, startPoint x: 442, startPoint y: 405, endPoint x: 424, endPoint y: 405, distance: 17.9
click at [441, 404] on link "詳情" at bounding box center [424, 401] width 64 height 31
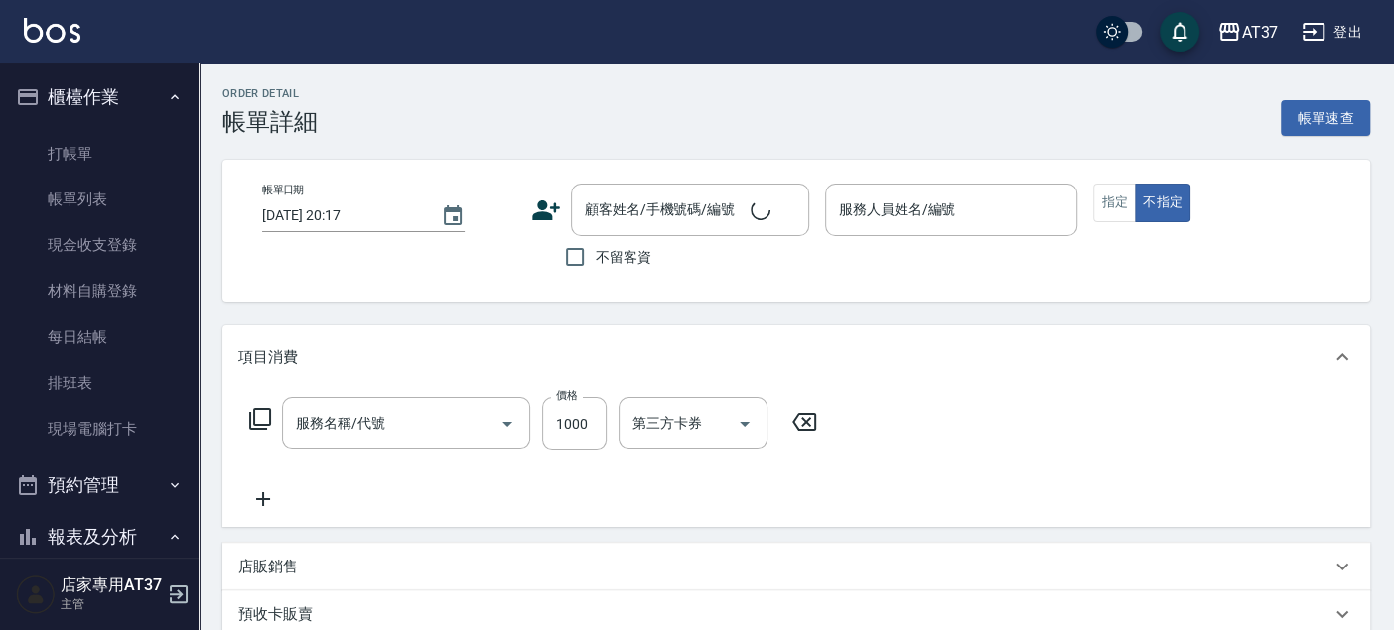
type input "2025/09/12 20:11"
type input "NINA-0"
type input "A級洗+剪(204)"
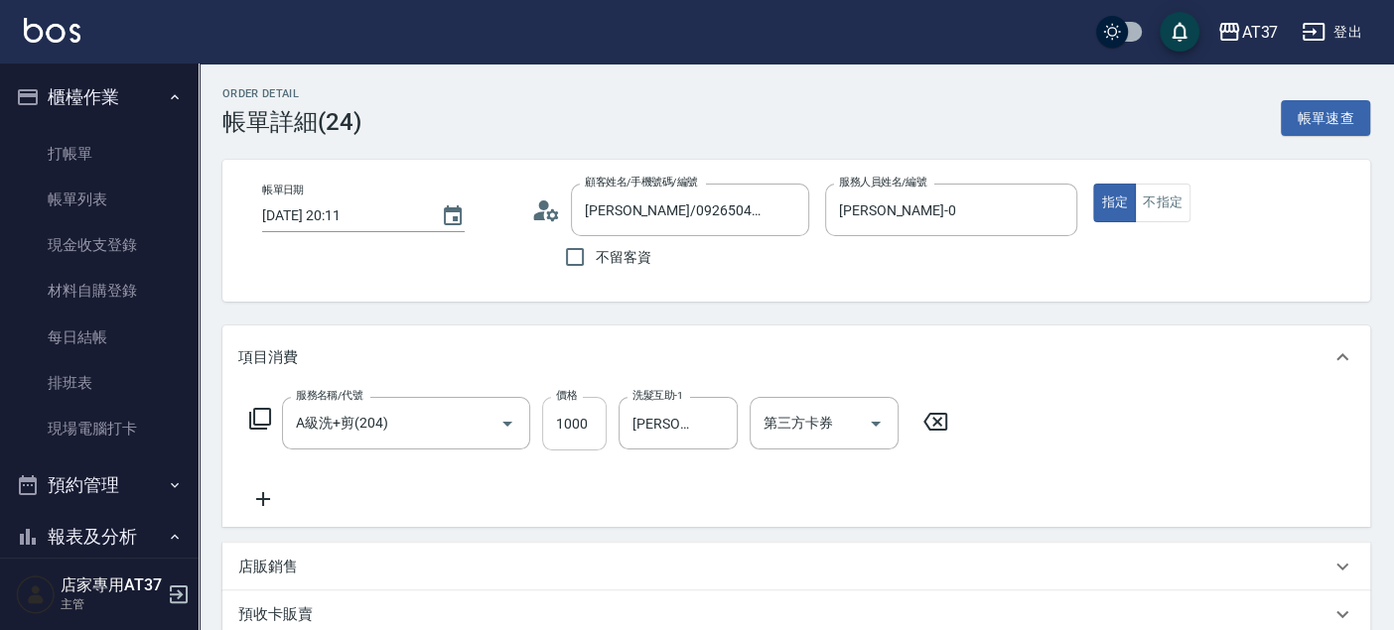
type input "鄭宇辰/0926504738/0926504738"
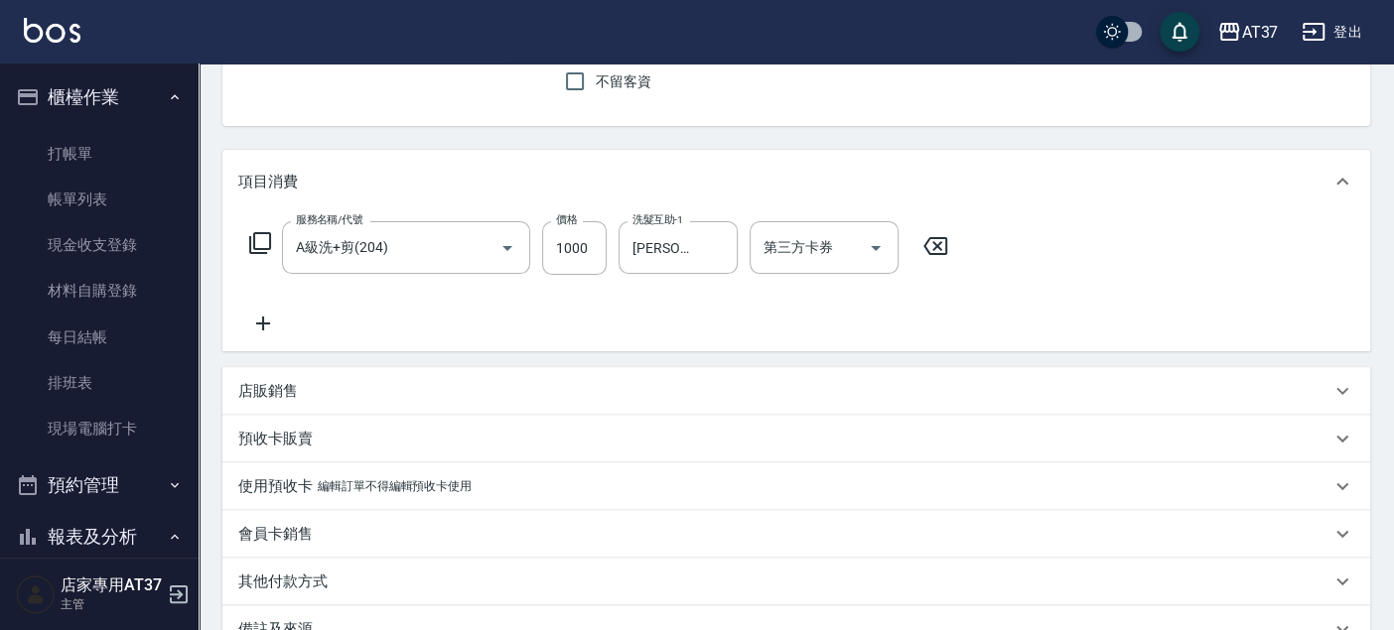
scroll to position [220, 0]
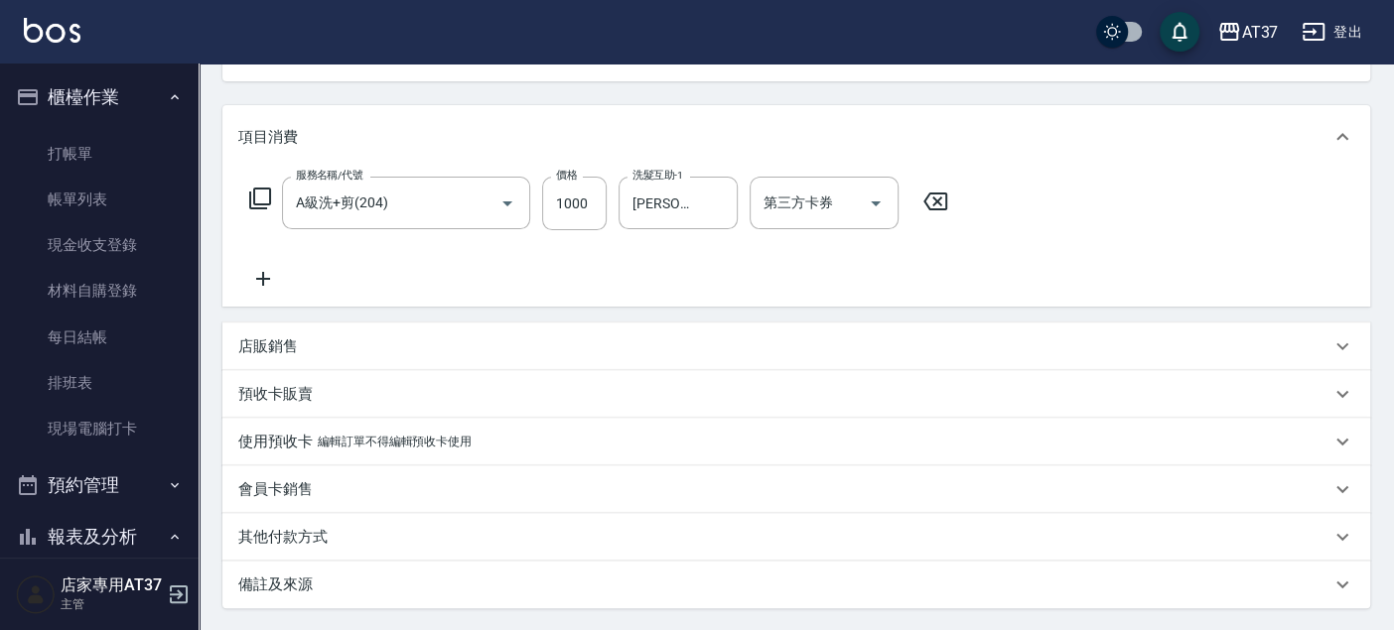
click at [468, 305] on div "服務名稱/代號 A級洗+剪(204) 服務名稱/代號 價格 1000 價格 洗髮互助-1 子筠-25 洗髮互助-1 第三方卡券 第三方卡券" at bounding box center [795, 238] width 1147 height 138
click at [479, 339] on div "店販銷售" at bounding box center [784, 347] width 1092 height 21
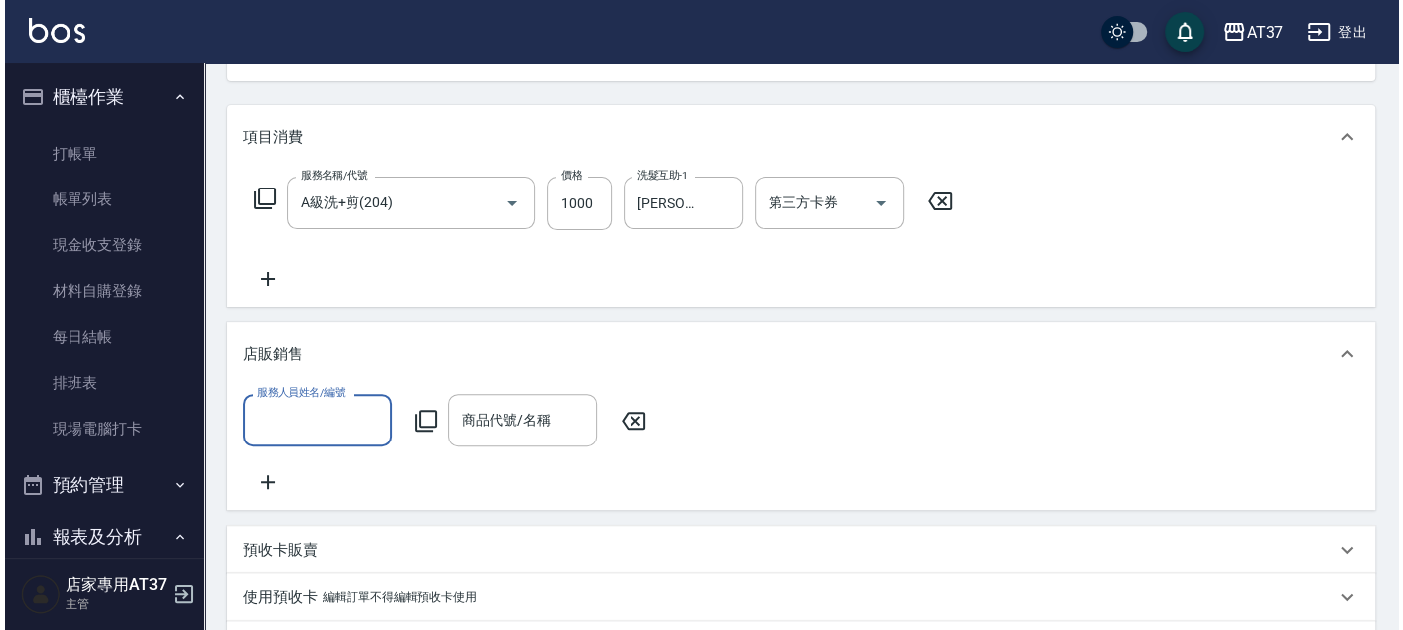
scroll to position [0, 0]
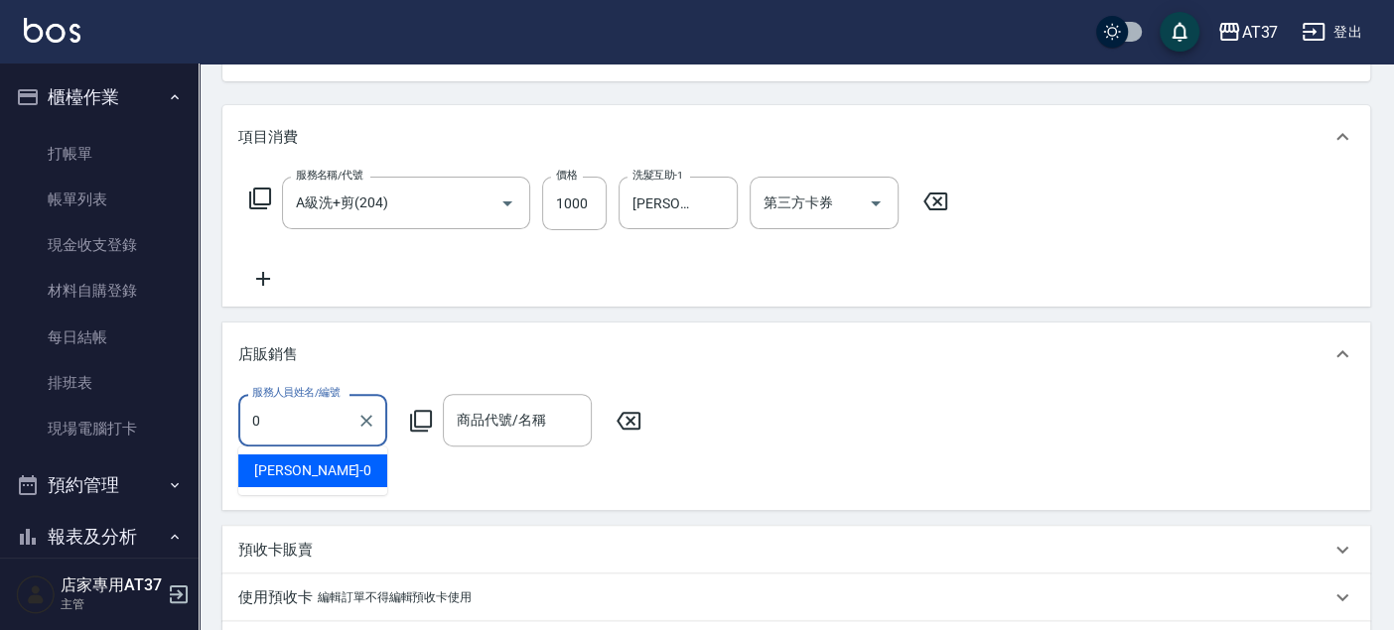
click at [326, 468] on div "NINA -0" at bounding box center [312, 471] width 149 height 33
type input "NINA-0"
click at [420, 412] on icon at bounding box center [421, 421] width 24 height 24
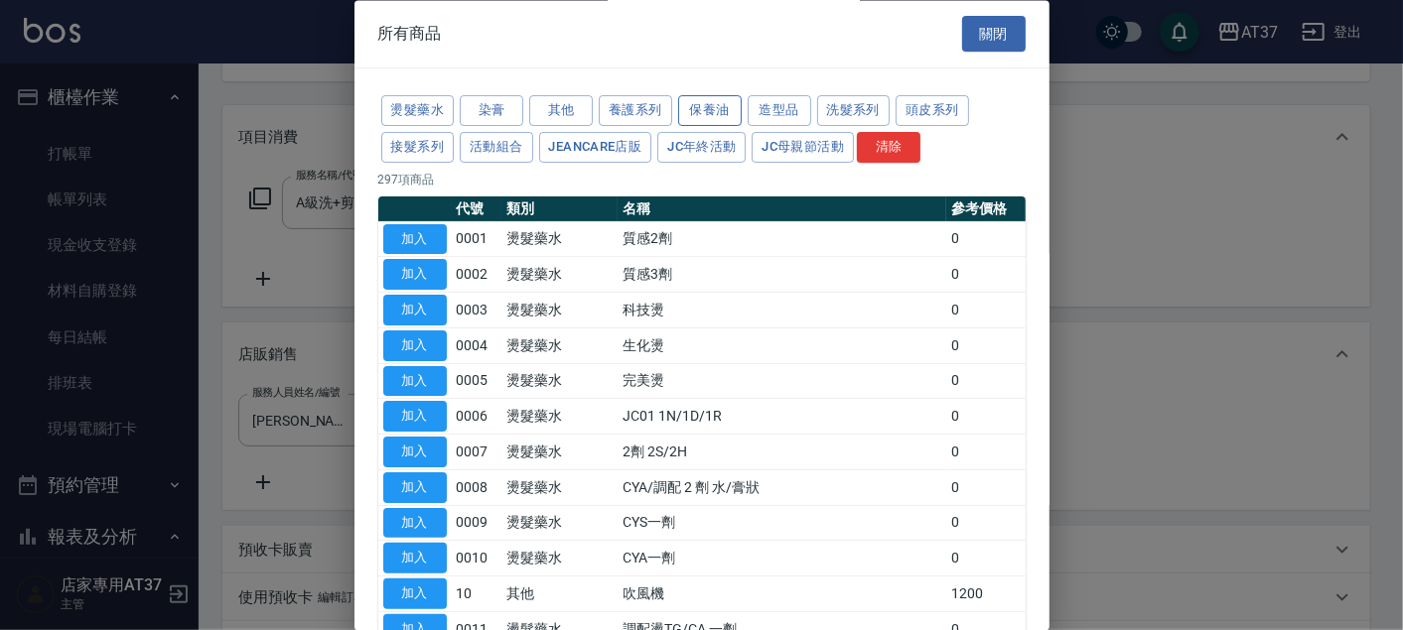
click at [704, 110] on button "保養油" at bounding box center [710, 111] width 64 height 31
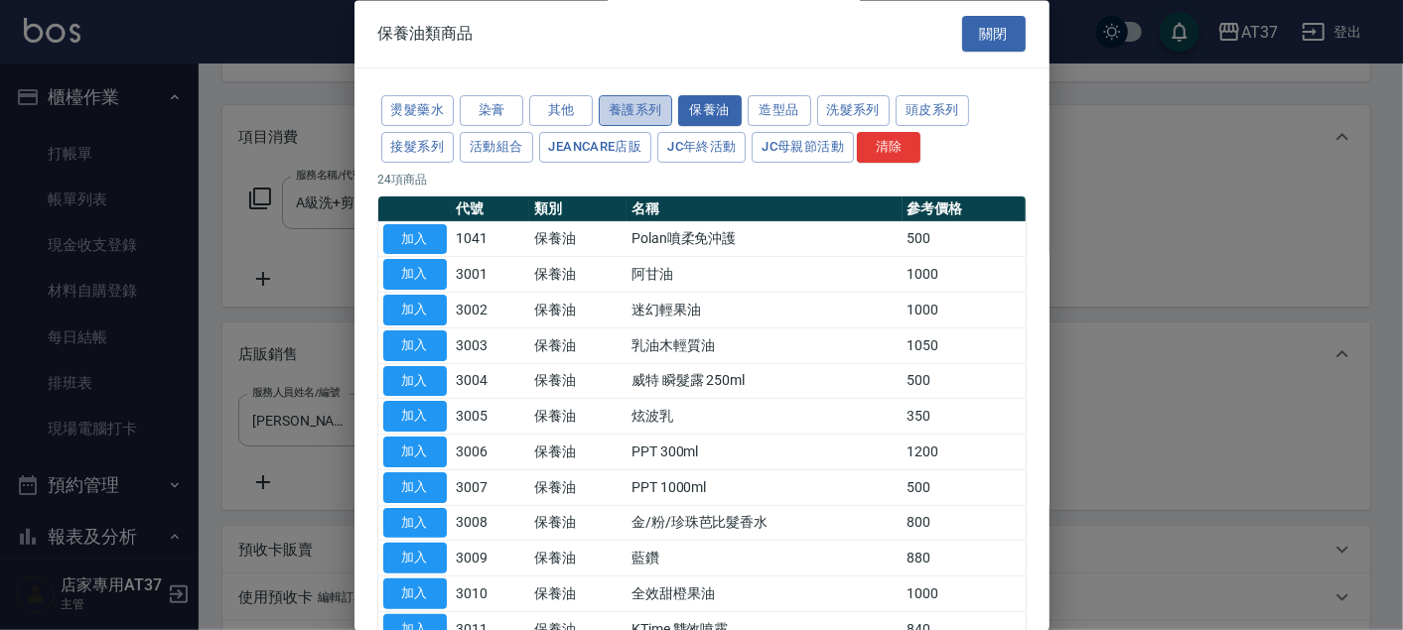
click at [630, 107] on button "養護系列" at bounding box center [635, 111] width 73 height 31
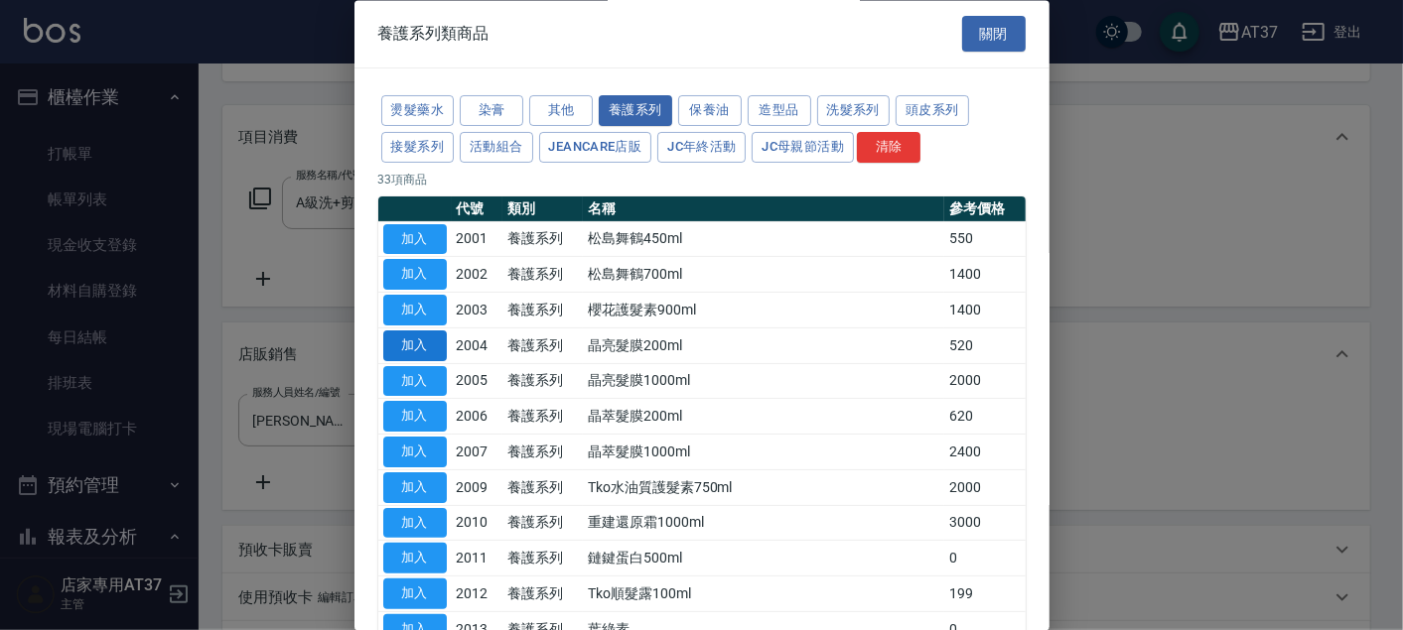
click at [445, 346] on button "加入" at bounding box center [415, 346] width 64 height 31
type input "晶亮髮膜200ml"
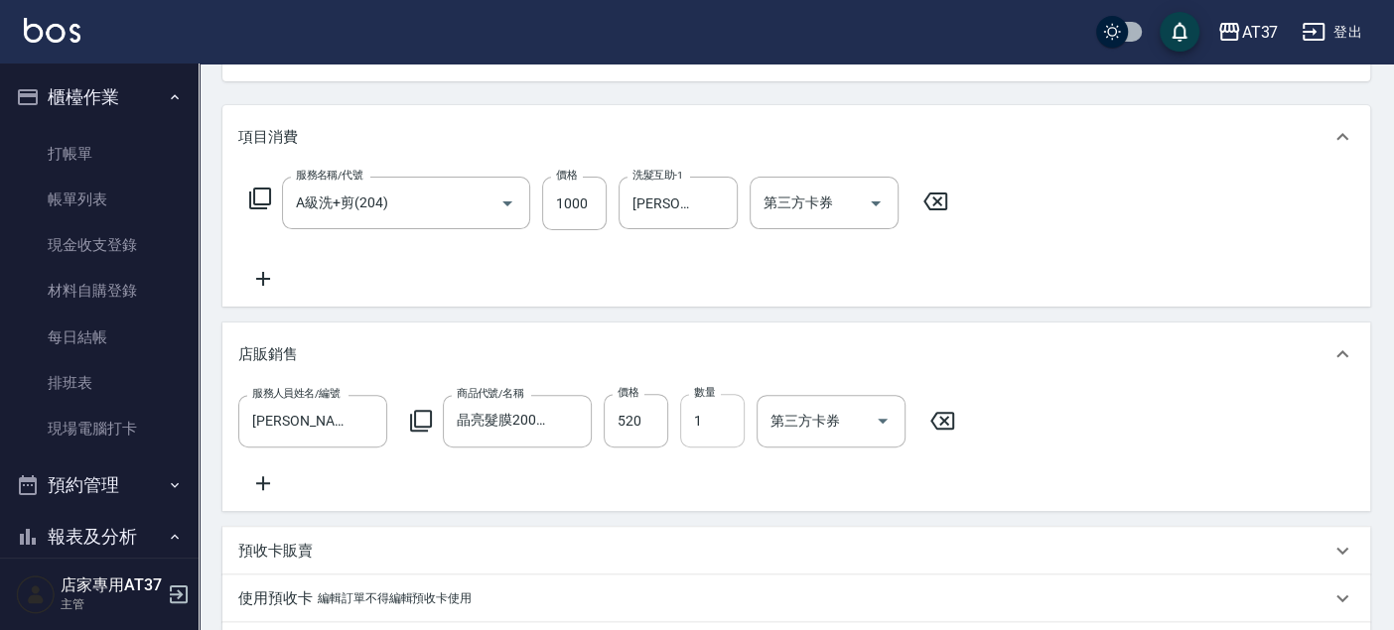
click at [706, 422] on input "1" at bounding box center [712, 421] width 65 height 54
type input "2"
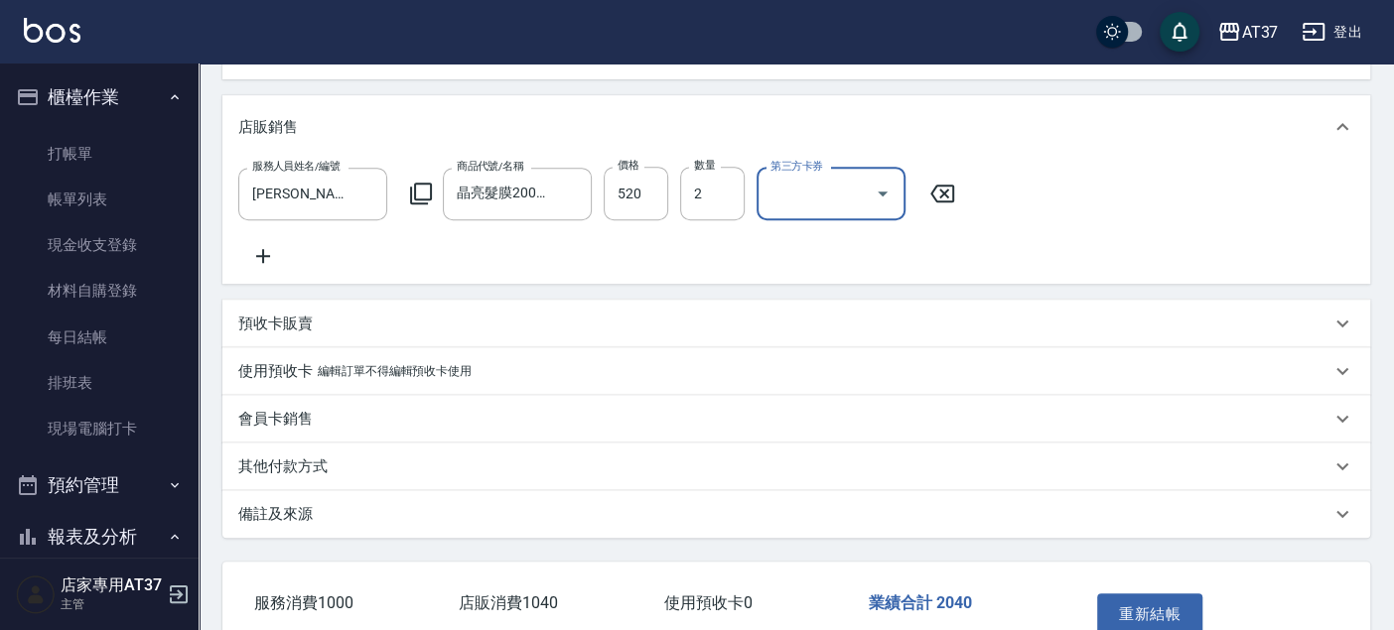
scroll to position [583, 0]
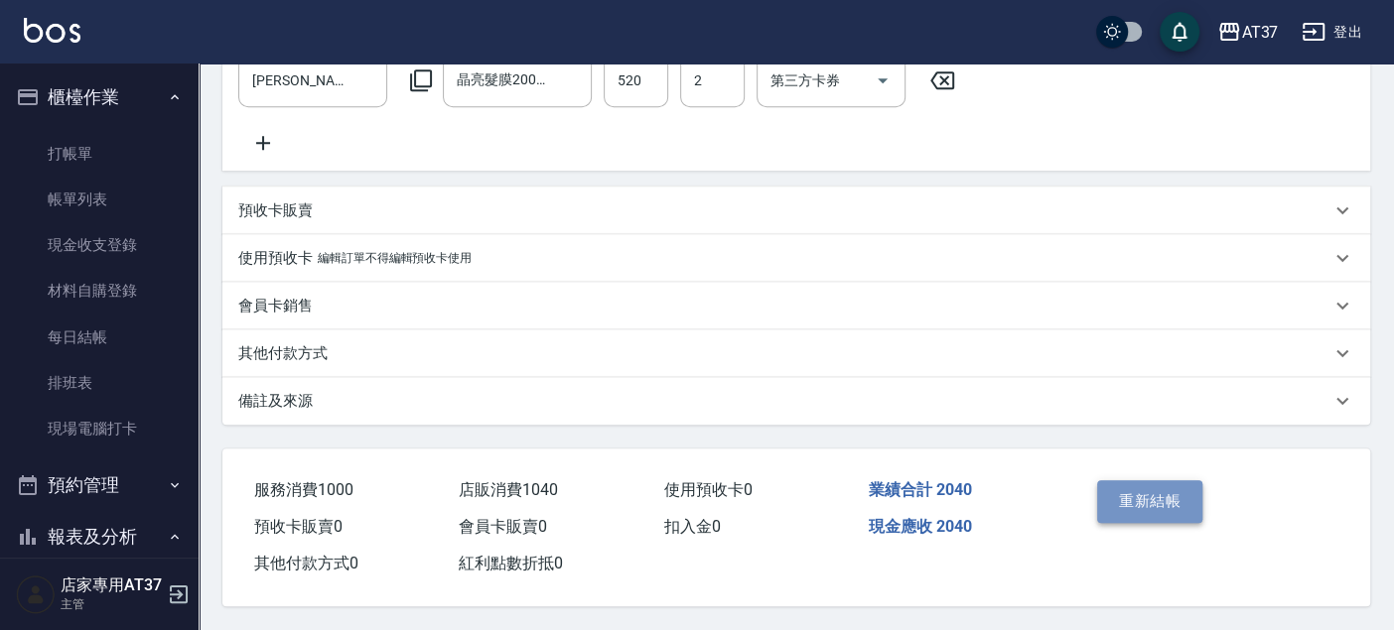
click at [1146, 494] on button "重新結帳" at bounding box center [1149, 501] width 105 height 42
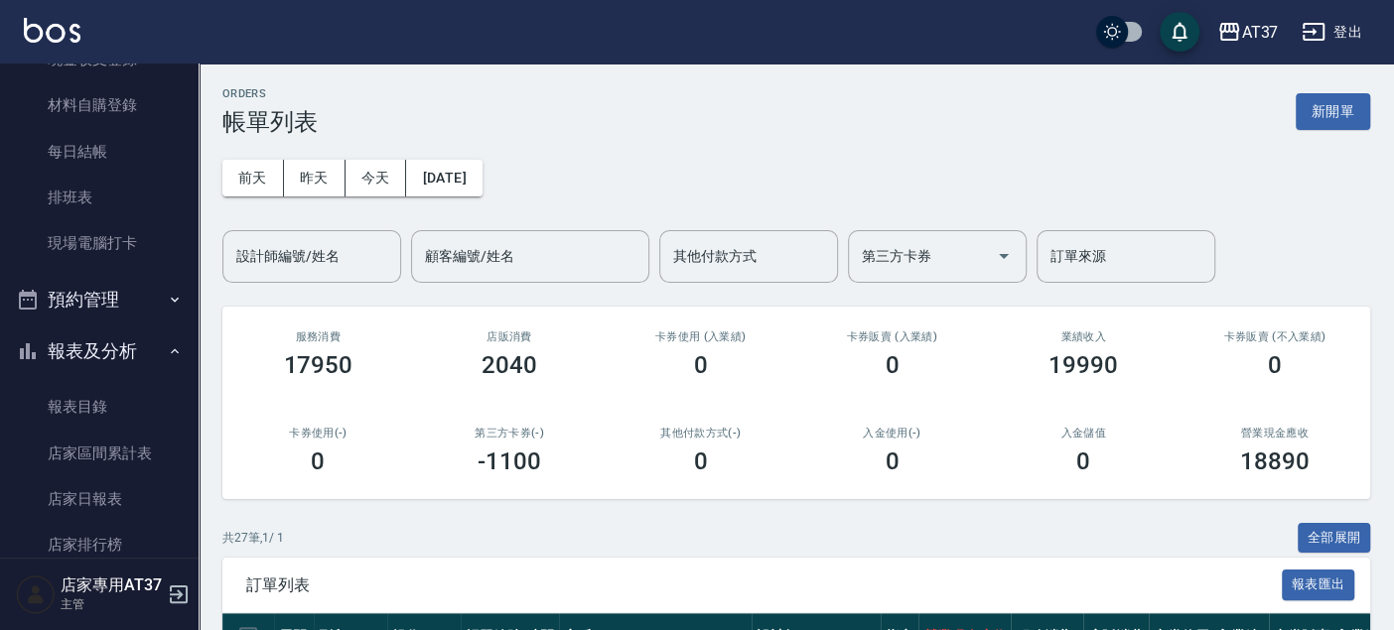
scroll to position [220, 0]
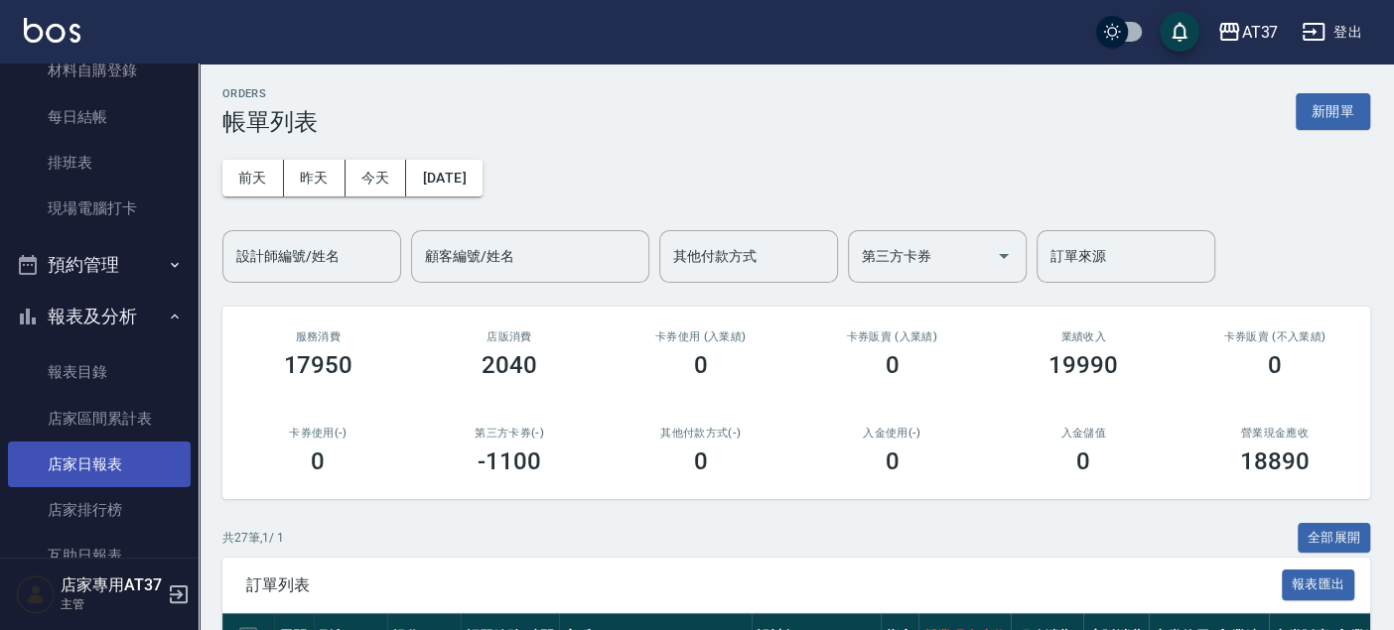
click at [124, 460] on link "店家日報表" at bounding box center [99, 465] width 183 height 46
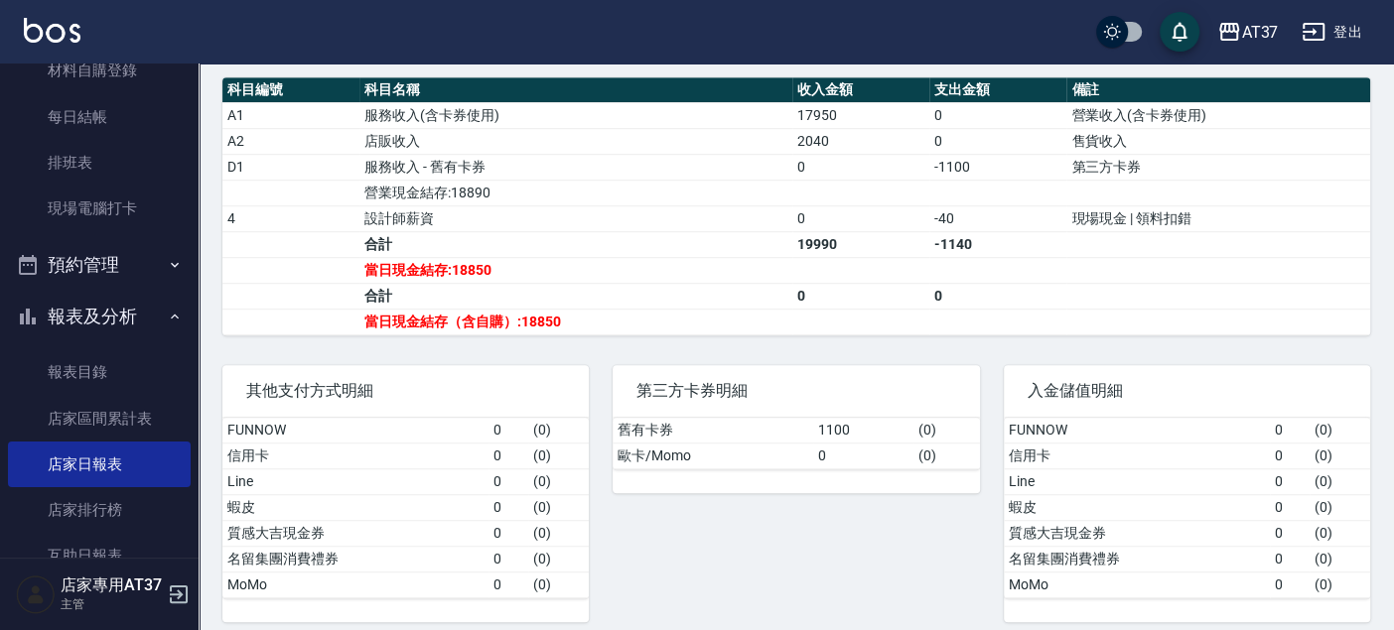
scroll to position [661, 0]
